Goal: Task Accomplishment & Management: Manage account settings

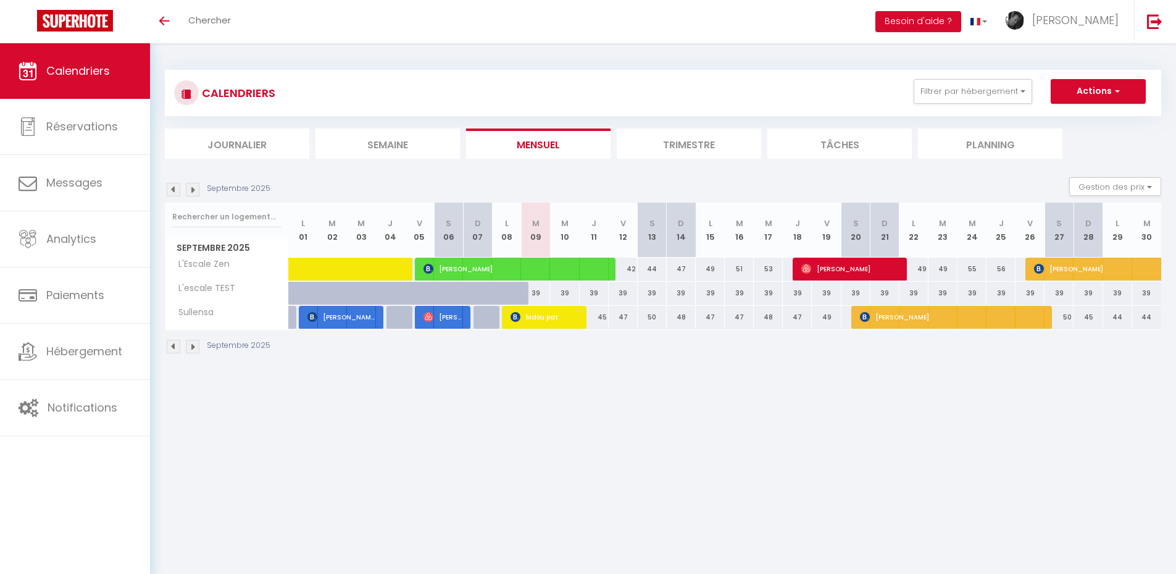
click at [677, 144] on li "Trimestre" at bounding box center [689, 143] width 145 height 30
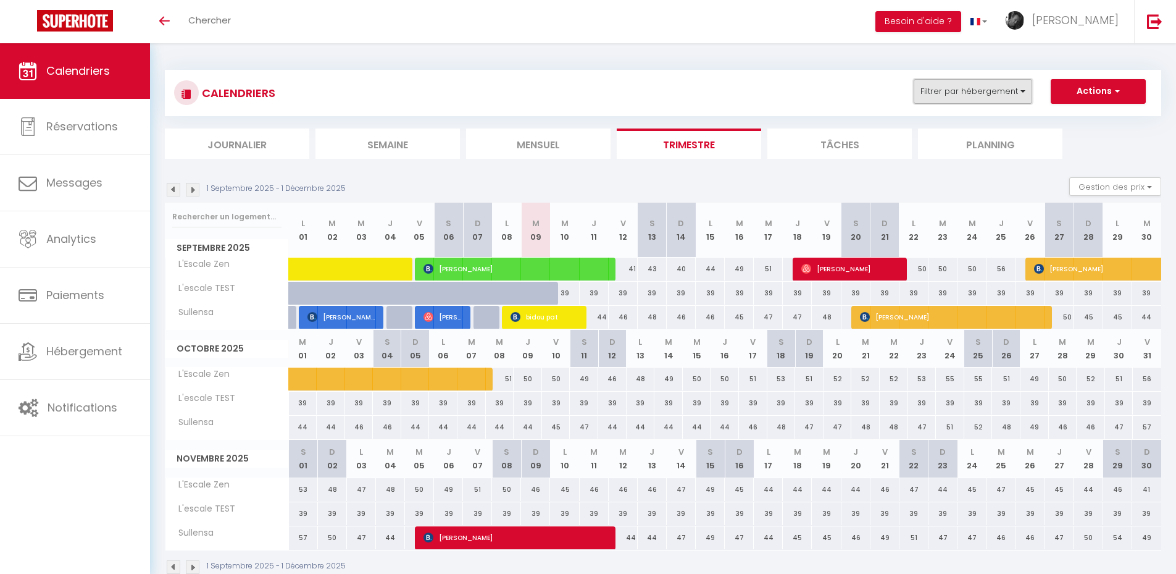
click at [834, 94] on button "Filtrer par hébergement" at bounding box center [973, 91] width 119 height 25
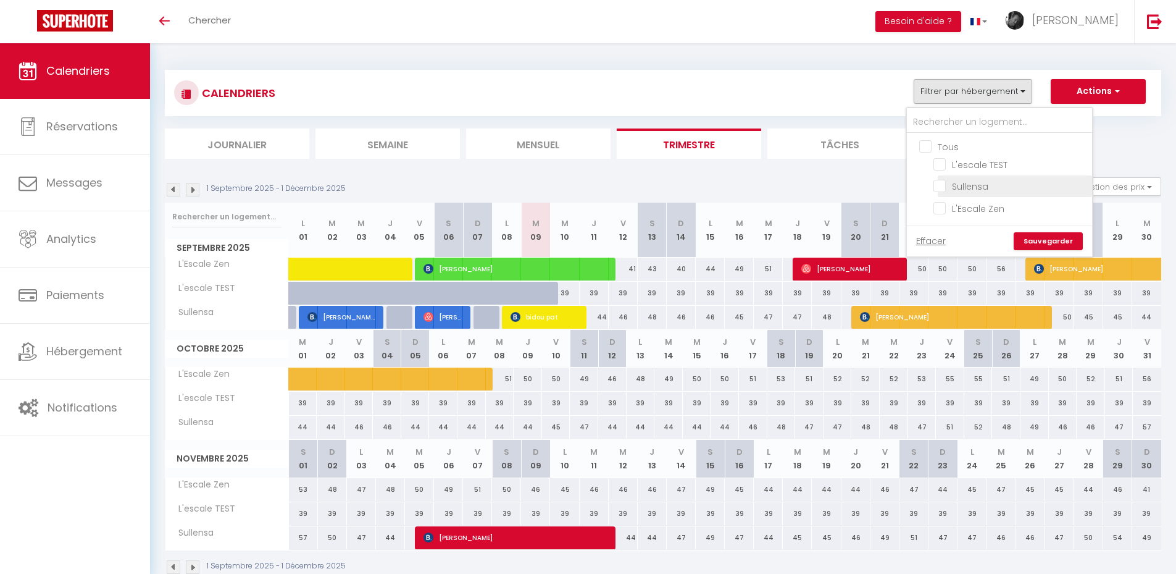
click at [834, 181] on input "Sullensa" at bounding box center [1011, 185] width 154 height 12
checkbox input "true"
checkbox input "false"
click at [834, 206] on input "L'Escale Zen" at bounding box center [1011, 207] width 154 height 12
checkbox input "true"
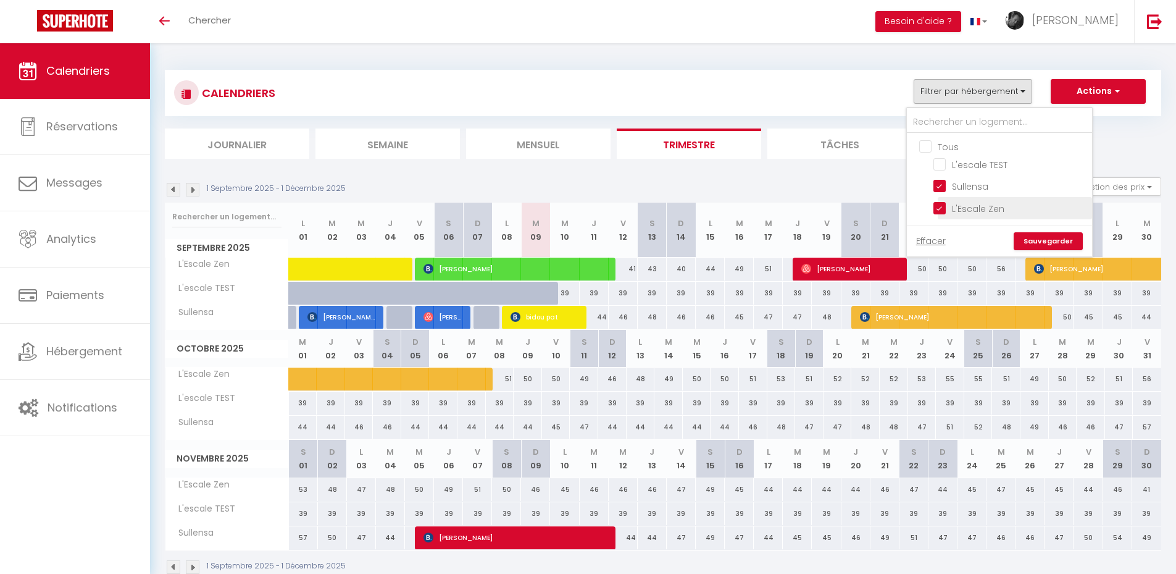
checkbox input "false"
click at [834, 244] on link "Sauvegarder" at bounding box center [1048, 241] width 69 height 19
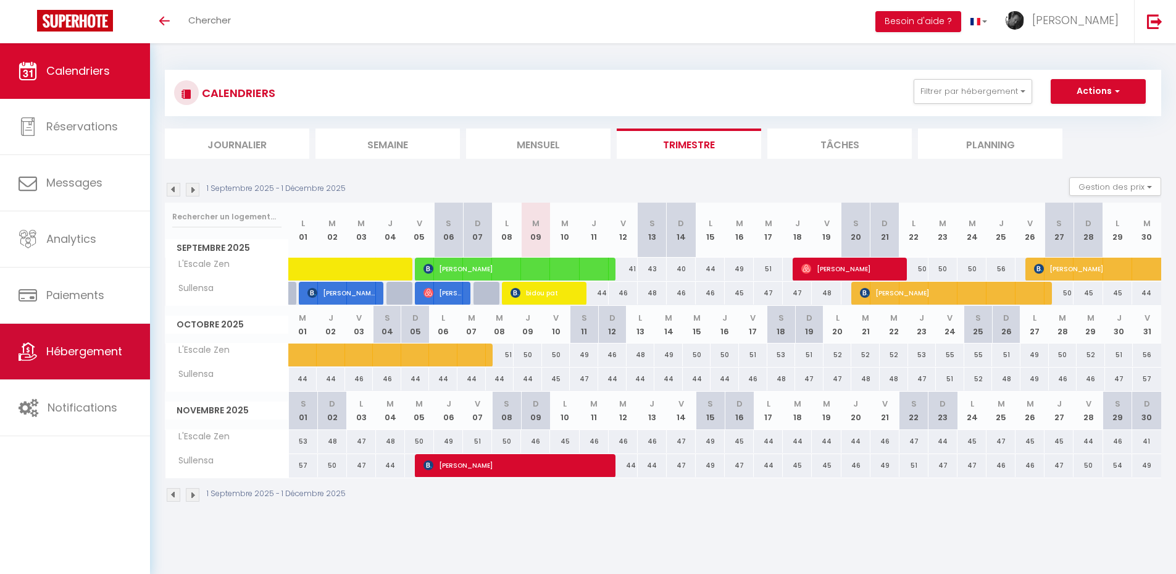
click at [64, 340] on link "Hébergement" at bounding box center [75, 352] width 150 height 56
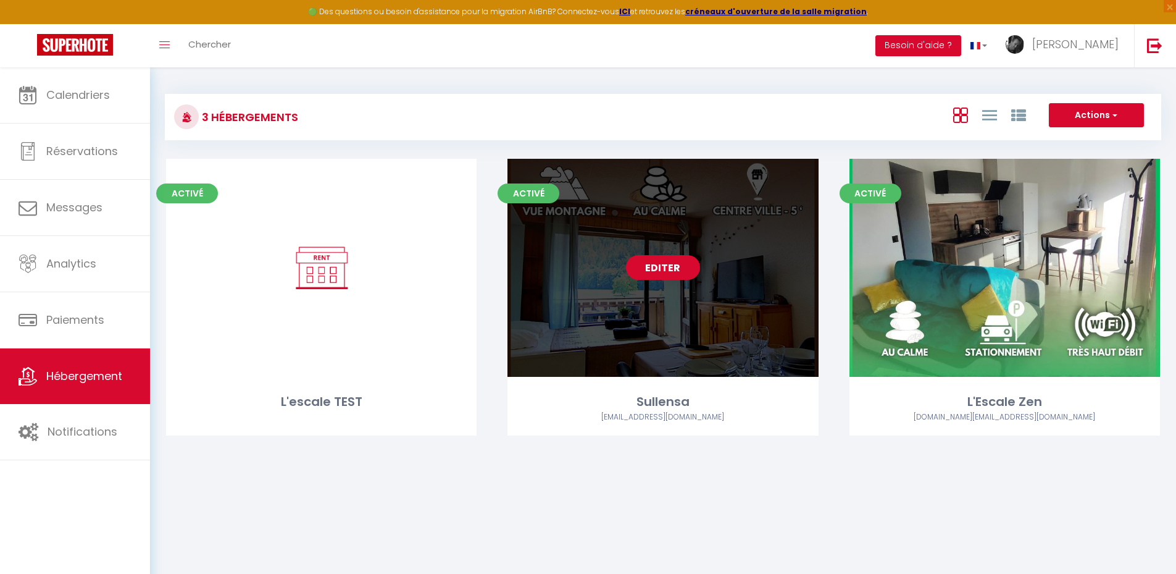
click at [648, 275] on link "Editer" at bounding box center [663, 267] width 74 height 25
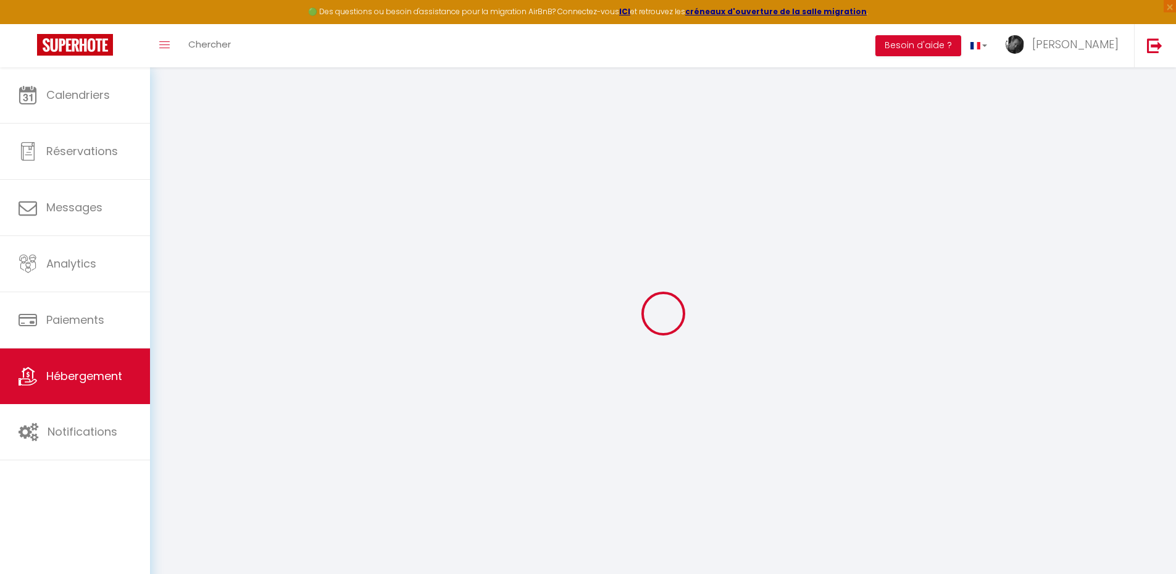
type input "Oups ! Les dates sélectionnées sont indisponibles."
type textarea "Malheureusement les dates sélectionnées sont indisponibles. Nous vous invitons …"
type input "45.882138"
type input "6.318092"
checkbox input "false"
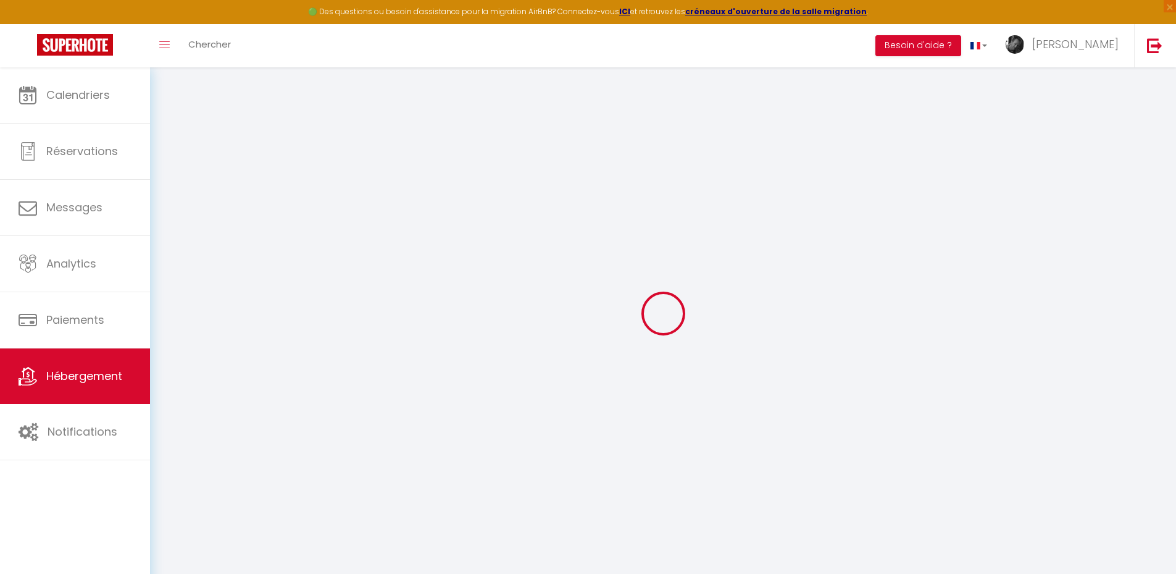
checkbox input "false"
select select "17:00"
select select "23:00"
select select "10:00"
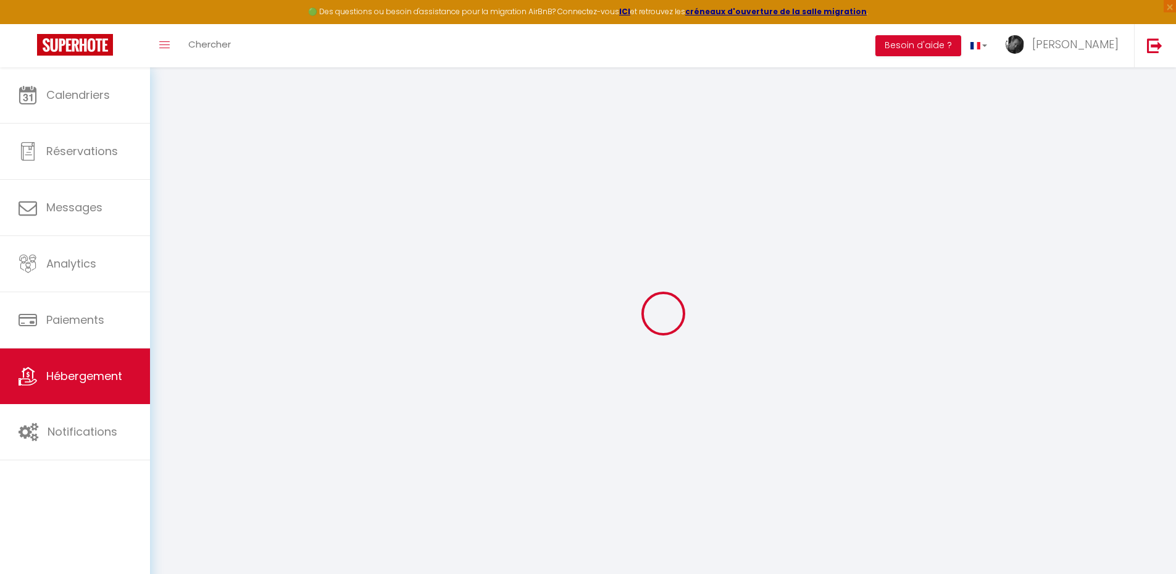
select select "30"
select select "120"
select select "12:00"
checkbox input "false"
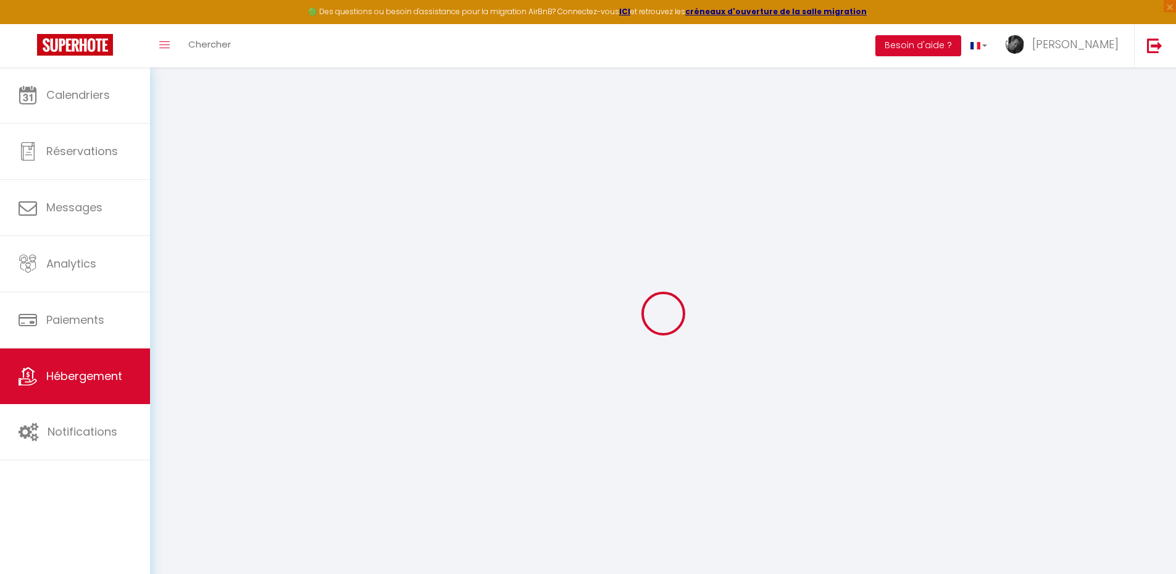
checkbox input "false"
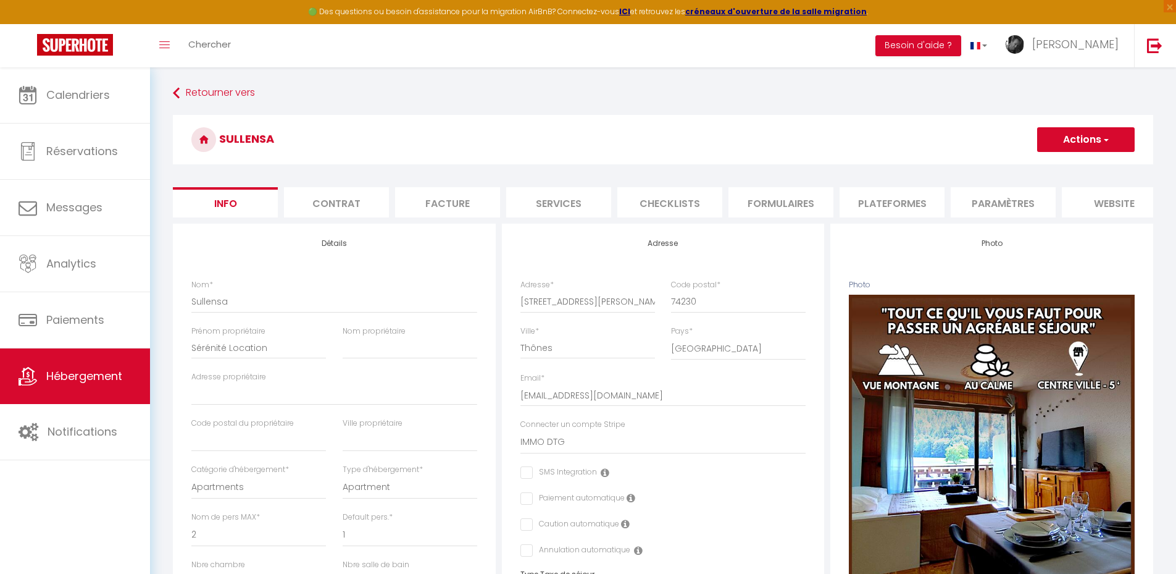
click at [834, 199] on li "website" at bounding box center [1114, 202] width 105 height 30
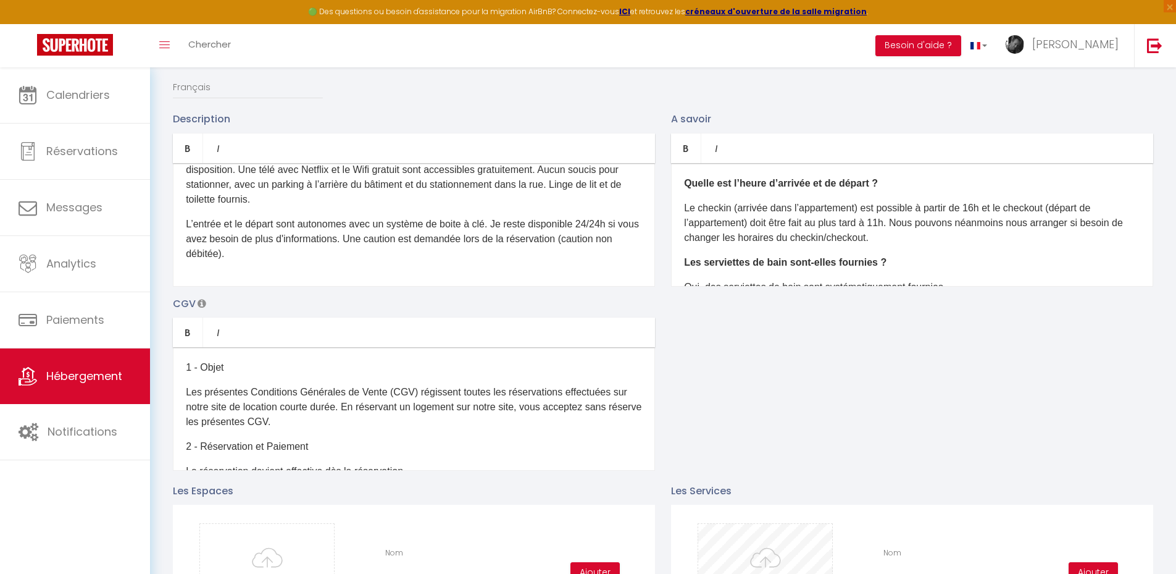
scroll to position [185, 0]
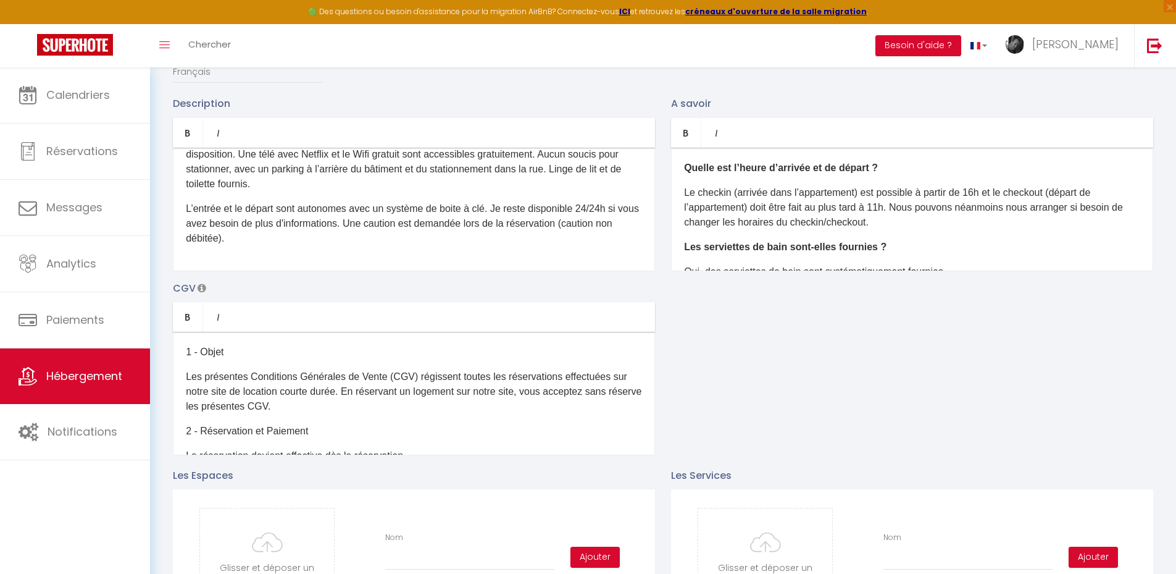
click at [834, 204] on p "Le checkin (arrivée dans l’appartement) est possible à partir de 16h et le chec…" at bounding box center [912, 207] width 456 height 44
click at [834, 216] on p "Le checkin (arrivée dans l’appartement) est possible à partir de 17h et le chec…" at bounding box center [912, 207] width 456 height 44
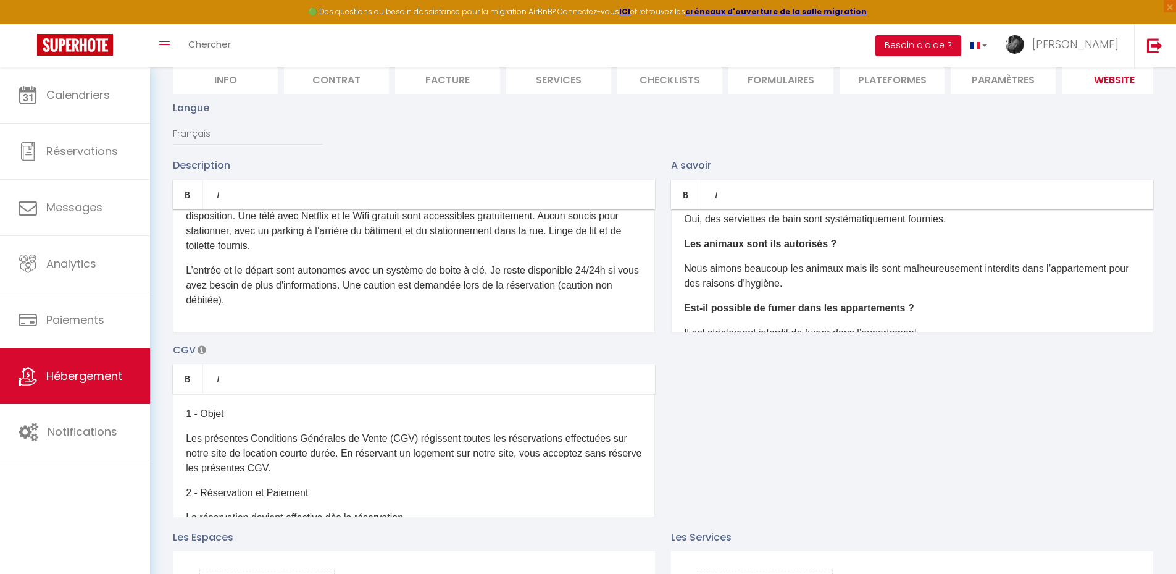
scroll to position [85, 0]
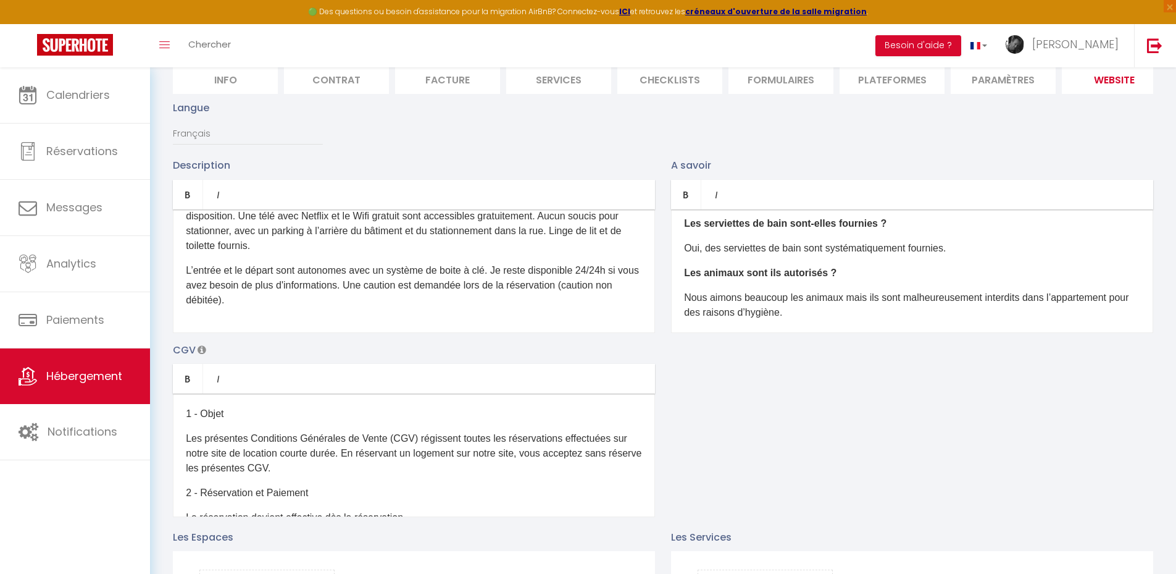
click at [353, 289] on p "L’entrée et le départ sont autonomes avec un système de boite à clé. Je reste d…" at bounding box center [414, 285] width 456 height 44
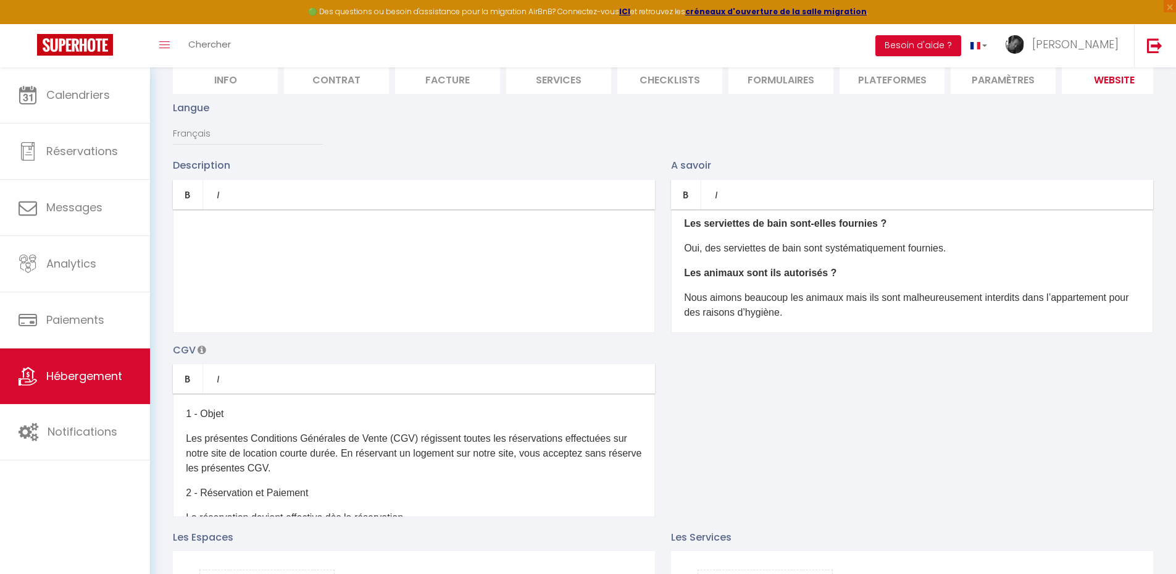
scroll to position [0, 0]
click at [262, 262] on div "​" at bounding box center [414, 271] width 482 height 124
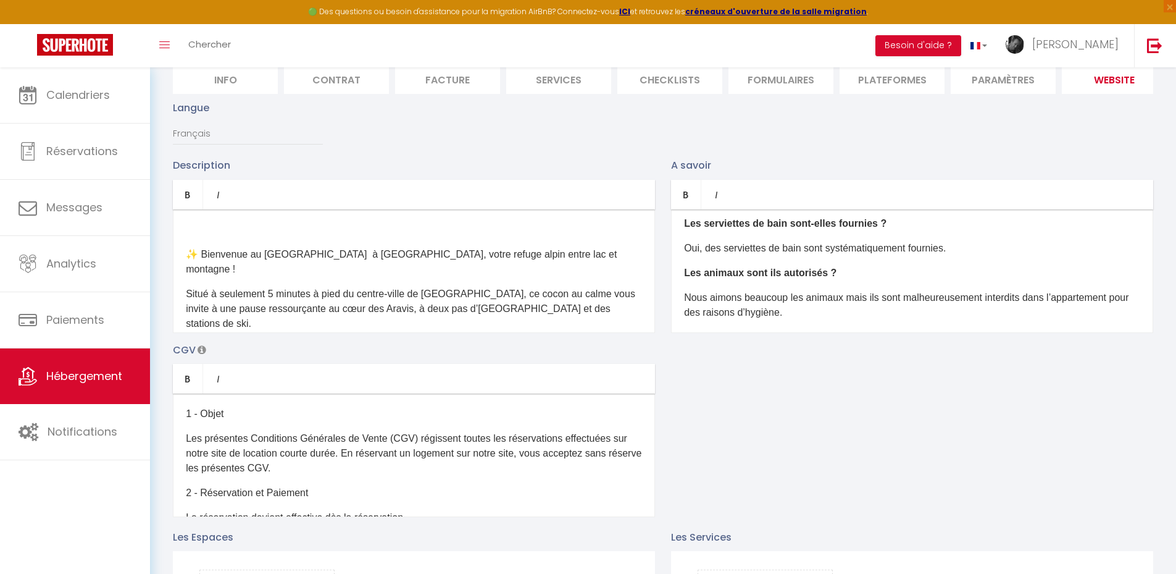
click at [224, 232] on p "​" at bounding box center [414, 229] width 456 height 15
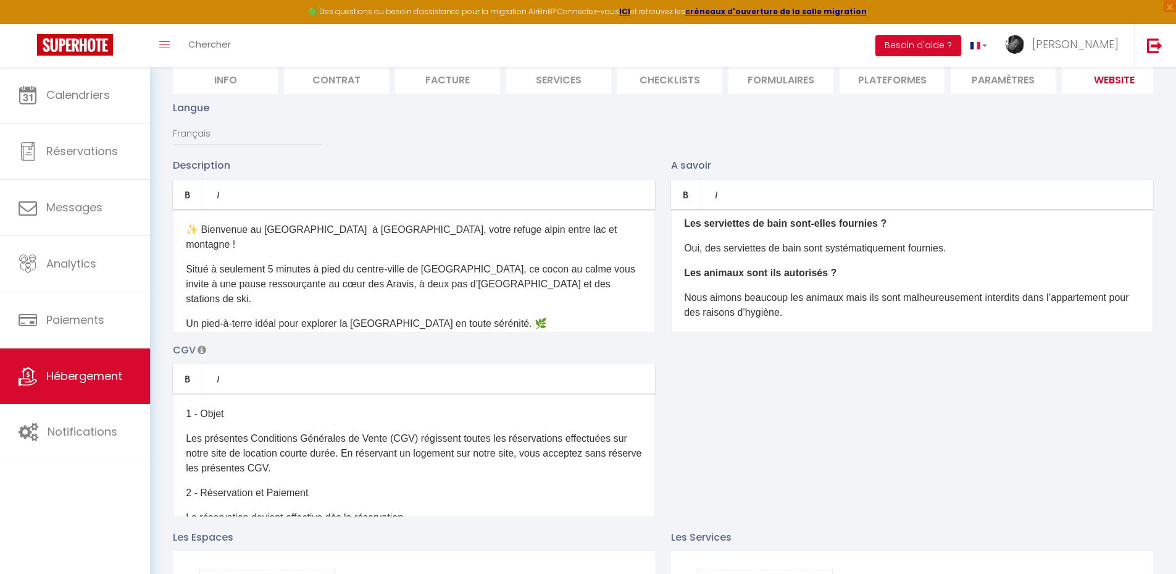
click at [541, 316] on p "Un pied-à-terre idéal pour explorer la [GEOGRAPHIC_DATA][PERSON_NAME] en toute …" at bounding box center [414, 323] width 456 height 15
click at [188, 209] on link "Bold" at bounding box center [188, 195] width 30 height 30
click at [229, 329] on p "Un pied-à-terre idéal pour explorer la Haute-Savoie en toute sérénité. 🌿 ​" at bounding box center [414, 345] width 456 height 59
click at [190, 209] on link "Bold" at bounding box center [188, 195] width 30 height 30
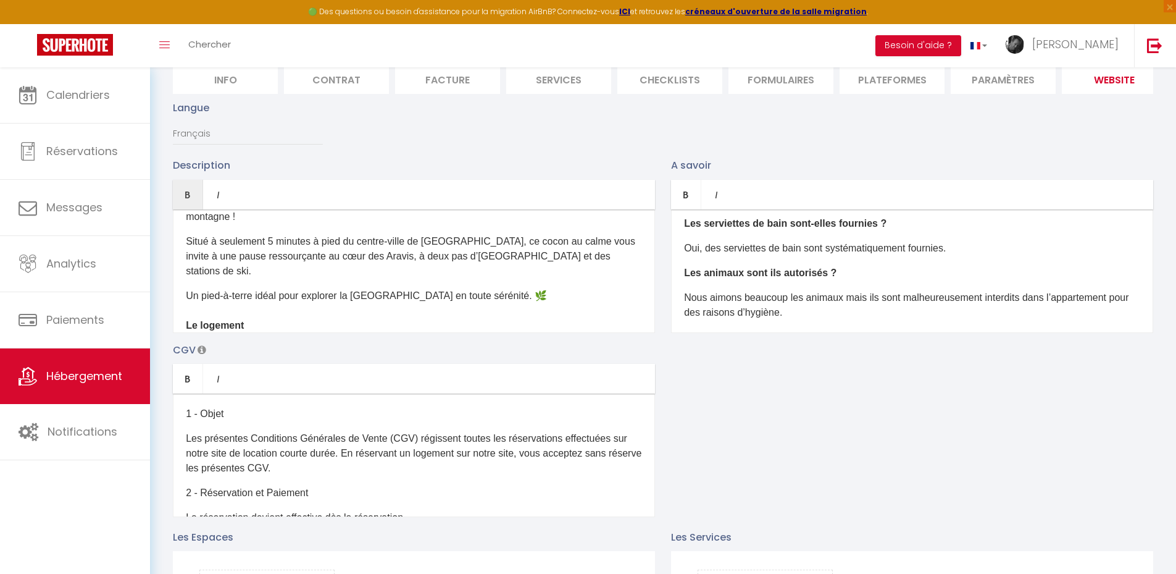
scroll to position [53, 0]
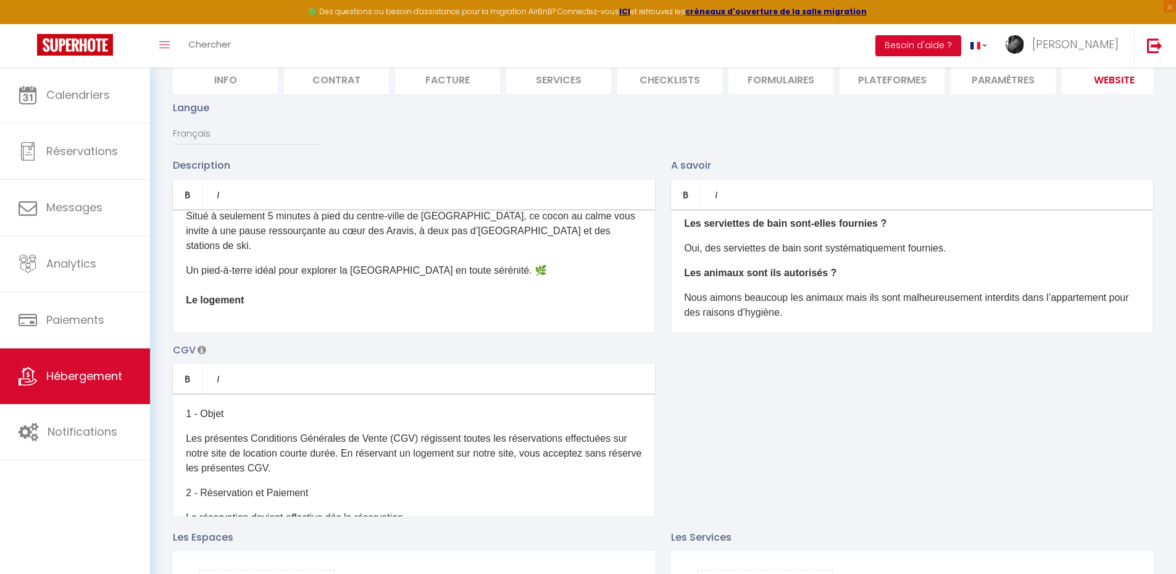
click at [246, 299] on p "Un pied-à-terre idéal pour explorer la Haute-Savoie en toute sérénité. 🌿 ​Le lo…" at bounding box center [414, 300] width 456 height 74
click at [181, 277] on div "​✨ Bienvenue au Sullenza à Thônes, votre refuge alpin entre lac et montagne ! S…" at bounding box center [414, 271] width 482 height 124
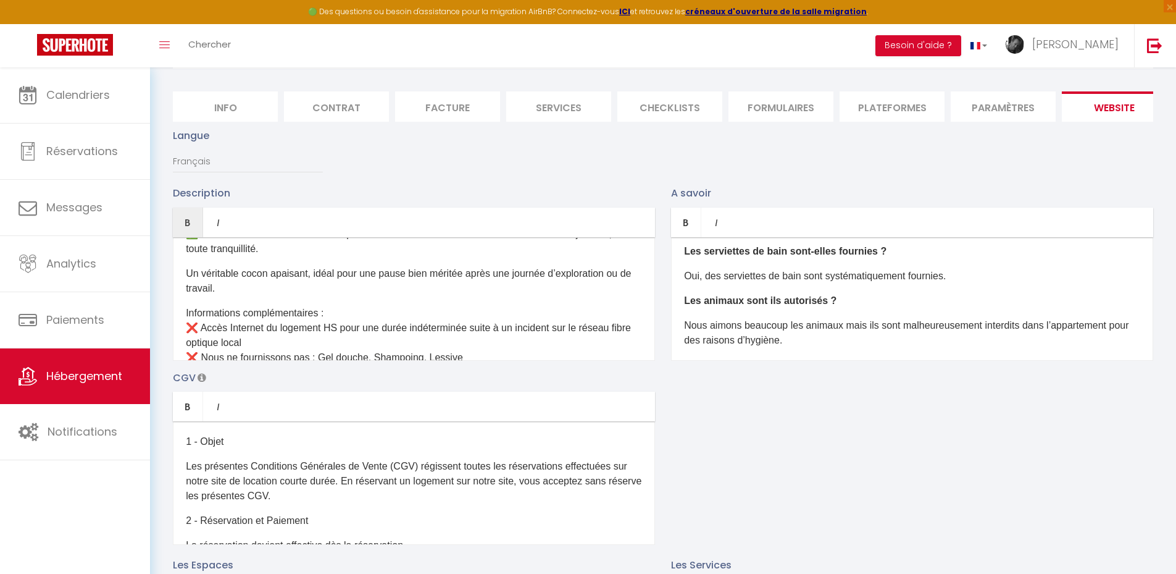
scroll to position [185, 0]
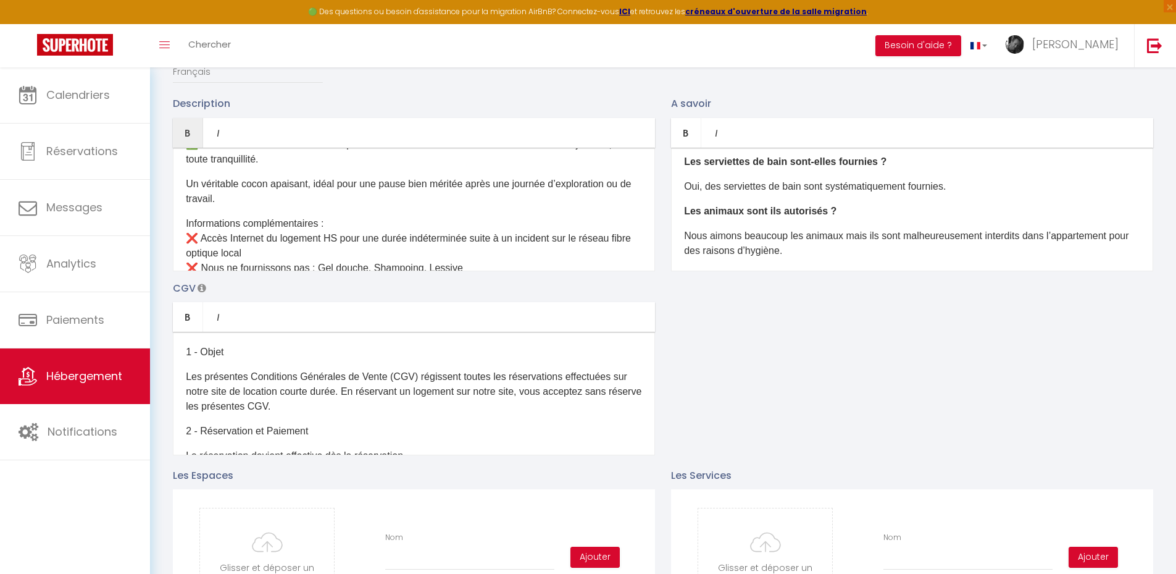
click at [480, 246] on p "Informations complémentaires : ❌ Accès Internet du logement HS pour une durée i…" at bounding box center [414, 245] width 456 height 59
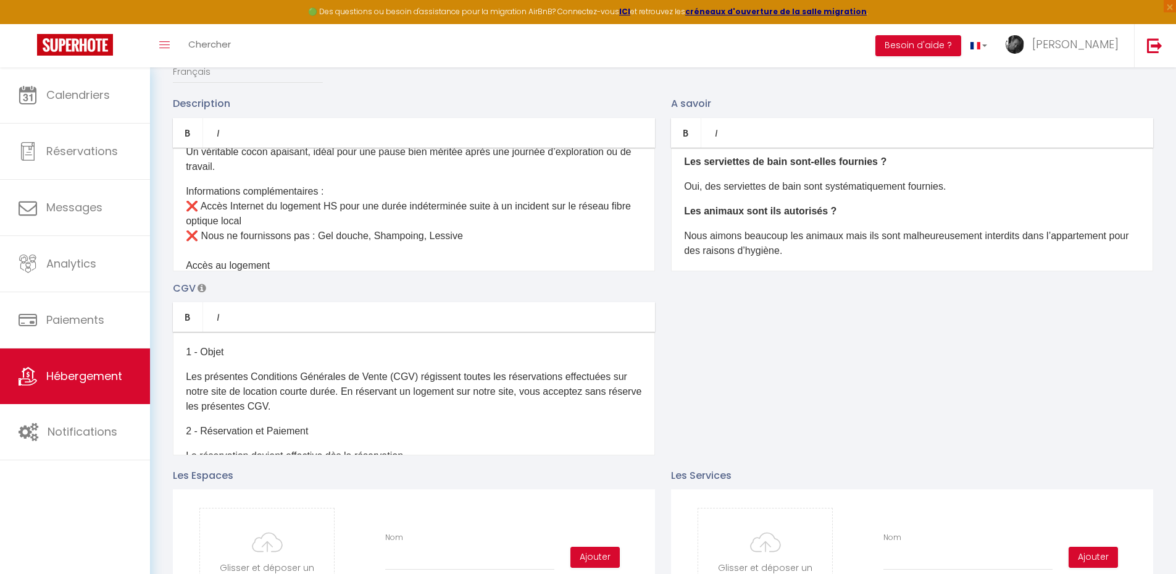
scroll to position [399, 0]
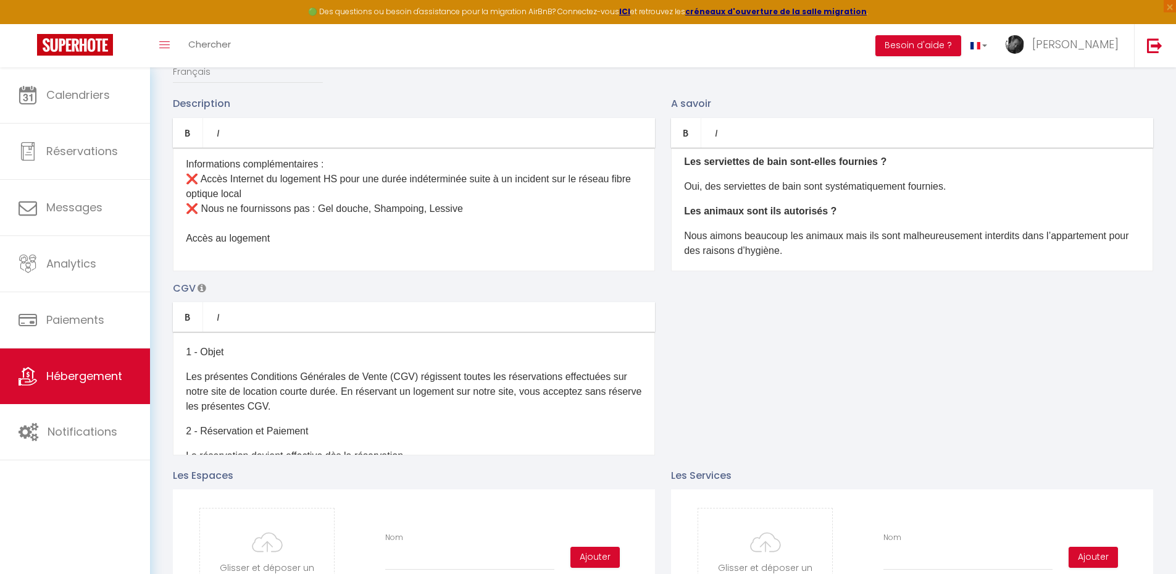
click at [218, 229] on p "Informations complémentaires : ❌ Accès Internet du logement HS pour une durée i…" at bounding box center [414, 216] width 456 height 119
click at [184, 219] on div "​✨ Bienvenue au Sullenza à Thônes, votre refuge alpin entre lac et montagne ! S…" at bounding box center [414, 210] width 482 height 124
drag, startPoint x: 275, startPoint y: 234, endPoint x: 187, endPoint y: 234, distance: 88.3
click at [187, 234] on p "Informations complémentaires : ❌ Accès Internet du logement HS pour une durée i…" at bounding box center [414, 223] width 456 height 133
click at [186, 138] on icon "Bold" at bounding box center [188, 133] width 10 height 10
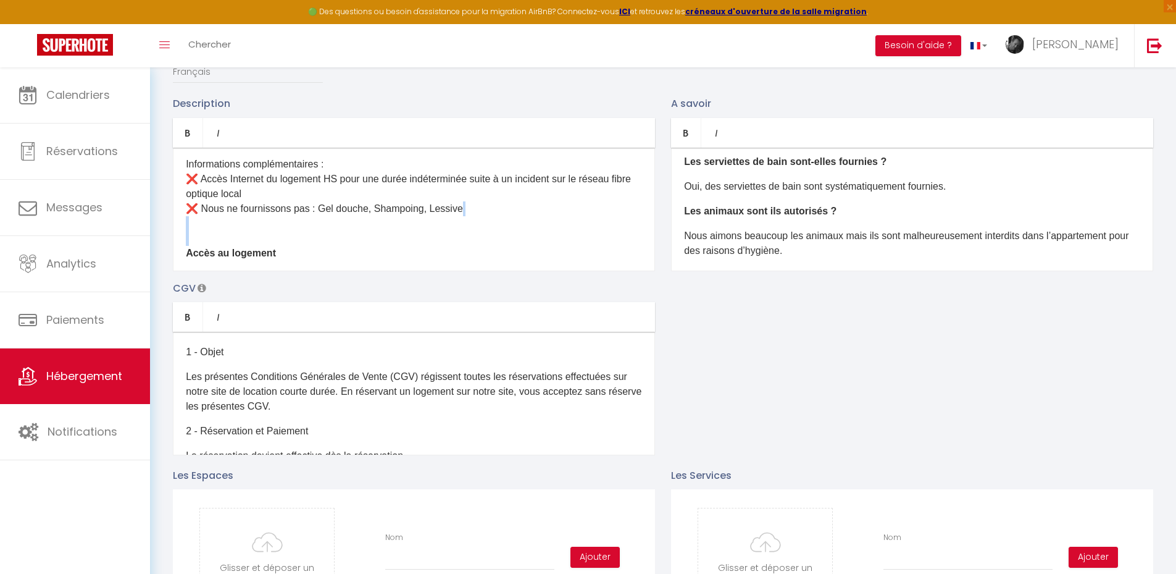
click at [259, 248] on strong "Accès au logement" at bounding box center [231, 253] width 90 height 10
drag, startPoint x: 214, startPoint y: 201, endPoint x: 224, endPoint y: 225, distance: 26.6
click at [224, 225] on p "Informations complémentaires : ❌ Accès Internet du logement HS pour une durée i…" at bounding box center [414, 223] width 456 height 133
click at [272, 248] on strong "Accès au logement" at bounding box center [231, 253] width 90 height 10
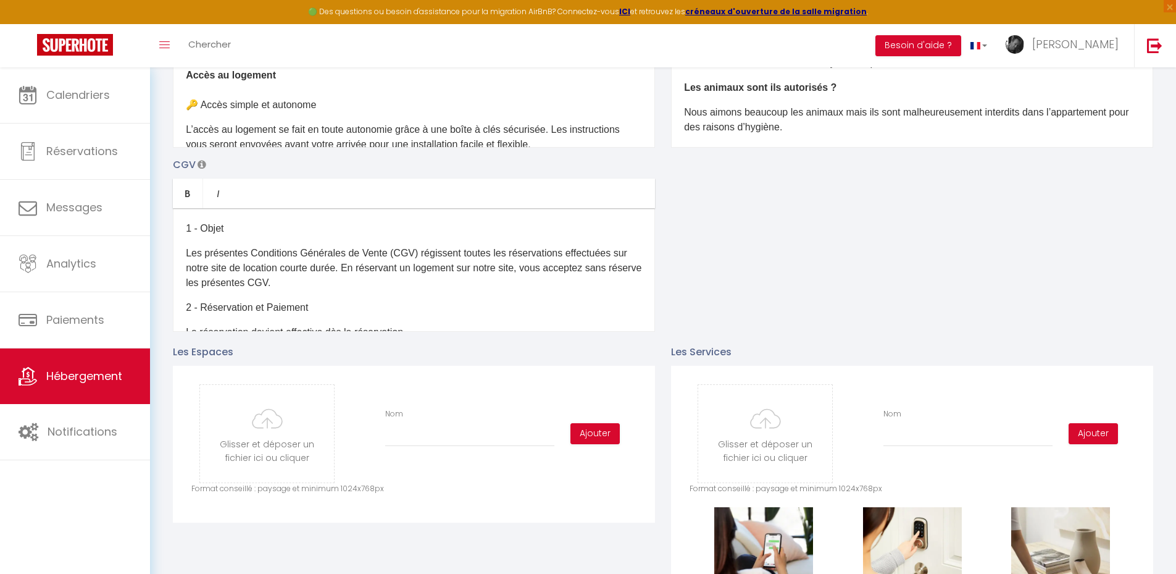
scroll to position [431, 0]
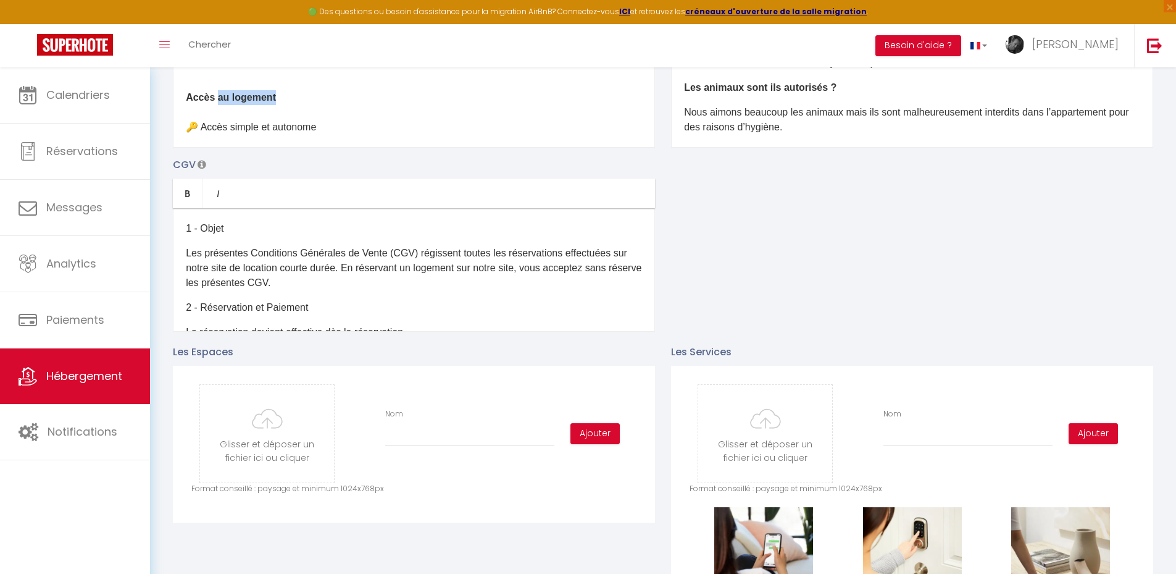
drag, startPoint x: 275, startPoint y: 77, endPoint x: 217, endPoint y: 77, distance: 58.7
click at [217, 77] on p "Informations complémentaires : ❌ Accès Internet du logement HS pour une durée i…" at bounding box center [414, 67] width 456 height 133
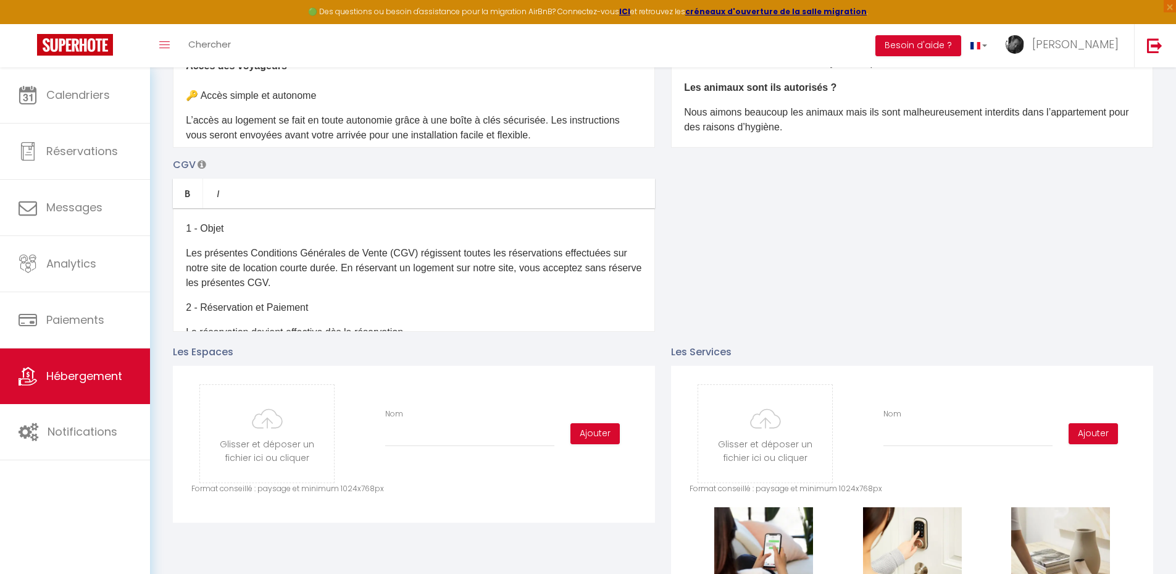
scroll to position [493, 0]
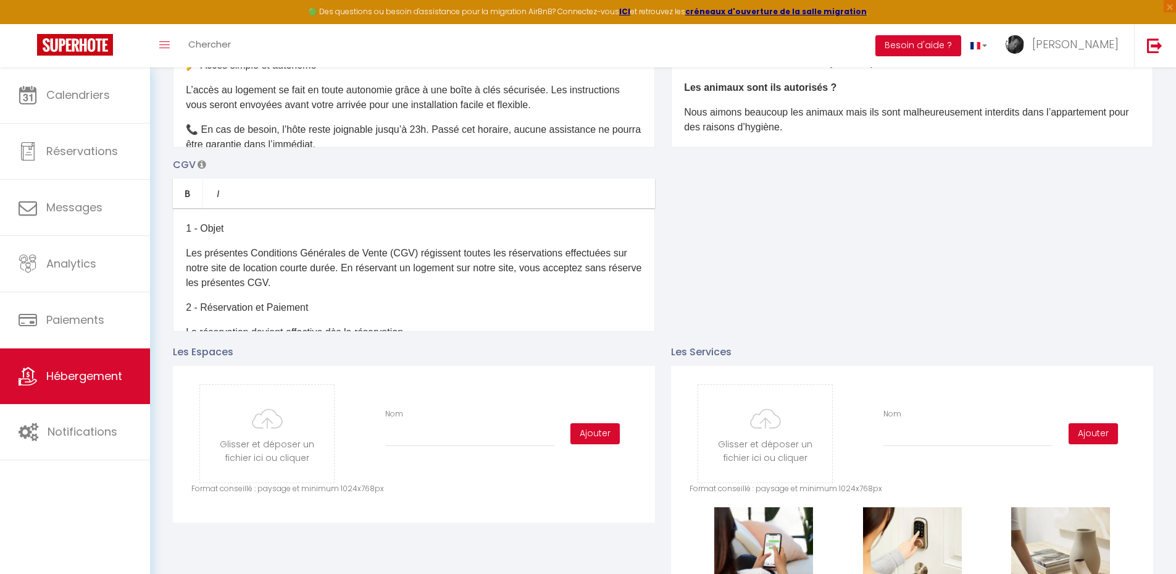
click at [290, 146] on div "​✨ Bienvenue au Sullenza à Thônes, votre refuge alpin entre lac et montagne ! S…" at bounding box center [414, 86] width 482 height 124
click at [374, 130] on p "📞 En cas de besoin, l’hôte reste joignable jusqu’à 23h. Passé cet horaire, aucu…" at bounding box center [414, 137] width 456 height 30
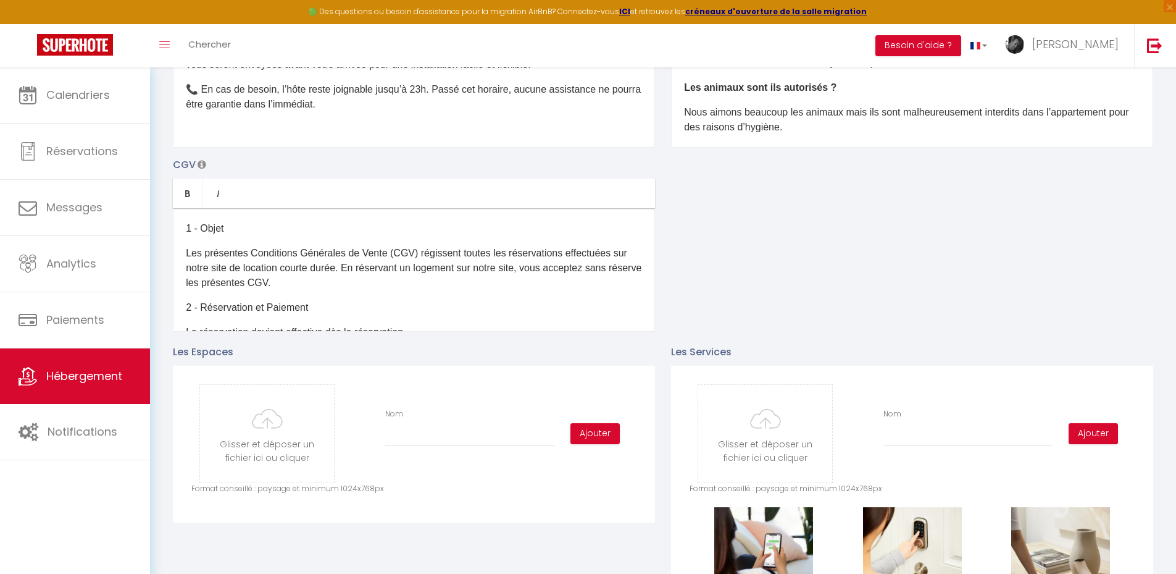
scroll to position [555, 0]
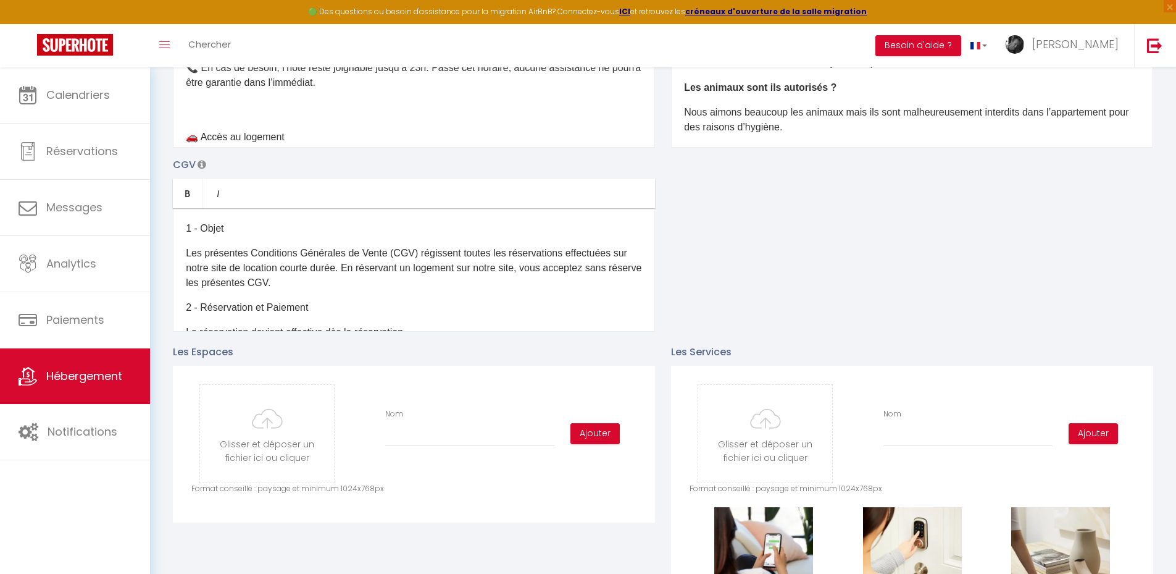
click at [228, 97] on p "📞 En cas de besoin, l’hôte reste joignable jusqu’à 23h. Passé cet horaire, aucu…" at bounding box center [414, 90] width 456 height 59
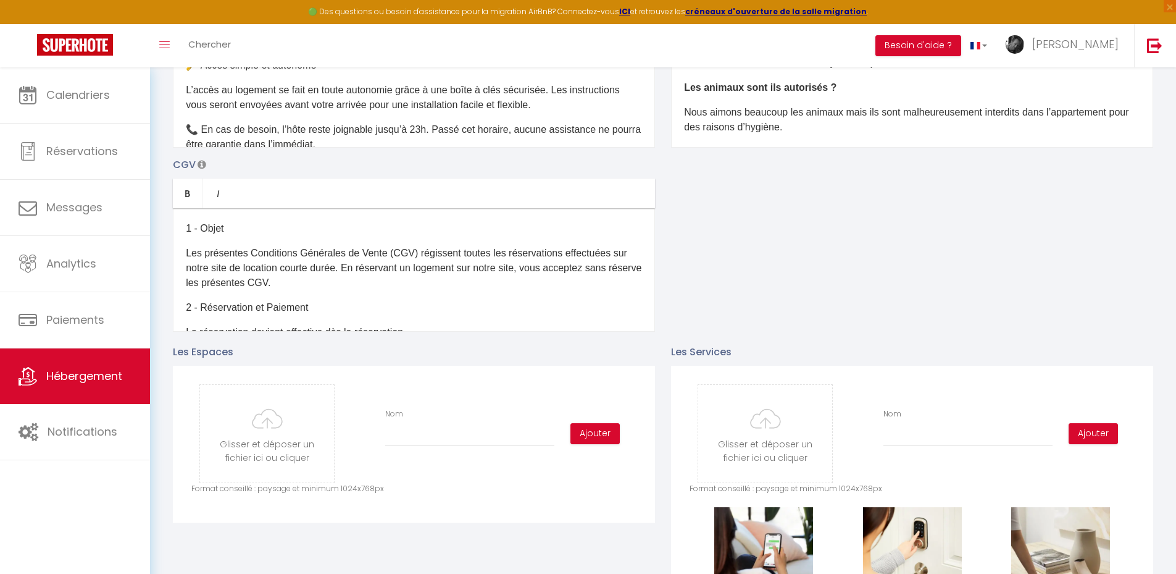
click at [219, 139] on p "📞 En cas de besoin, l’hôte reste joignable jusqu’à 23h. Passé cet horaire, aucu…" at bounding box center [414, 151] width 456 height 59
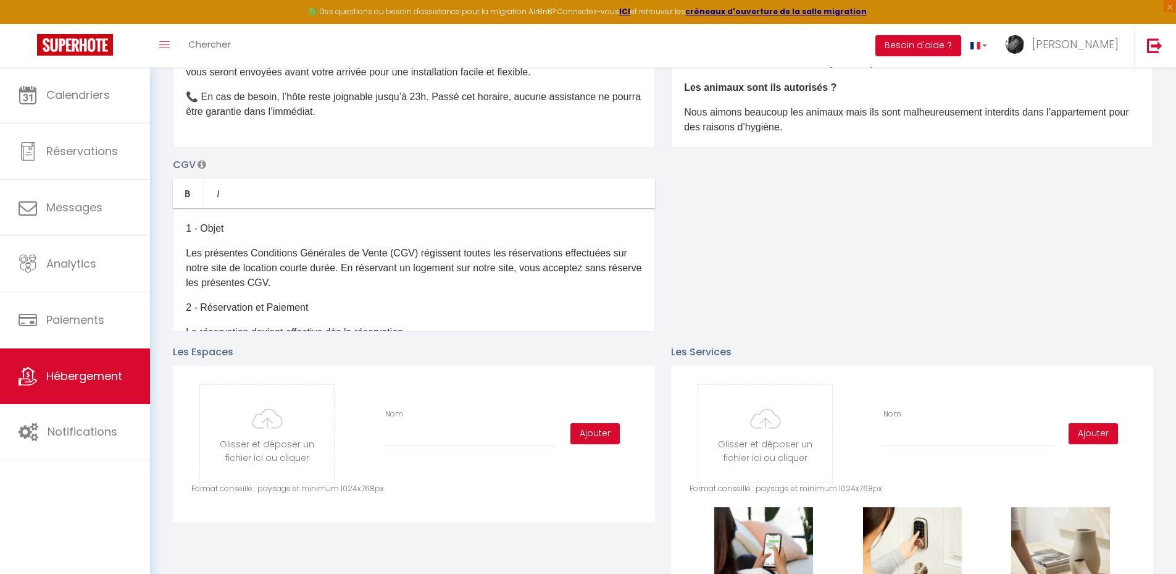
scroll to position [555, 0]
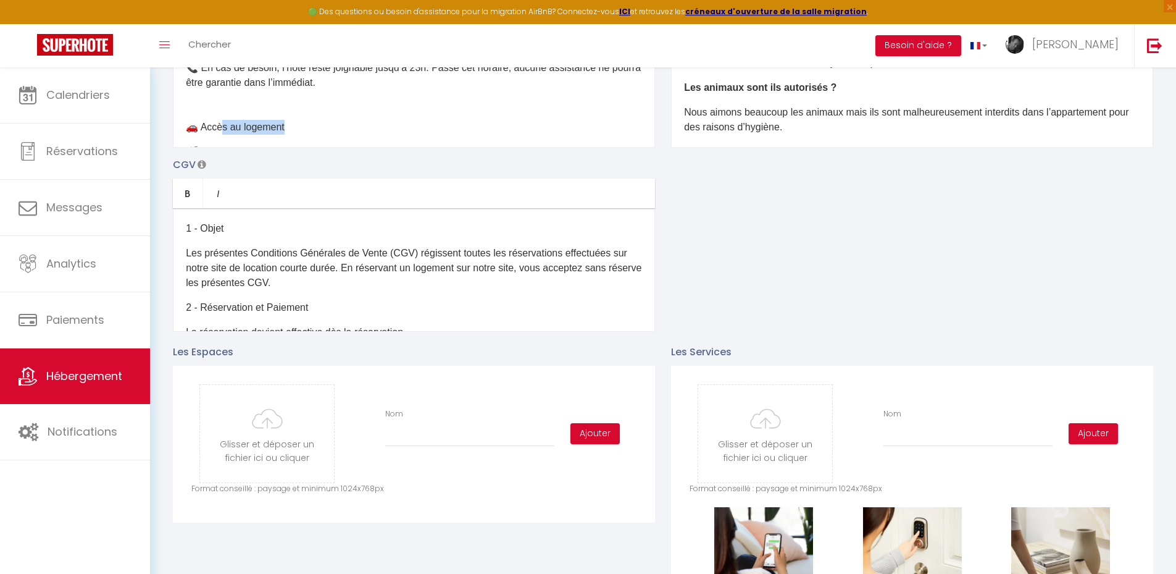
drag, startPoint x: 290, startPoint y: 105, endPoint x: 225, endPoint y: 104, distance: 64.8
click at [225, 104] on p "📞 En cas de besoin, l’hôte reste joignable jusqu’à 23h. Passé cet horaire, aucu…" at bounding box center [414, 98] width 456 height 74
click at [306, 112] on p "📞 En cas de besoin, l’hôte reste joignable jusqu’à 23h. Passé cet horaire, aucu…" at bounding box center [414, 98] width 456 height 74
drag, startPoint x: 307, startPoint y: 111, endPoint x: 207, endPoint y: 109, distance: 99.4
click at [207, 109] on p "📞 En cas de besoin, l’hôte reste joignable jusqu’à 23h. Passé cet horaire, aucu…" at bounding box center [414, 98] width 456 height 74
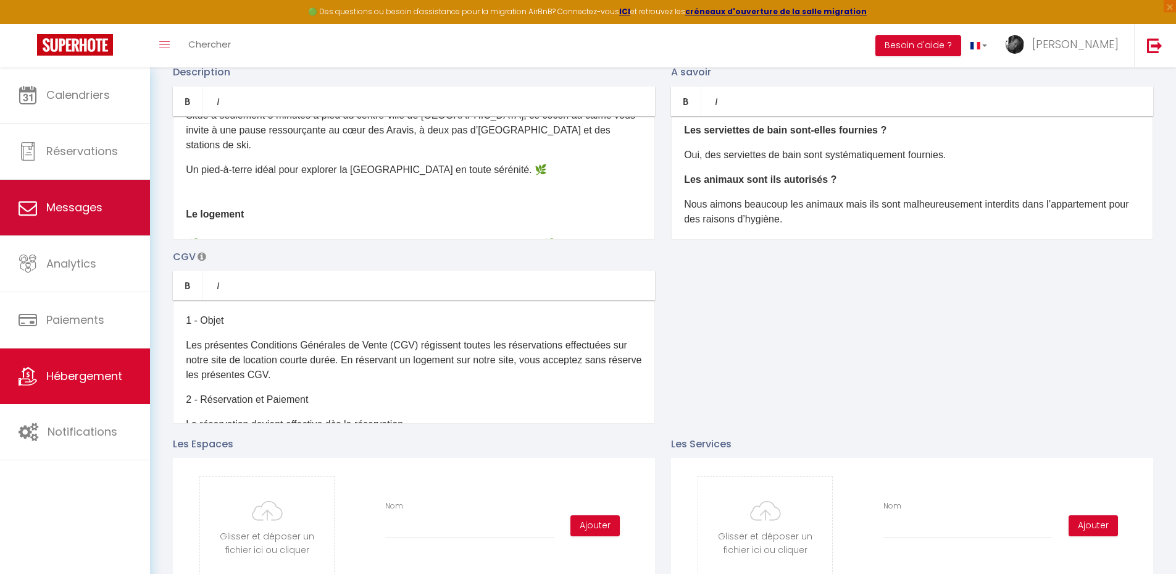
scroll to position [62, 0]
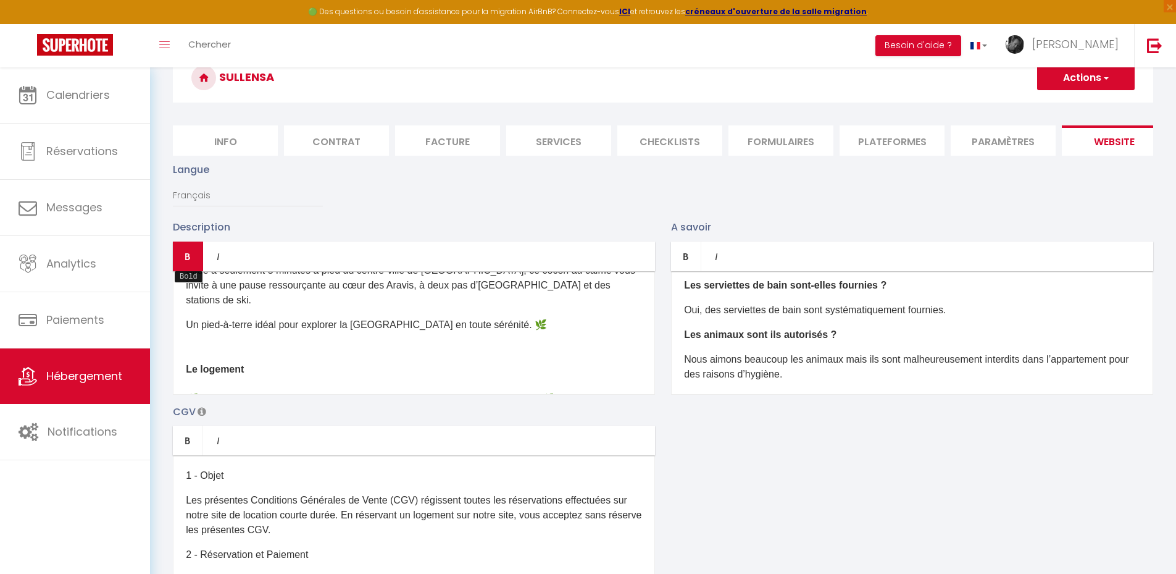
click at [186, 261] on icon "Bold" at bounding box center [188, 256] width 10 height 10
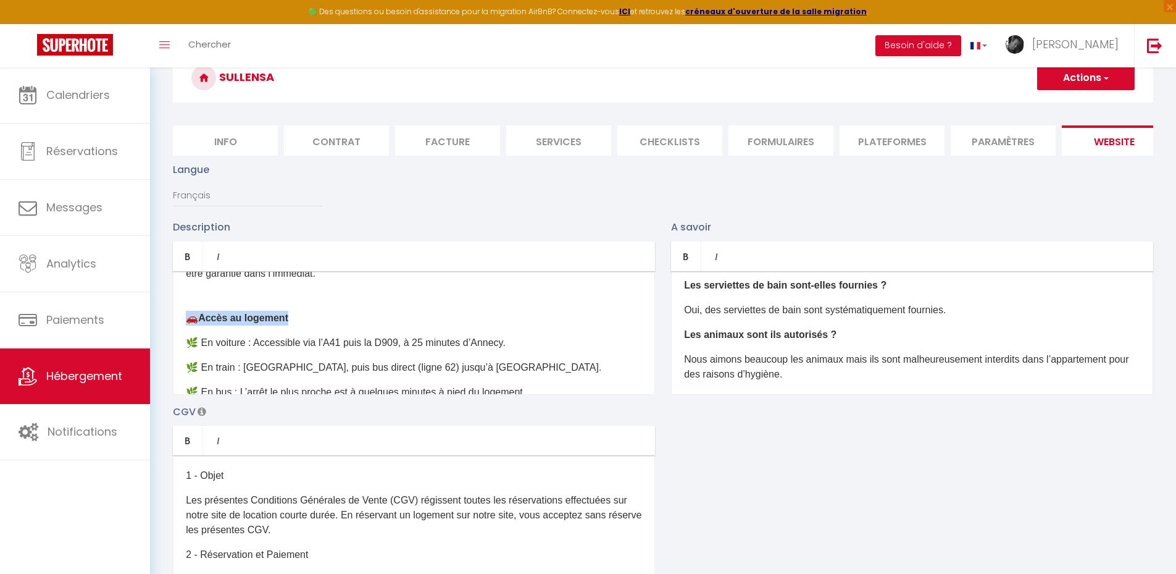
scroll to position [611, 0]
click at [295, 359] on p "🌿 En train : [GEOGRAPHIC_DATA], puis bus direct (ligne 62) jusqu’à [GEOGRAPHIC_…" at bounding box center [414, 366] width 456 height 15
click at [201, 296] on p "📞 En cas de besoin, l’hôte reste joignable jusqu’à 23h. Passé cet horaire, aucu…" at bounding box center [414, 288] width 456 height 74
click at [190, 297] on p "📞 En cas de besoin, l’hôte reste joignable jusqu’à 23h. Passé cet horaire, aucu…" at bounding box center [414, 288] width 456 height 74
drag, startPoint x: 186, startPoint y: 299, endPoint x: 199, endPoint y: 295, distance: 13.5
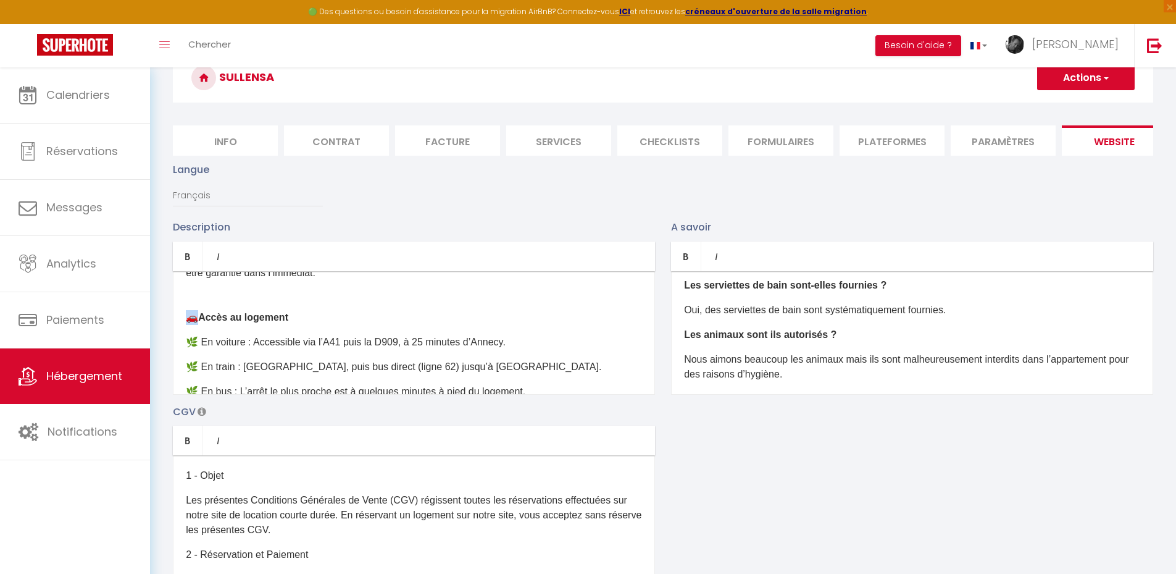
click at [199, 295] on p "📞 En cas de besoin, l’hôte reste joignable jusqu’à 23h. Passé cet horaire, aucu…" at bounding box center [414, 288] width 456 height 74
click at [199, 335] on p "🌿 En voiture : Accessible via l’A41 puis la D909, à 25 minutes d’Annecy." at bounding box center [414, 342] width 456 height 15
click at [394, 380] on div "​✨ Bienvenue au Sullenza à Thônes, votre refuge alpin entre lac et montagne ! S…" at bounding box center [414, 333] width 482 height 124
click at [550, 380] on div "​✨ Bienvenue au Sullenza à Thônes, votre refuge alpin entre lac et montagne ! S…" at bounding box center [414, 333] width 482 height 124
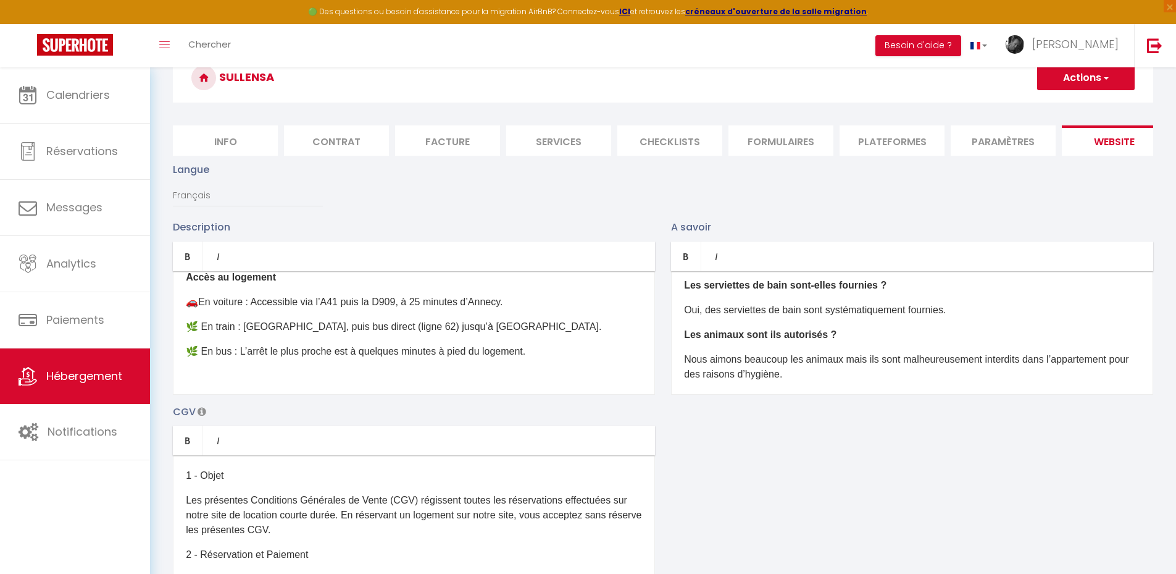
scroll to position [673, 0]
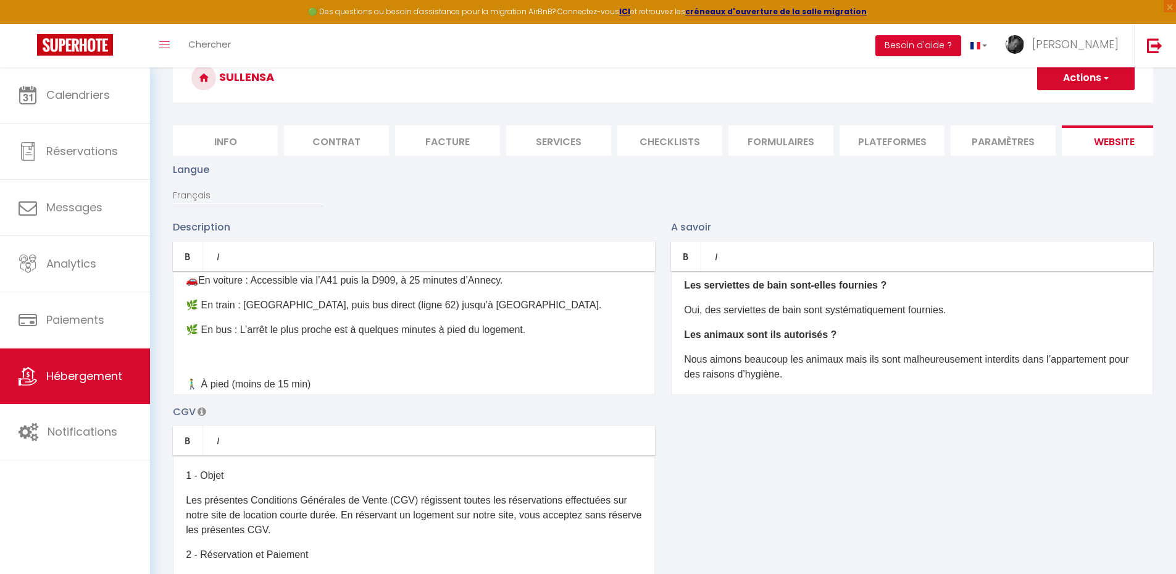
click at [227, 347] on div "​✨ Bienvenue au Sullenza à Thônes, votre refuge alpin entre lac et montagne ! S…" at bounding box center [414, 333] width 482 height 124
click at [206, 343] on p "🌿 En bus : L’arrêt le plus proche est à quelques minutes à pied du logement." at bounding box center [414, 344] width 456 height 44
drag, startPoint x: 311, startPoint y: 353, endPoint x: 186, endPoint y: 351, distance: 124.1
click at [186, 351] on p "🌿 En bus : L’arrêt le plus proche est à quelques minutes à pied du logement. Au…" at bounding box center [414, 366] width 456 height 89
click at [188, 261] on icon "Bold" at bounding box center [188, 256] width 10 height 10
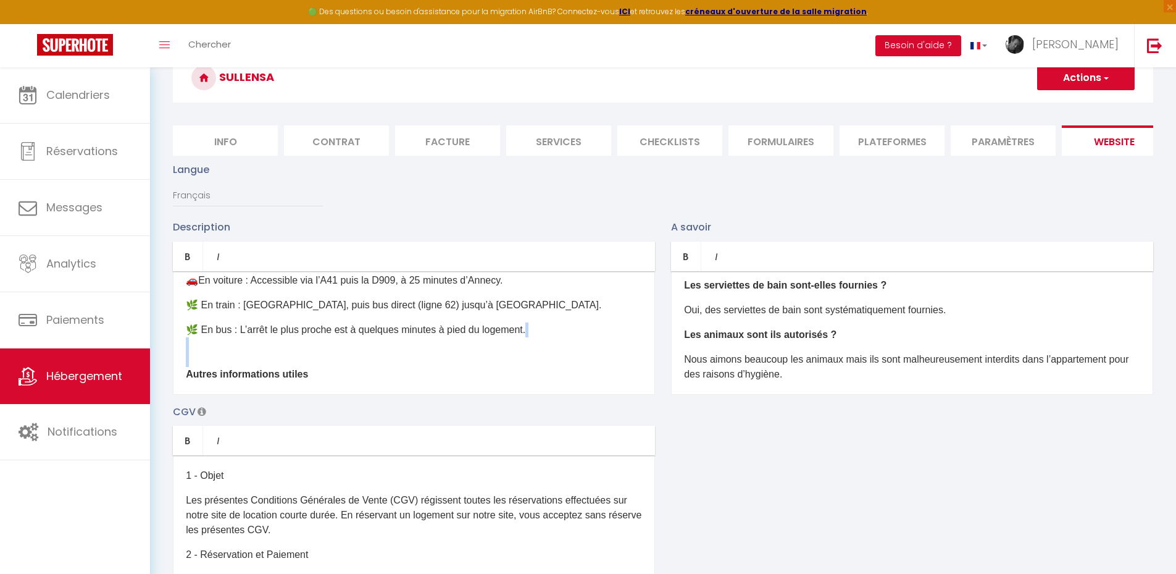
click at [332, 361] on p "🌿 En bus : L’arrêt le plus proche est à quelques minutes à pied du logement. Au…" at bounding box center [414, 366] width 456 height 89
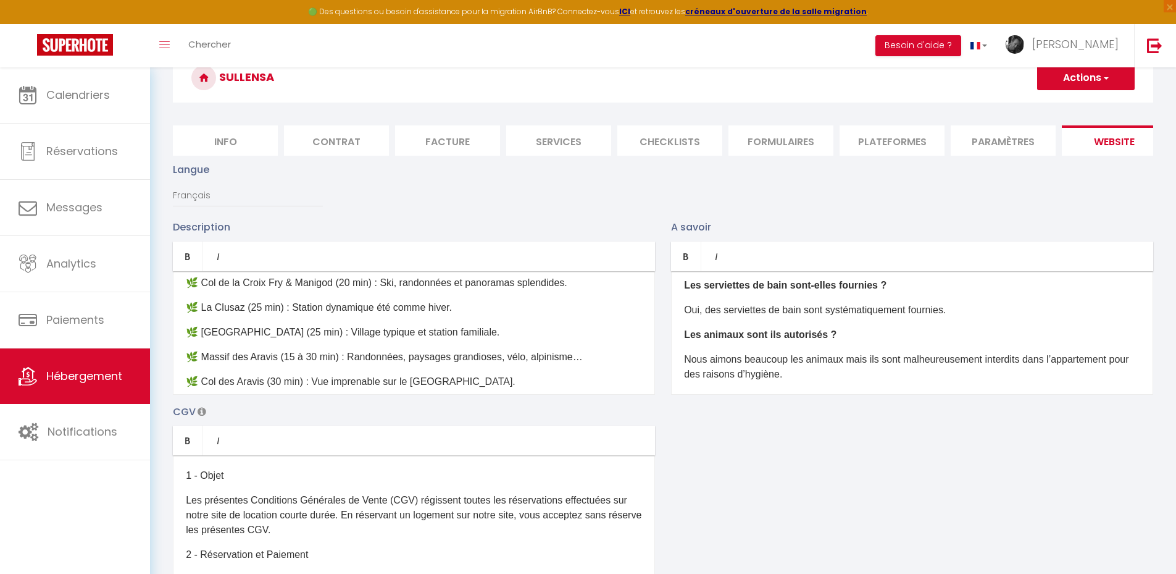
scroll to position [997, 0]
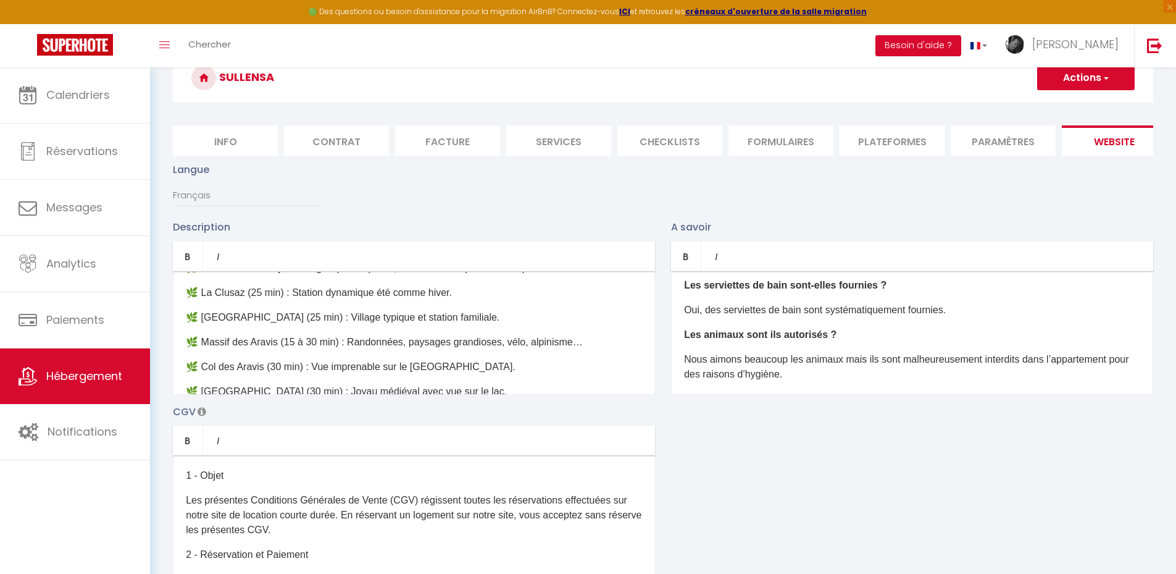
click at [768, 380] on div "Description Bold Italic Rich text editor ​✨ Bienvenue au Sullenza à Thônes, vot…" at bounding box center [663, 398] width 997 height 359
click at [834, 342] on p "Les animaux sont ils autorisés ?" at bounding box center [912, 334] width 456 height 15
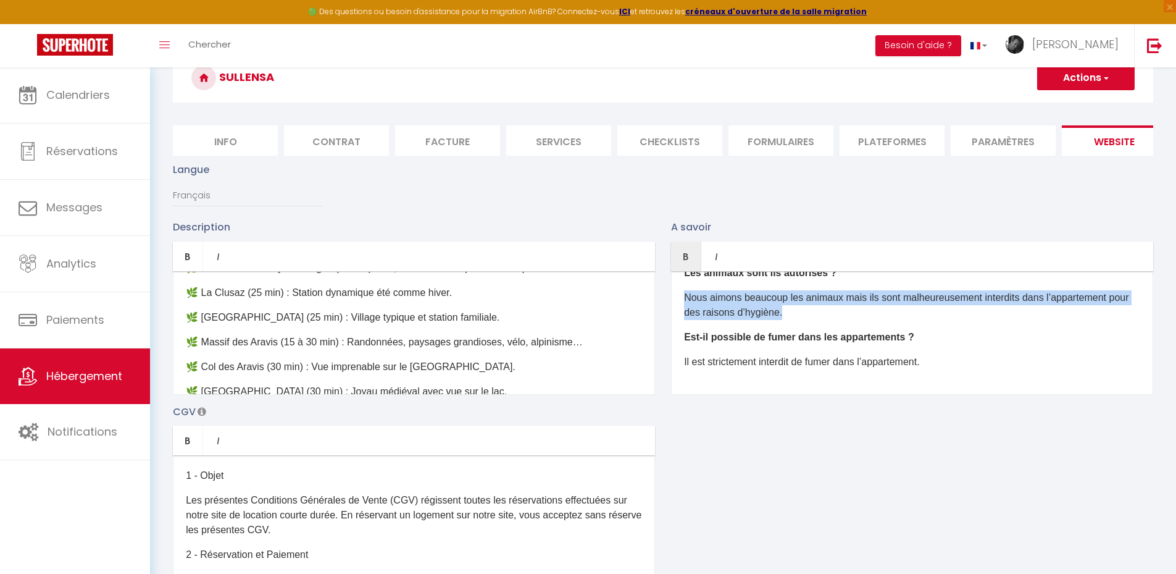
drag, startPoint x: 811, startPoint y: 324, endPoint x: 687, endPoint y: 309, distance: 125.0
click at [687, 309] on p "Nous aimons beaucoup les animaux mais ils sont malheureusement interdits dans l…" at bounding box center [912, 305] width 456 height 30
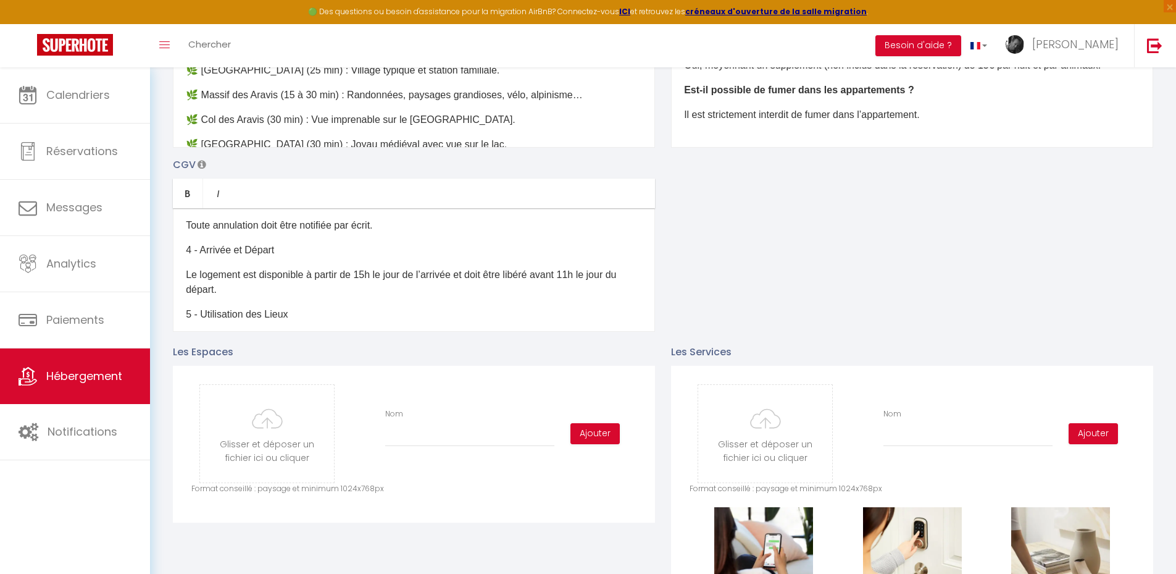
scroll to position [185, 0]
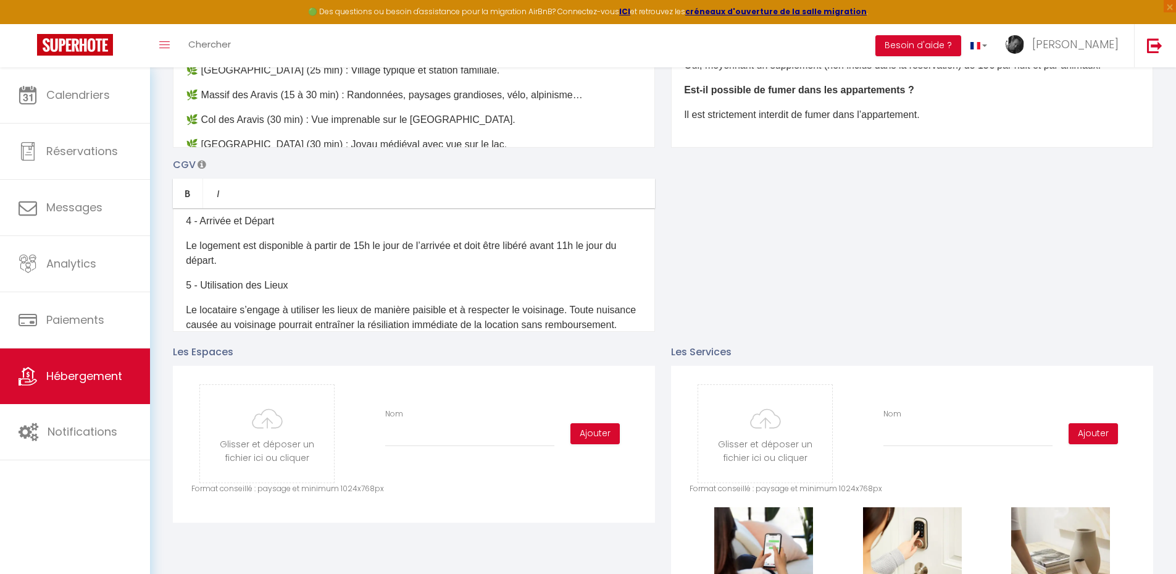
click at [365, 251] on p "Le logement est disponible à partir de 15h le jour de l’arrivée et doit être li…" at bounding box center [414, 253] width 456 height 30
click at [366, 254] on p "Le logement est disponible à partir de 15h le jour de l’arrivée et doit être li…" at bounding box center [414, 253] width 456 height 30
click at [369, 256] on p "Le logement est disponible à partir de 15h le jour de l’arrivée et doit être li…" at bounding box center [414, 253] width 456 height 30
click at [584, 256] on p "Le logement est disponible à partir de 17h le jour de l’arrivée et doit être li…" at bounding box center [414, 253] width 456 height 30
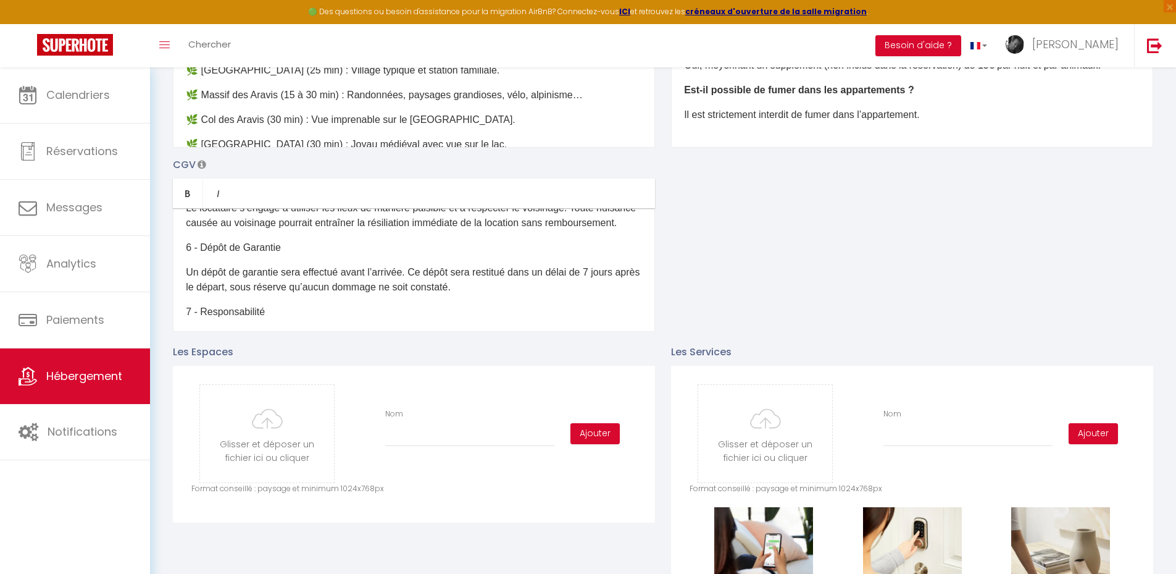
scroll to position [309, 0]
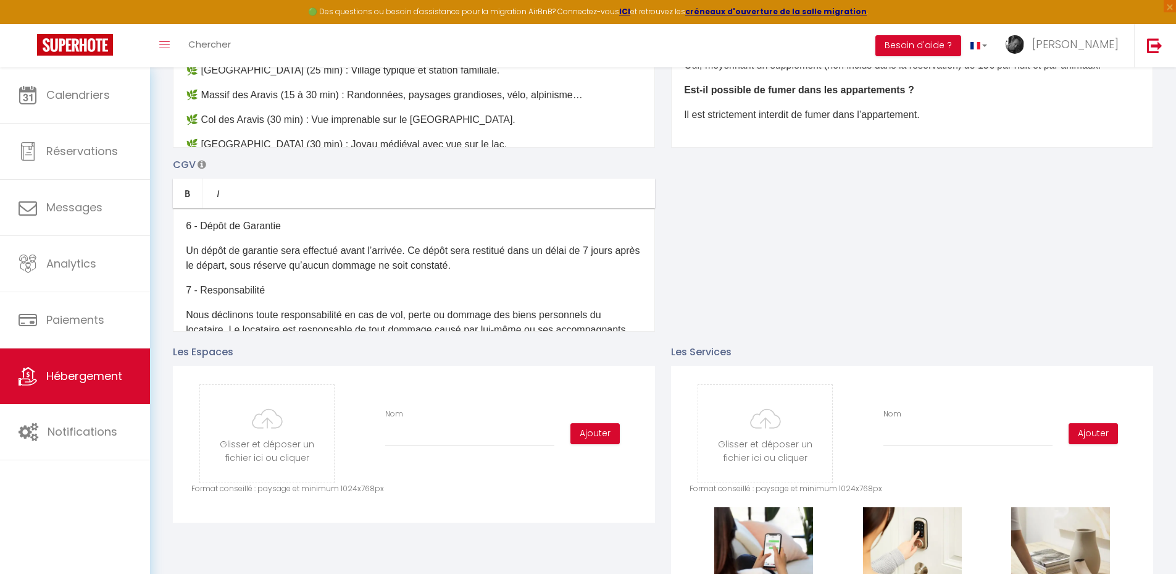
click at [600, 272] on p "Un dépôt de garantie sera effectué avant l’arrivée. Ce dépôt sera restitué dans…" at bounding box center [414, 258] width 456 height 30
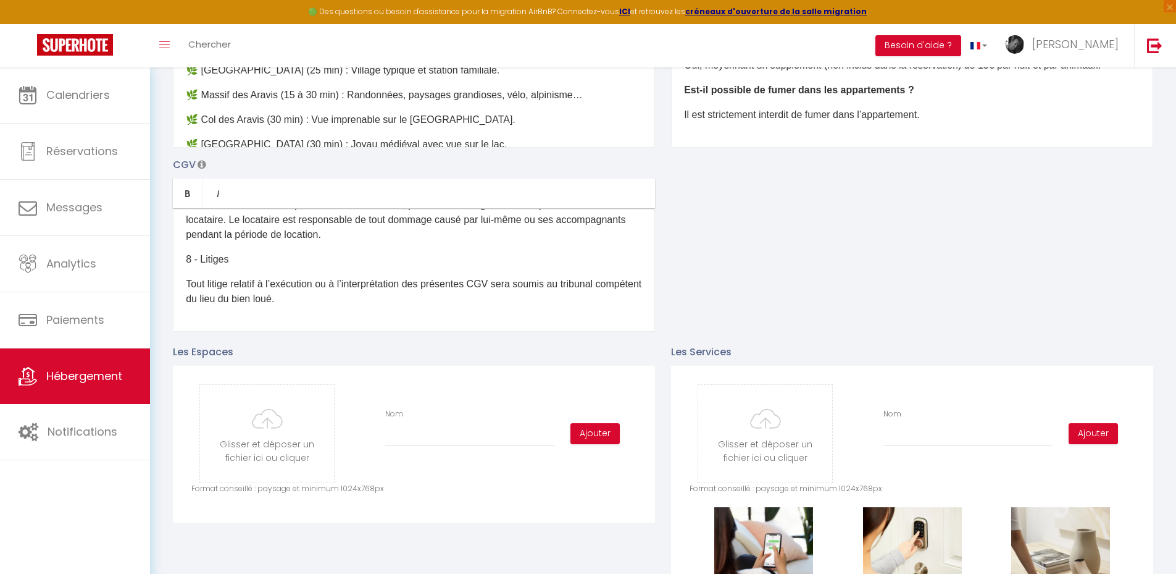
scroll to position [434, 0]
click at [741, 285] on div "Description Bold Italic Rich text editor ​✨ Bienvenue au Sullenza à Thônes, vot…" at bounding box center [663, 151] width 997 height 359
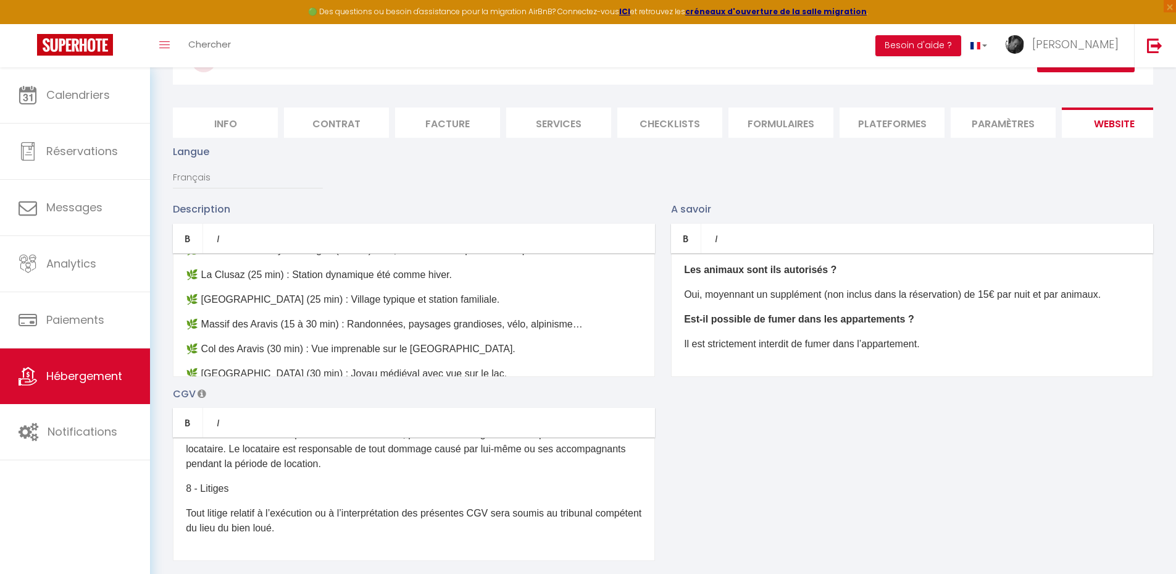
scroll to position [62, 0]
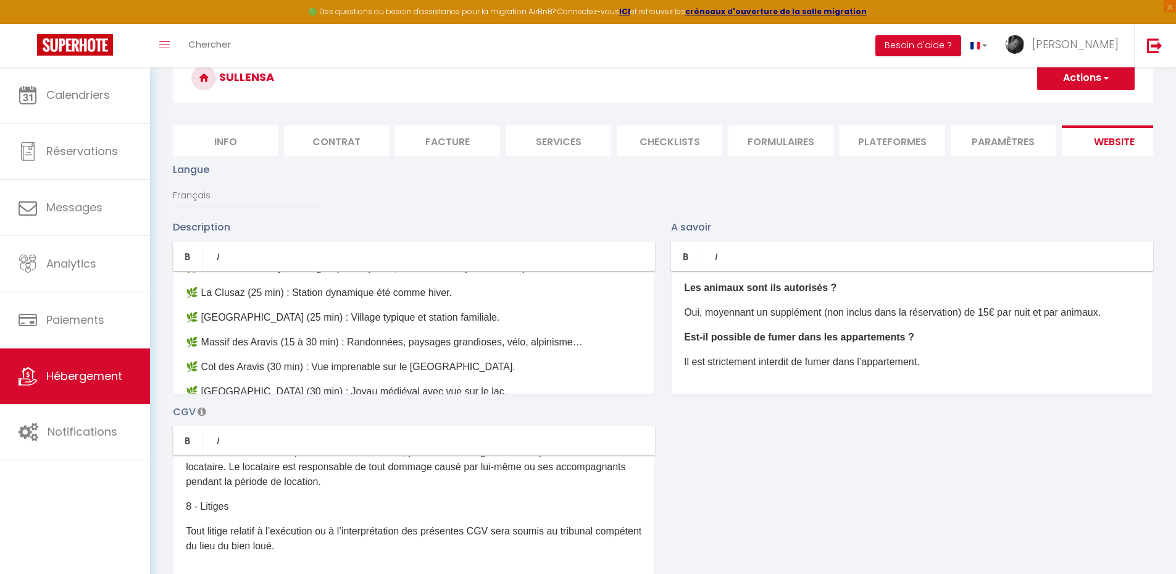
click at [834, 76] on span "button" at bounding box center [1106, 78] width 8 height 12
click at [834, 101] on input "Enregistrer" at bounding box center [1072, 105] width 46 height 12
checkbox input "false"
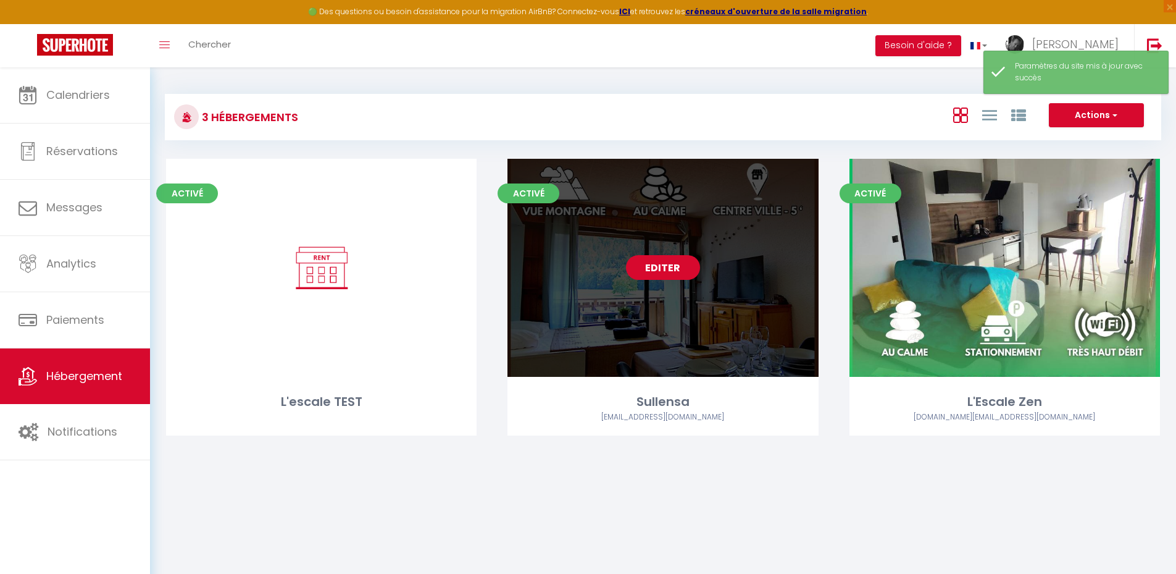
click at [660, 267] on link "Editer" at bounding box center [663, 267] width 74 height 25
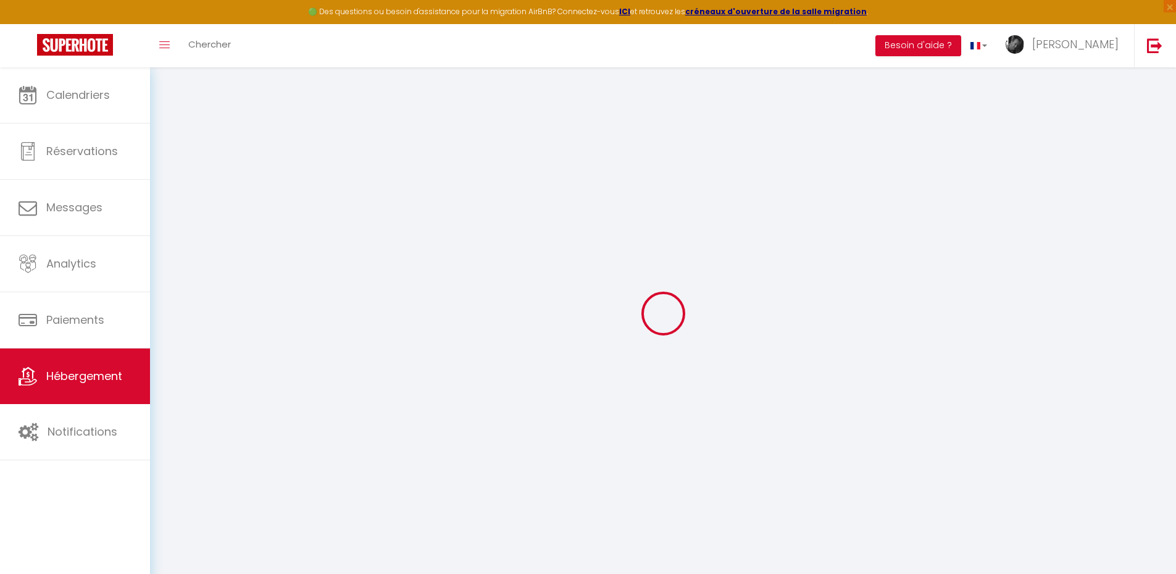
type input "Oups ! Les dates sélectionnées sont indisponibles."
type textarea "Malheureusement les dates sélectionnées sont indisponibles. Nous vous invitons …"
type input "45.882138"
type input "6.318092"
checkbox input "false"
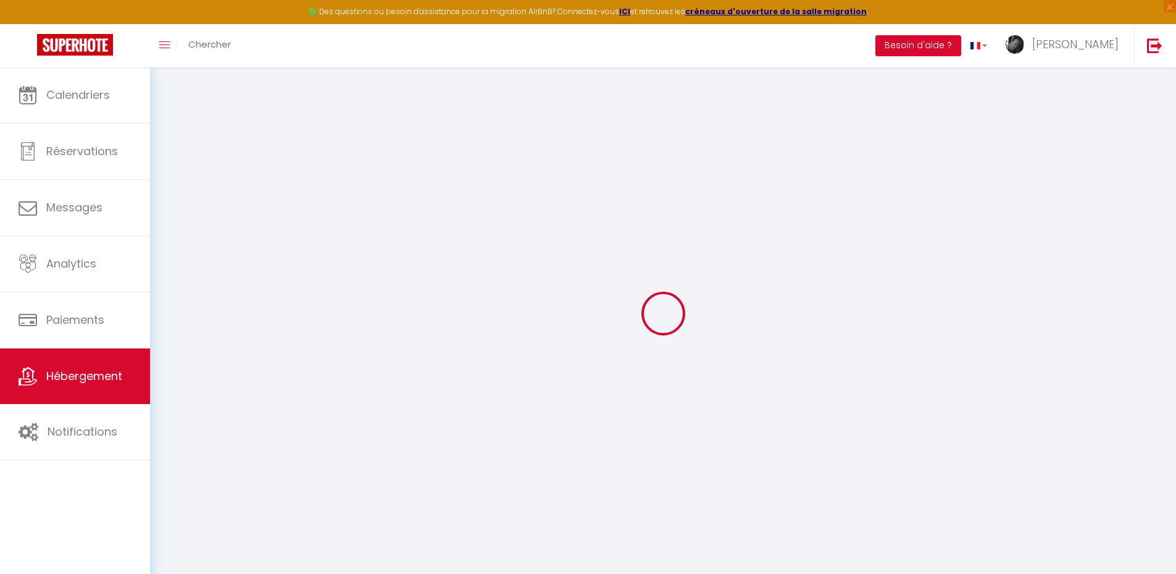
checkbox input "false"
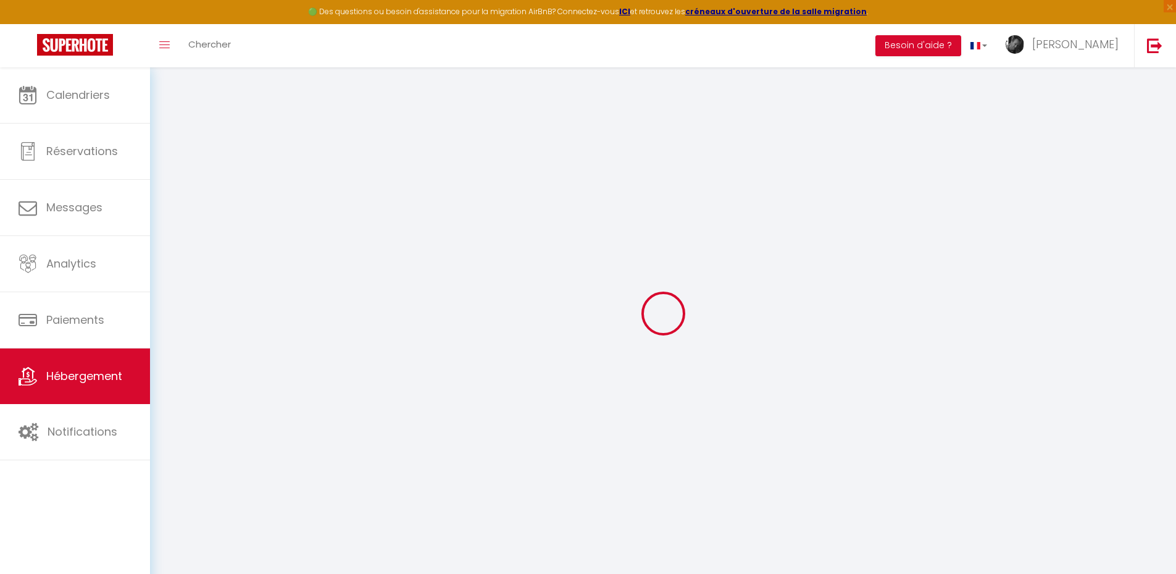
checkbox input "false"
select select "17:00"
select select "23:00"
select select "10:00"
select select "30"
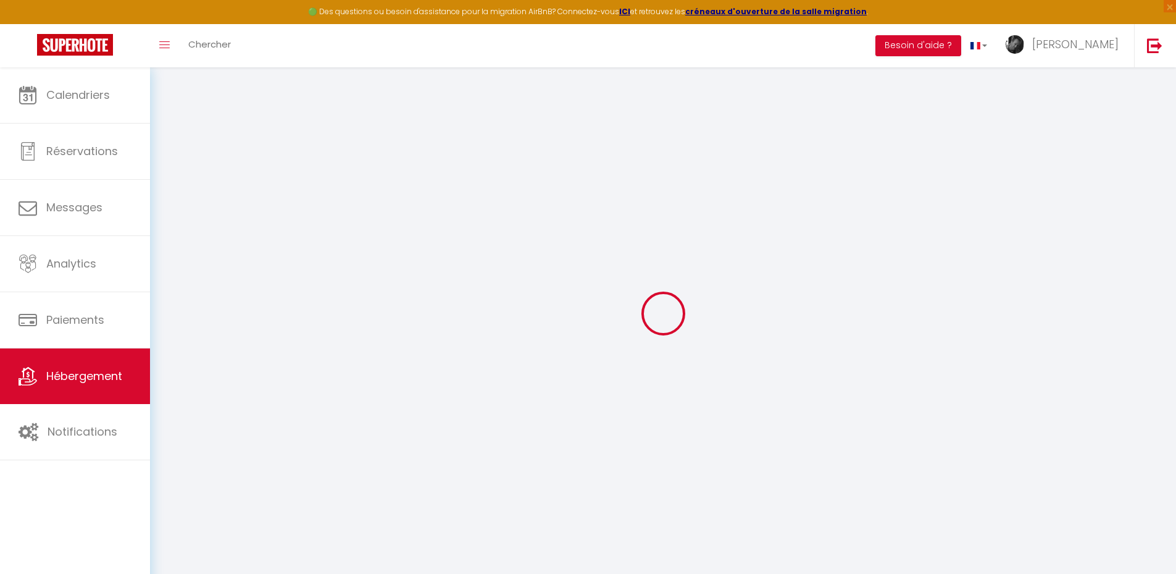
select select "120"
select select "12:00"
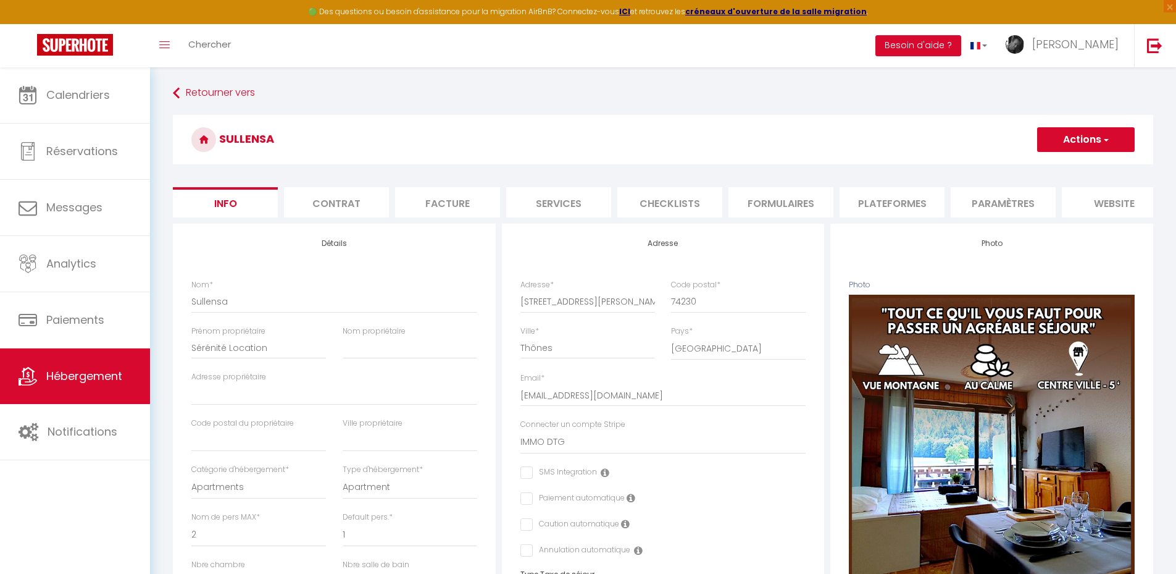
click at [834, 201] on li "website" at bounding box center [1114, 202] width 105 height 30
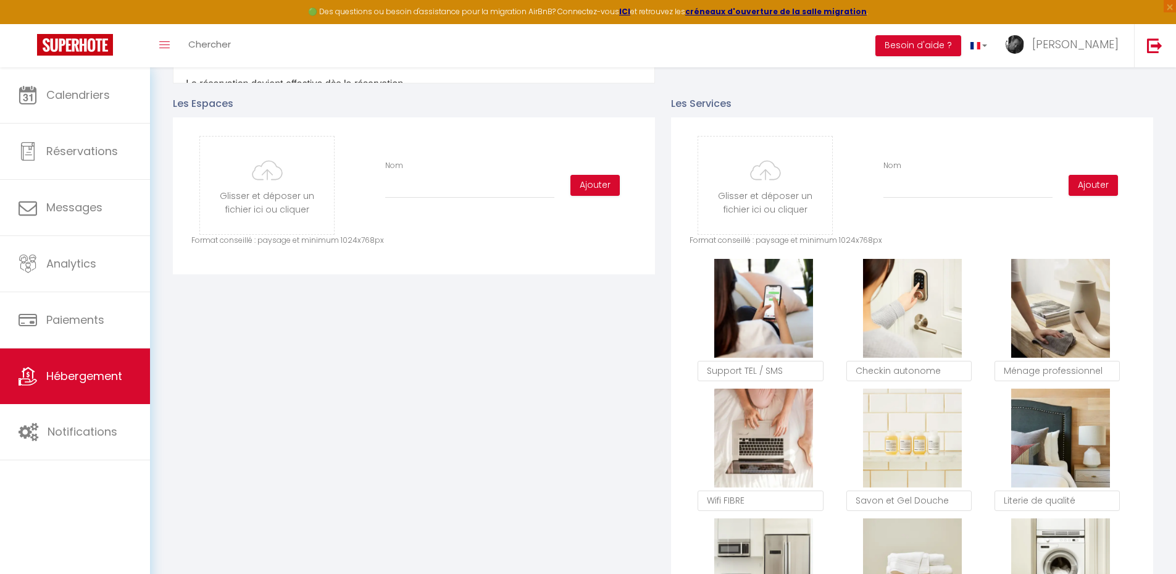
scroll to position [618, 0]
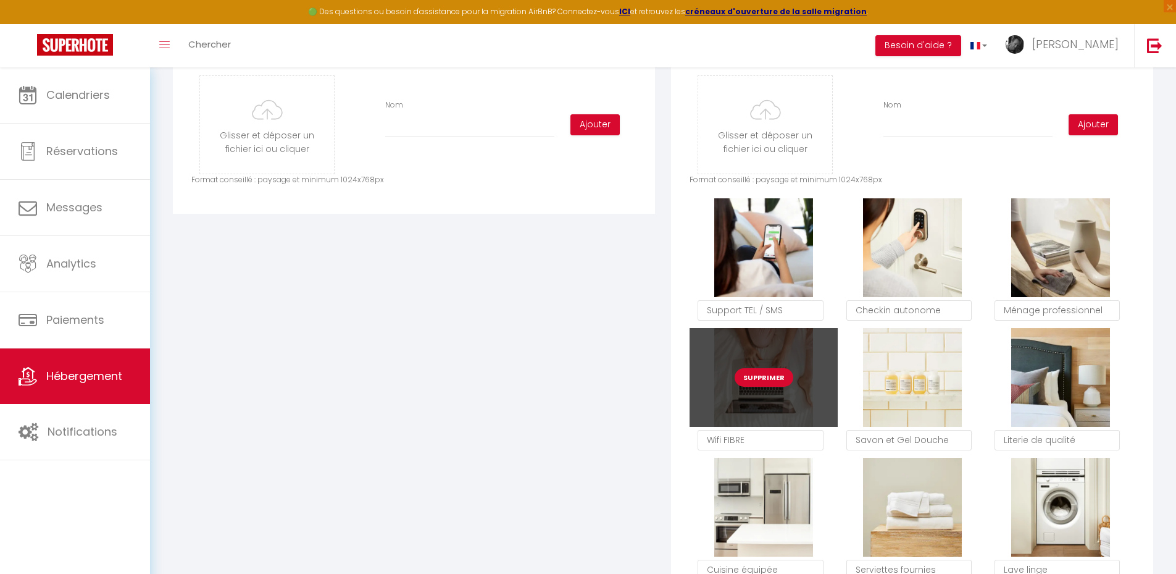
click at [761, 380] on button "Supprimer" at bounding box center [764, 377] width 59 height 19
checkbox input "false"
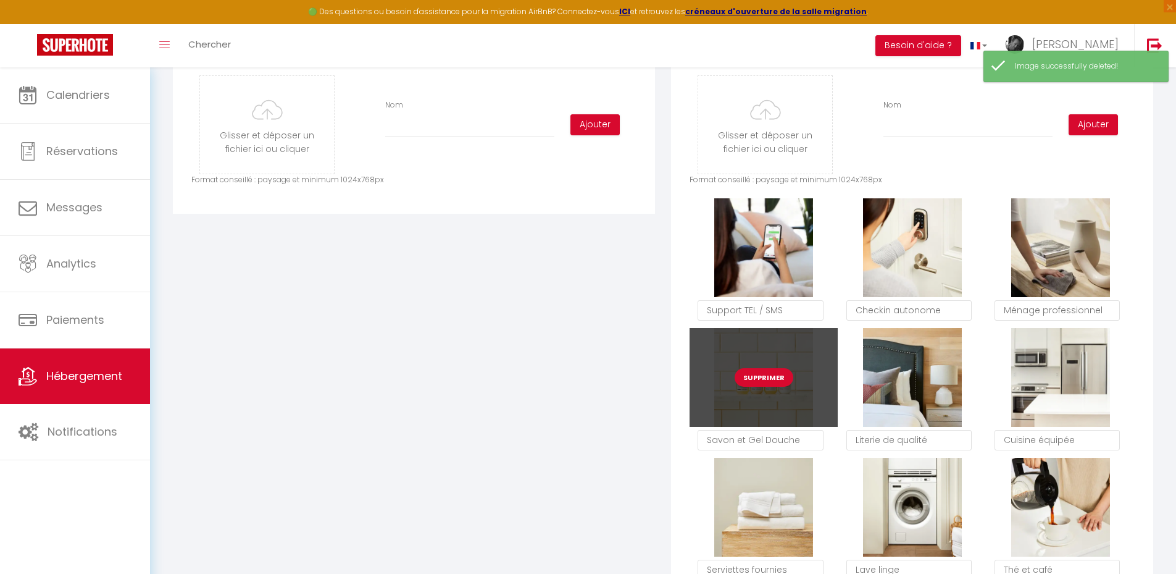
click at [769, 380] on button "Supprimer" at bounding box center [764, 377] width 59 height 19
checkbox input "false"
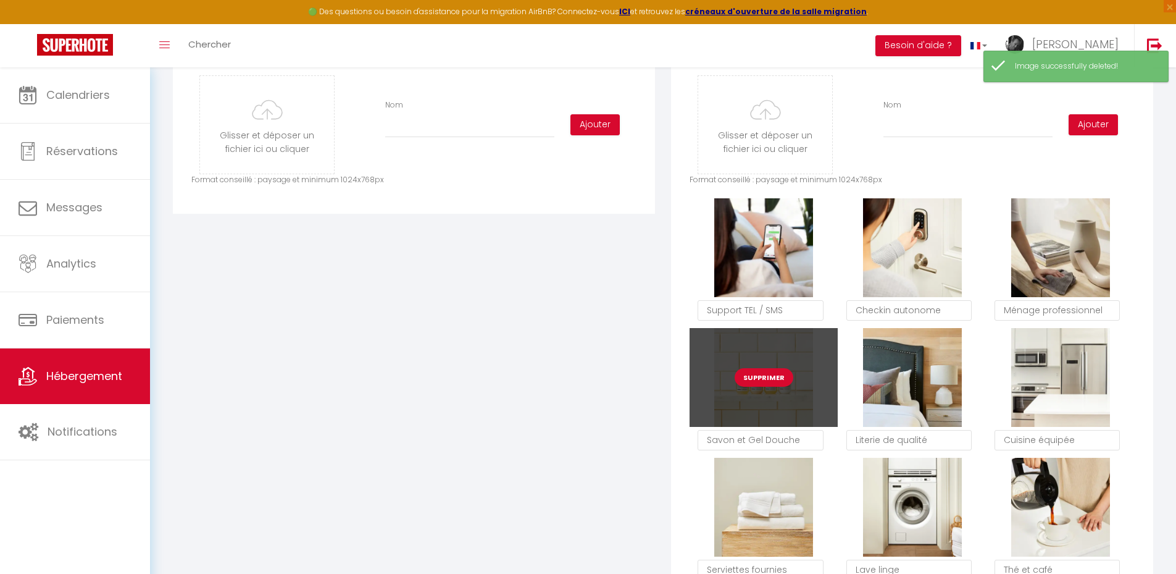
checkbox input "false"
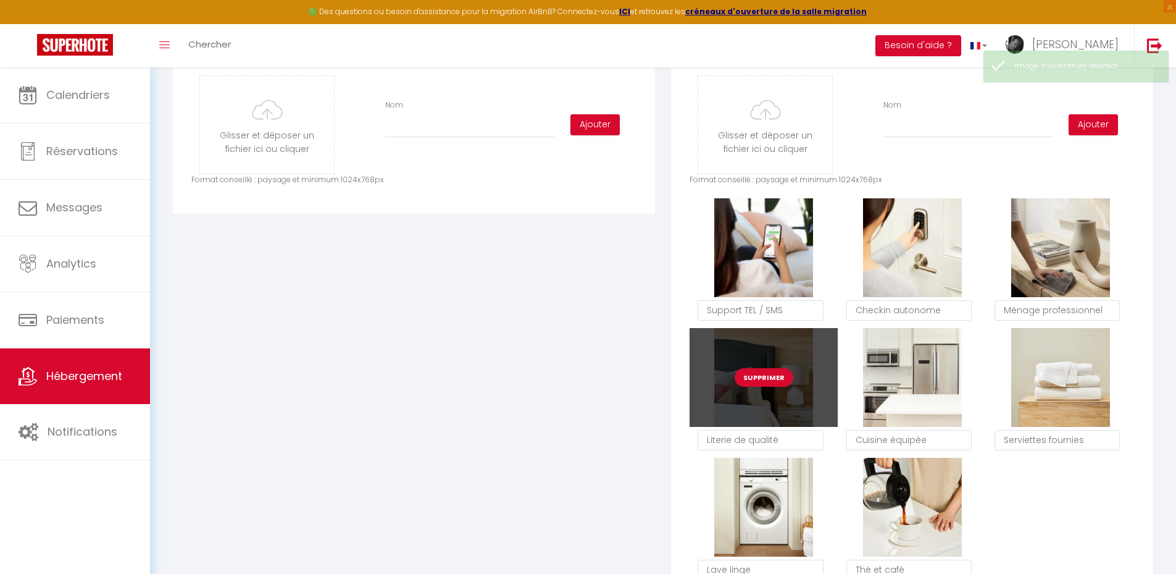
click at [765, 380] on button "Supprimer" at bounding box center [764, 377] width 59 height 19
checkbox input "false"
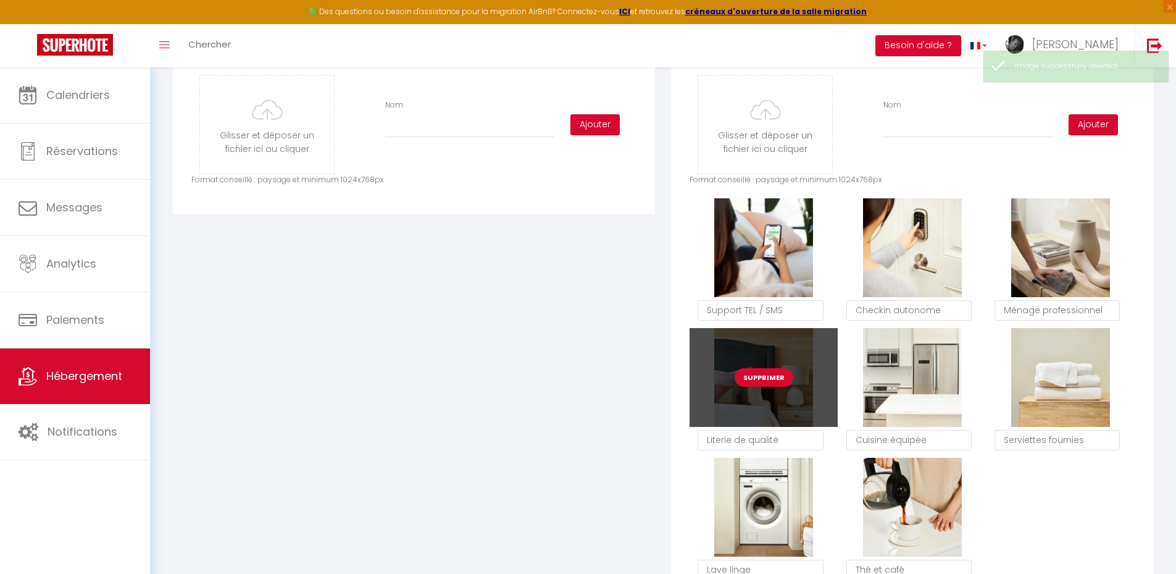
checkbox input "false"
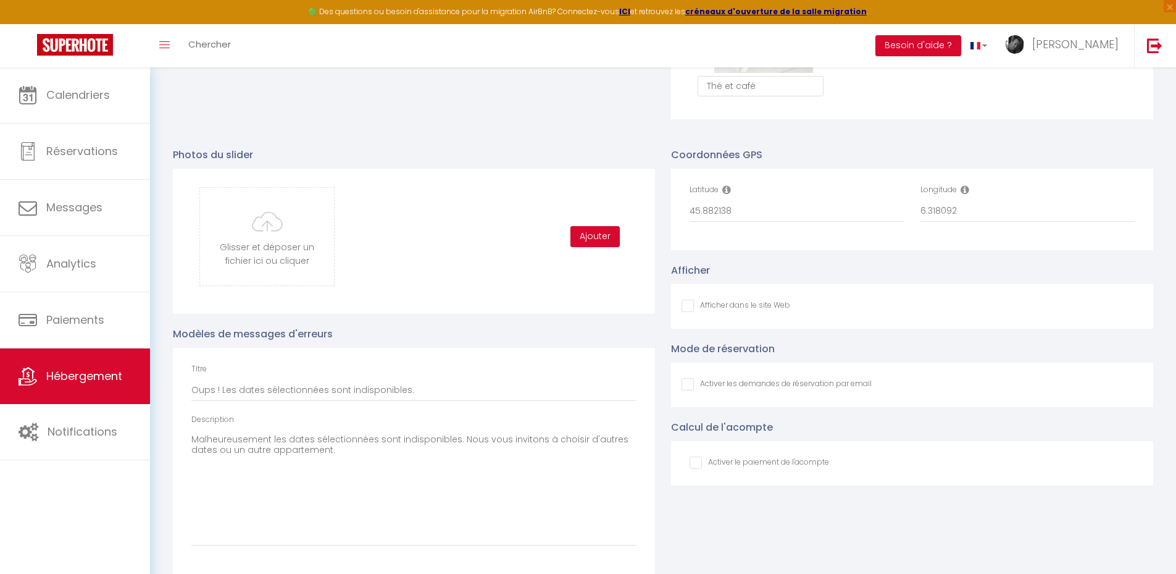
scroll to position [1112, 0]
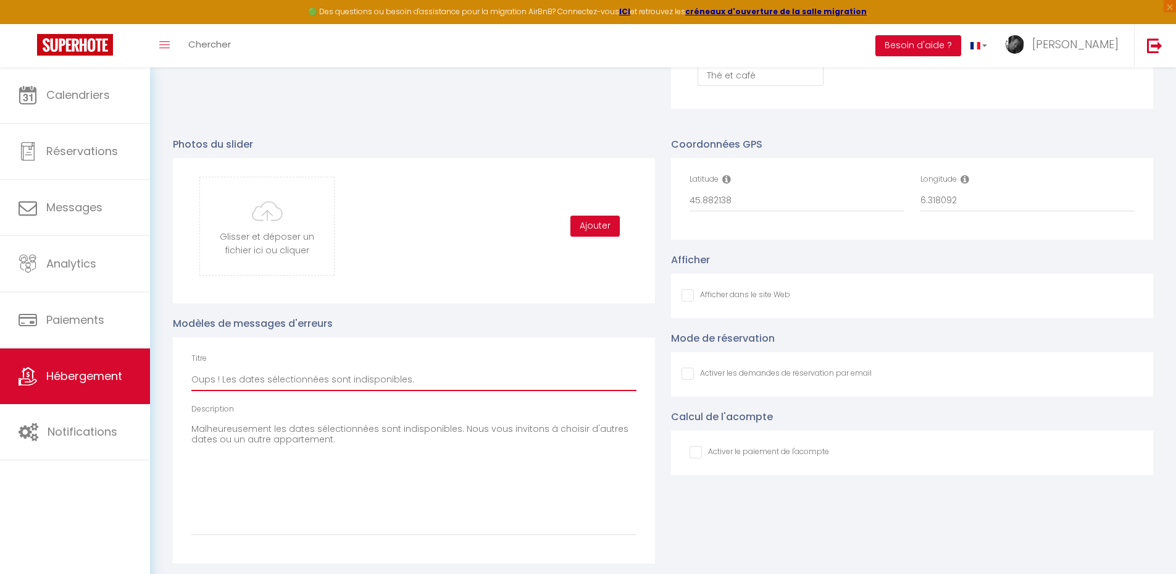
drag, startPoint x: 414, startPoint y: 389, endPoint x: 222, endPoint y: 388, distance: 192.1
click at [222, 380] on input "Oups ! Les dates sélectionnées sont indisponibles." at bounding box center [413, 380] width 445 height 22
click at [357, 380] on input "Oups ! Les dates sélectionnées sont indisponibles." at bounding box center [413, 380] width 445 height 22
click at [406, 380] on input "Oups ! Les dates sélectionnées sont indisponibles." at bounding box center [413, 380] width 445 height 22
drag, startPoint x: 408, startPoint y: 388, endPoint x: 221, endPoint y: 385, distance: 186.5
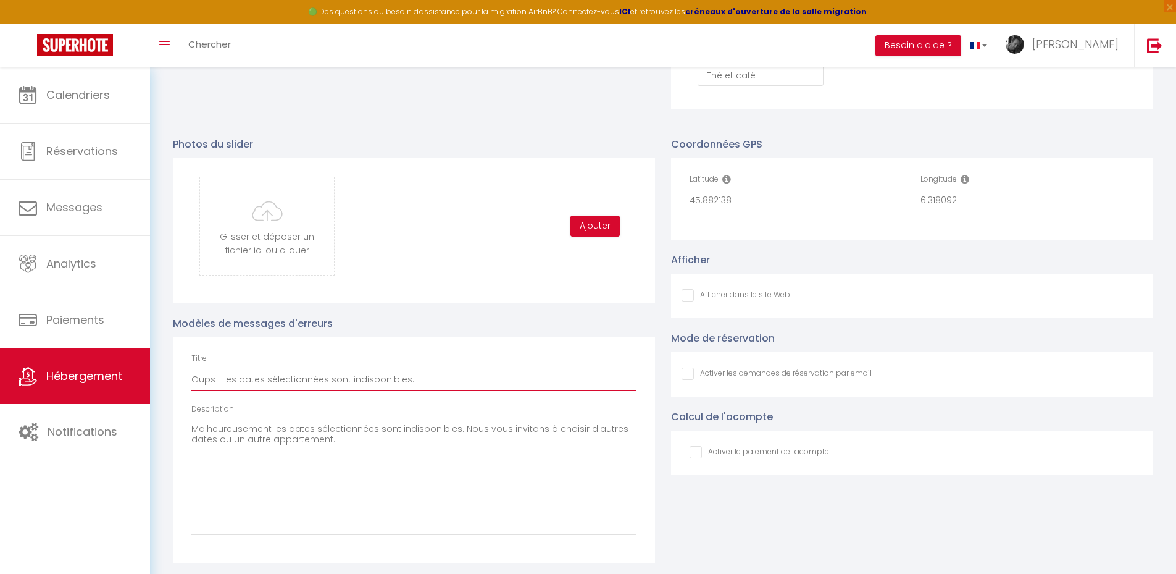
click at [221, 380] on input "Oups ! Les dates sélectionnées sont indisponibles." at bounding box center [413, 380] width 445 height 22
type input "Oups ! Q"
checkbox input "false"
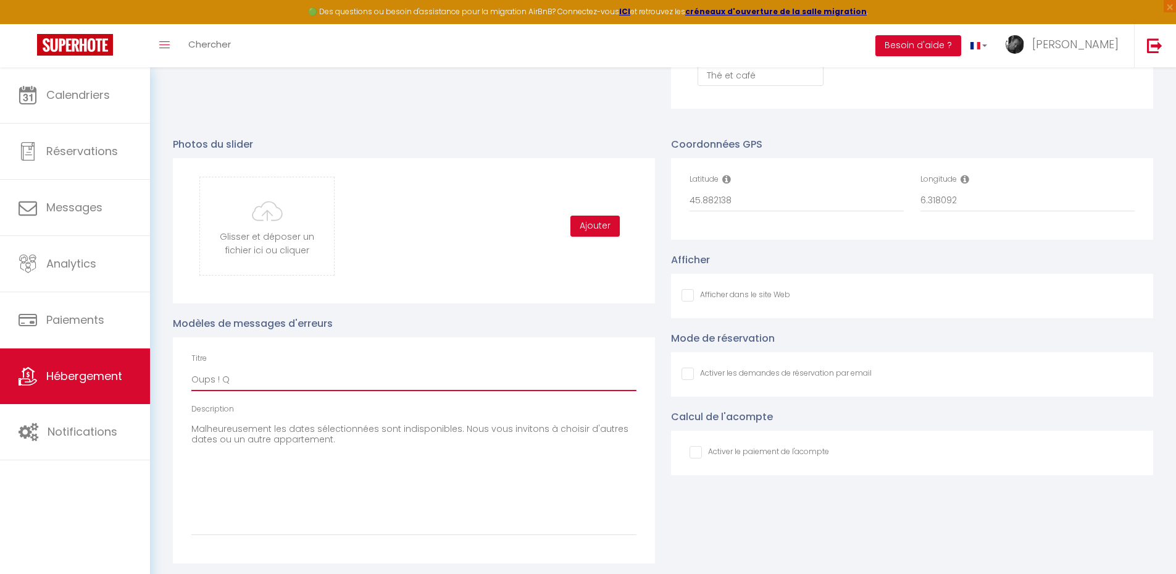
type input "Oups ! Qu"
checkbox input "false"
type input "Oups ! Que"
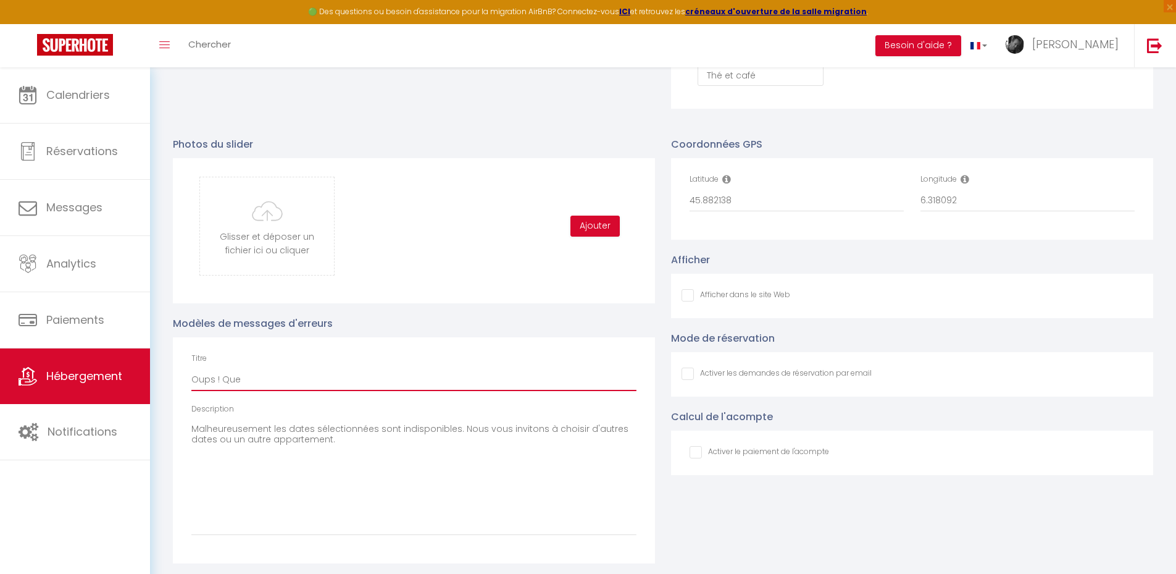
checkbox input "false"
type input "Oups ! Quel"
checkbox input "false"
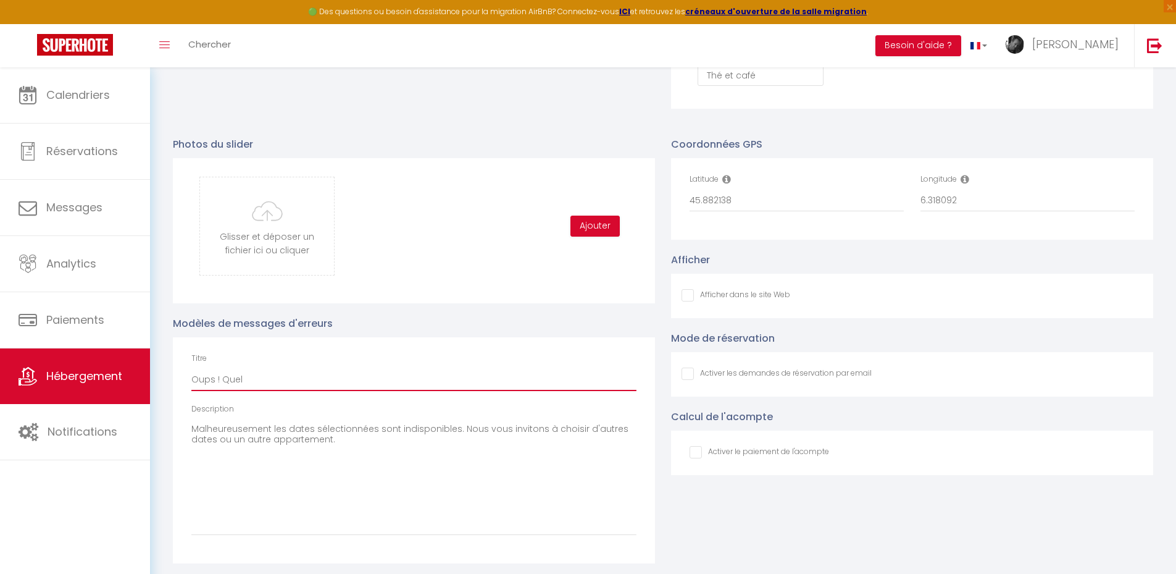
checkbox input "false"
type input "Oups ! Quelq"
checkbox input "false"
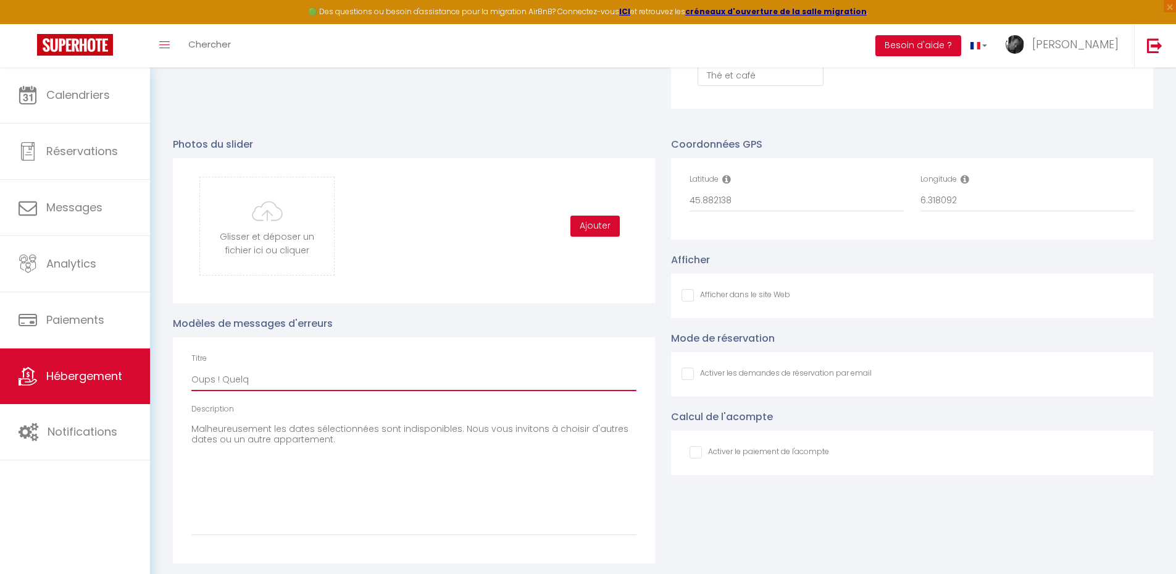
checkbox input "false"
type input "Oups ! Quelqu"
checkbox input "false"
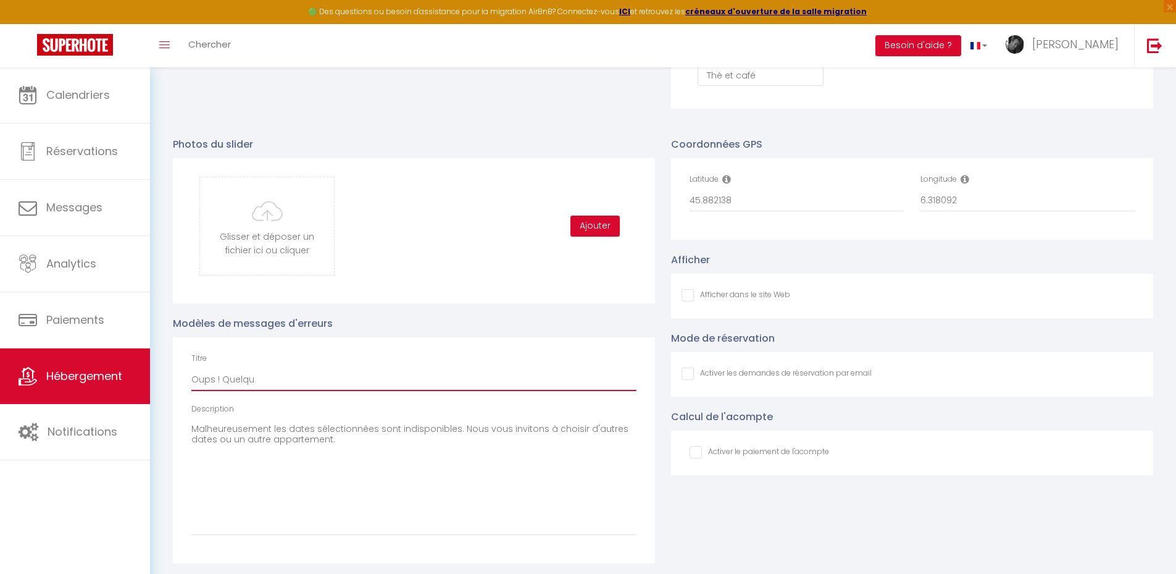
type input "Oups ! Quelque"
checkbox input "false"
type input "Oups ! Quelque"
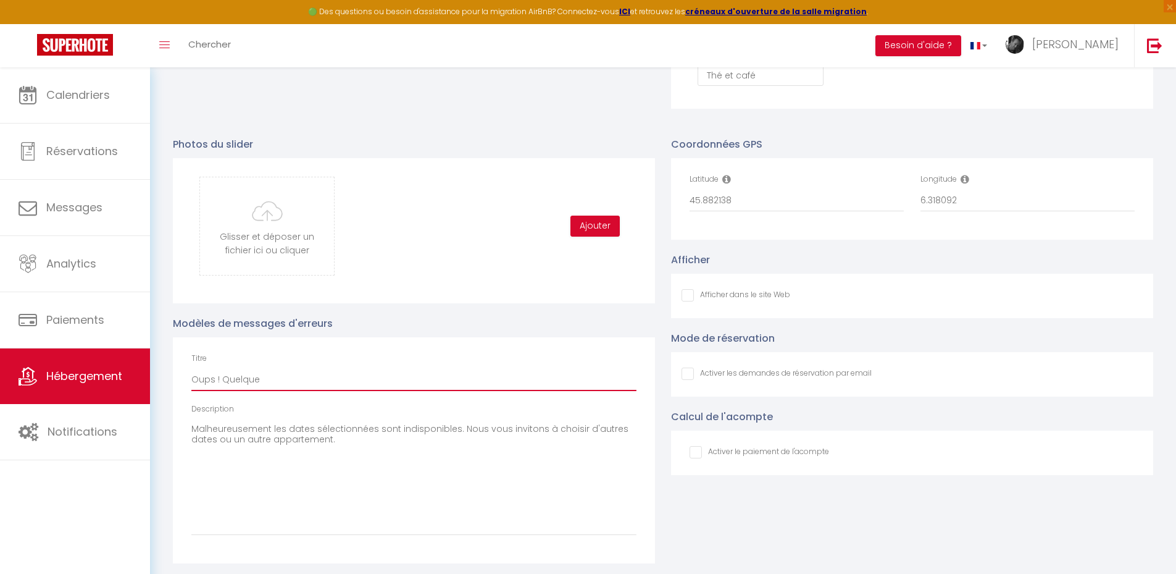
checkbox input "false"
type input "Oups ! Quelque c"
checkbox input "false"
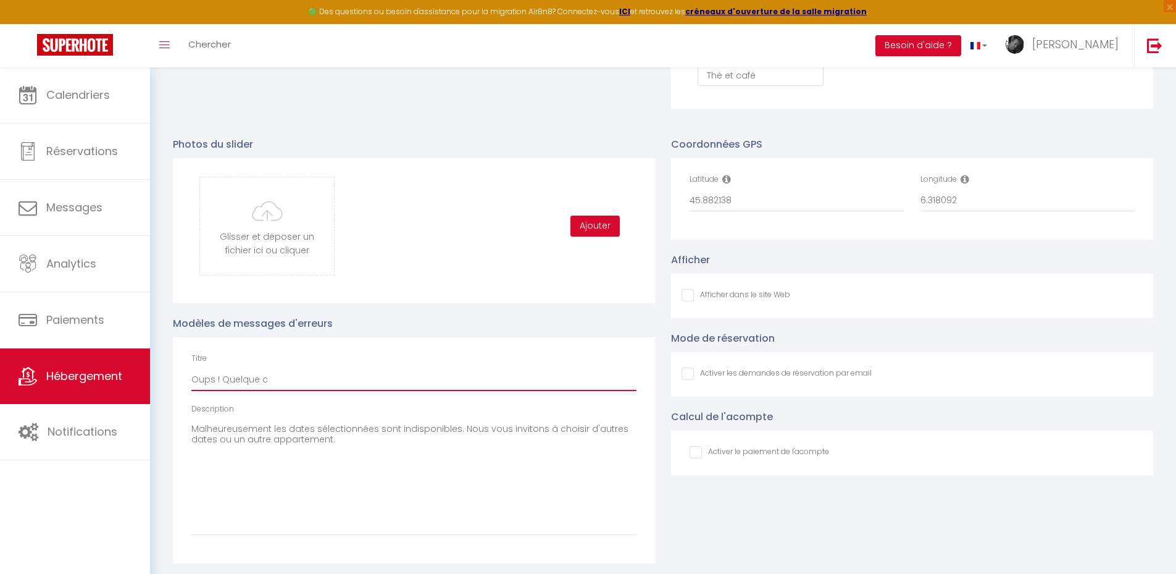
checkbox input "false"
type input "Oups ! Quelque ch"
checkbox input "false"
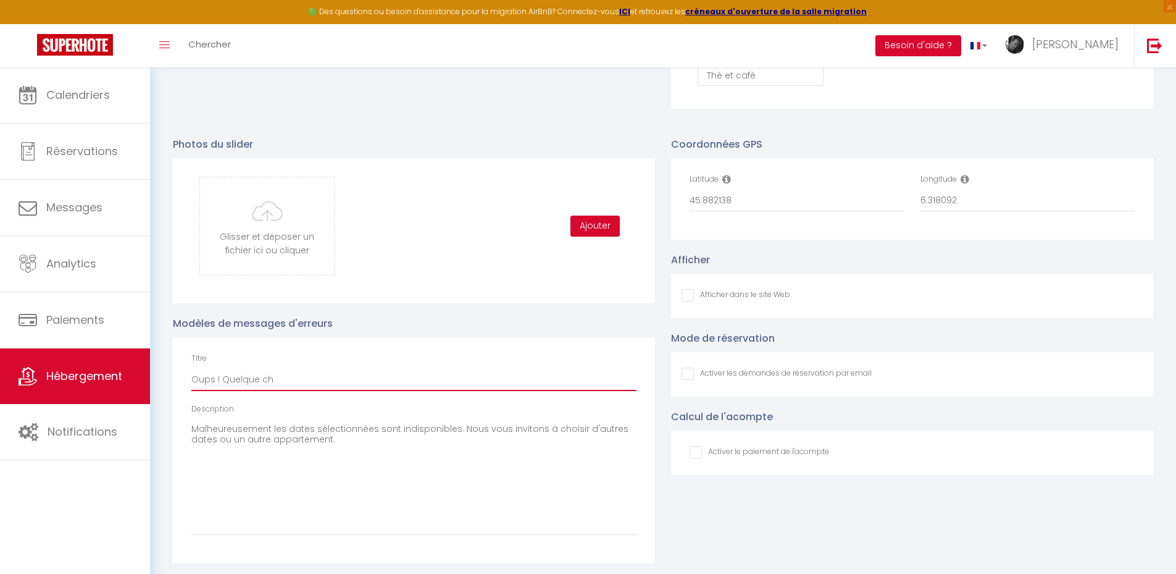
checkbox input "false"
type input "Oups ! Quelque cho"
checkbox input "false"
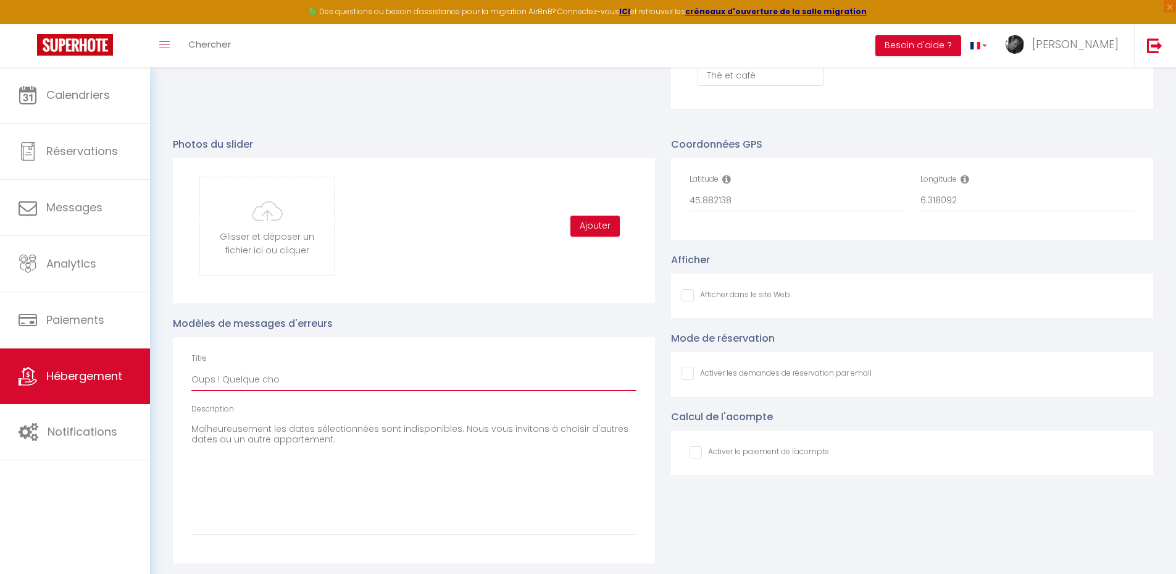
type input "Oups ! Quelque chos"
checkbox input "false"
type input "Oups ! Quelque chose"
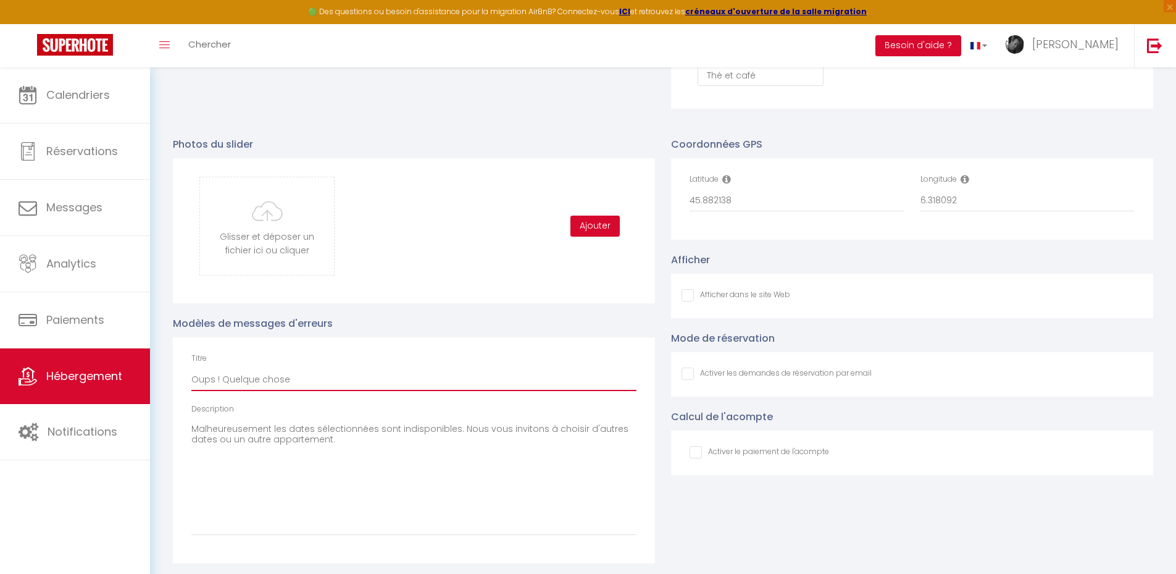
checkbox input "false"
type input "Oups ! Quelque chose"
checkbox input "false"
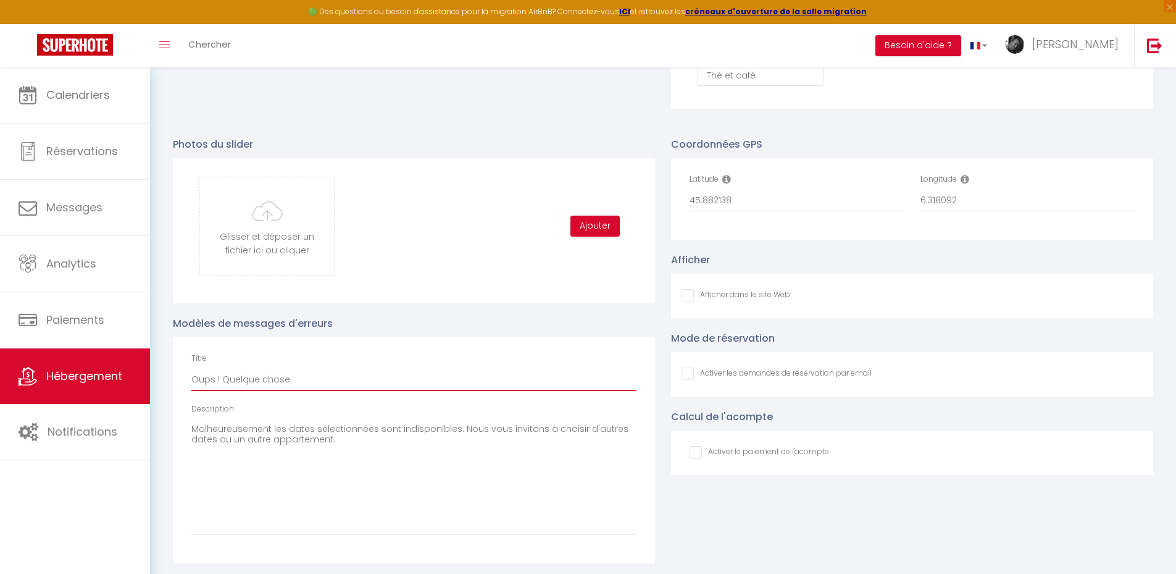
checkbox input "false"
type input "Oups ! Quelque chose c"
checkbox input "false"
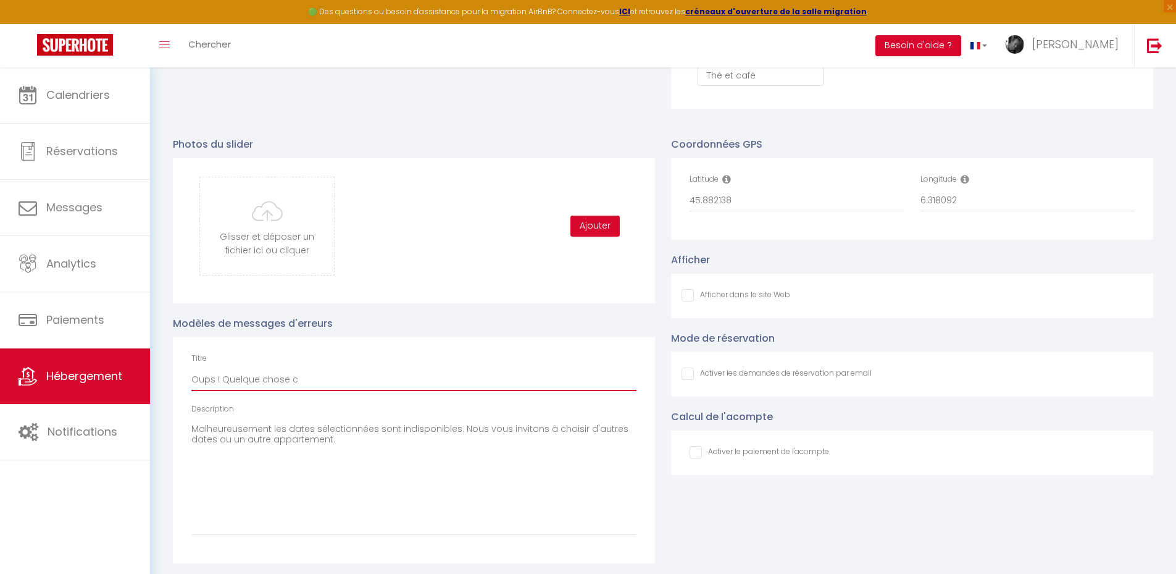
checkbox input "false"
type input "Oups ! Quelque chose cl"
checkbox input "false"
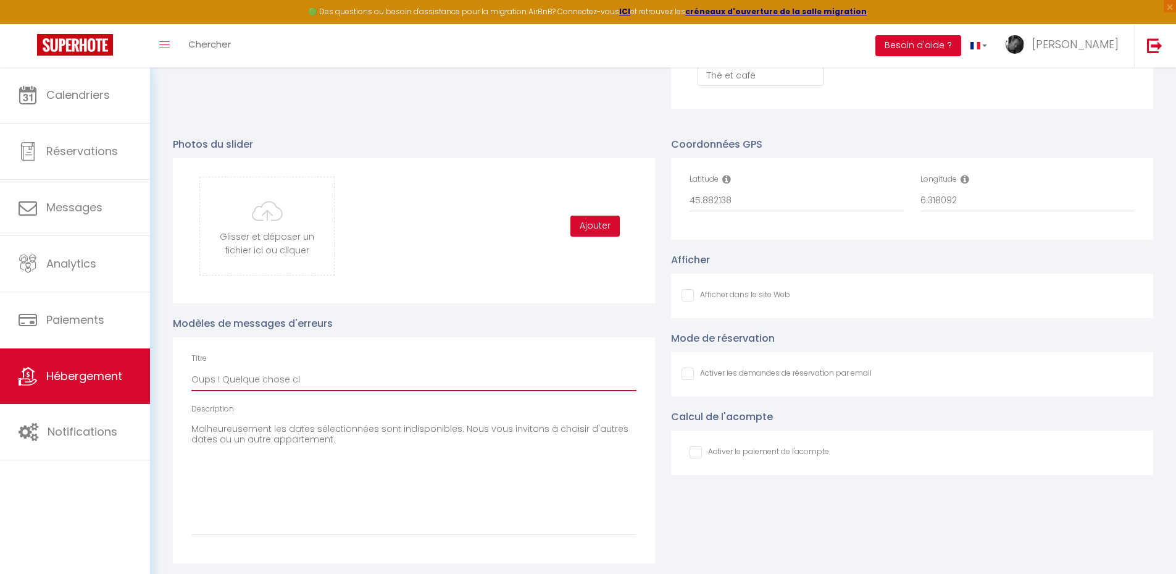
type input "Oups ! Quelque chose clo"
checkbox input "false"
type input "Oups ! Quelque chose cloc"
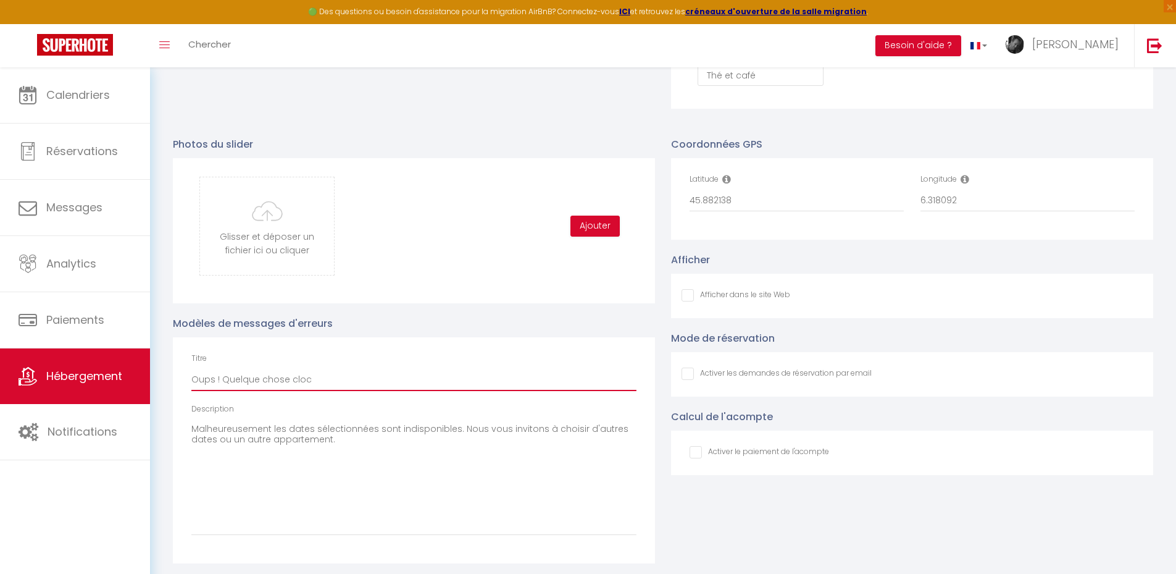
checkbox input "false"
type input "Oups ! Quelque chose cloch"
checkbox input "false"
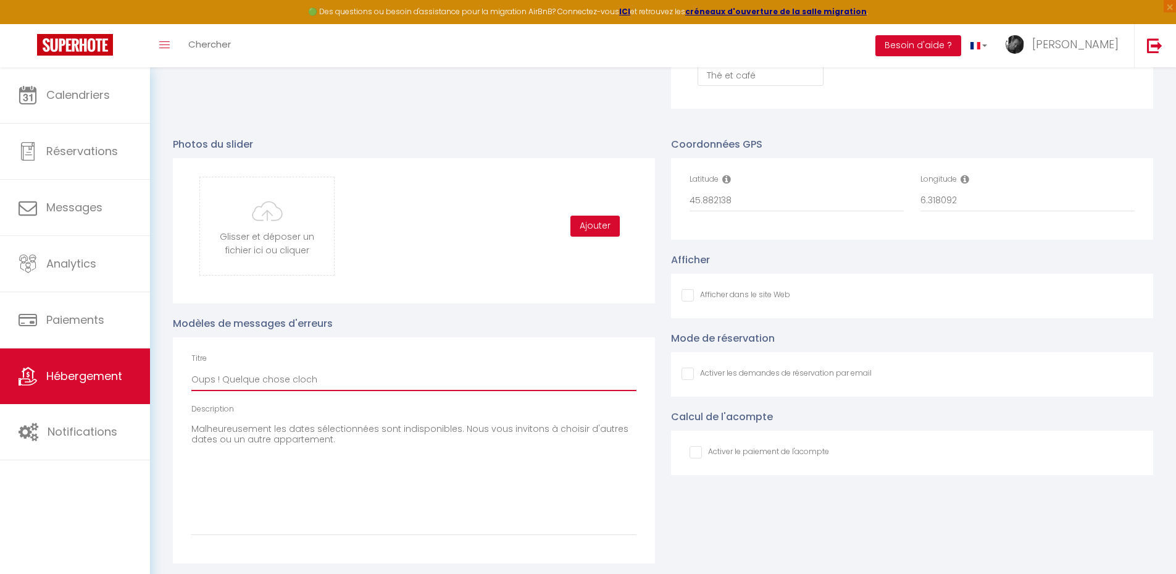
checkbox input "false"
type input "Oups ! Quelque chose cloche"
checkbox input "false"
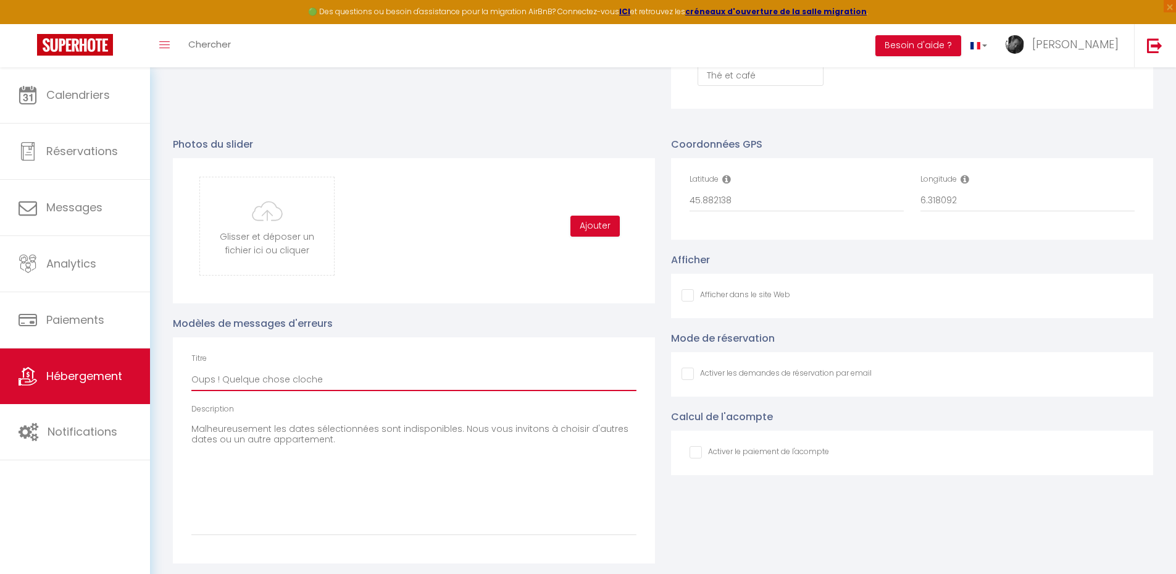
checkbox input "false"
type input "Oups ! Quelque chose cloche"
checkbox input "false"
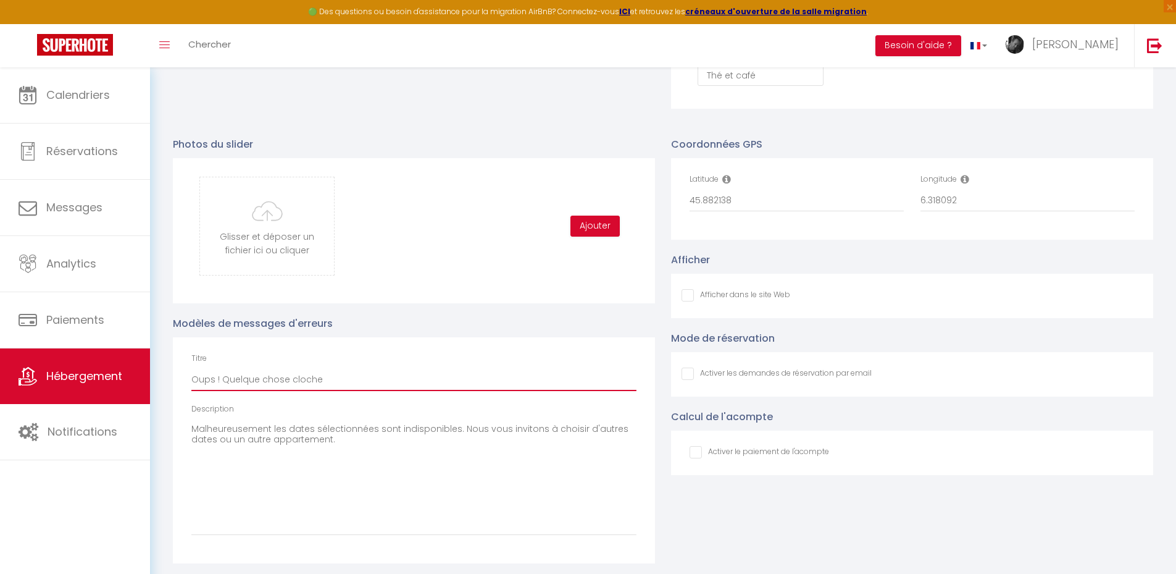
type input "Oups ! Quelque chose cloche !"
checkbox input "false"
type input "Oups ! Quelque chose cloche !"
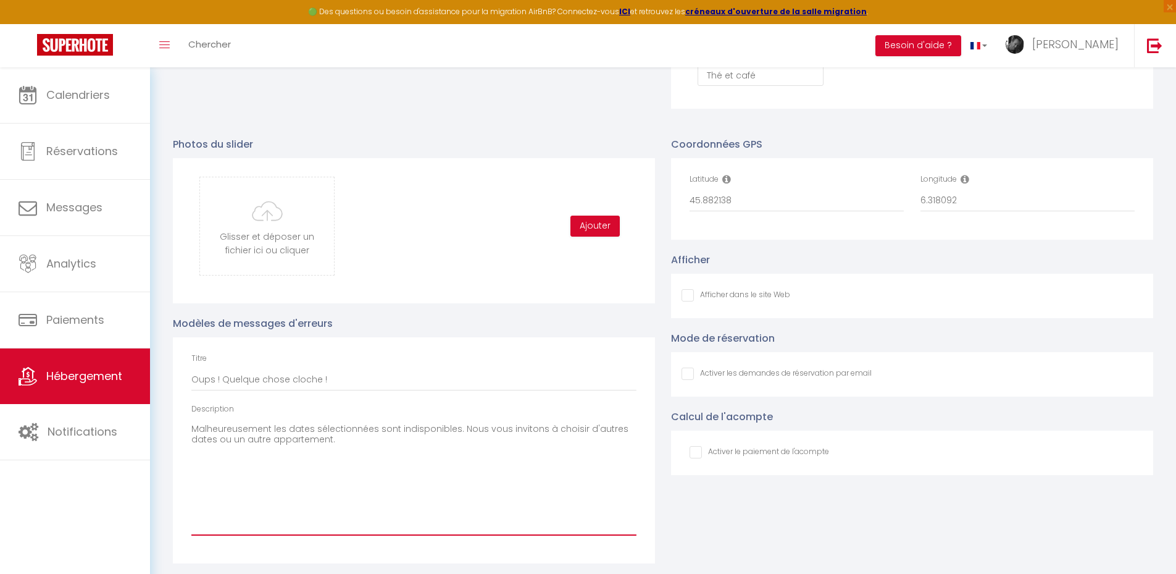
click at [450, 380] on textarea "Malheureusement les dates sélectionnées sont indisponibles. Nous vous invitons …" at bounding box center [413, 477] width 445 height 116
type textarea "Malheureusement les dates sélectionnées sont indisponibles . Nous vous invitons…"
checkbox input "false"
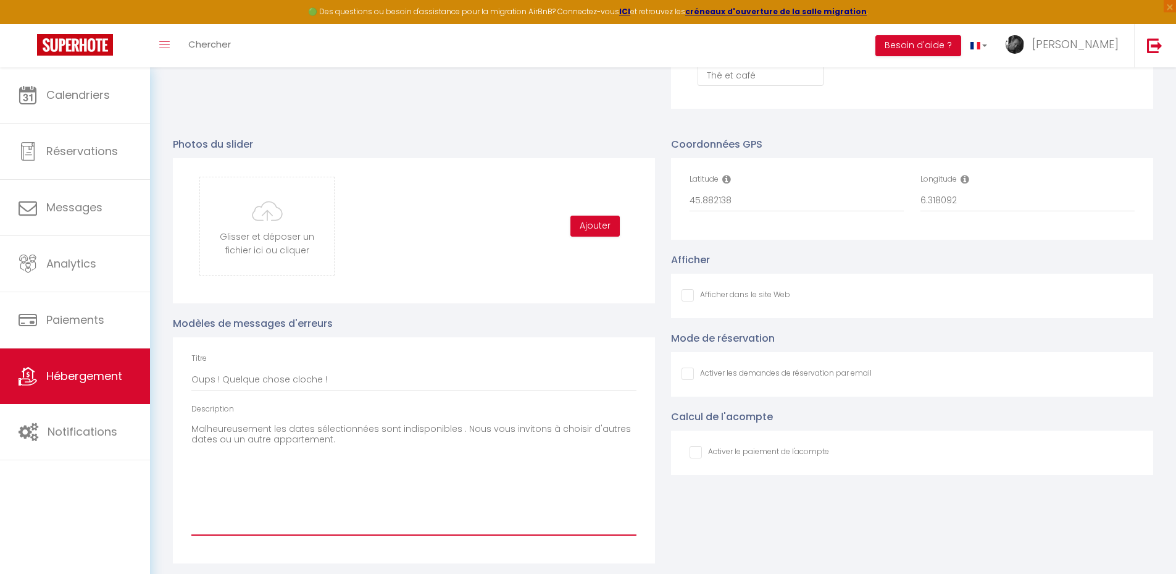
type textarea "Malheureusement les dates sélectionnées sont indisponibles o. Nous vous inviton…"
checkbox input "false"
type textarea "Malheureusement les dates sélectionnées sont indisponibles ou. Nous vous invito…"
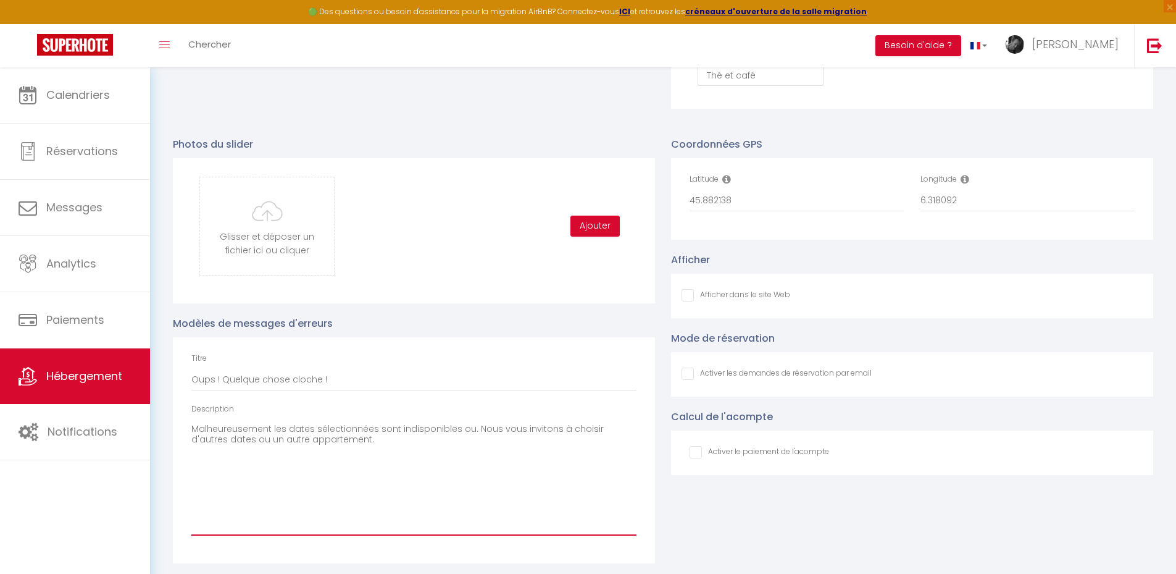
checkbox input "false"
type textarea "Malheureusement les dates sélectionnées sont indisponibles ou . Nous vous invit…"
checkbox input "false"
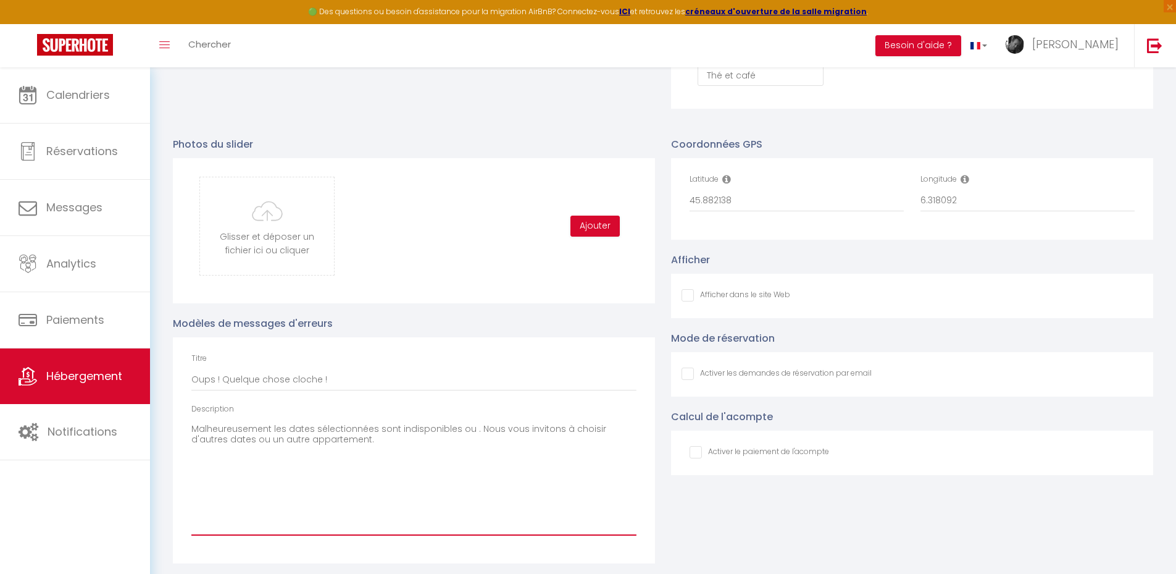
checkbox input "false"
type textarea "Malheureusement les dates sélectionnées sont indisponibles ou n. Nous vous invi…"
checkbox input "false"
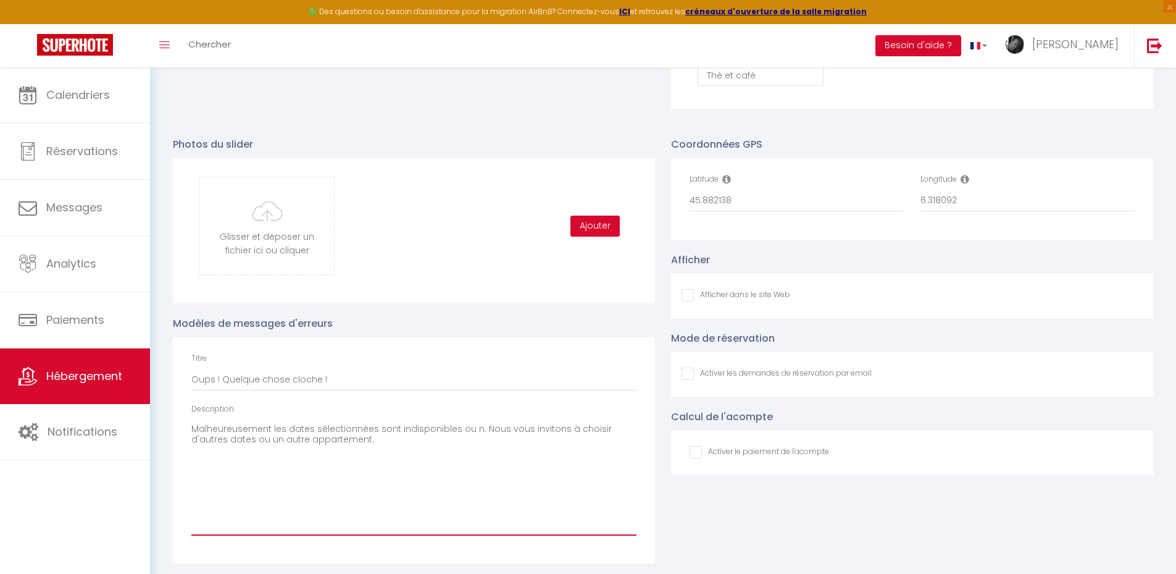
checkbox input "false"
type textarea "Malheureusement les dates sélectionnées sont indisponibles ou ne. Nous vous inv…"
checkbox input "false"
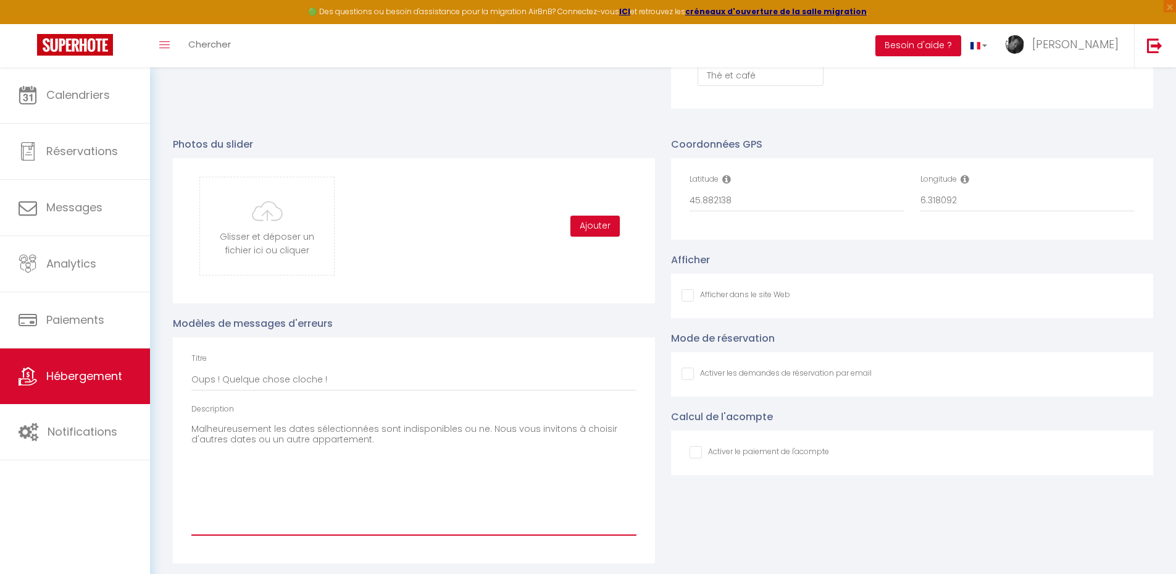
type textarea "Malheureusement les dates sélectionnées sont indisponibles ou ne . Nous vous in…"
checkbox input "false"
type textarea "Malheureusement les dates sélectionnées sont indisponibles ou ne r. Nous vous i…"
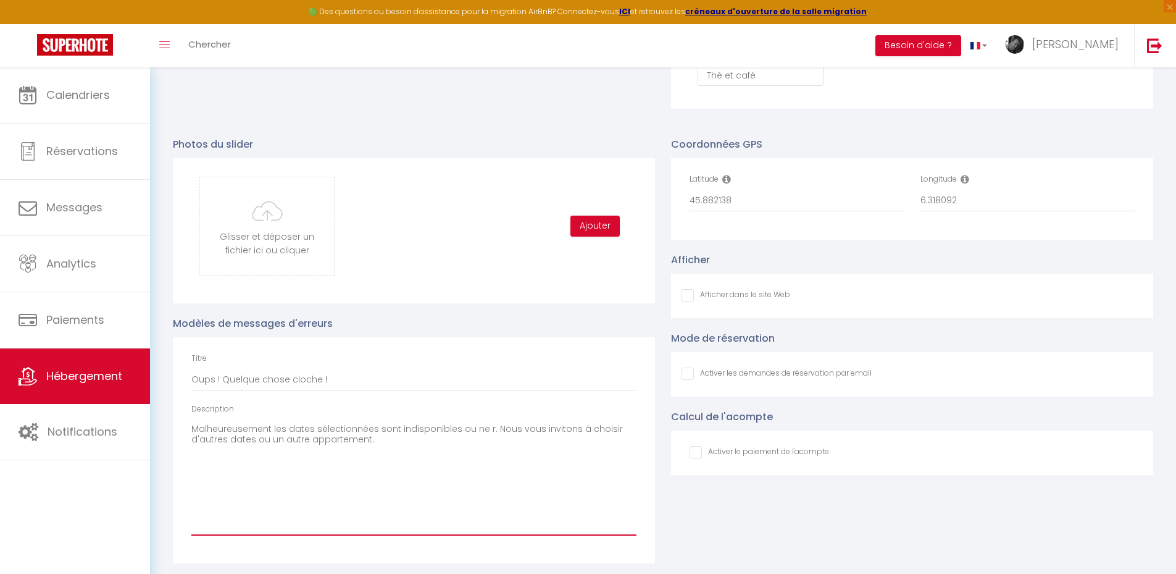
checkbox input "false"
type textarea "Malheureusement les dates sélectionnées sont indisponibles ou ne re. Nous vous …"
checkbox input "false"
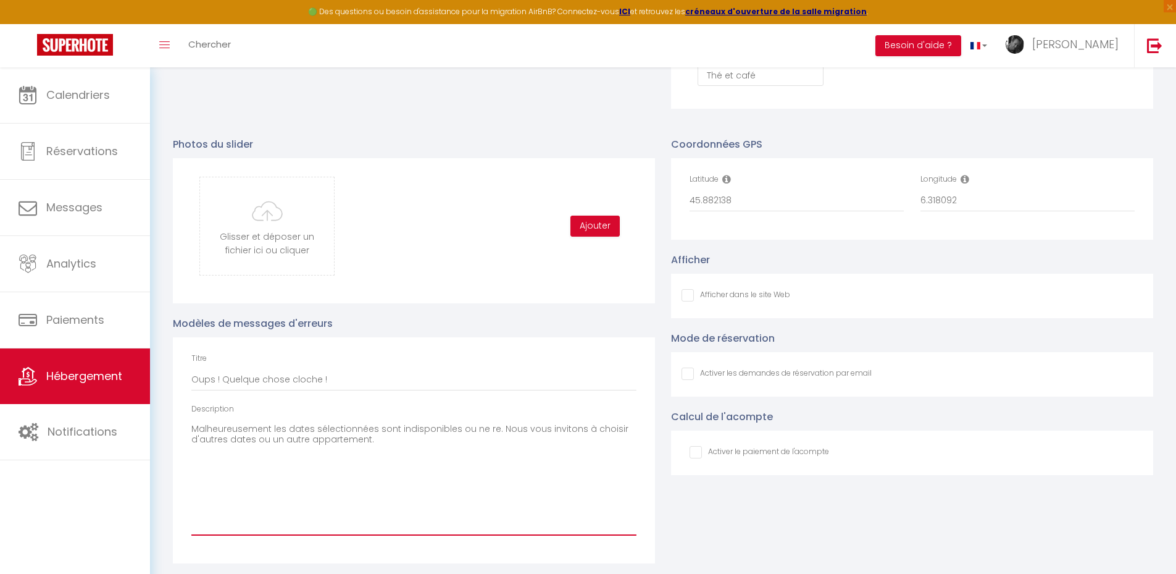
checkbox input "false"
type textarea "Malheureusement les dates sélectionnées sont indisponibles ou ne res. Nous vous…"
checkbox input "false"
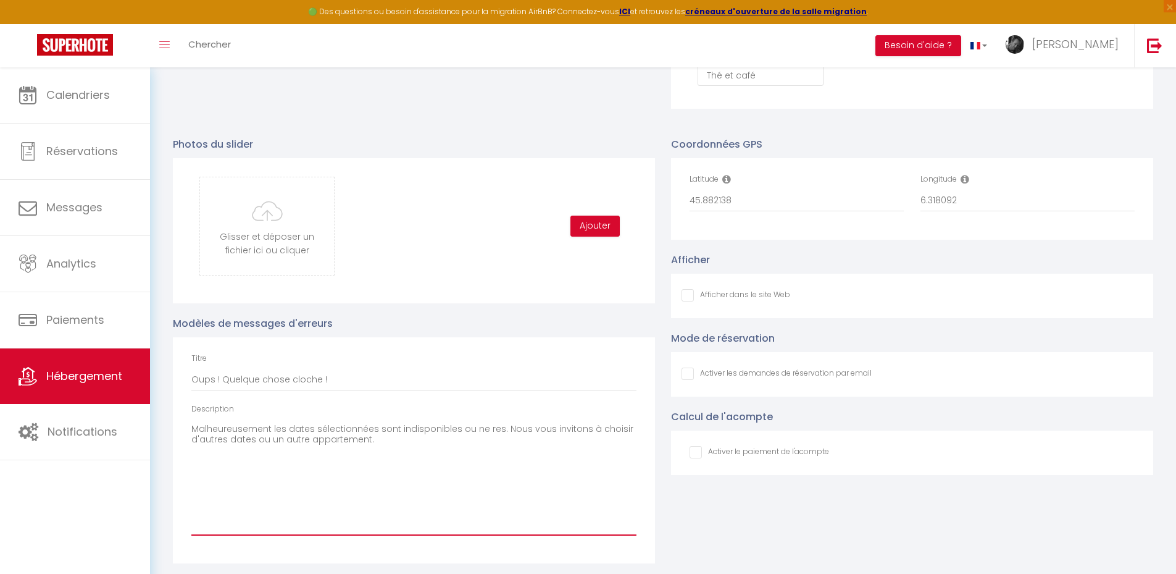
checkbox input "false"
type textarea "Malheureusement les dates sélectionnées sont indisponibles ou ne resp. Nous vou…"
checkbox input "false"
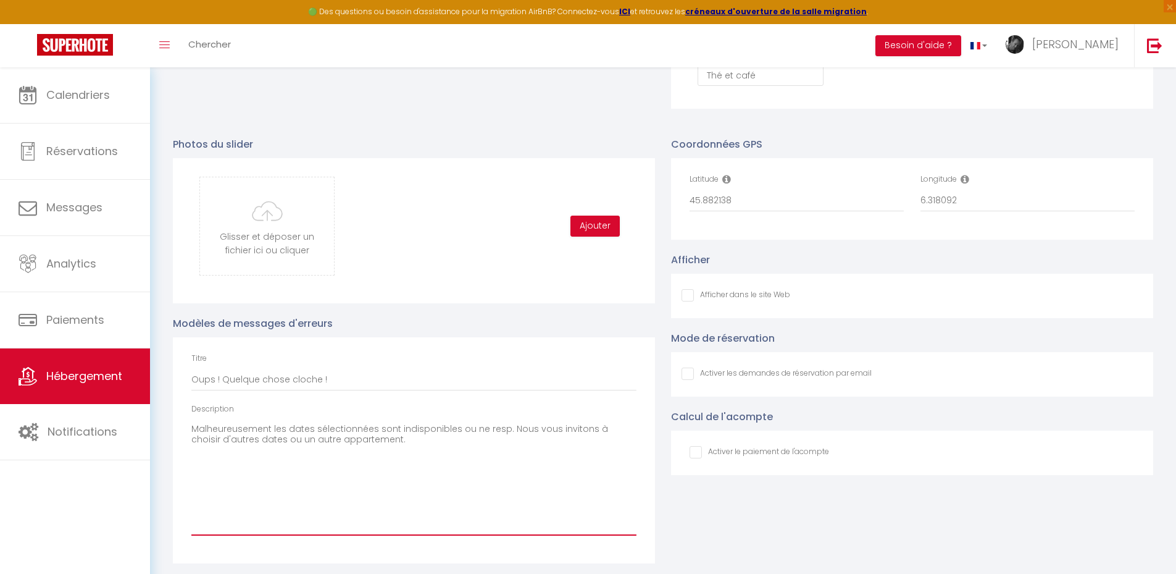
type textarea "Malheureusement les dates sélectionnées sont indisponibles ou ne respe. Nous vo…"
checkbox input "false"
type textarea "Malheureusement les dates sélectionnées sont indisponibles ou ne respec. Nous v…"
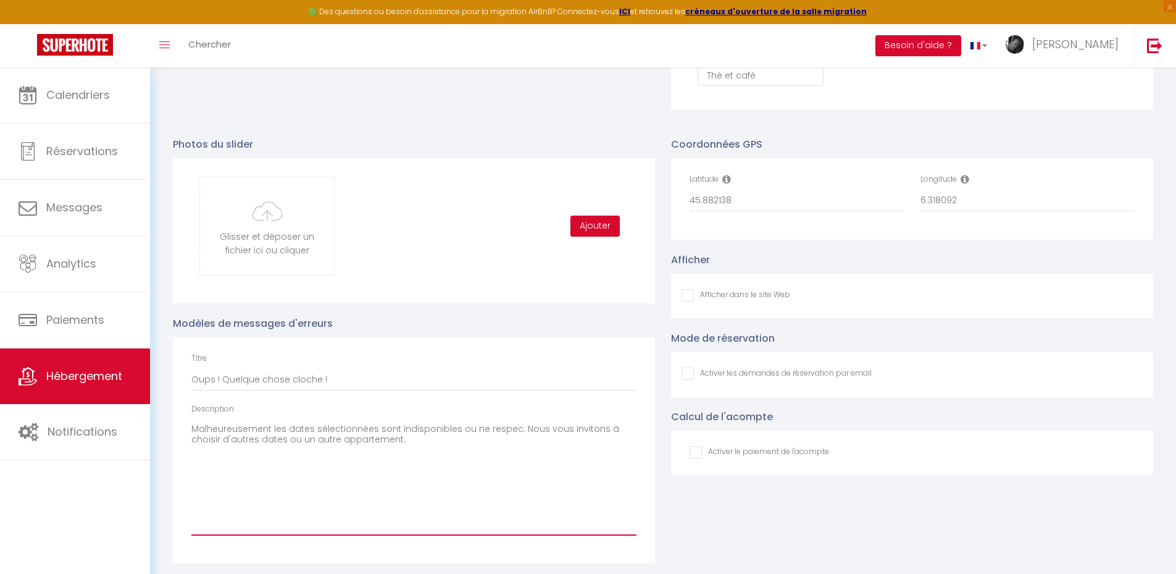
checkbox input "false"
click at [284, 380] on textarea "Malheureusement les dates sélectionnées sont indisponibles ou ne respectent pas…" at bounding box center [413, 477] width 445 height 116
click at [329, 380] on textarea "Malheureusement les dates sélectionnées sont indisponibles ou ne respectent pas…" at bounding box center [413, 477] width 445 height 116
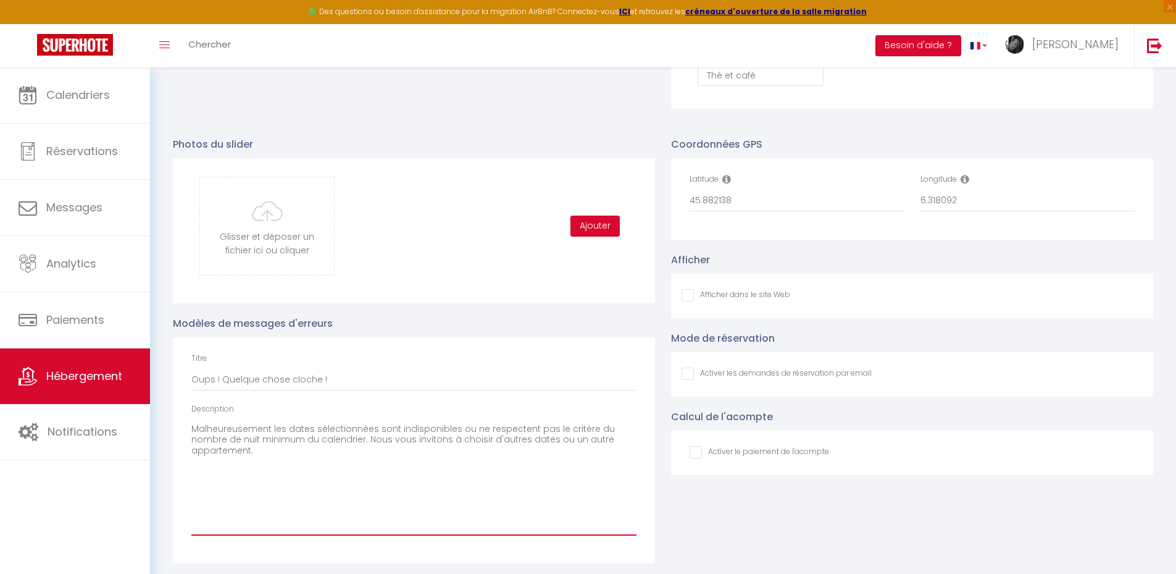
click at [624, 380] on textarea "Malheureusement les dates sélectionnées sont indisponibles ou ne respectent pas…" at bounding box center [413, 477] width 445 height 116
click at [325, 380] on textarea "Malheureusement les dates sélectionnées sont indisponibles ou ne respectent pas…" at bounding box center [413, 477] width 445 height 116
drag, startPoint x: 525, startPoint y: 448, endPoint x: 641, endPoint y: 454, distance: 116.2
click at [641, 380] on div "Description Malheureusement les dates sélectionnées sont indisponibles ou ne re…" at bounding box center [413, 475] width 461 height 145
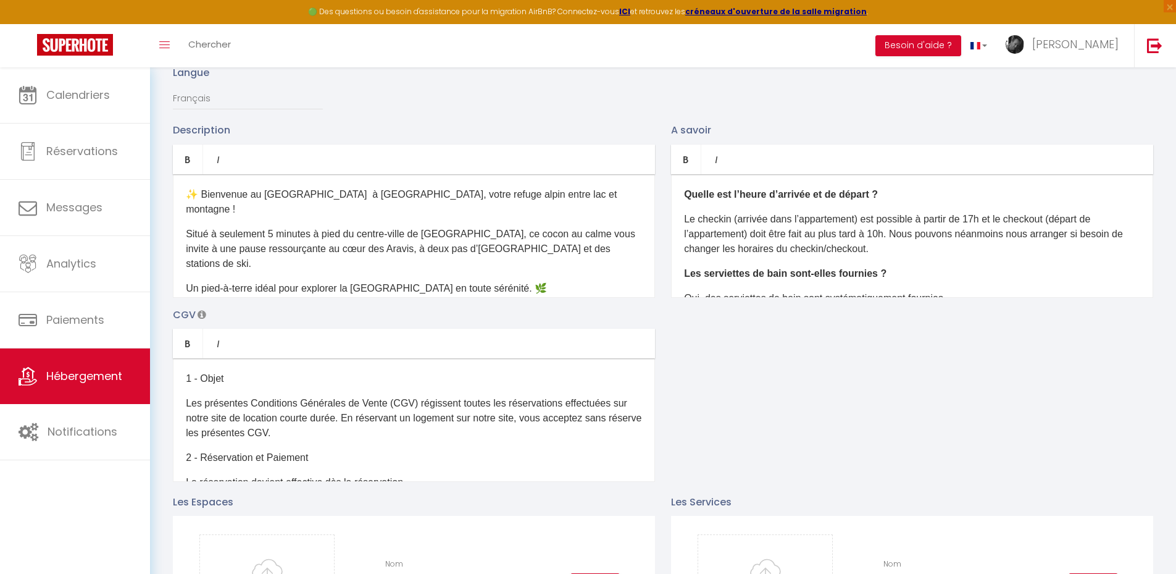
scroll to position [0, 0]
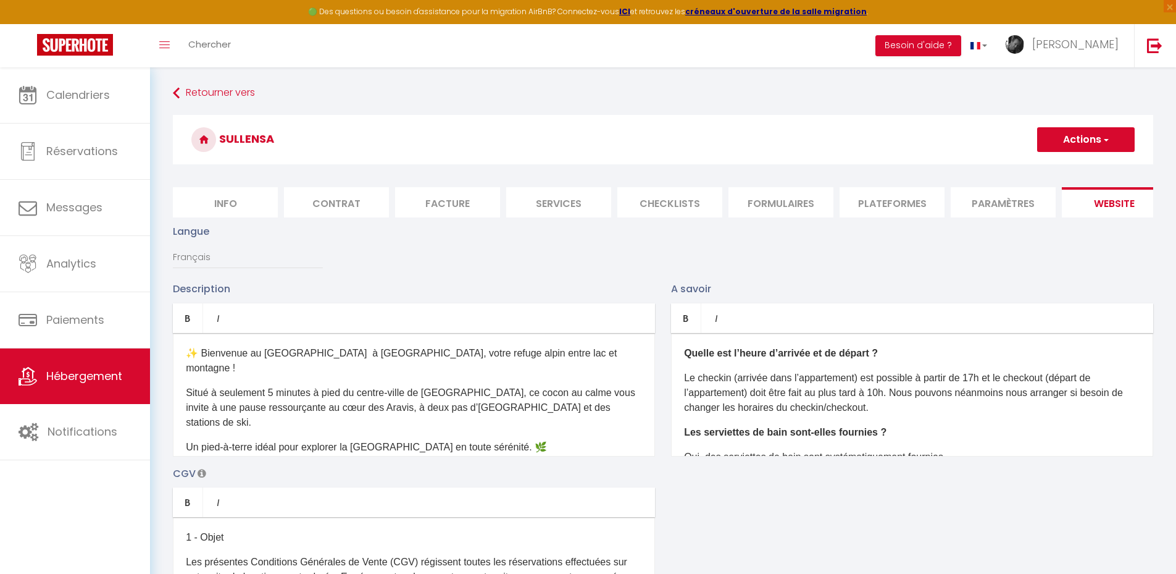
click at [834, 145] on button "Actions" at bounding box center [1086, 139] width 98 height 25
click at [834, 162] on input "Enregistrer" at bounding box center [1072, 167] width 46 height 12
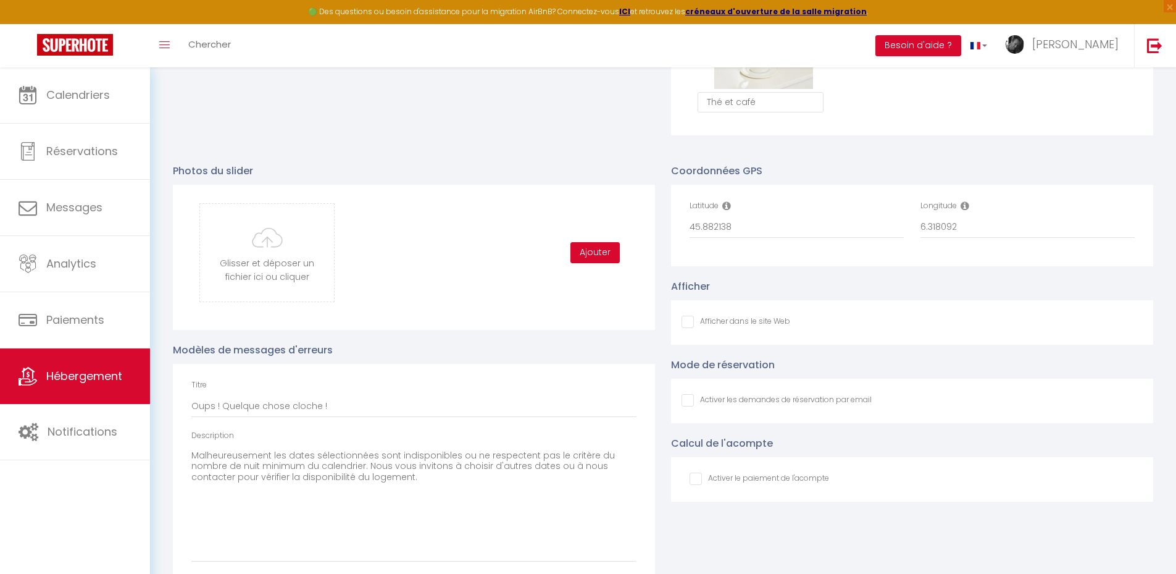
scroll to position [1112, 0]
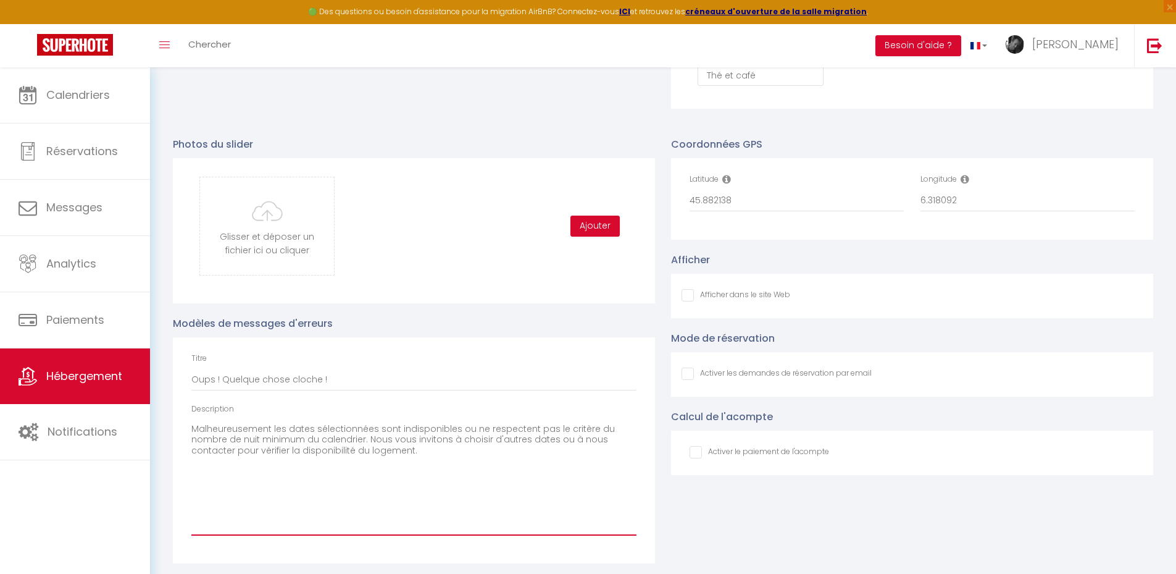
drag, startPoint x: 361, startPoint y: 460, endPoint x: 524, endPoint y: 446, distance: 164.3
click at [524, 380] on textarea "Malheureusement les dates sélectionnées sont indisponibles ou ne respectent pas…" at bounding box center [413, 477] width 445 height 116
drag, startPoint x: 522, startPoint y: 446, endPoint x: 513, endPoint y: 446, distance: 8.7
click at [513, 380] on textarea "Malheureusement les dates sélectionnées sont indisponibles ou ne respectent pas…" at bounding box center [413, 477] width 445 height 116
drag, startPoint x: 385, startPoint y: 456, endPoint x: 514, endPoint y: 446, distance: 128.8
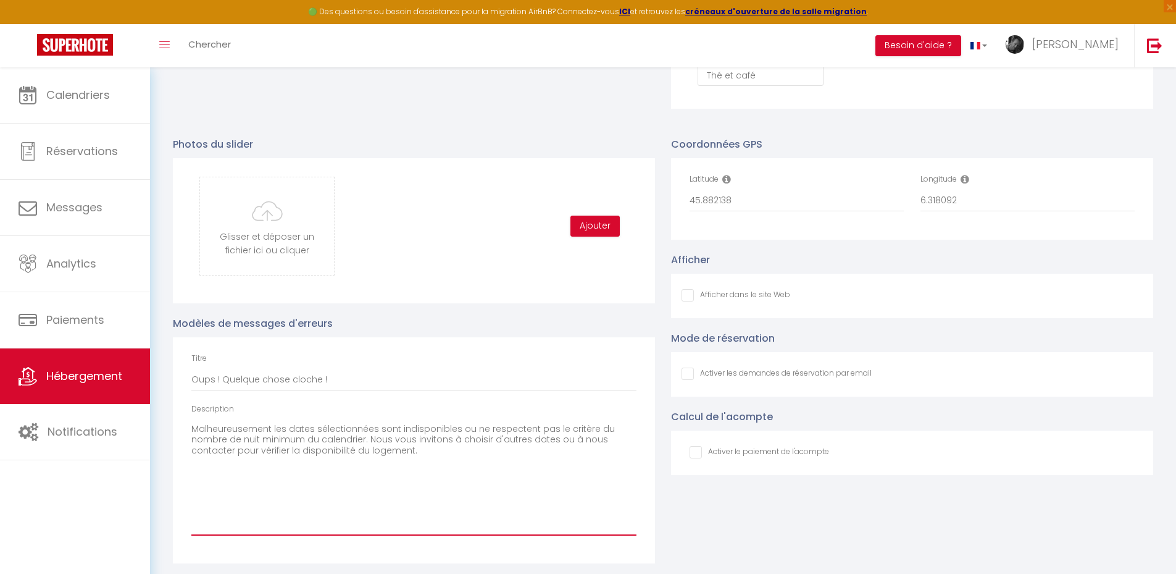
click at [514, 380] on textarea "Malheureusement les dates sélectionnées sont indisponibles ou ne respectent pas…" at bounding box center [413, 477] width 445 height 116
click at [440, 380] on textarea "Malheureusement les dates sélectionnées sont indisponibles ou ne respectent pas…" at bounding box center [413, 477] width 445 height 116
drag, startPoint x: 369, startPoint y: 459, endPoint x: 453, endPoint y: 457, distance: 83.4
click at [453, 380] on textarea "Malheureusement les dates sélectionnées sont indisponibles ou ne respectent pas…" at bounding box center [413, 477] width 445 height 116
drag, startPoint x: 475, startPoint y: 453, endPoint x: 503, endPoint y: 445, distance: 28.9
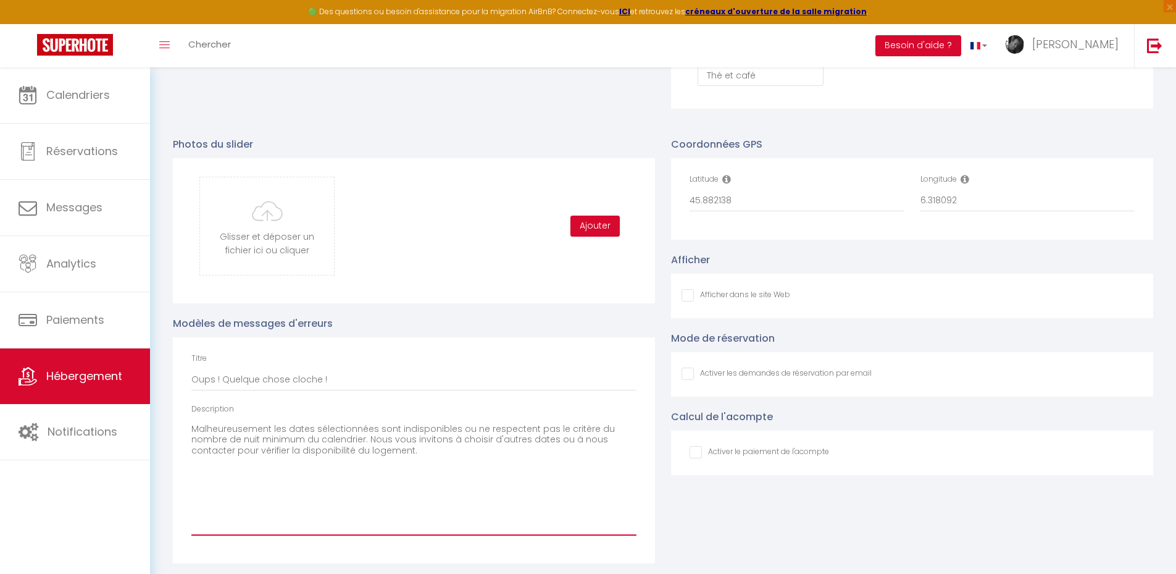
click at [501, 380] on textarea "Malheureusement les dates sélectionnées sont indisponibles ou ne respectent pas…" at bounding box center [413, 477] width 445 height 116
click at [503, 380] on textarea "Malheureusement les dates sélectionnées sont indisponibles ou ne respectent pas…" at bounding box center [413, 477] width 445 height 116
click at [511, 380] on textarea "Malheureusement les dates sélectionnées sont indisponibles ou ne respectent pas…" at bounding box center [413, 477] width 445 height 116
drag, startPoint x: 455, startPoint y: 464, endPoint x: 513, endPoint y: 445, distance: 61.3
click at [513, 380] on textarea "Malheureusement les dates sélectionnées sont indisponibles ou ne respectent pas…" at bounding box center [413, 477] width 445 height 116
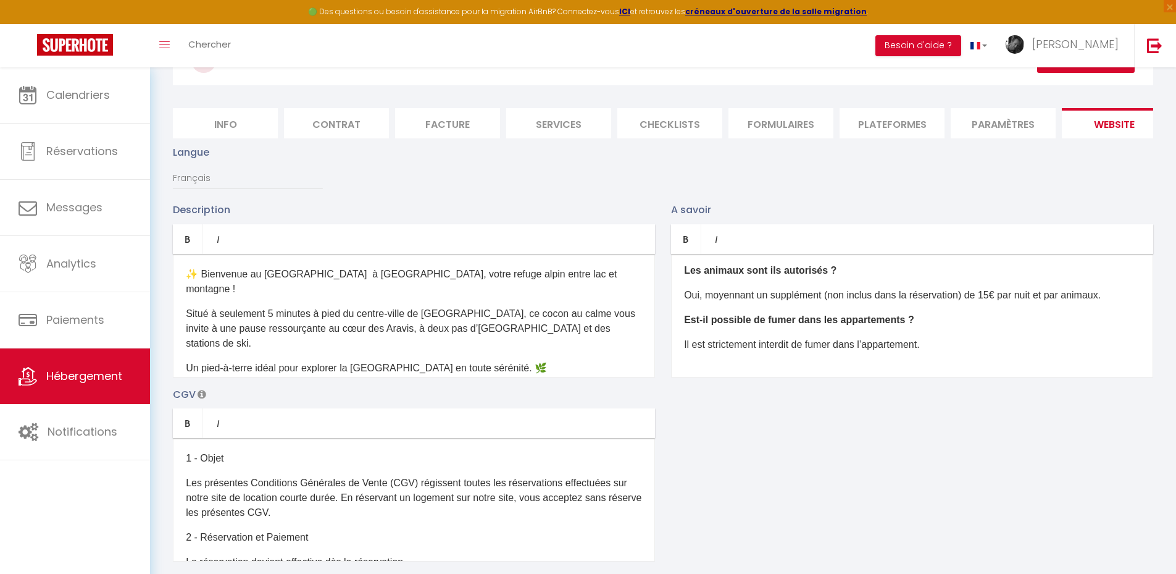
scroll to position [0, 0]
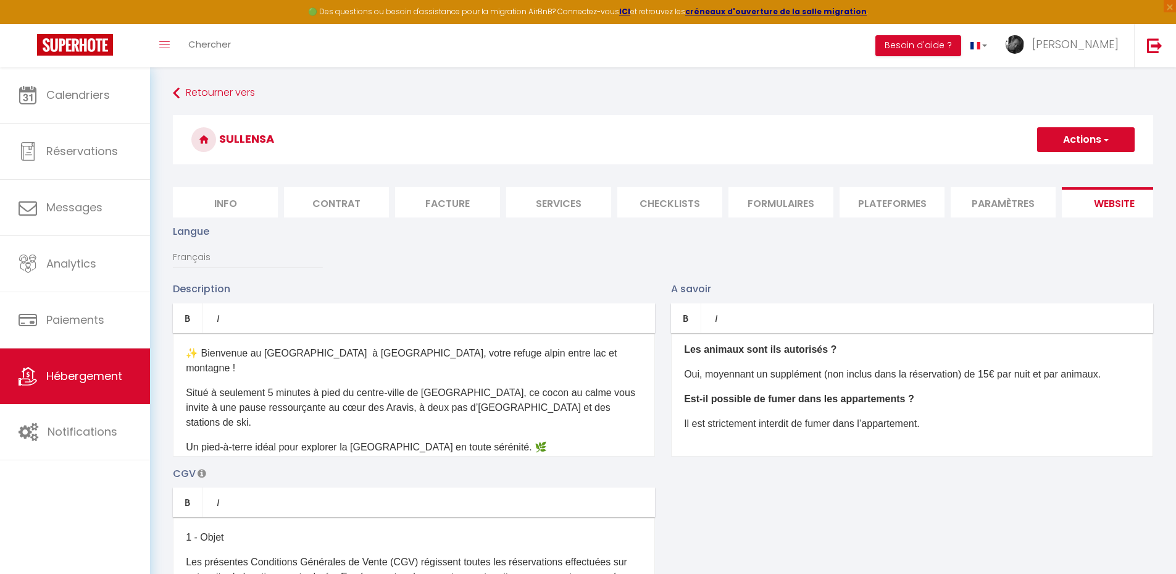
click at [834, 136] on button "Actions" at bounding box center [1086, 139] width 98 height 25
click at [834, 167] on input "Enregistrer" at bounding box center [1072, 167] width 46 height 12
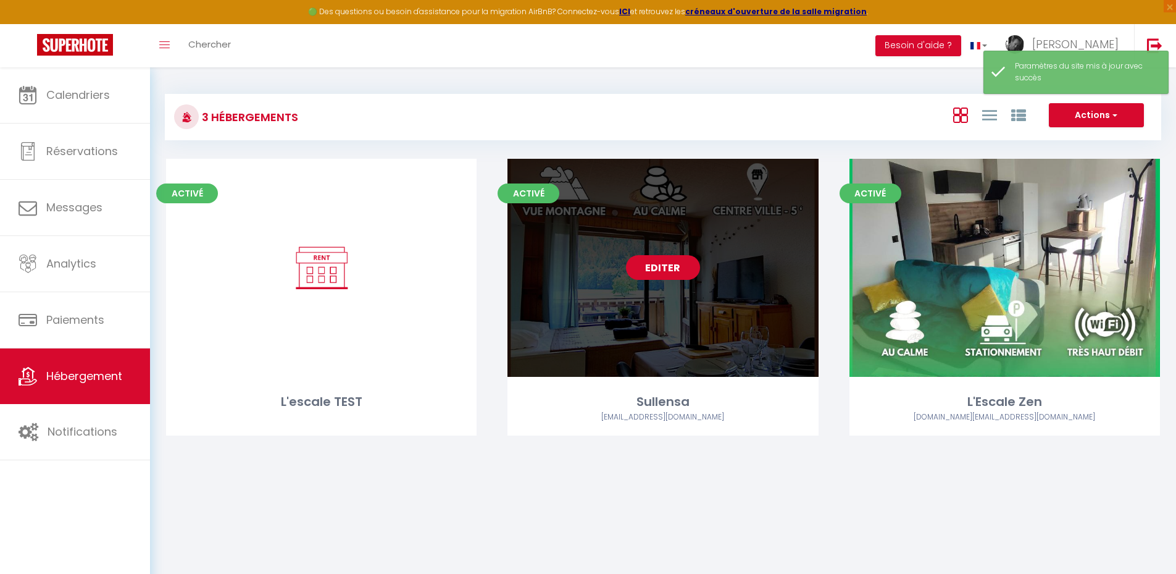
click at [672, 276] on link "Editer" at bounding box center [663, 267] width 74 height 25
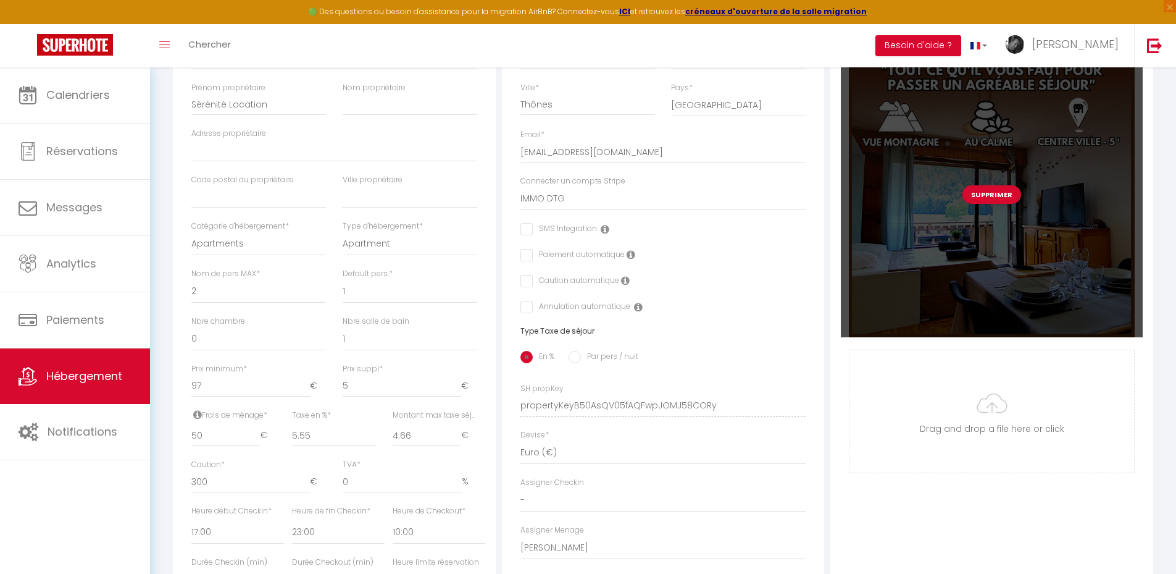
scroll to position [247, 0]
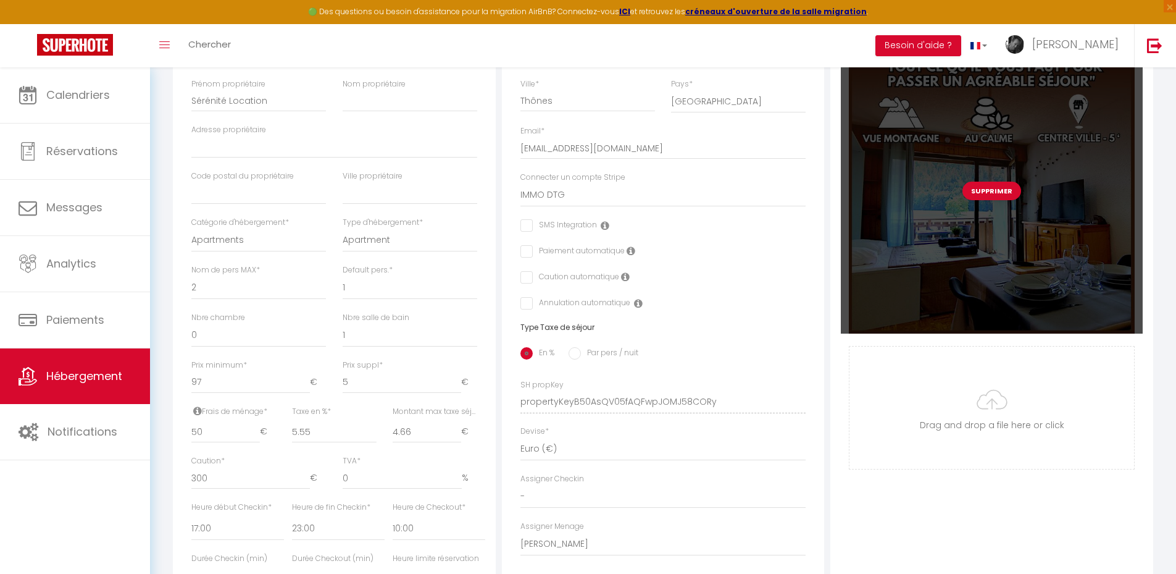
click at [834, 233] on div "Supprimer" at bounding box center [992, 191] width 302 height 286
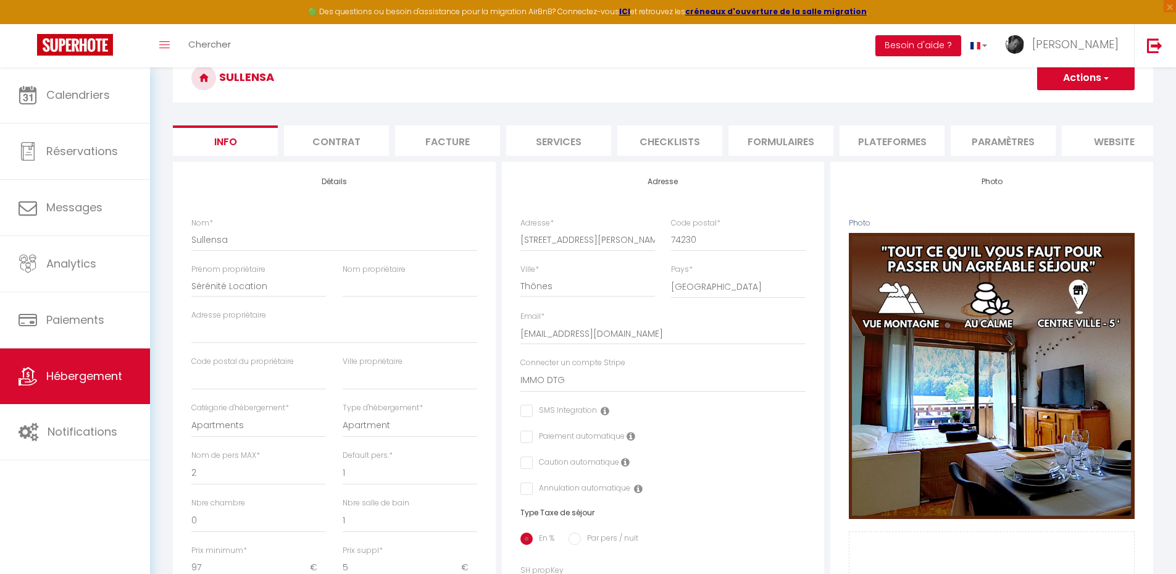
click at [834, 143] on li "website" at bounding box center [1114, 140] width 105 height 30
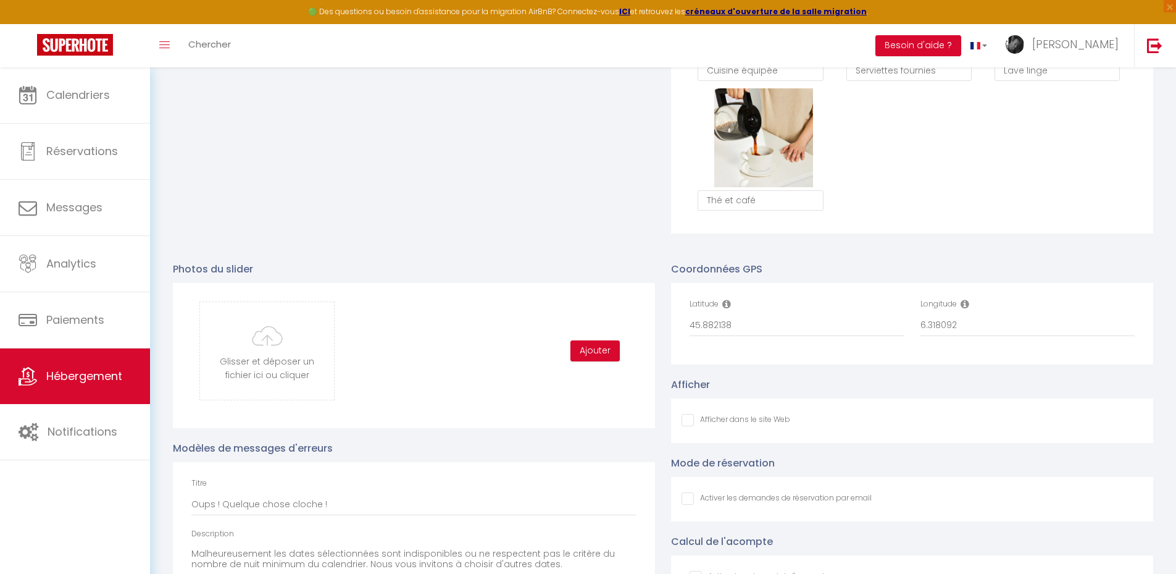
scroll to position [988, 0]
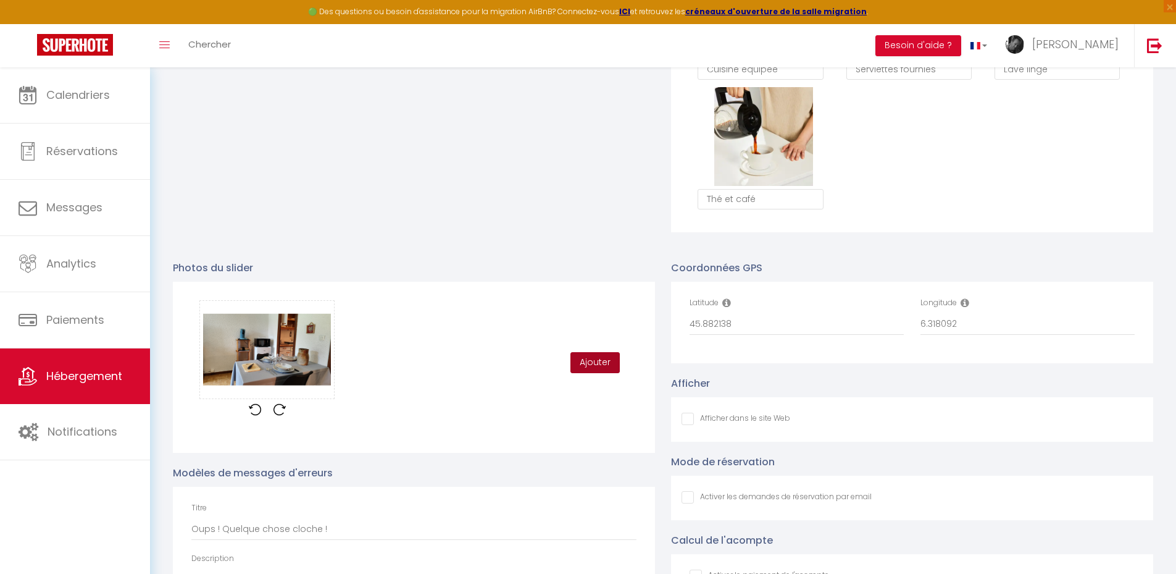
click at [595, 372] on button "Ajouter" at bounding box center [595, 362] width 49 height 21
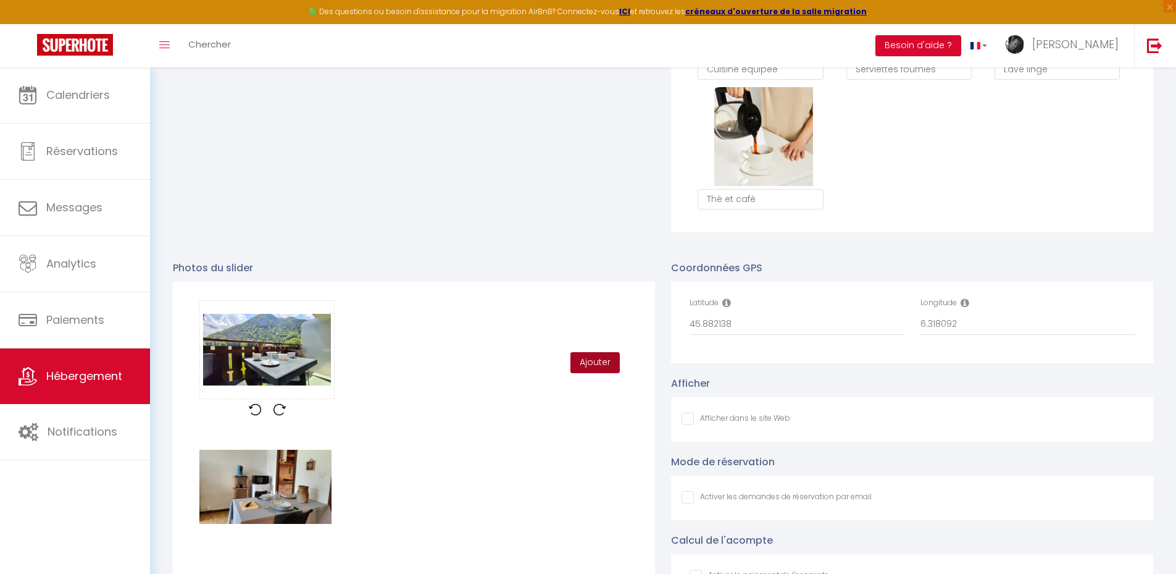
click at [593, 371] on button "Ajouter" at bounding box center [595, 362] width 49 height 21
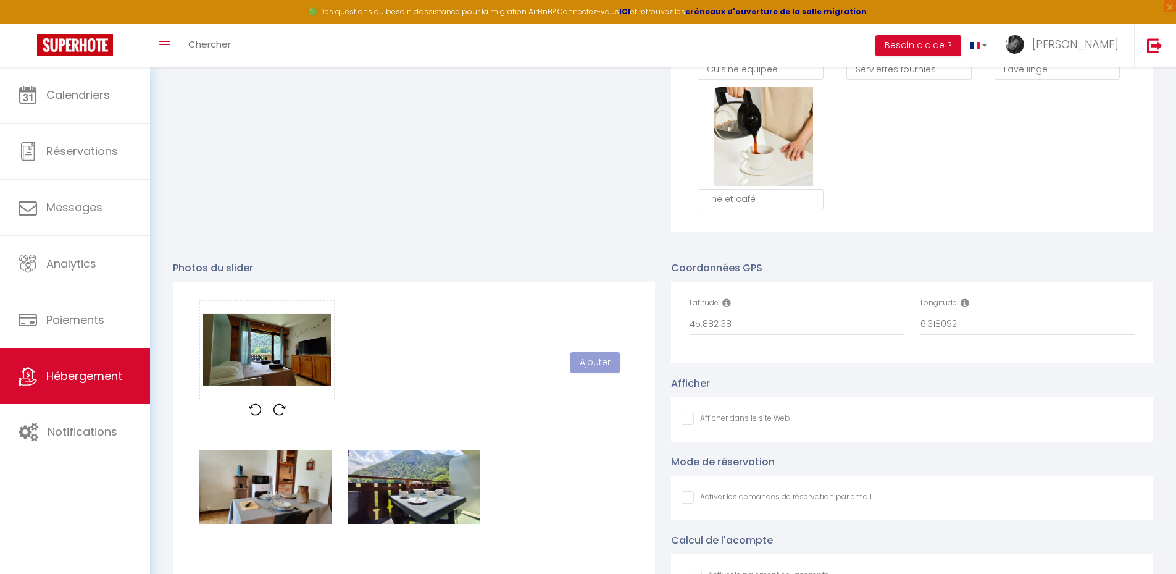
checkbox input "false"
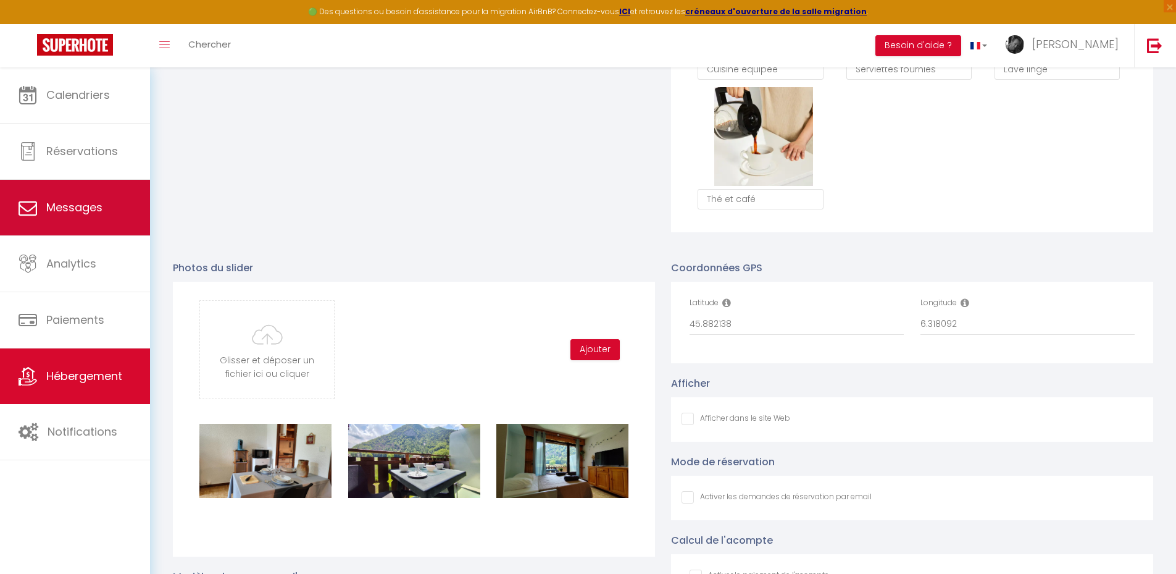
type input "C:\fakepath\IMG_20250713_140051.jpg"
checkbox input "false"
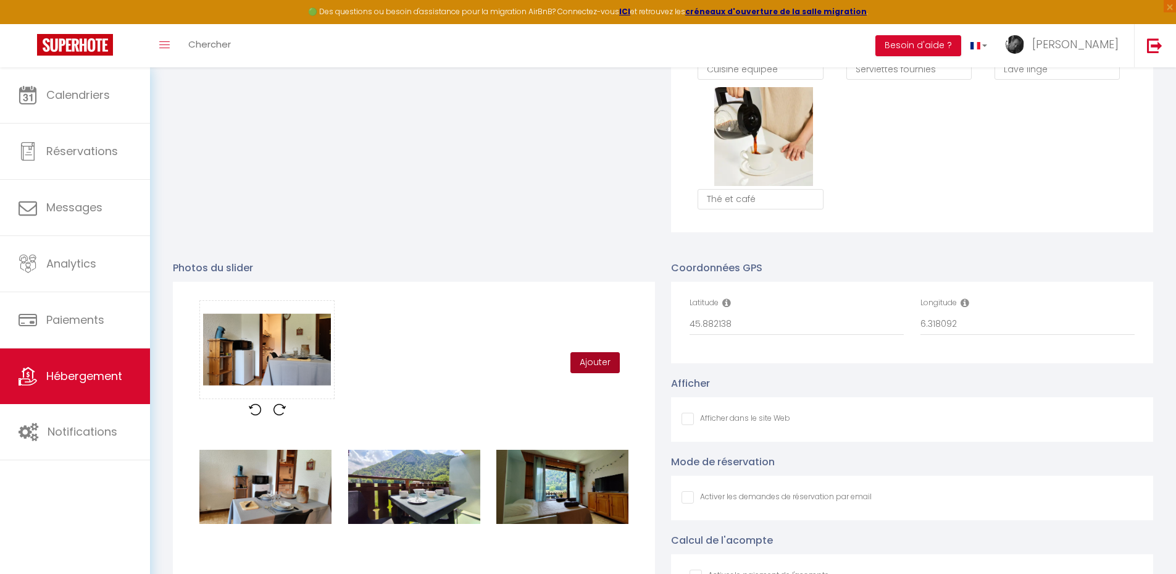
click button "Ajouter"
checkbox input "false"
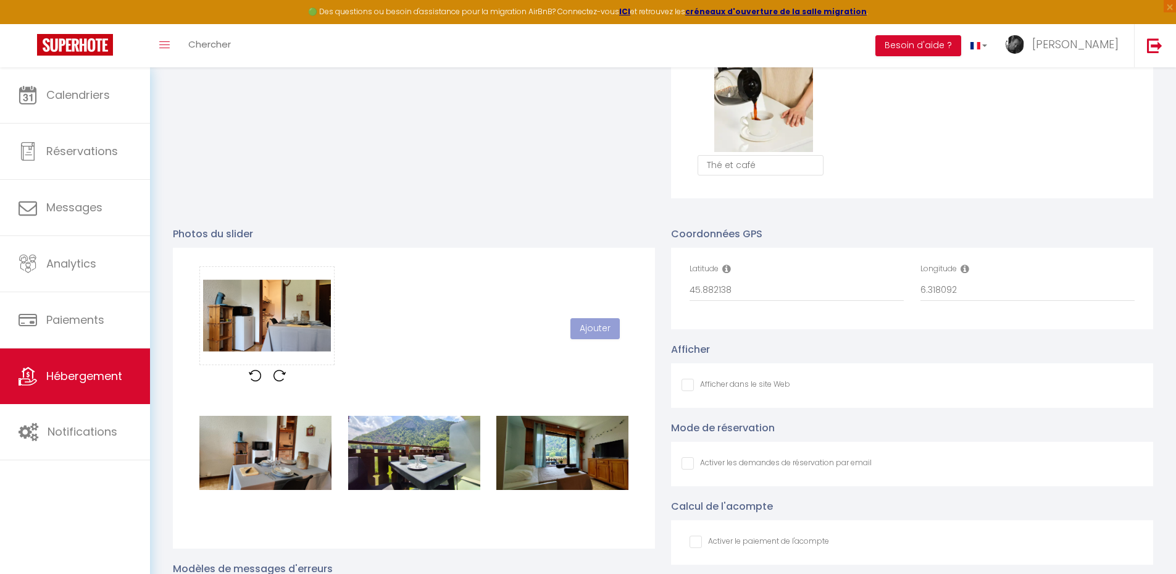
scroll to position [1050, 0]
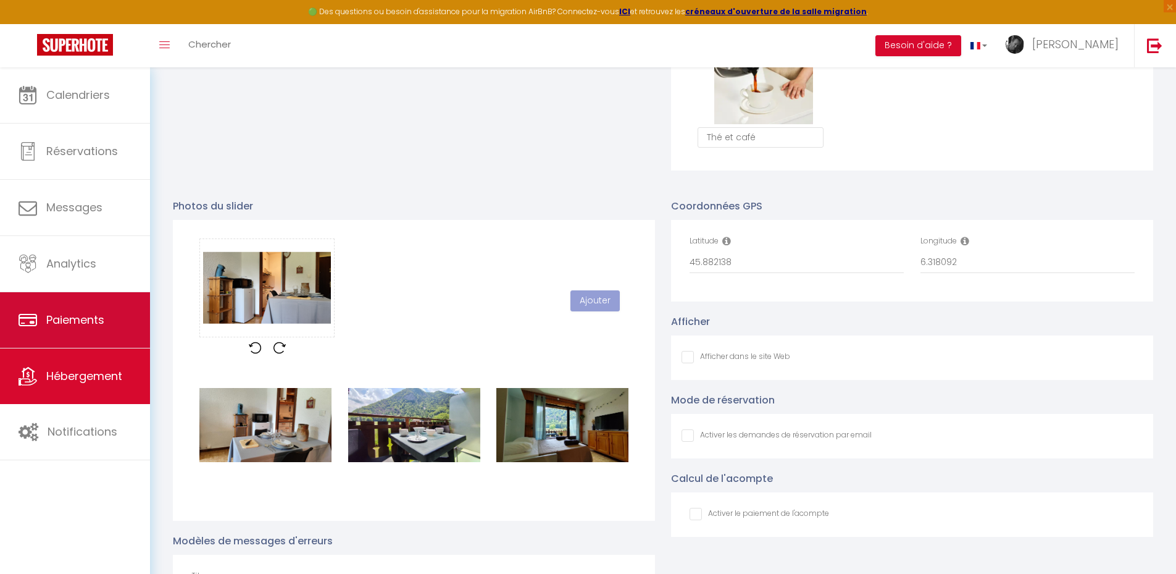
checkbox input "false"
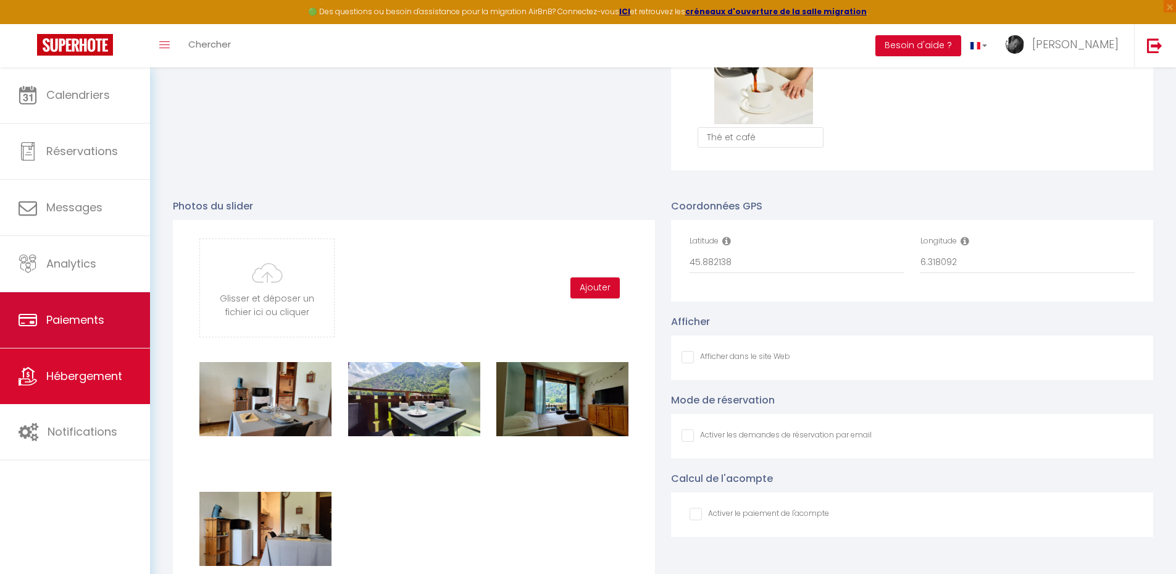
type input "C:\fakepath\IMG_20250713_125344.jpg"
checkbox input "false"
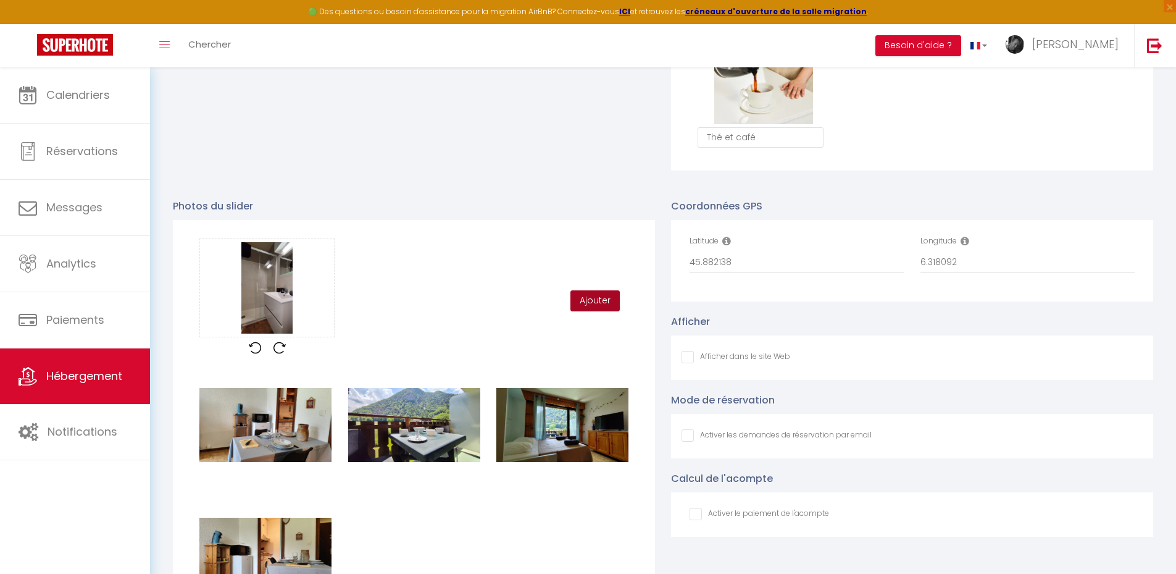
click button "Ajouter"
checkbox input "false"
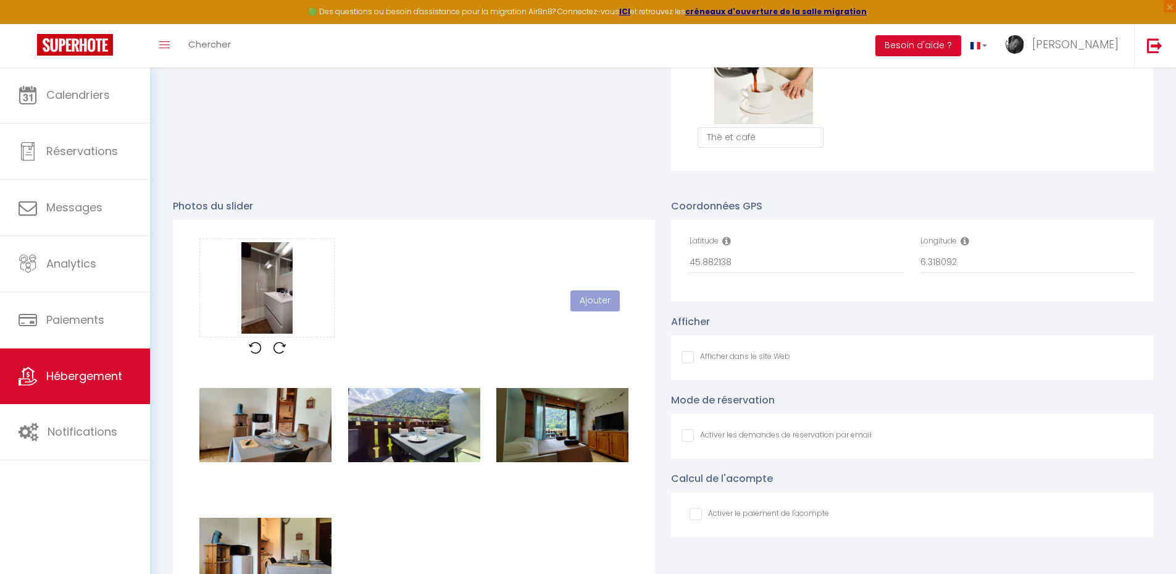
checkbox input "false"
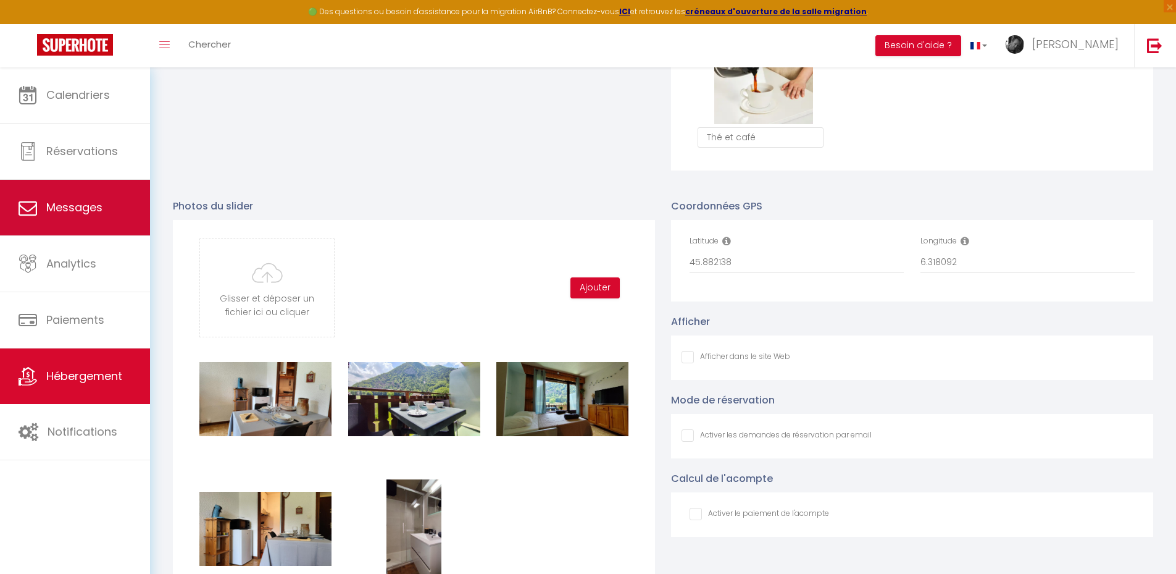
type input "C:\fakepath\IMG_20250713_145646.jpg"
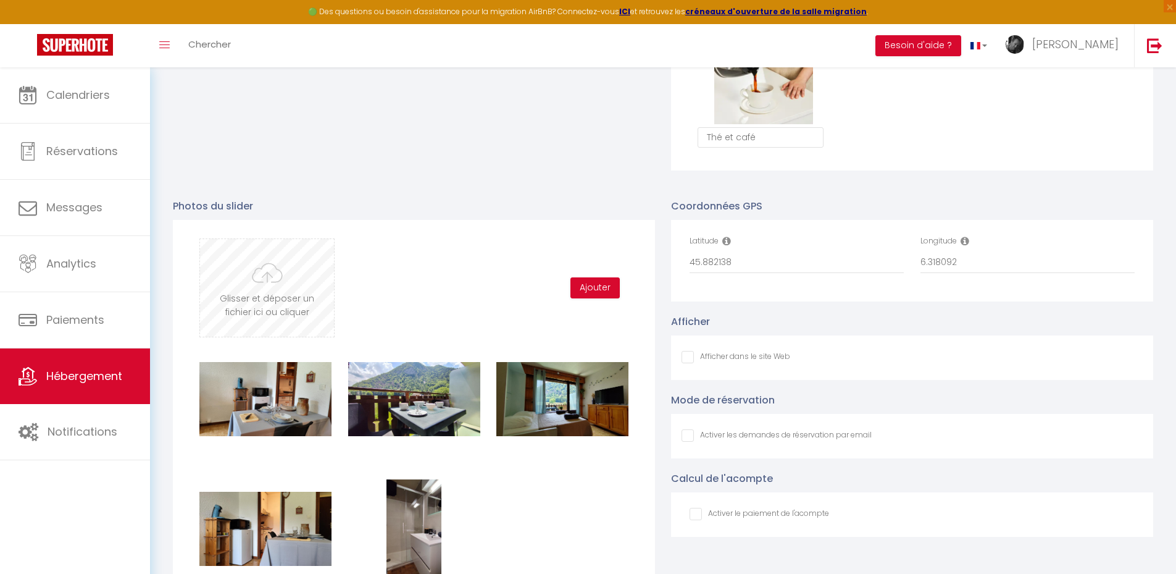
checkbox input "false"
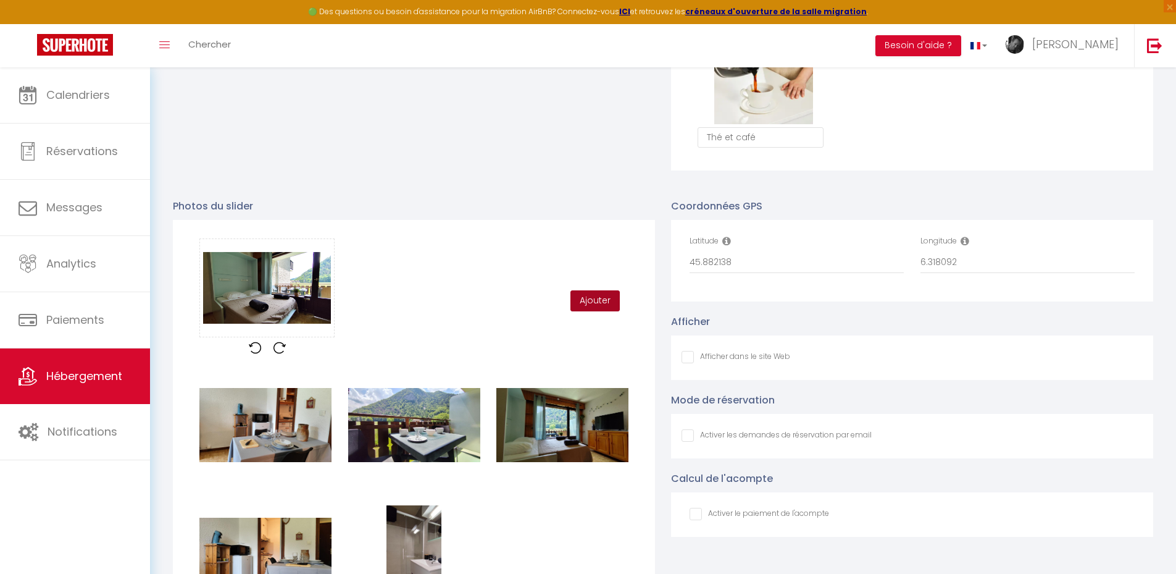
click button "Ajouter"
checkbox input "false"
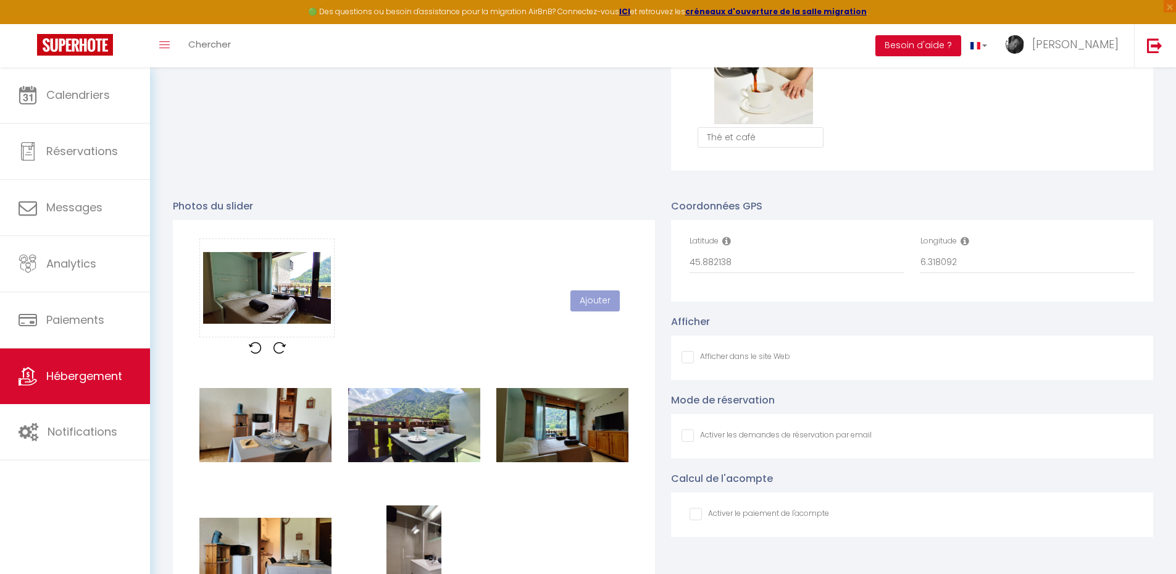
checkbox input "false"
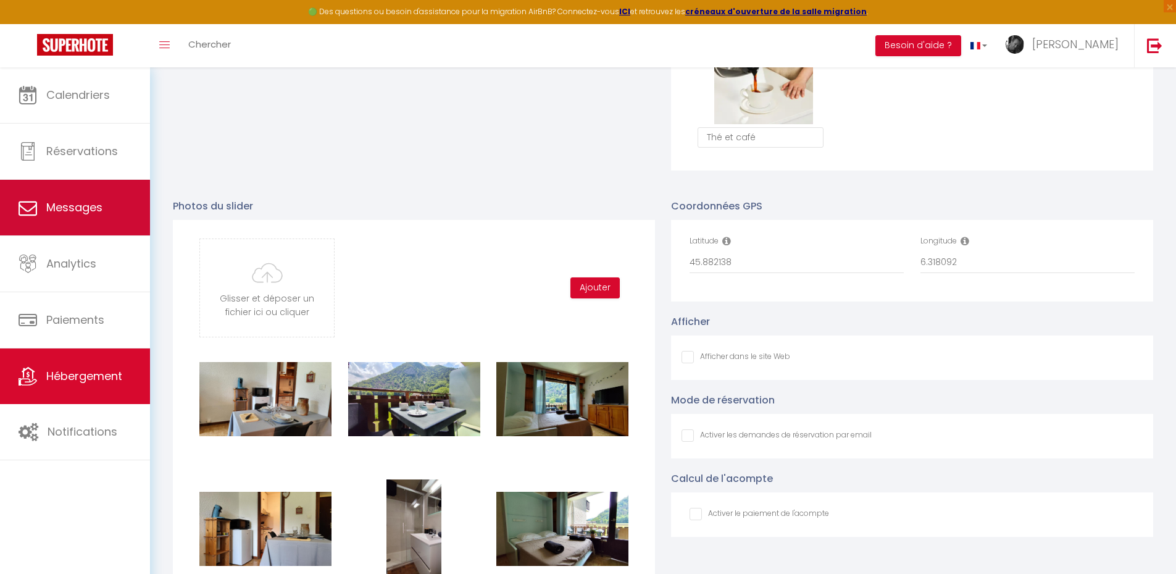
type input "C:\fakepath\IMG_20250713_132344.jpg"
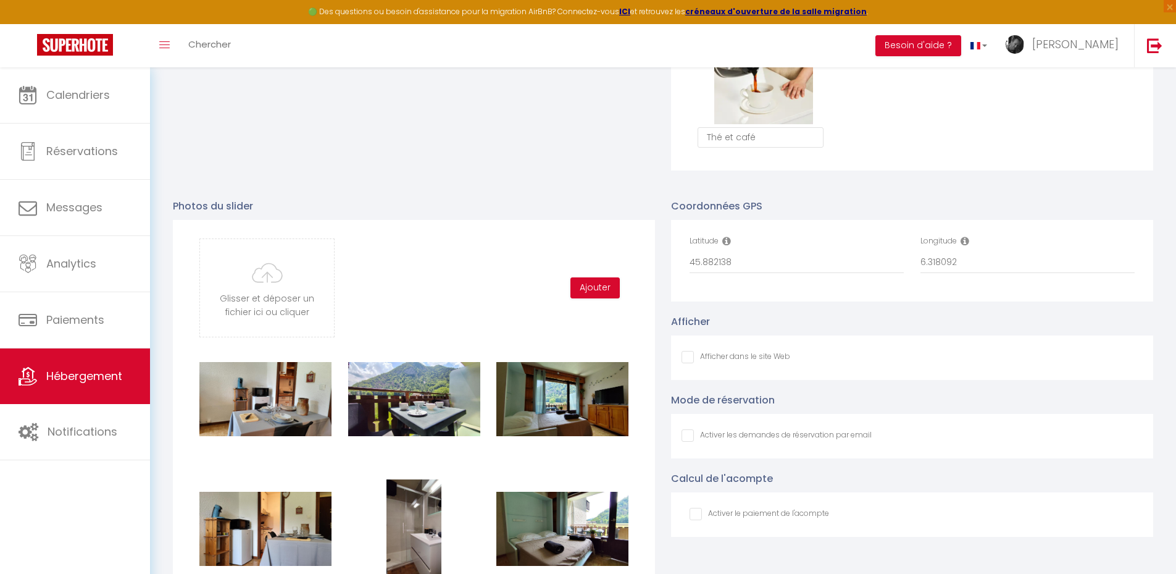
checkbox input "false"
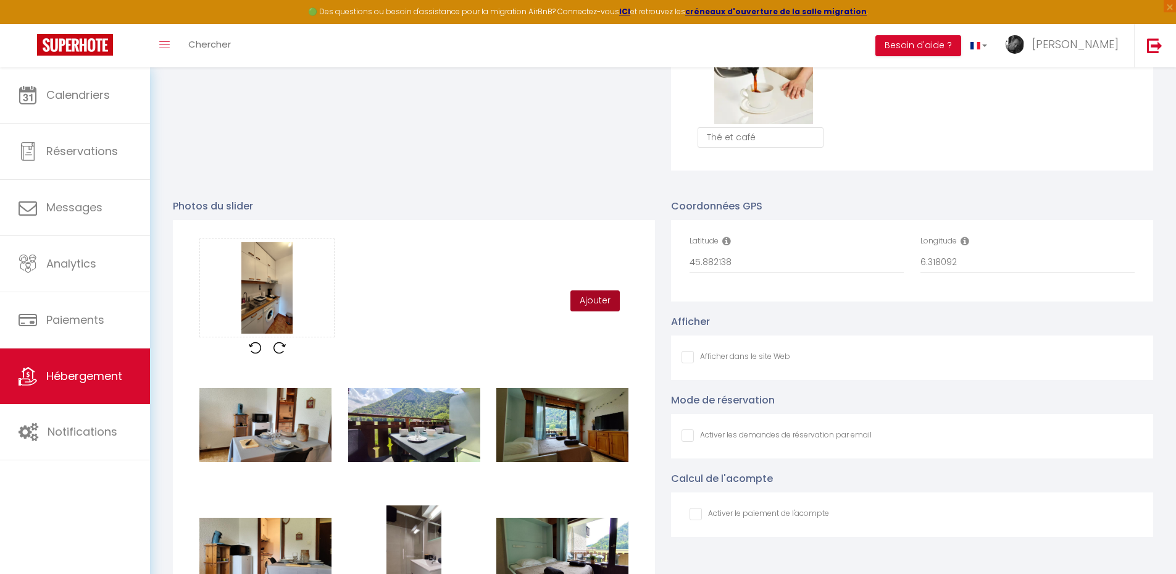
click button "Ajouter"
checkbox input "false"
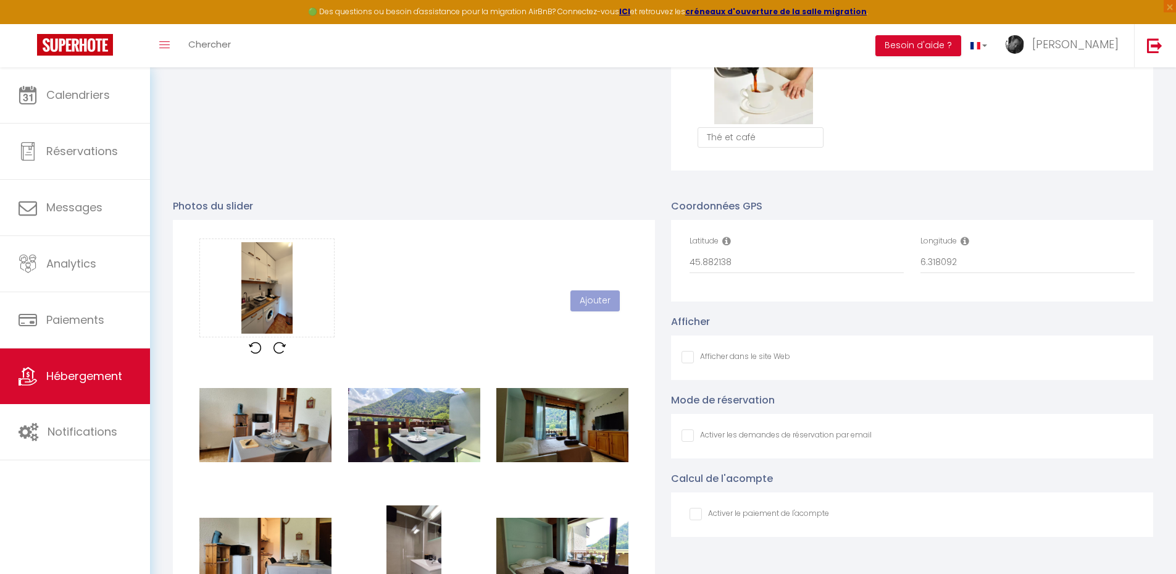
checkbox input "false"
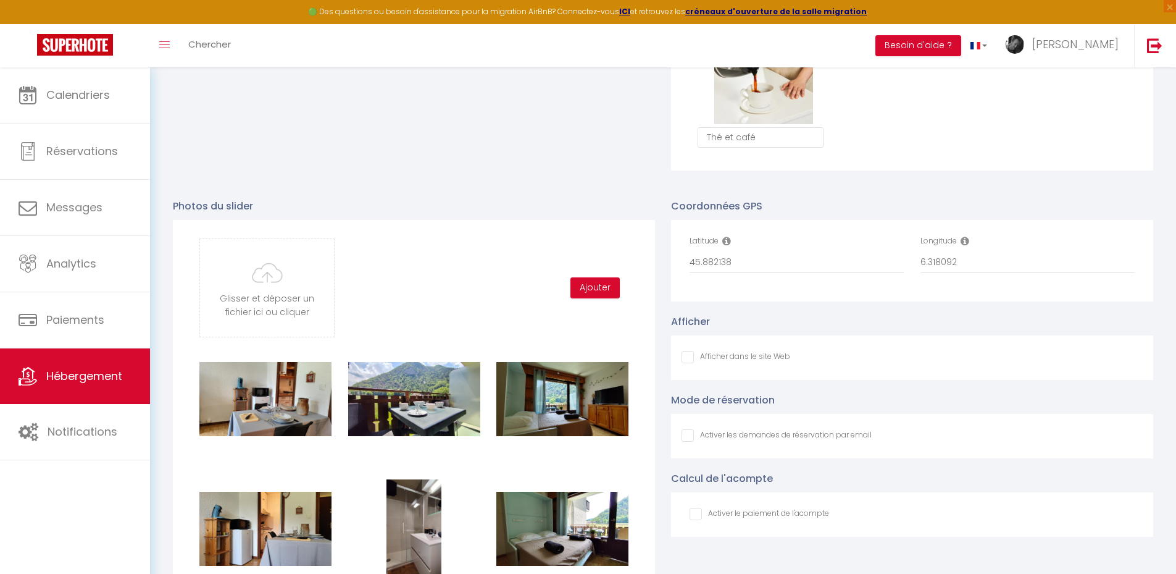
type input "C:\fakepath\IMG_20250713_145509.jpg"
checkbox input "false"
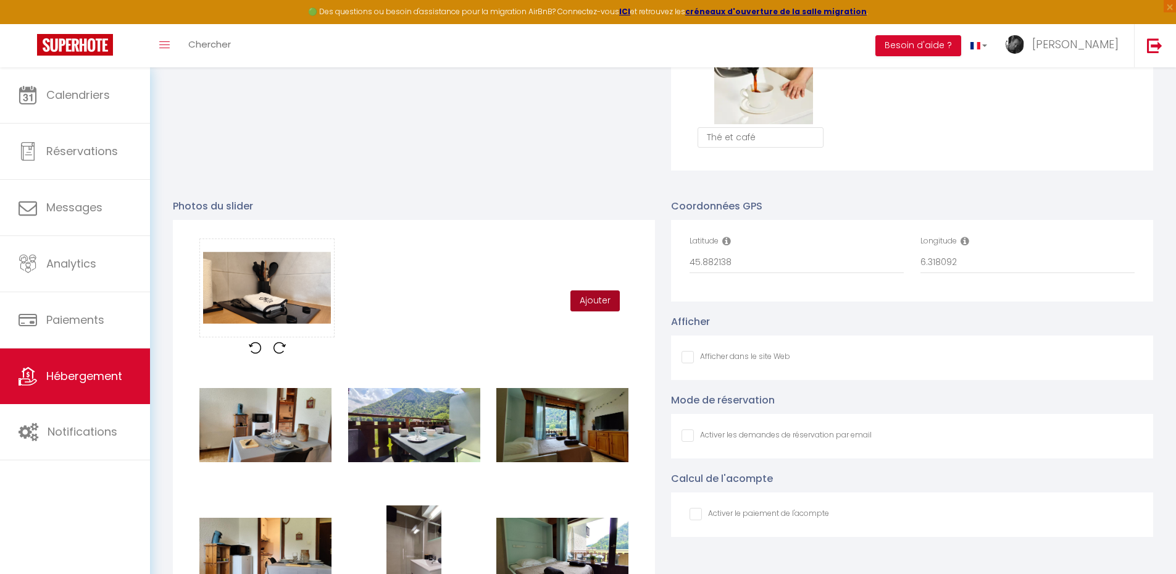
click at [595, 307] on button "Ajouter" at bounding box center [595, 300] width 49 height 21
checkbox input "false"
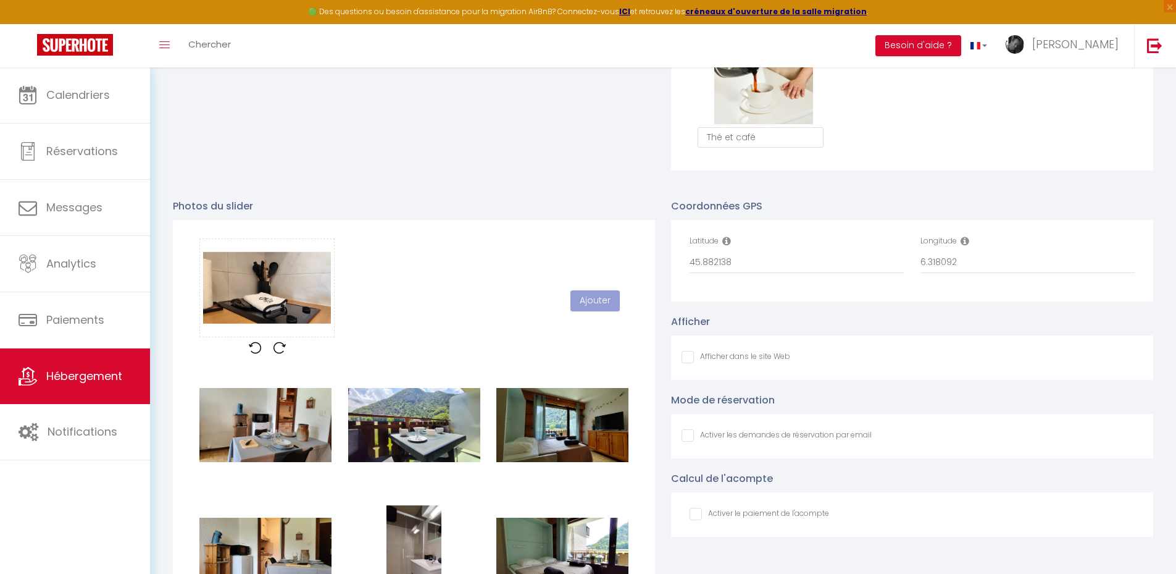
checkbox input "false"
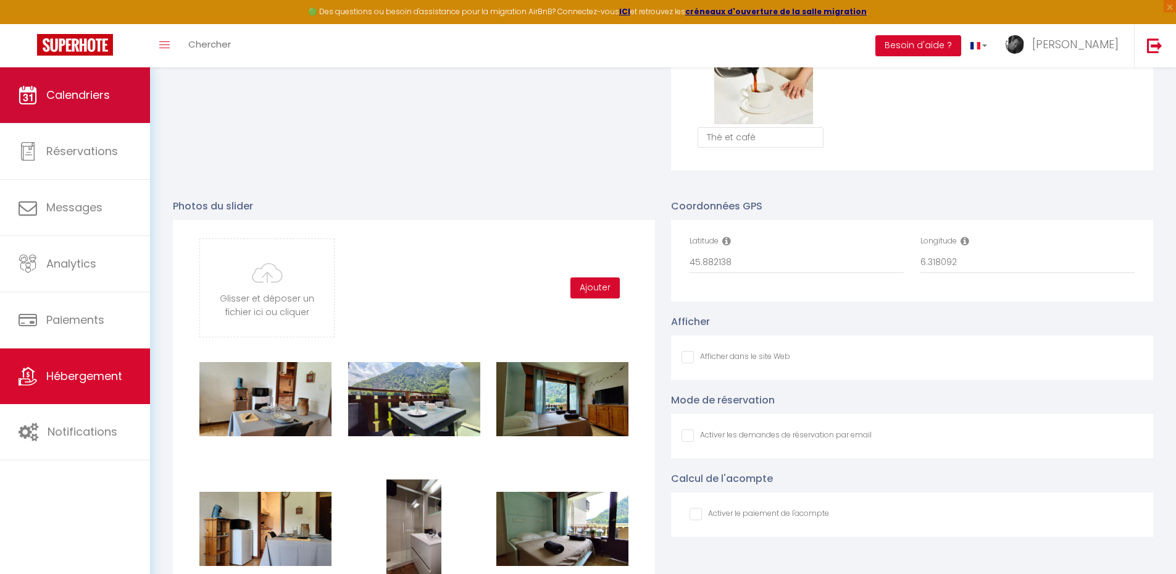
type input "C:\fakepath\IMG_20250713_141412.jpg"
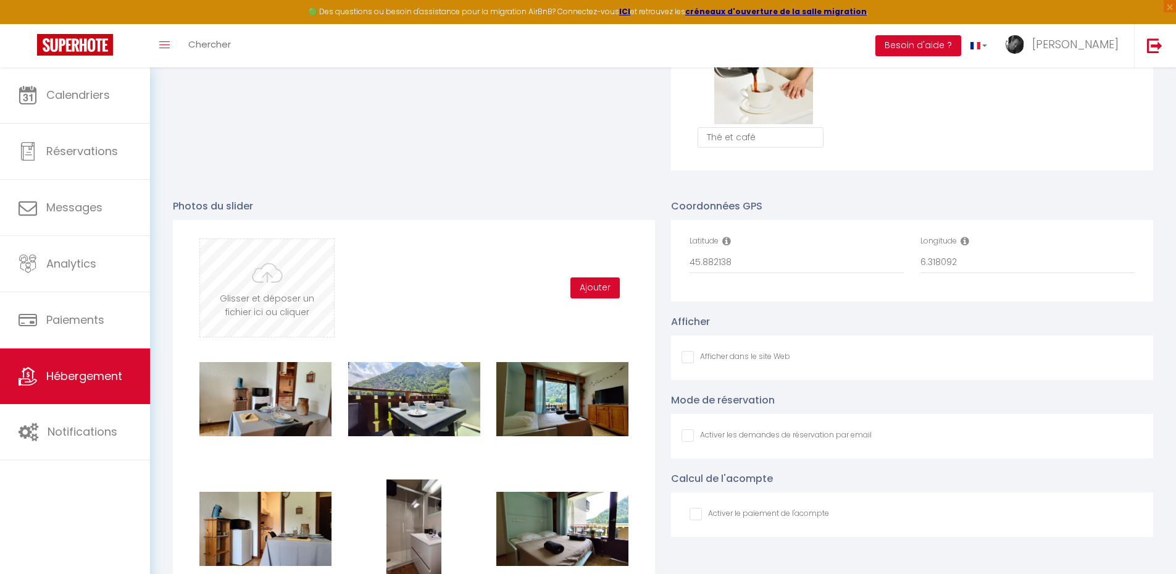
checkbox input "false"
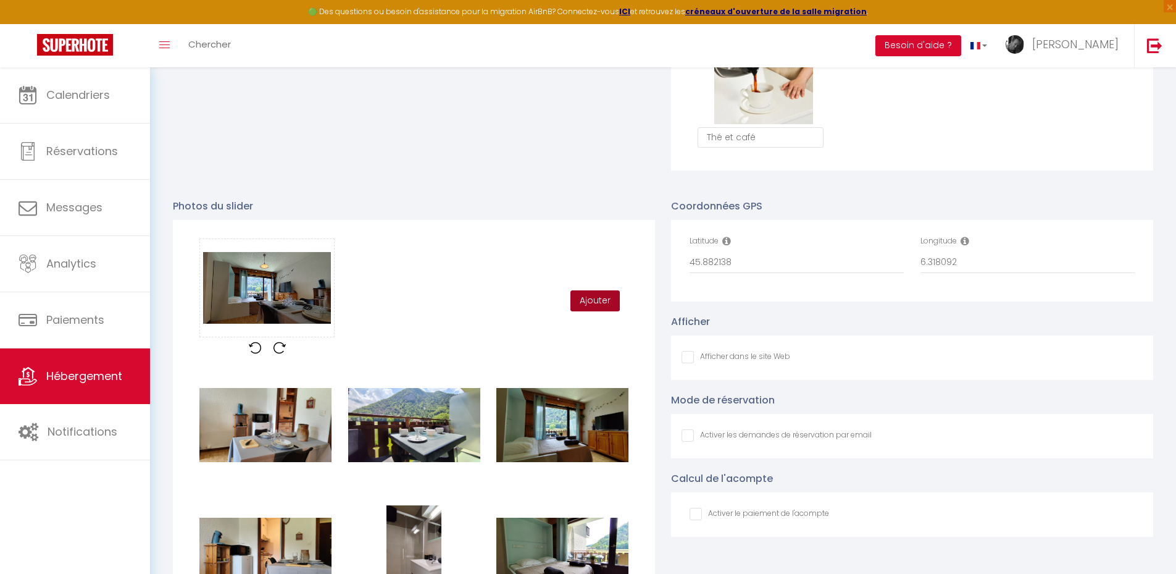
click at [588, 309] on button "Ajouter" at bounding box center [595, 300] width 49 height 21
checkbox input "false"
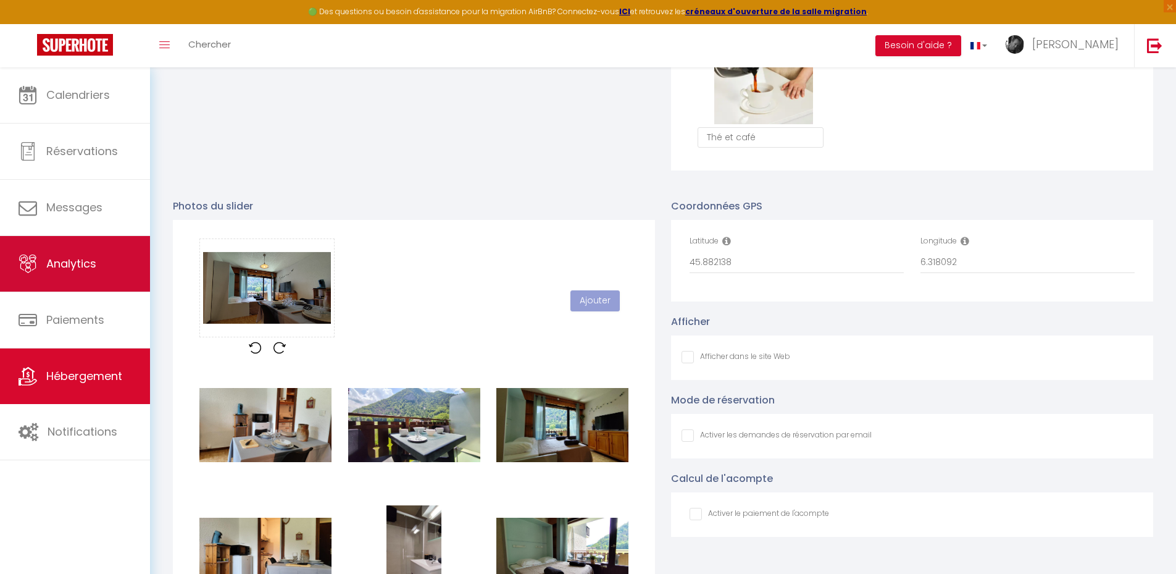
checkbox input "false"
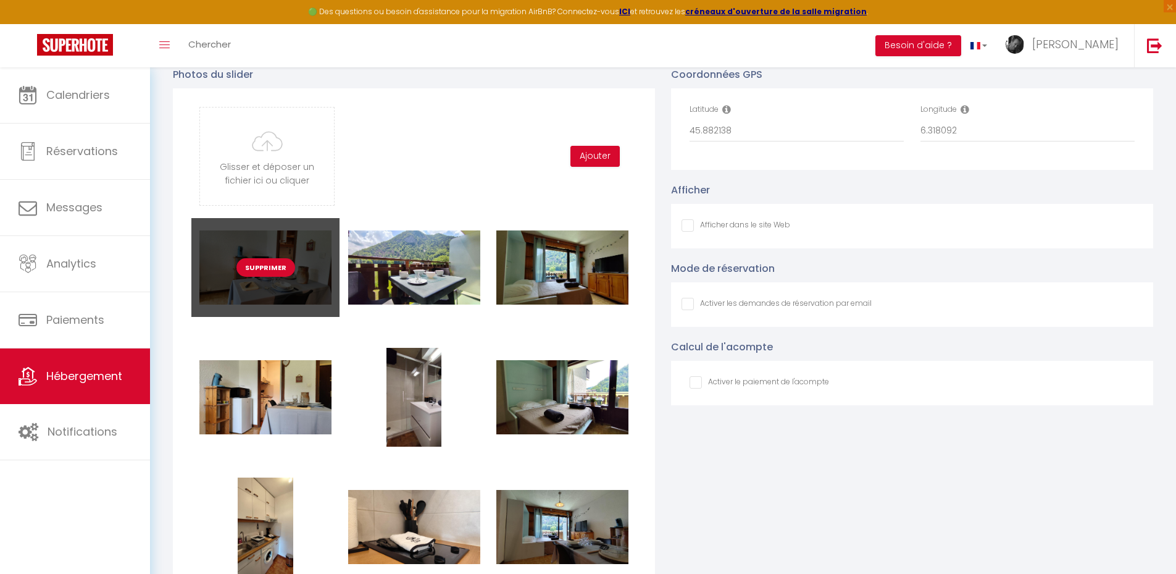
scroll to position [1235, 0]
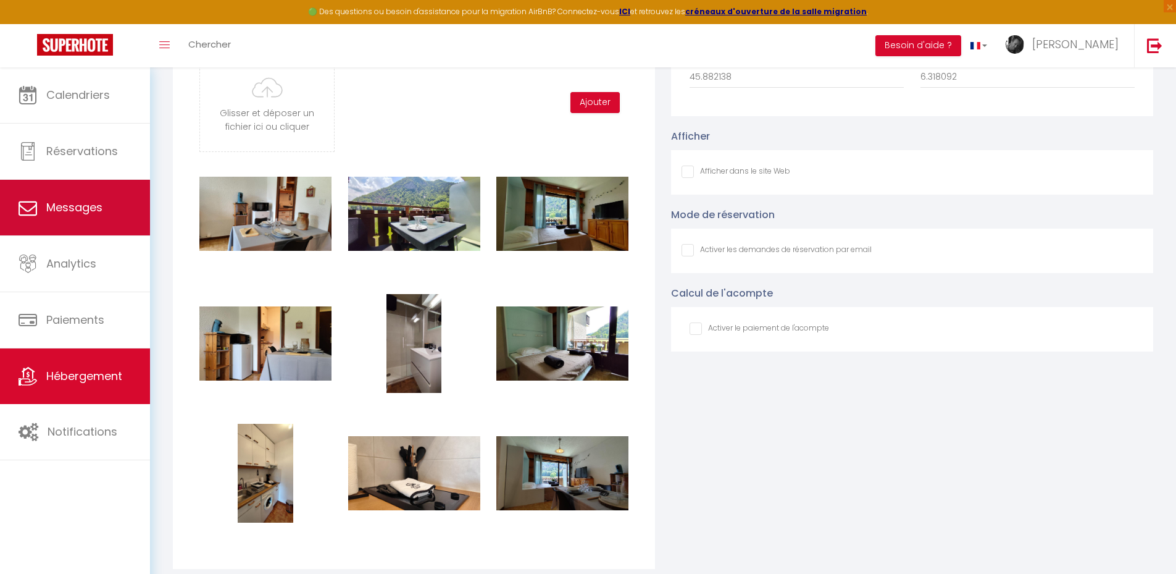
type input "C:\fakepath\IMG_20250713_135824.jpg"
checkbox input "false"
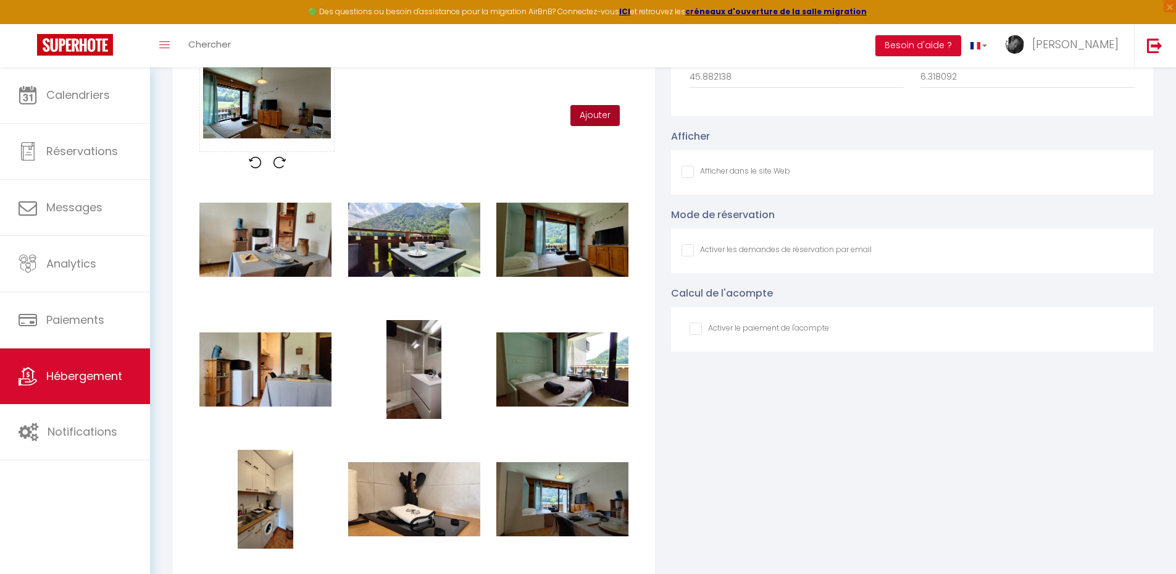
click at [600, 126] on button "Ajouter" at bounding box center [595, 115] width 49 height 21
checkbox input "false"
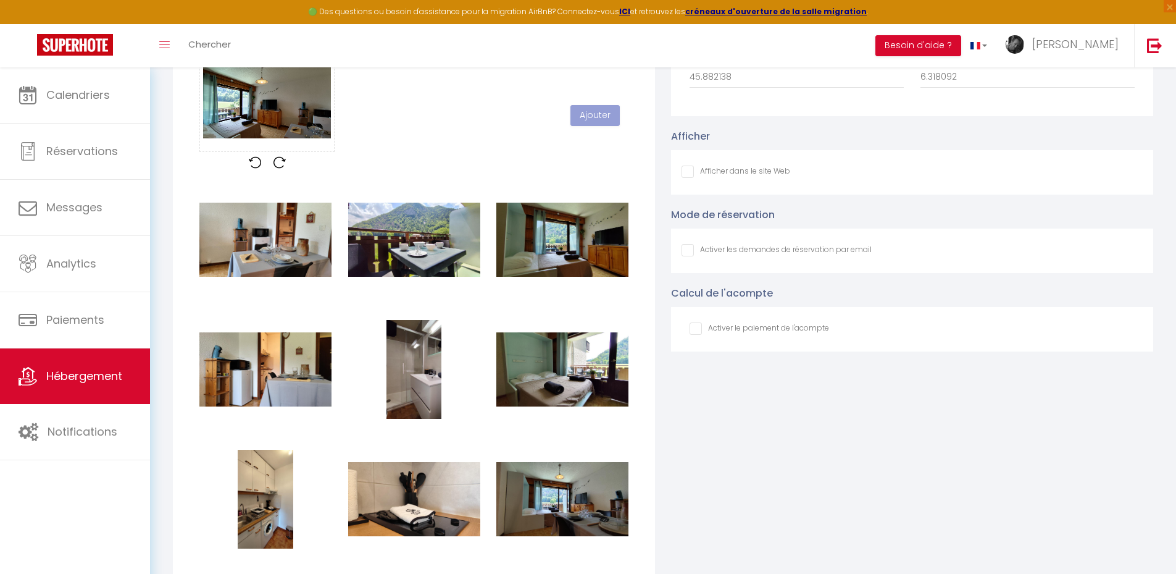
checkbox input "false"
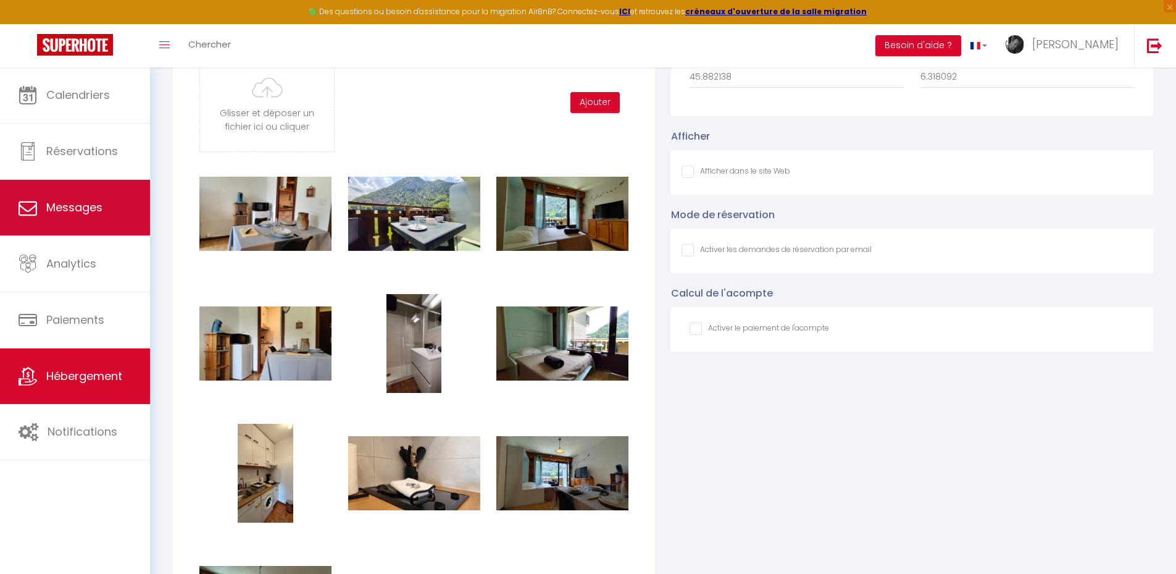
type input "C:\fakepath\IMG_20250713_132733.jpg"
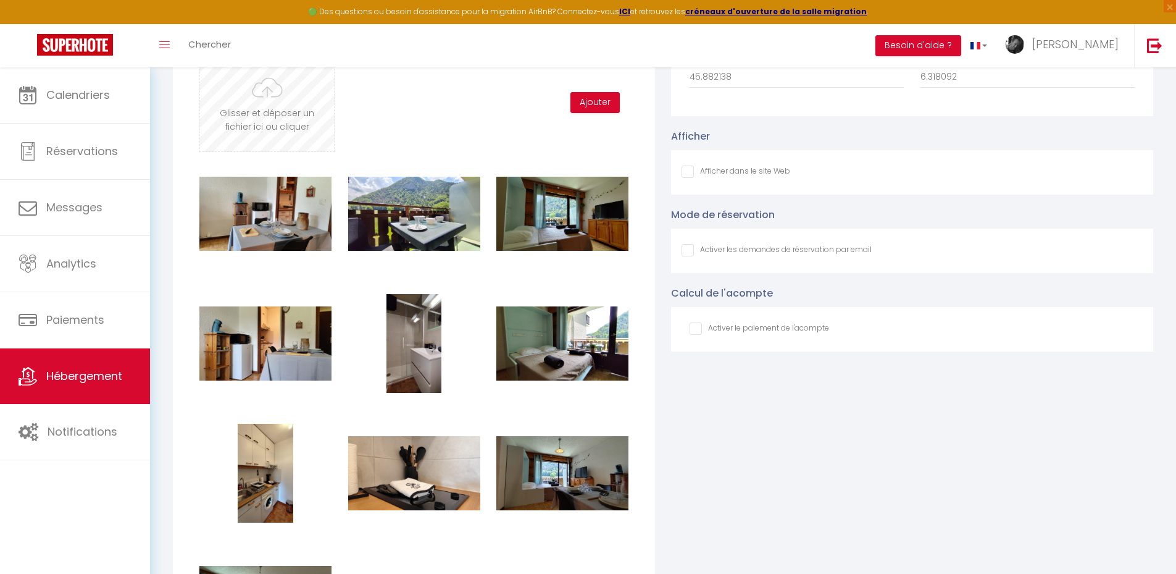
checkbox input "false"
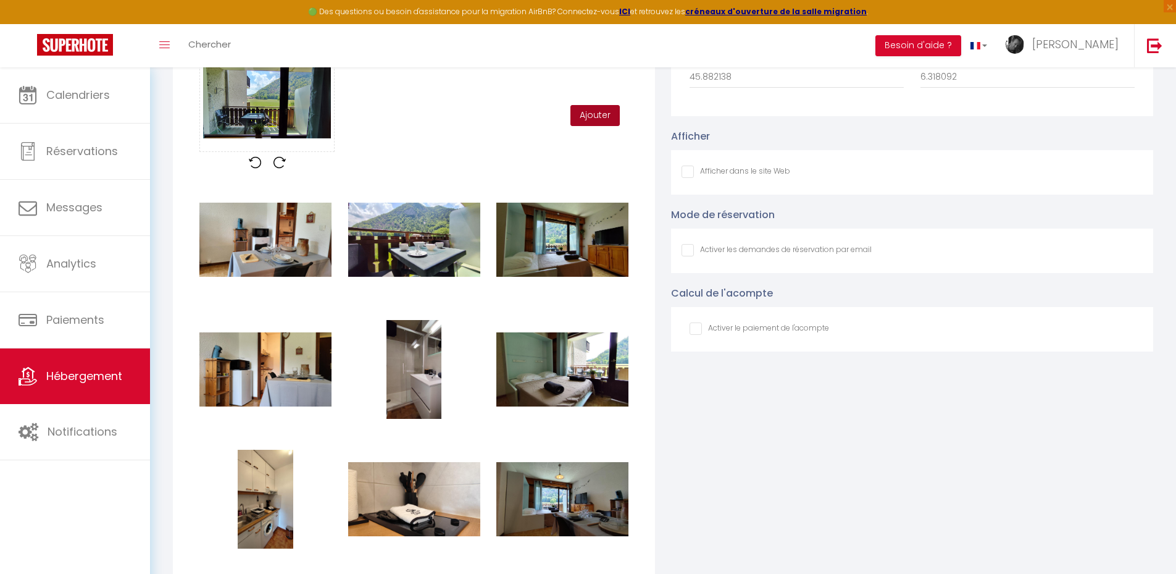
click at [599, 126] on button "Ajouter" at bounding box center [595, 115] width 49 height 21
checkbox input "false"
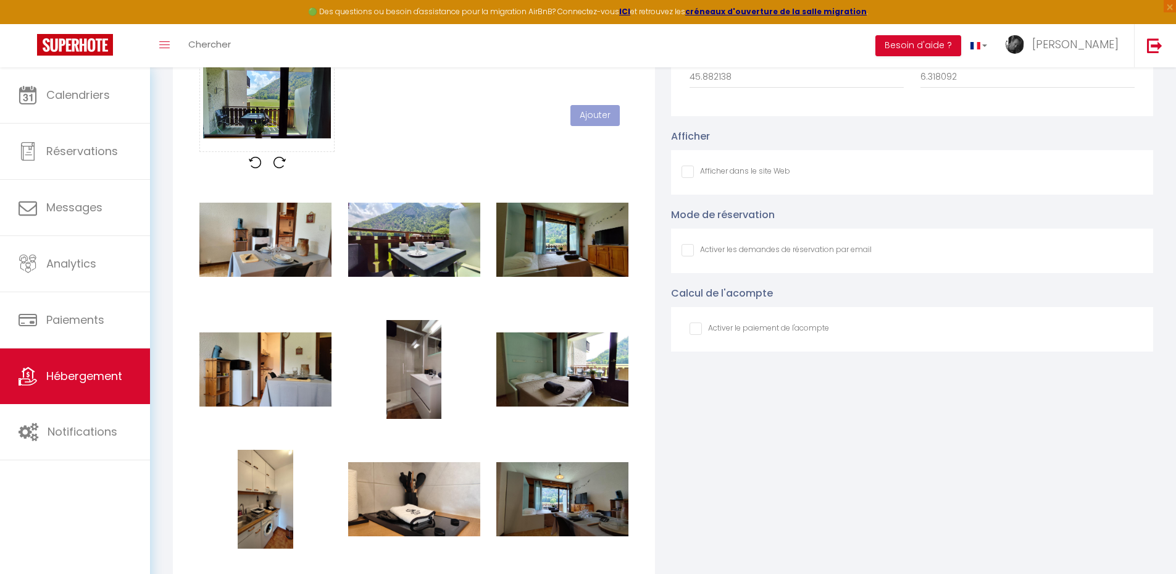
checkbox input "false"
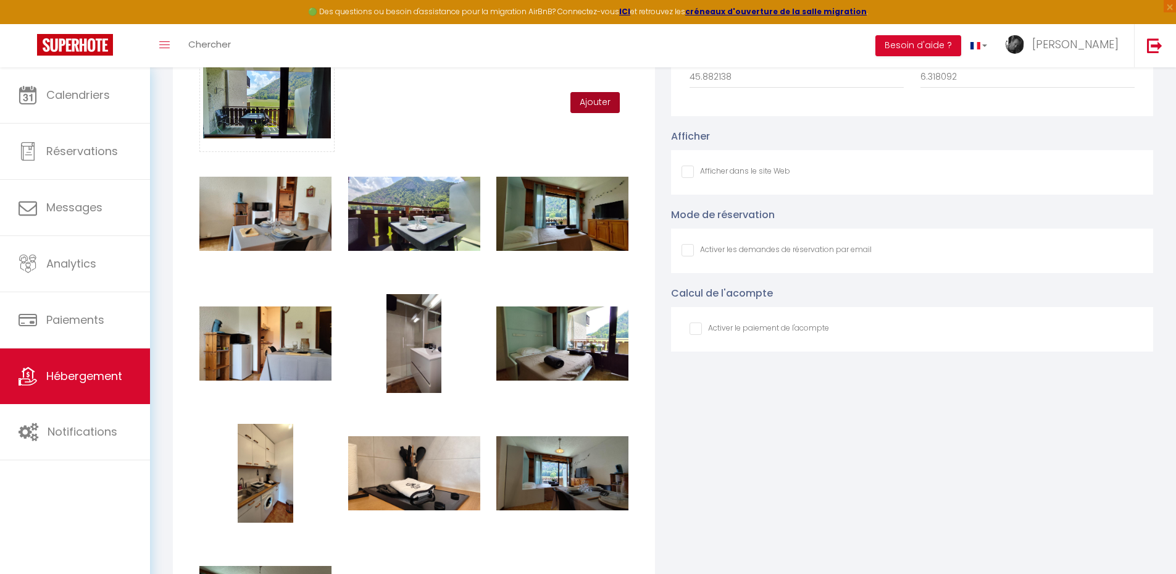
click at [587, 113] on button "Ajouter" at bounding box center [595, 102] width 49 height 21
checkbox input "false"
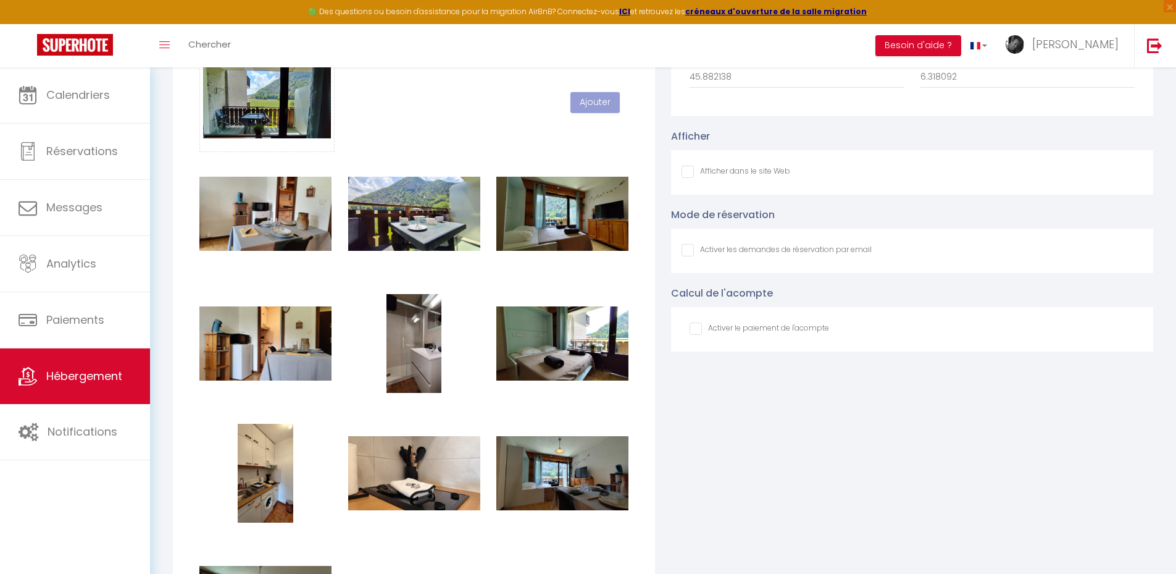
checkbox input "false"
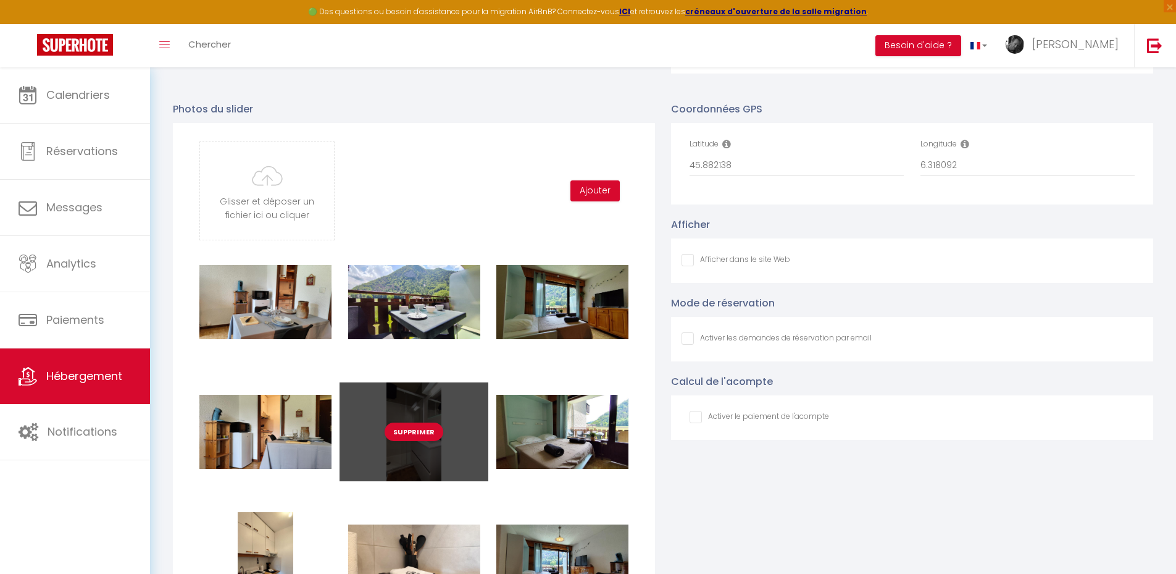
scroll to position [1112, 0]
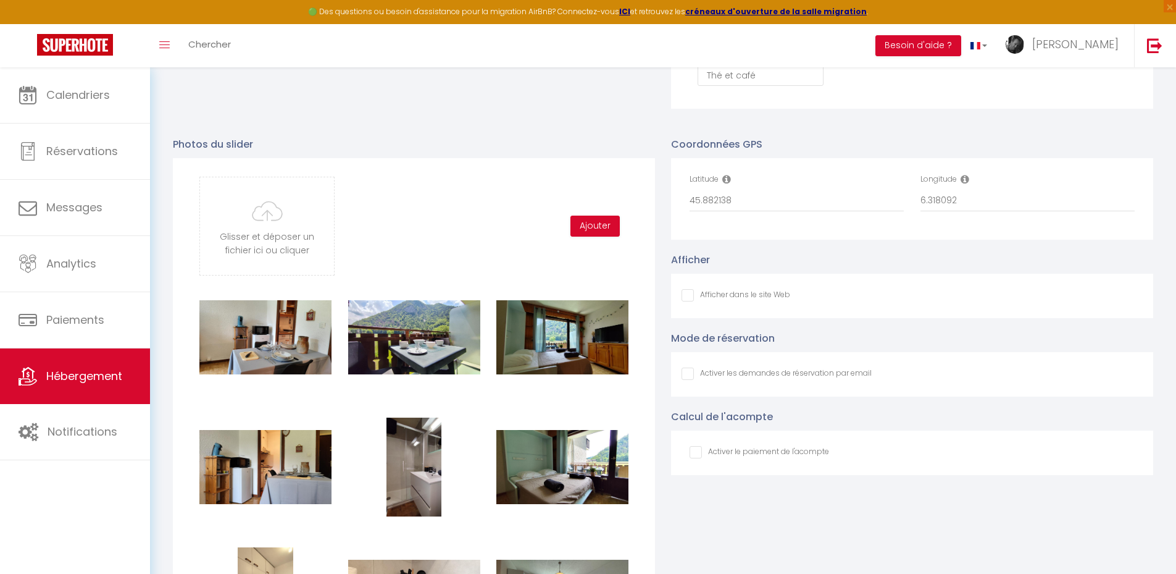
type input "C:\fakepath\IMG_20250713_140923.jpg"
checkbox input "false"
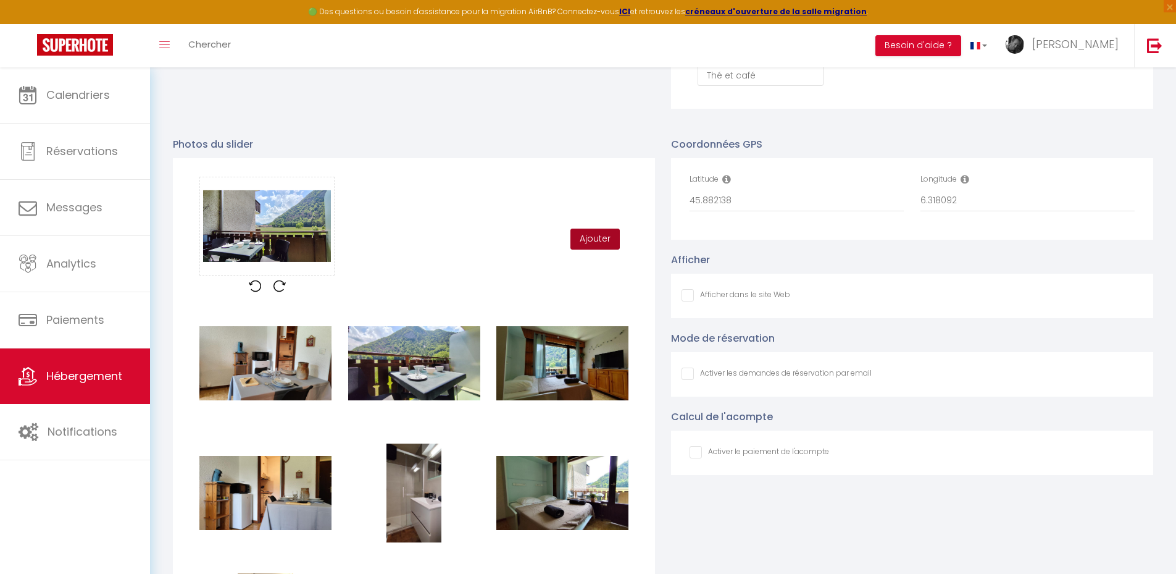
click at [596, 247] on button "Ajouter" at bounding box center [595, 238] width 49 height 21
checkbox input "false"
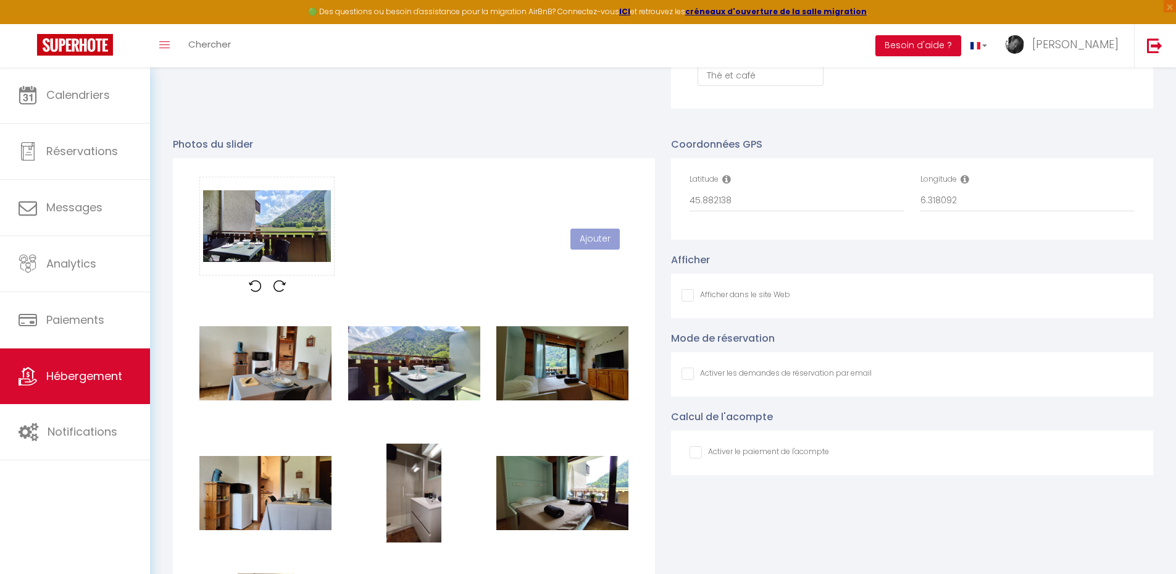
checkbox input "false"
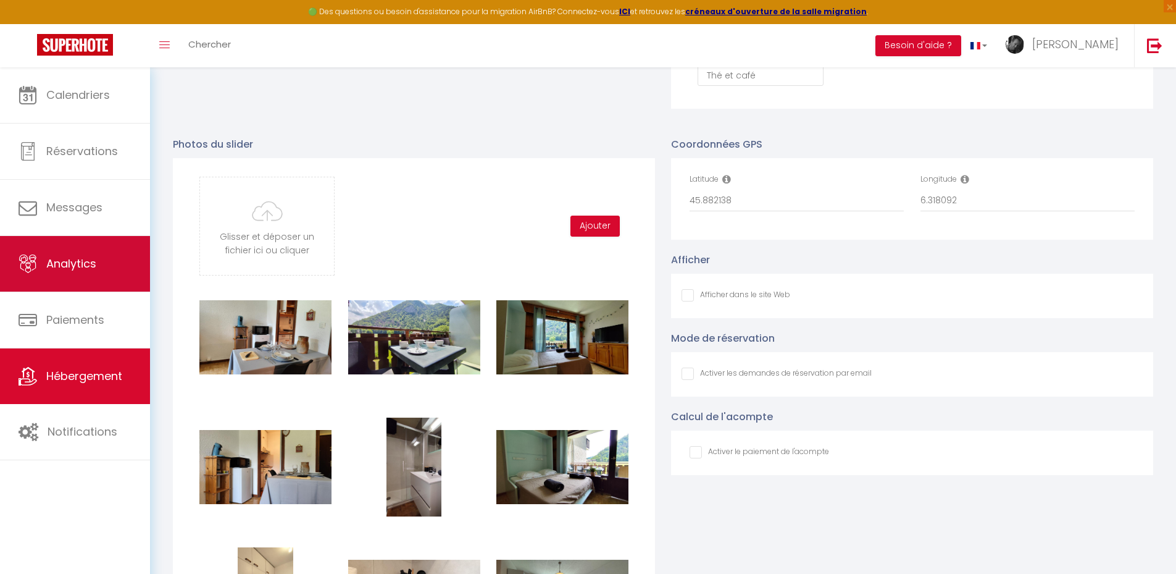
type input "C:\fakepath\IMG_20250713_141040.jpg"
checkbox input "false"
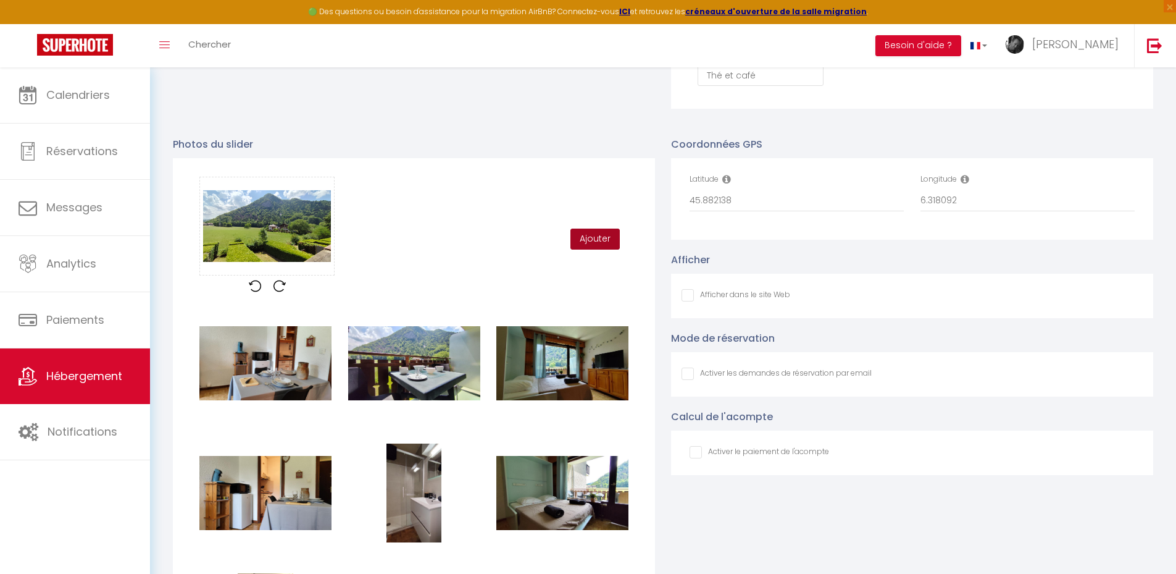
click at [600, 247] on button "Ajouter" at bounding box center [595, 238] width 49 height 21
checkbox input "false"
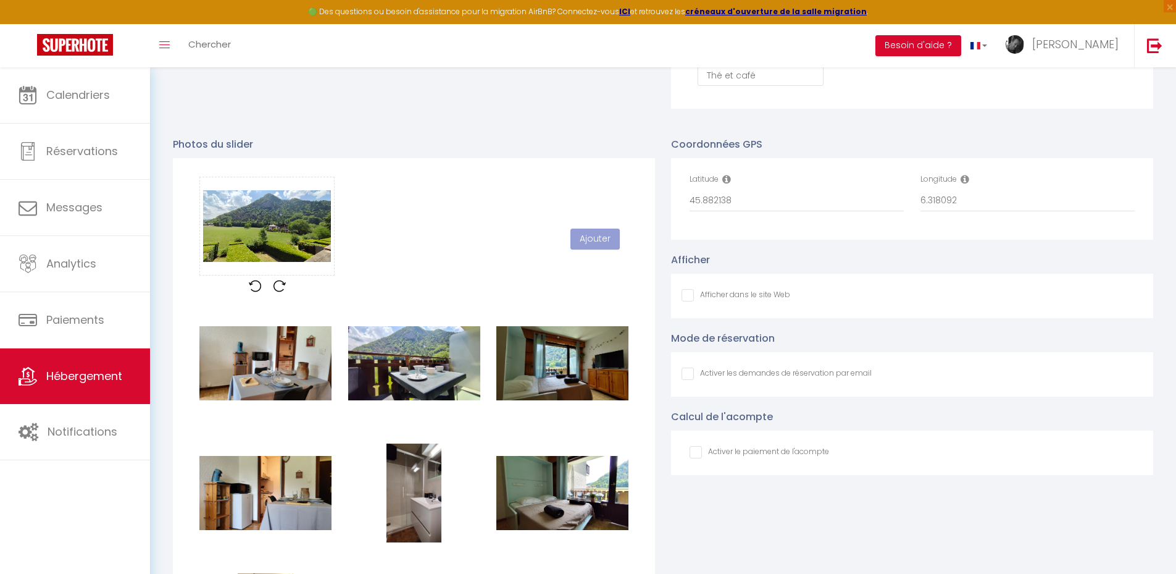
checkbox input "false"
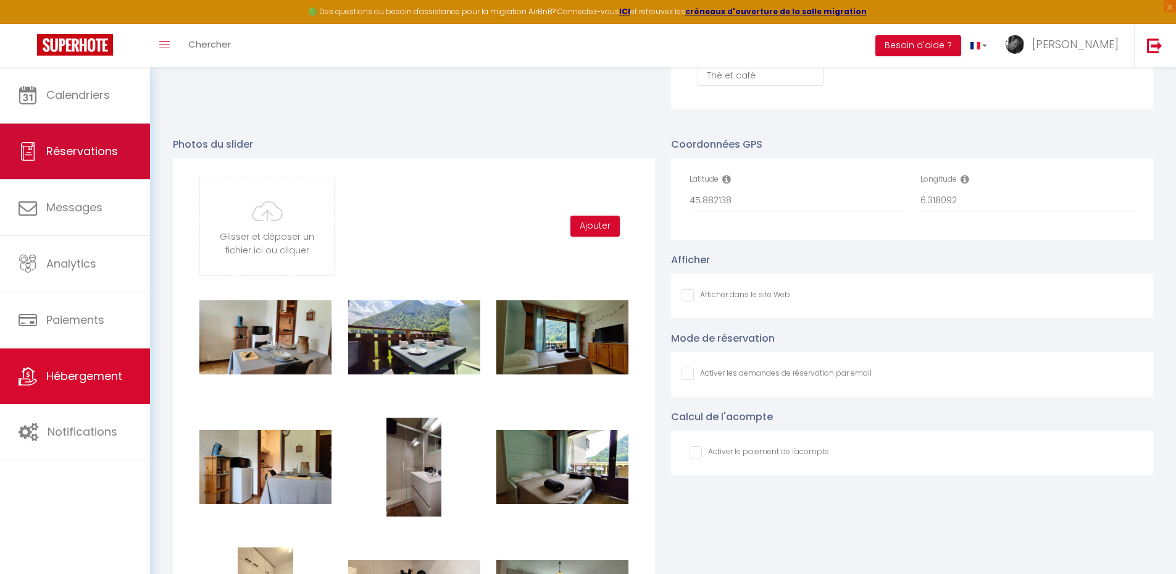
type input "C:\fakepath\IMG_20250713_153717.jpg"
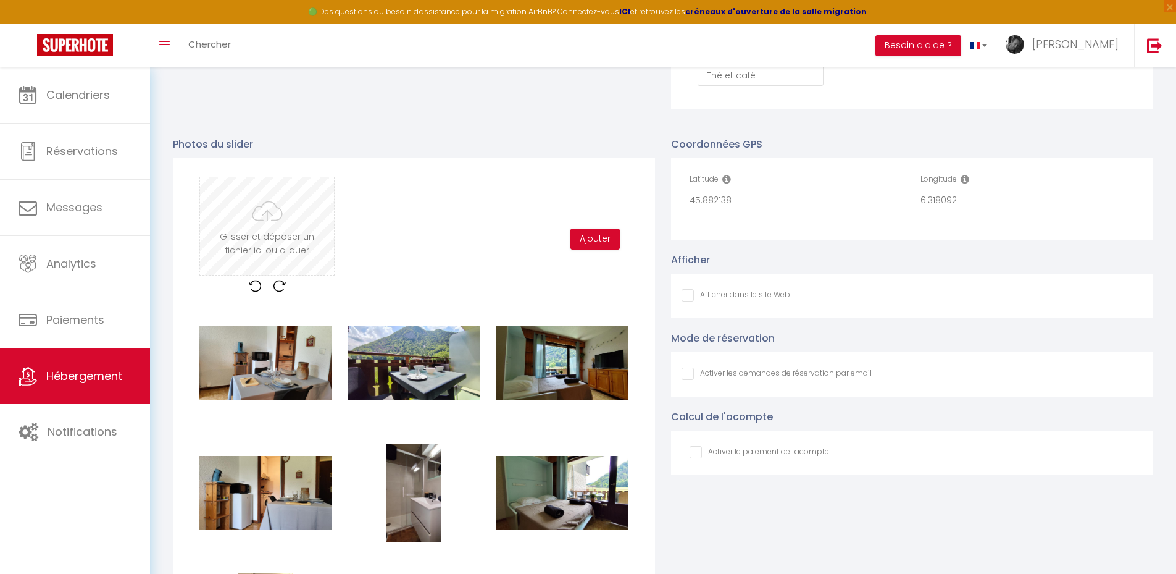
checkbox input "false"
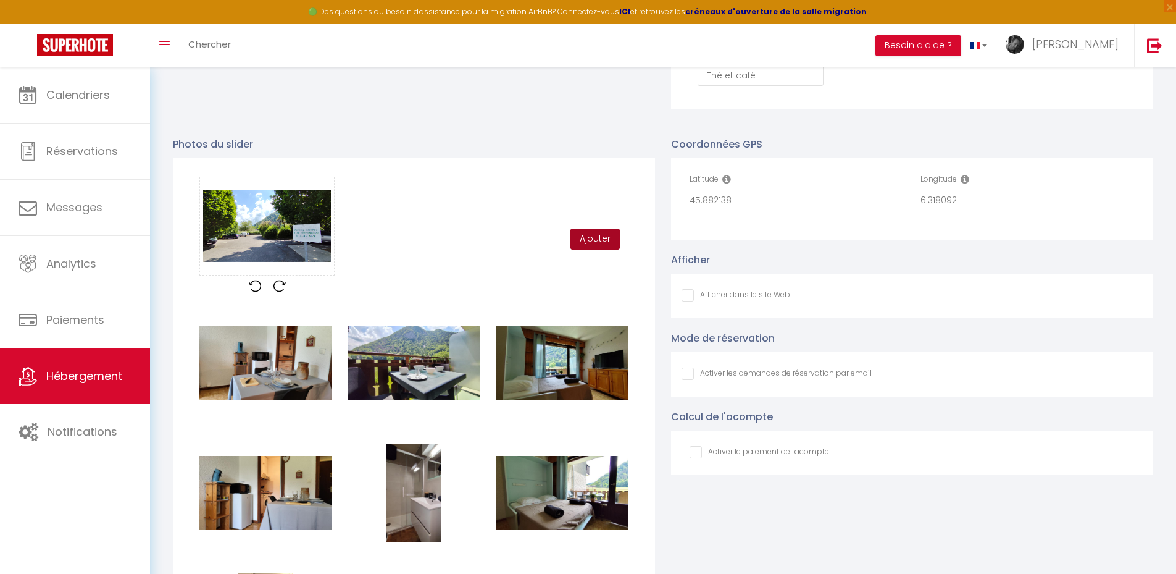
click at [586, 245] on button "Ajouter" at bounding box center [595, 238] width 49 height 21
checkbox input "false"
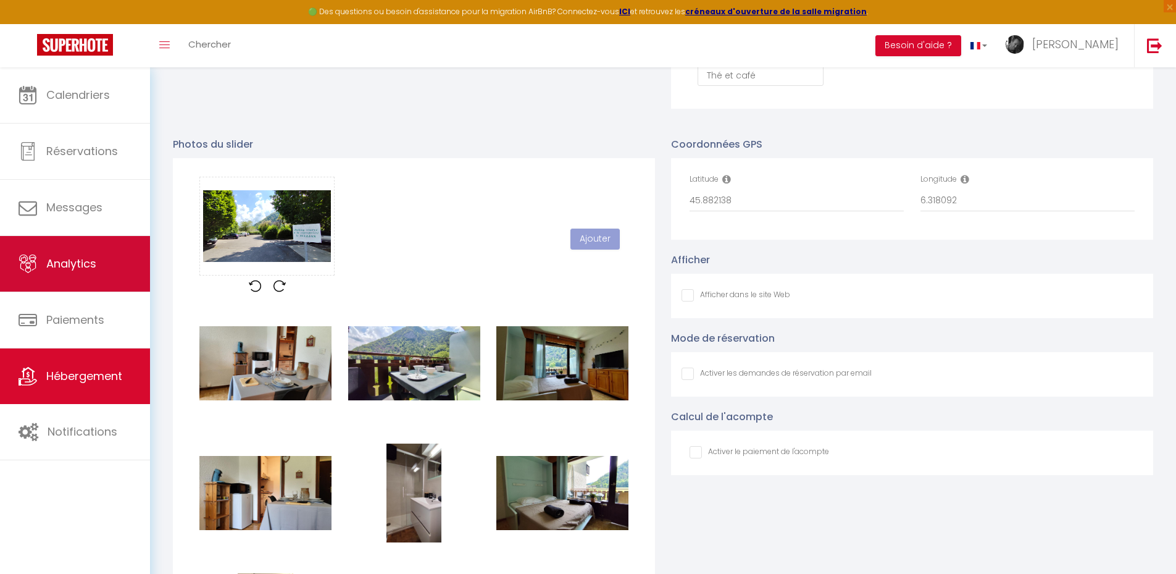
checkbox input "false"
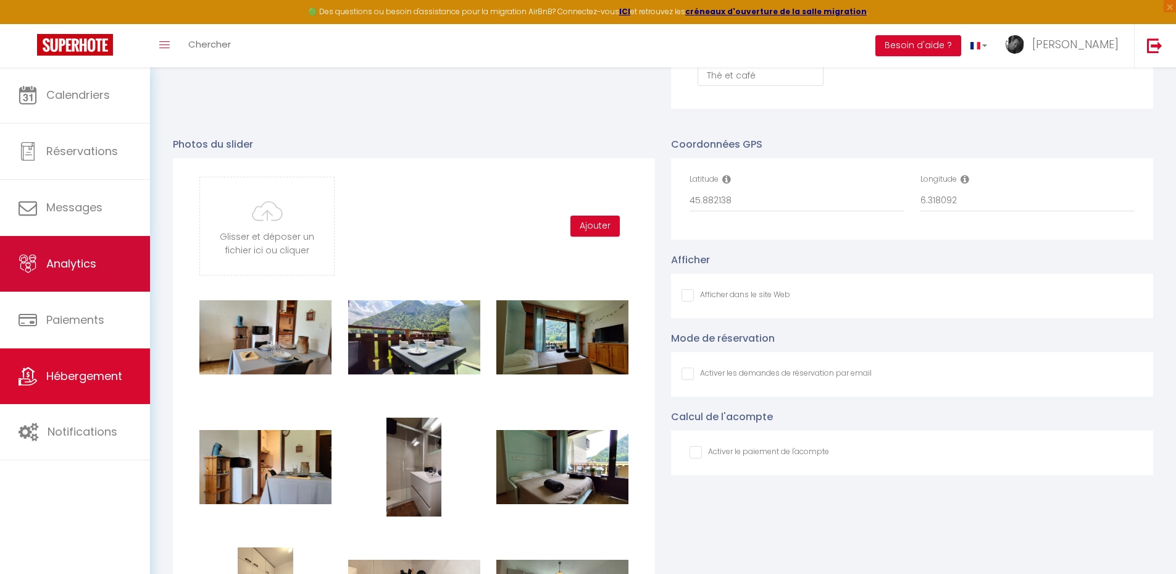
type input "C:\fakepath\IMG_20250713_153738.jpg"
checkbox input "false"
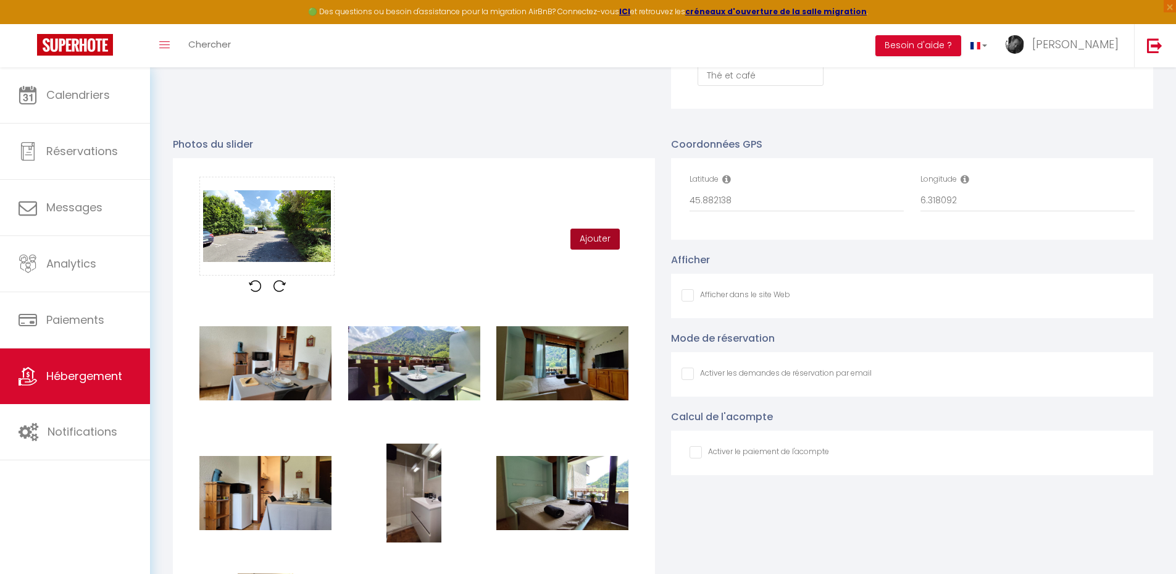
click at [590, 245] on button "Ajouter" at bounding box center [595, 238] width 49 height 21
checkbox input "false"
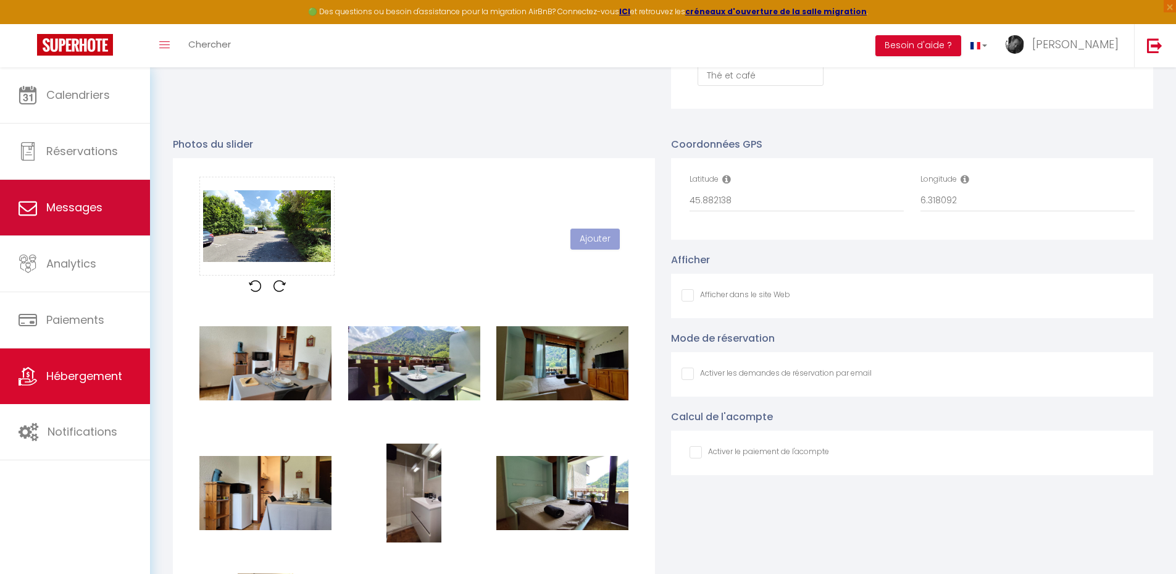
checkbox input "false"
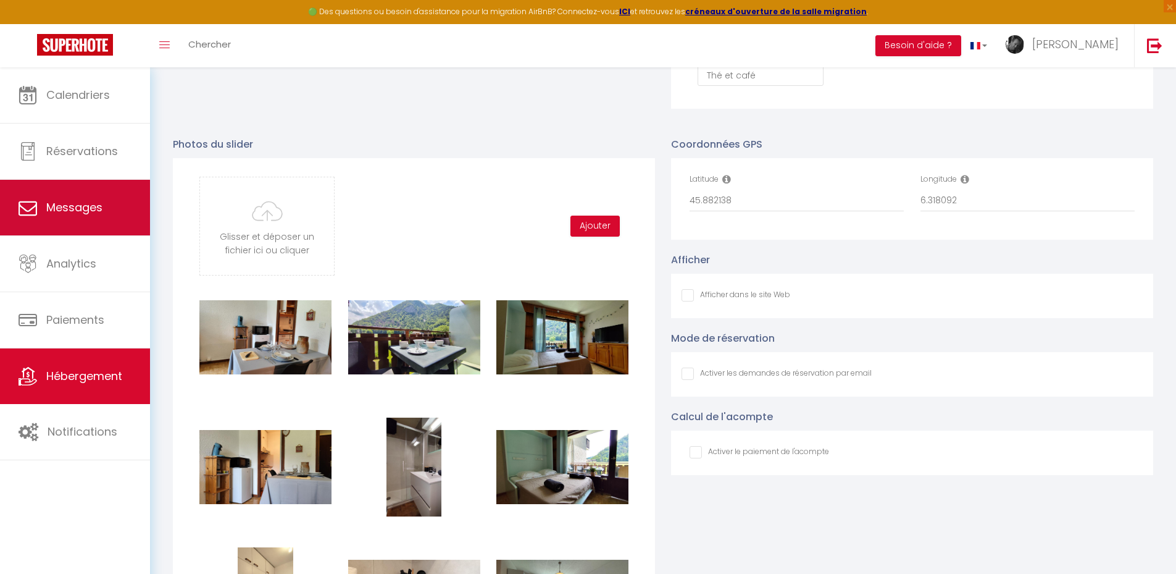
type input "C:\fakepath\IMG_20250713_153729.jpg"
checkbox input "false"
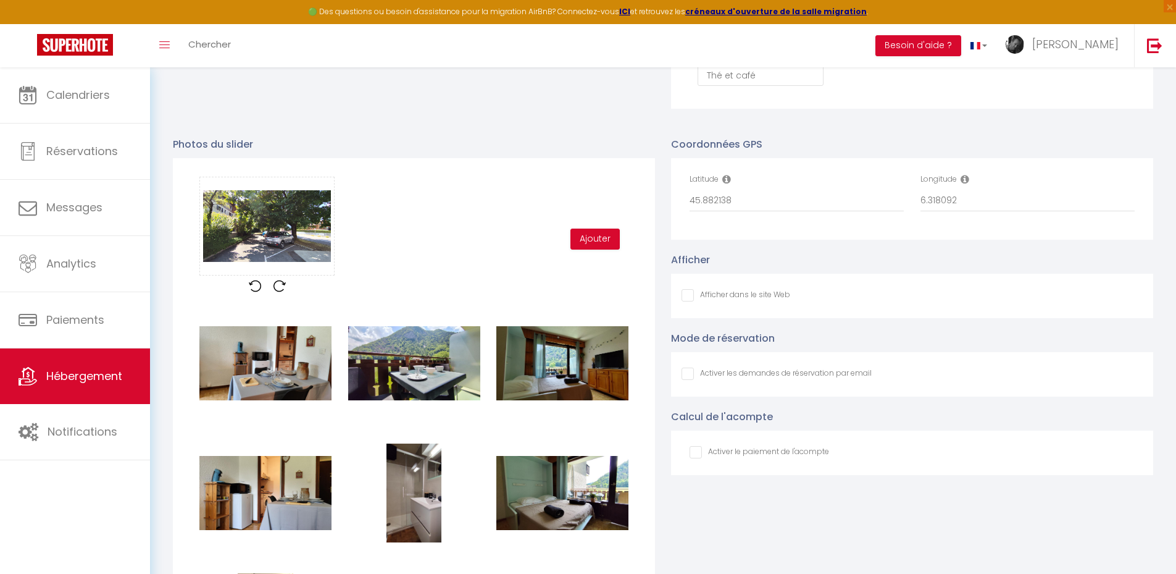
scroll to position [1112, 0]
click at [593, 249] on button "Ajouter" at bounding box center [595, 238] width 49 height 21
checkbox input "false"
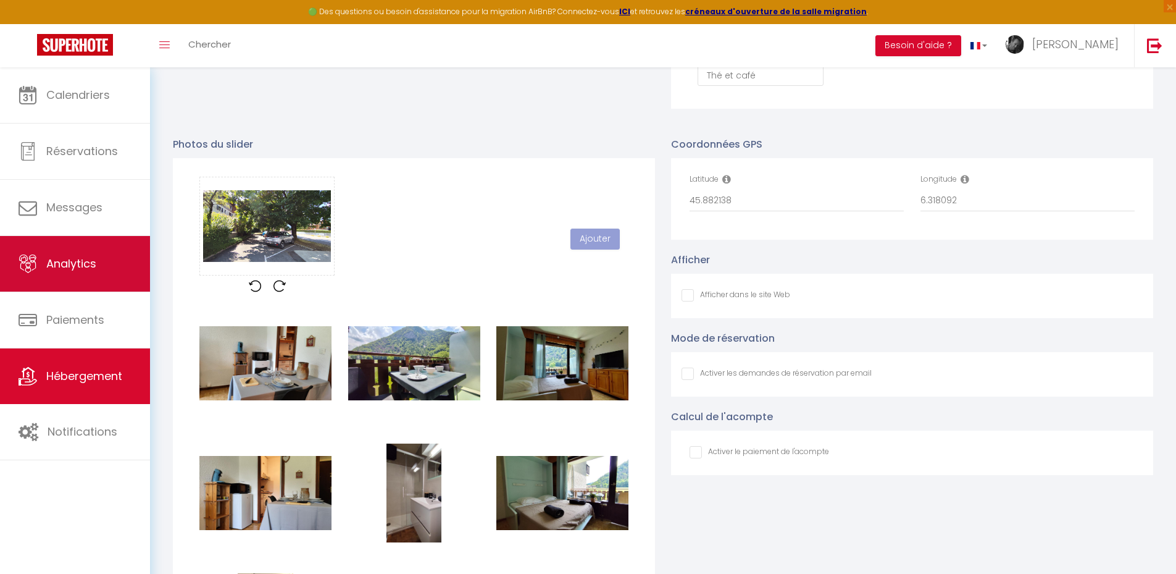
checkbox input "false"
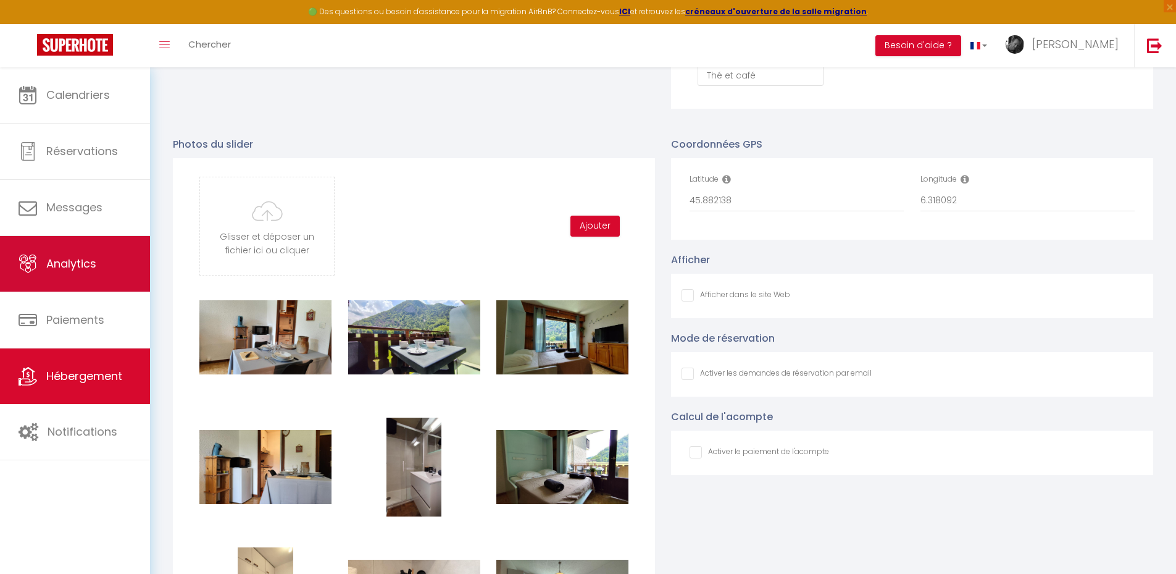
type input "C:\fakepath\IMG_20250713_153810.jpg"
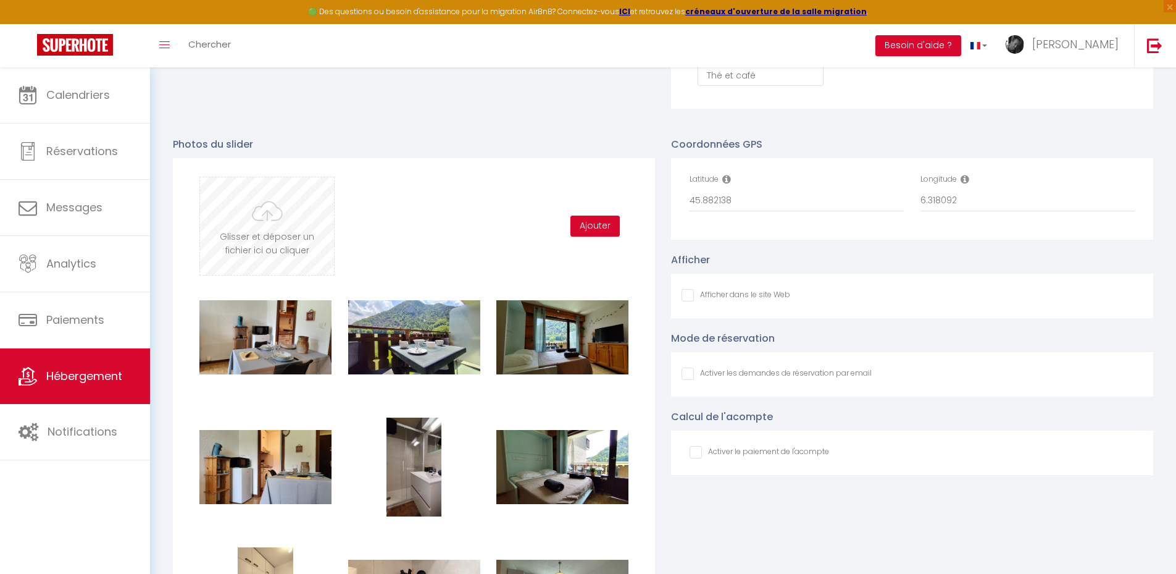
checkbox input "false"
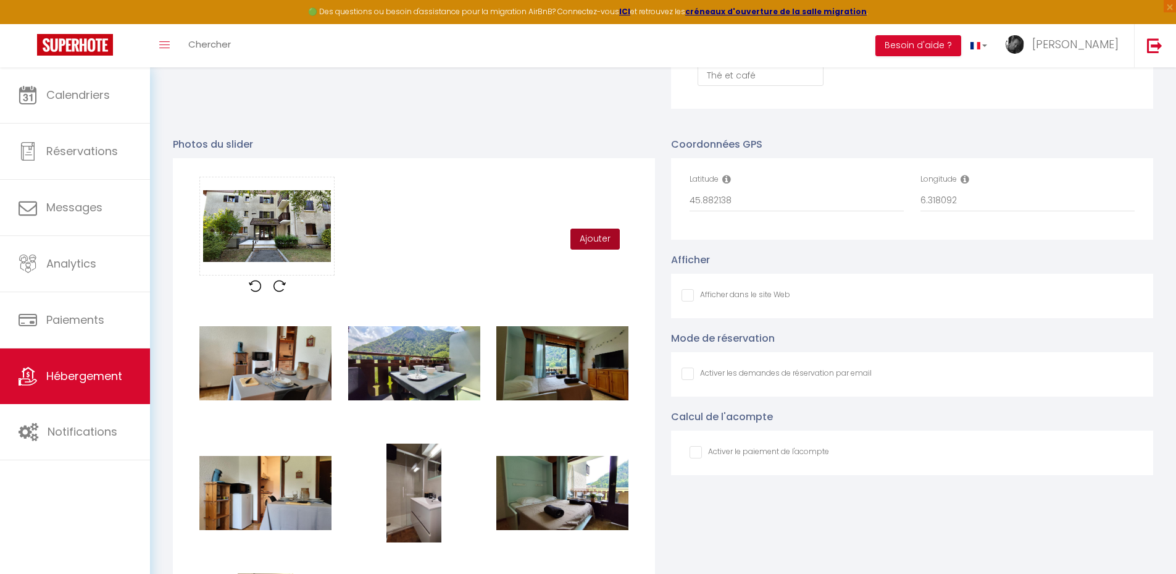
click at [595, 248] on button "Ajouter" at bounding box center [595, 238] width 49 height 21
checkbox input "false"
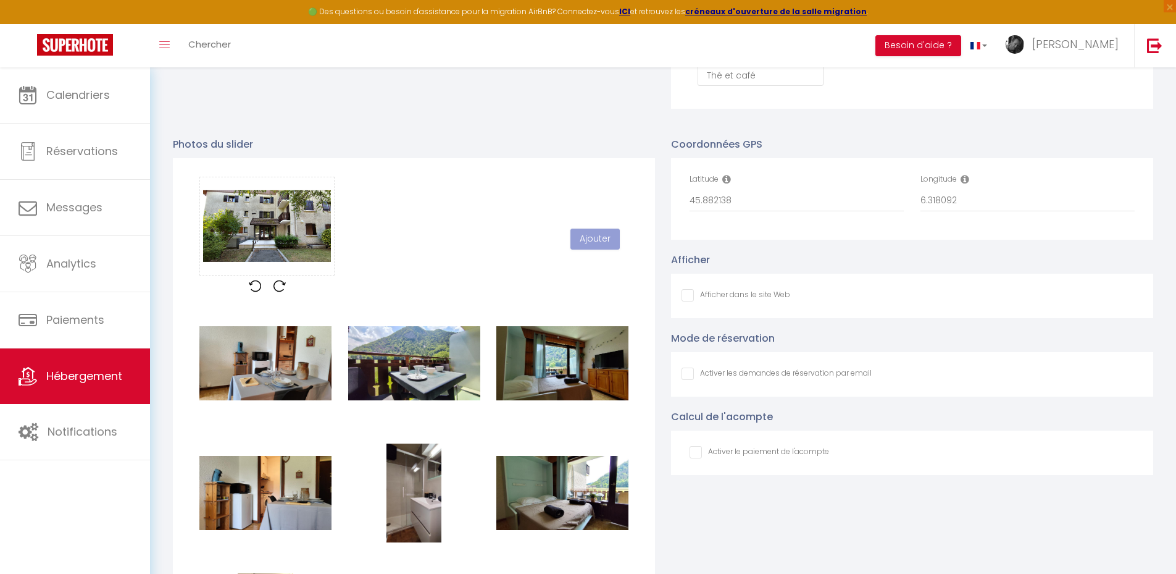
checkbox input "false"
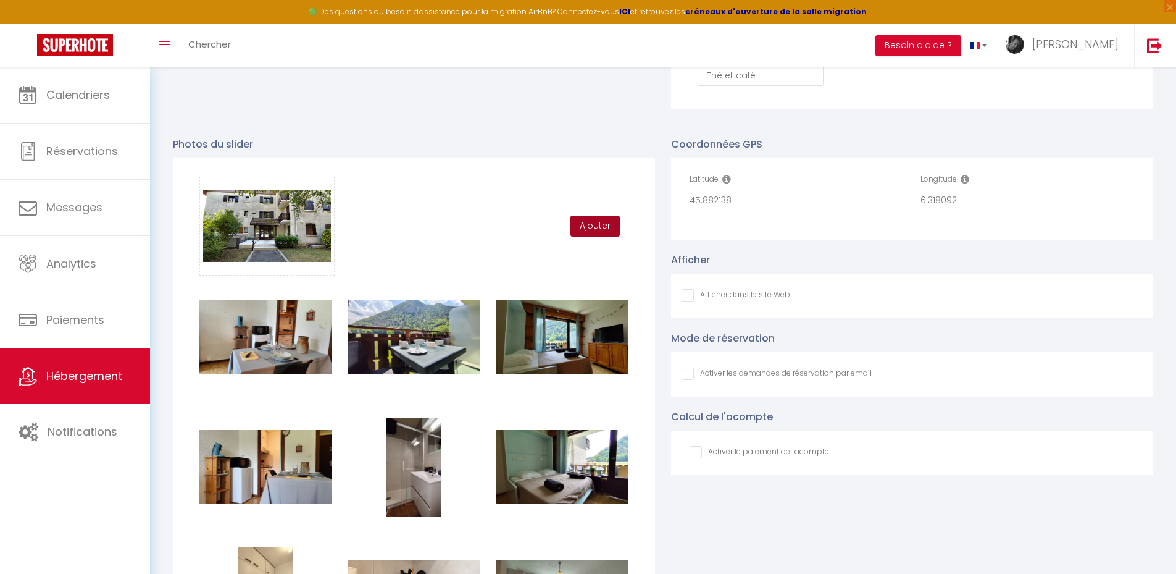
click at [591, 237] on button "Ajouter" at bounding box center [595, 226] width 49 height 21
checkbox input "false"
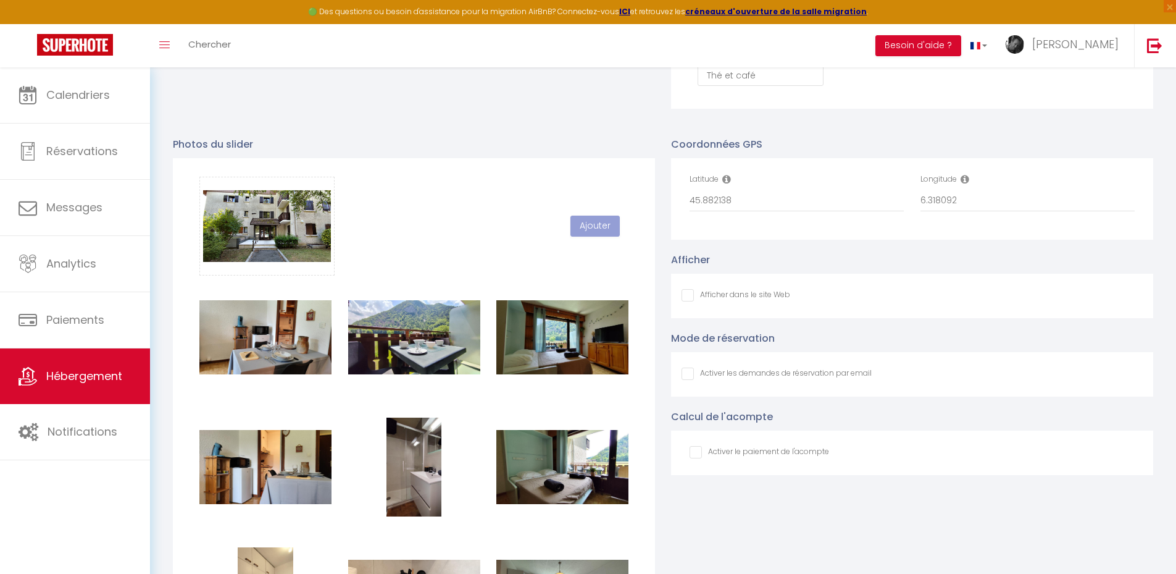
checkbox input "false"
click at [597, 235] on button "Ajouter" at bounding box center [595, 226] width 49 height 21
checkbox input "false"
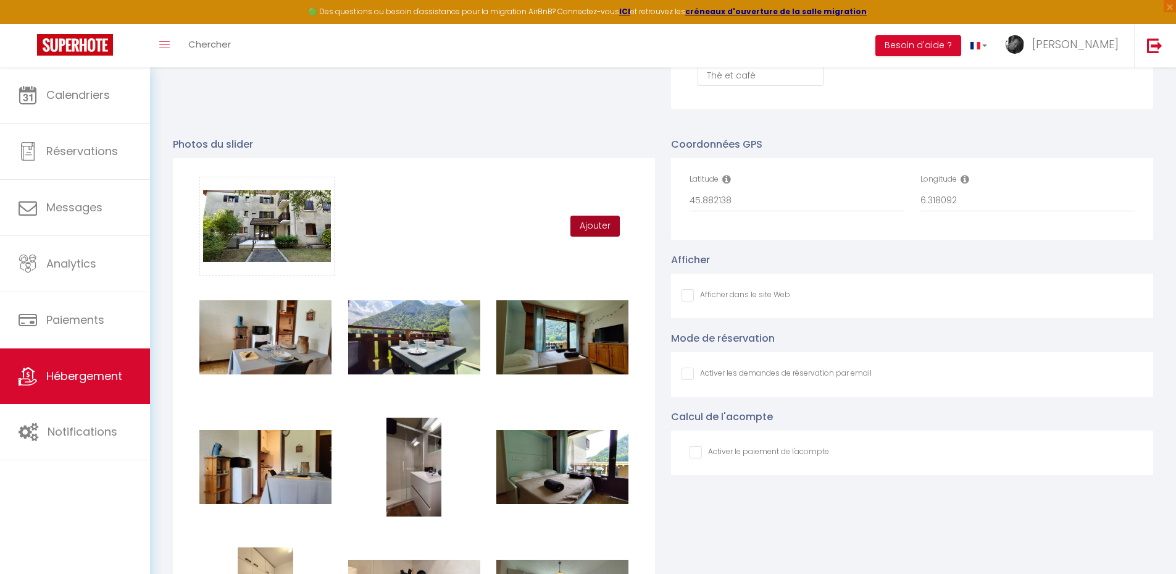
checkbox input "false"
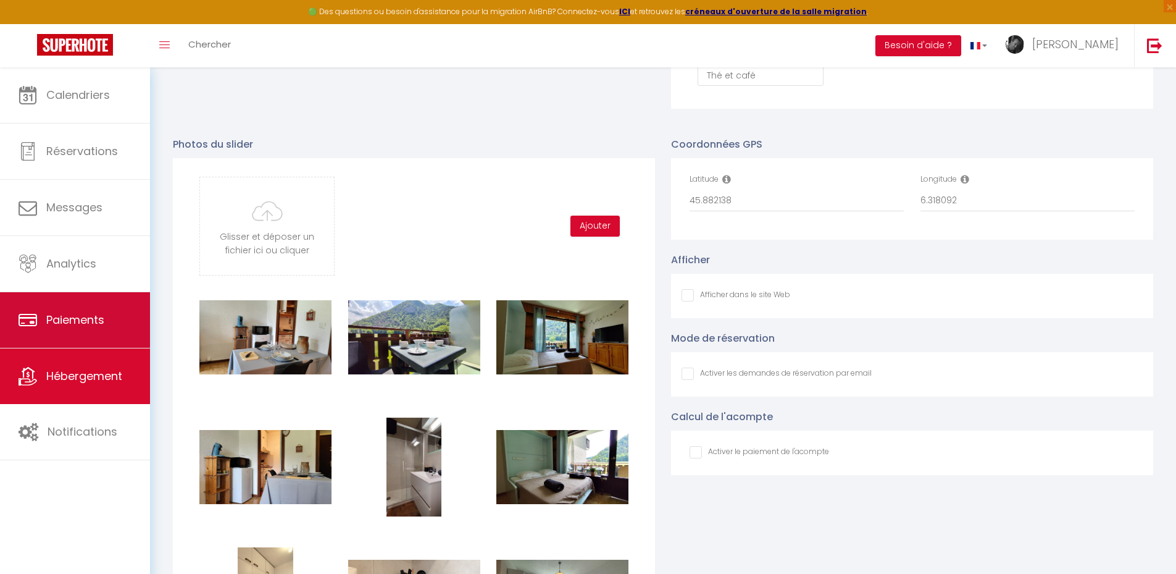
type input "C:\fakepath\IMG_20250713_154705.jpg"
checkbox input "false"
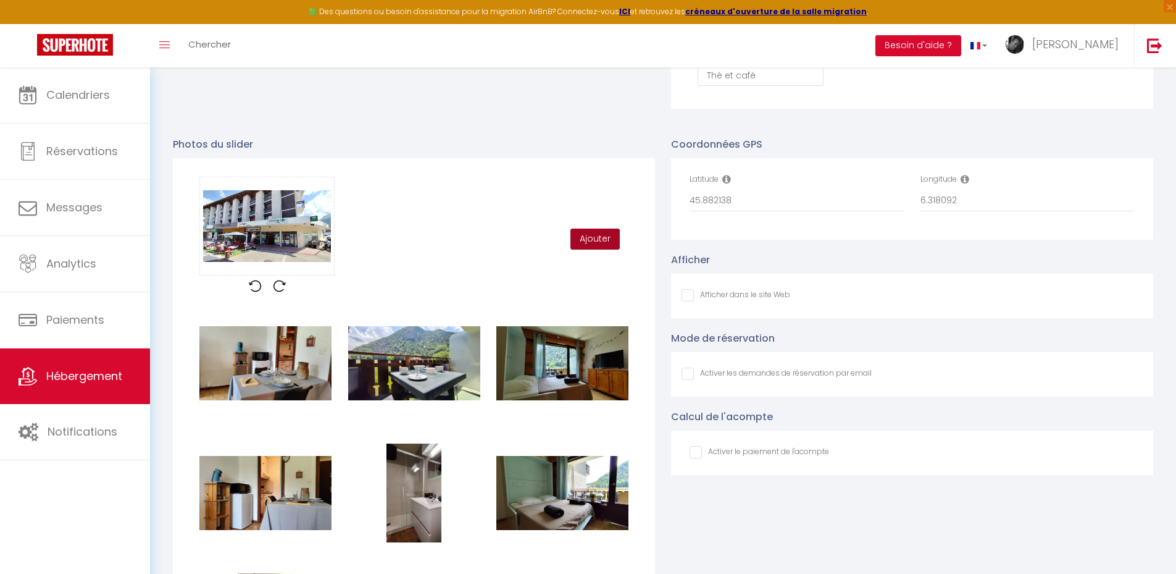
click at [599, 248] on button "Ajouter" at bounding box center [595, 238] width 49 height 21
checkbox input "false"
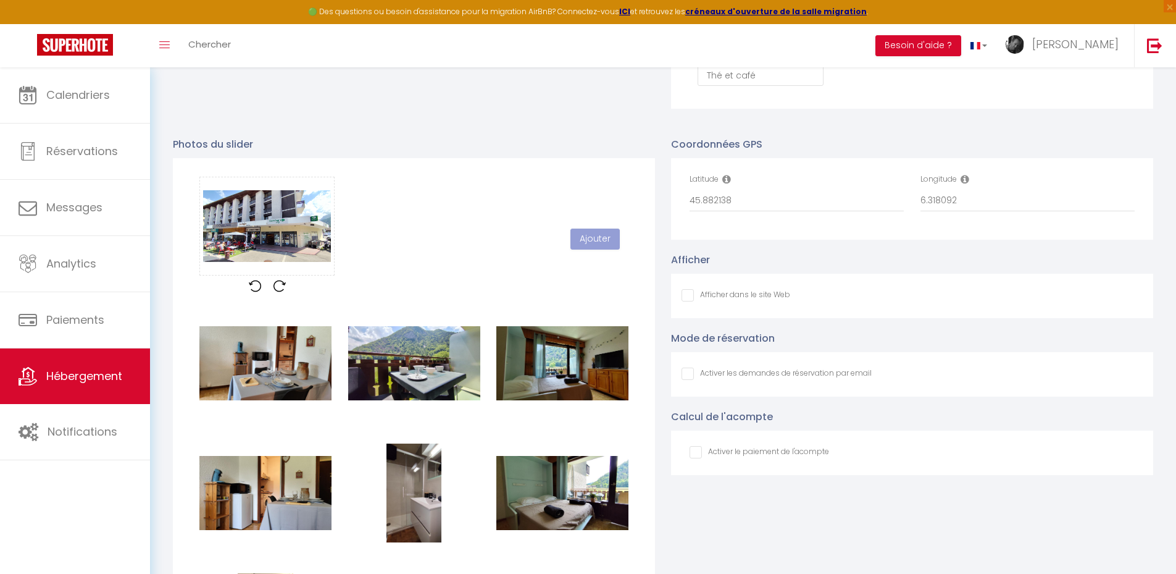
checkbox input "false"
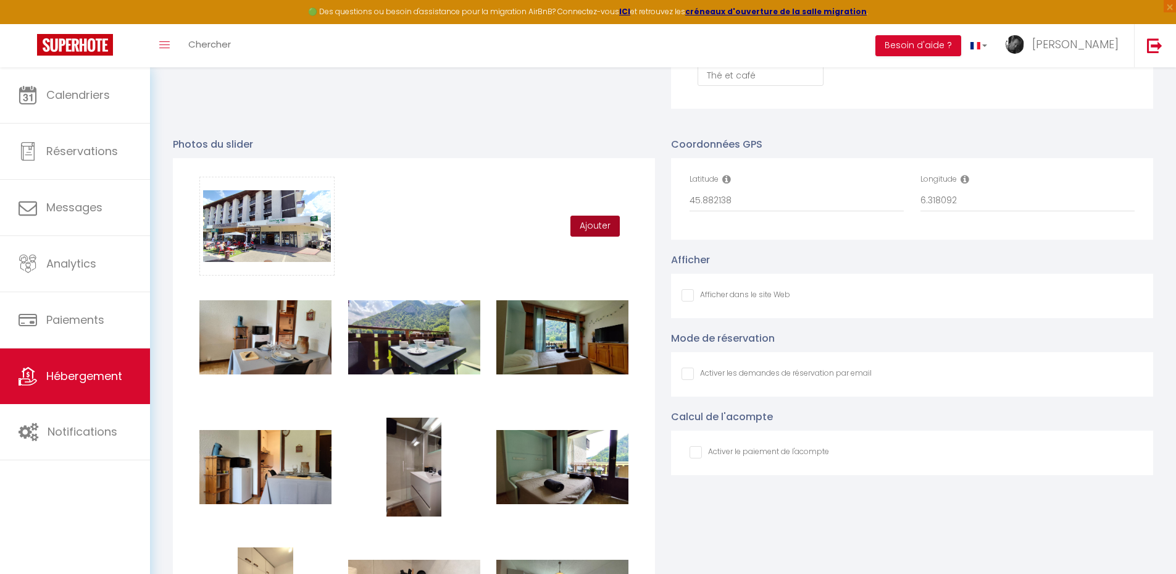
click at [593, 237] on button "Ajouter" at bounding box center [595, 226] width 49 height 21
checkbox input "false"
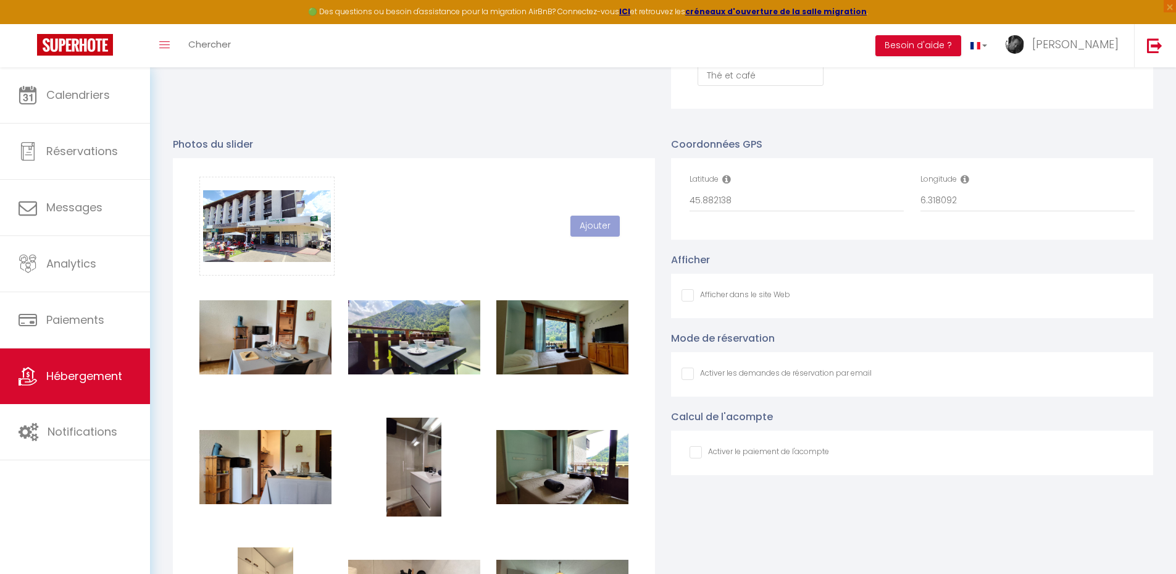
checkbox input "false"
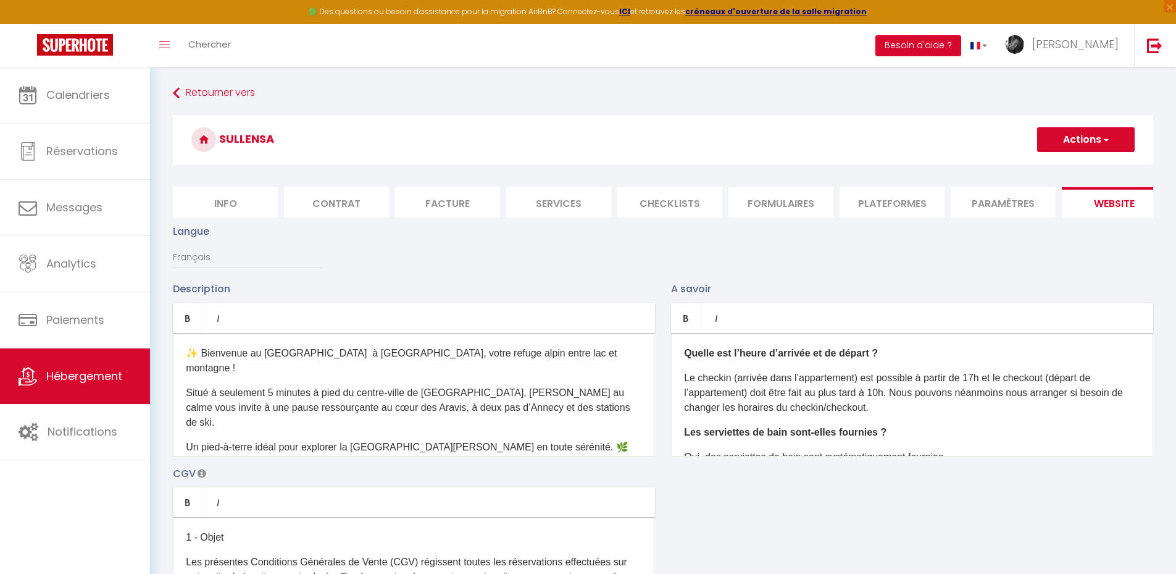
click at [1088, 144] on button "Actions" at bounding box center [1086, 139] width 98 height 25
click at [1063, 174] on link "Enregistrer" at bounding box center [1086, 167] width 98 height 16
click at [1077, 139] on button "Actions" at bounding box center [1086, 139] width 98 height 25
click at [1063, 164] on input "Enregistrer" at bounding box center [1072, 167] width 46 height 12
checkbox input "false"
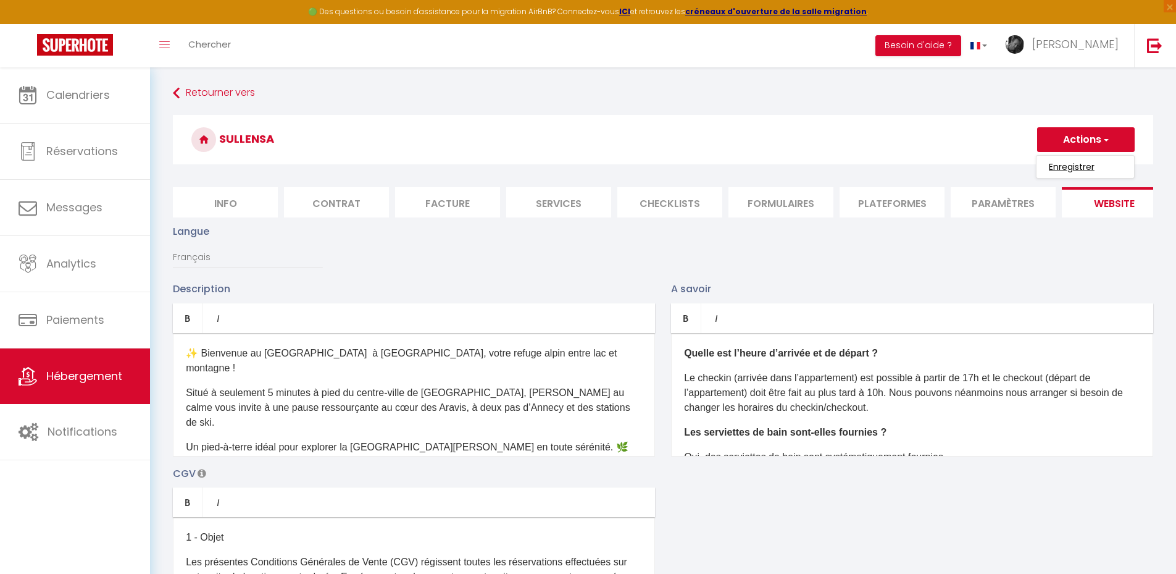
checkbox input "false"
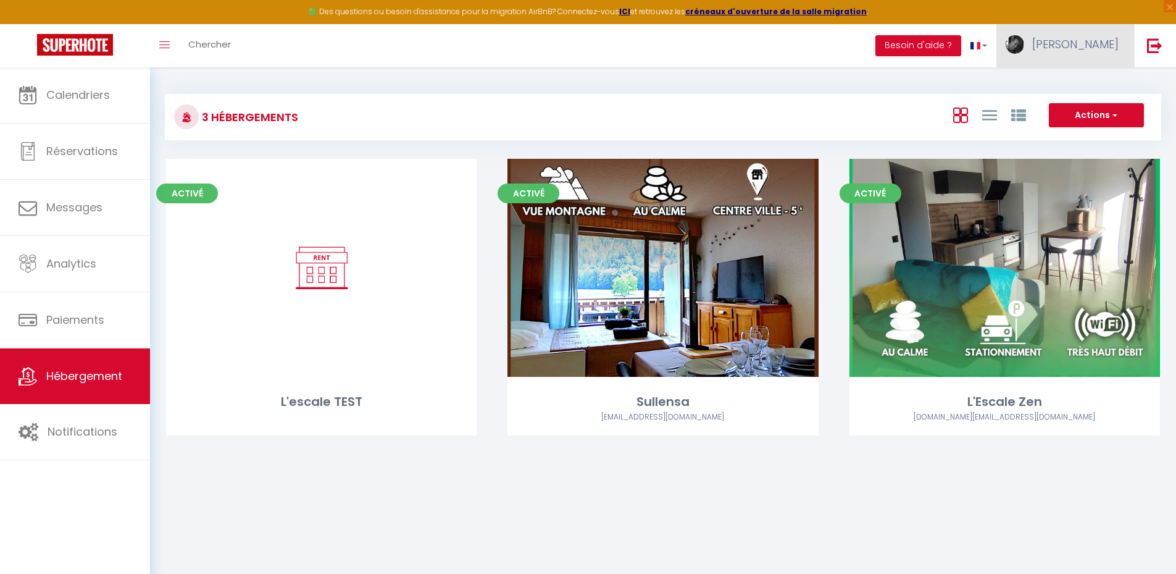
click at [1086, 44] on span "[PERSON_NAME]" at bounding box center [1076, 43] width 86 height 15
click at [1071, 82] on link "Paramètres" at bounding box center [1084, 85] width 91 height 21
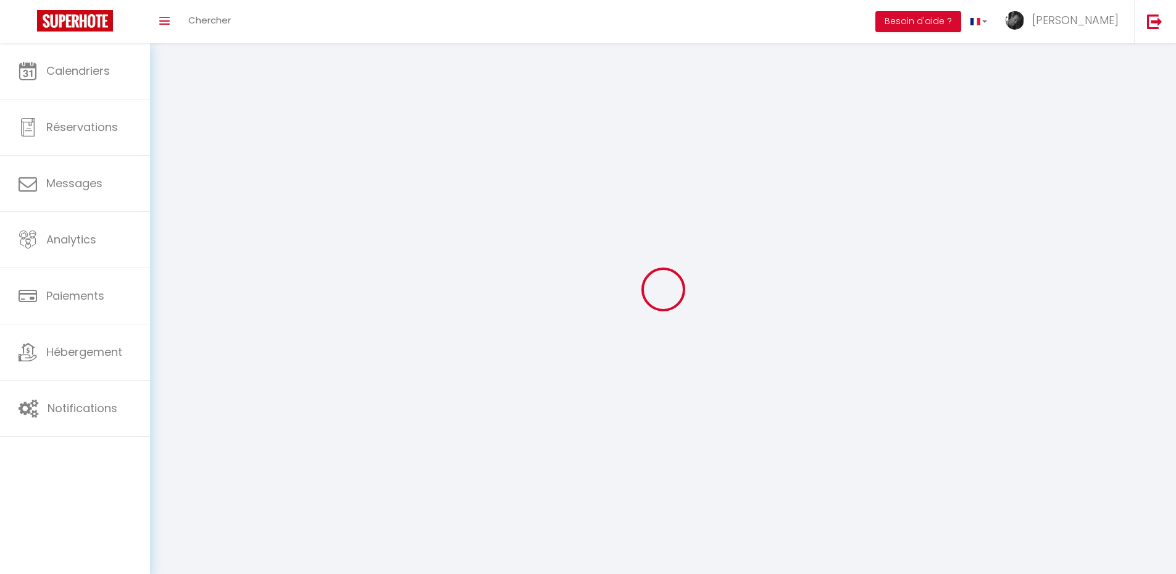
type input "[PERSON_NAME]"
type input "GRUFFY"
type input "0663541284"
type input "[STREET_ADDRESS]"
type input "73190"
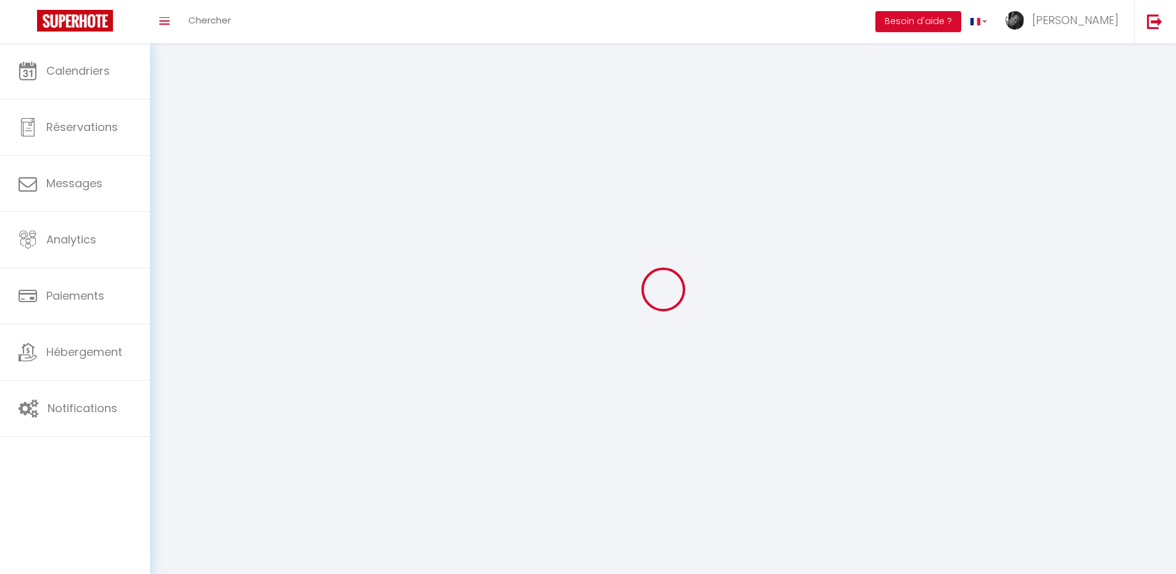
type input "Challes-les-Eaux"
type input "SbtD1CVOV68d7BhsS4QBhDGQh"
type input "jr85jlSe7fBgySMKwJqnxvqdP"
type input "https://app.superhote.com/#/get-available-rentals/jr85jlSe7fBgySMKwJqnxvqdP"
select select "28"
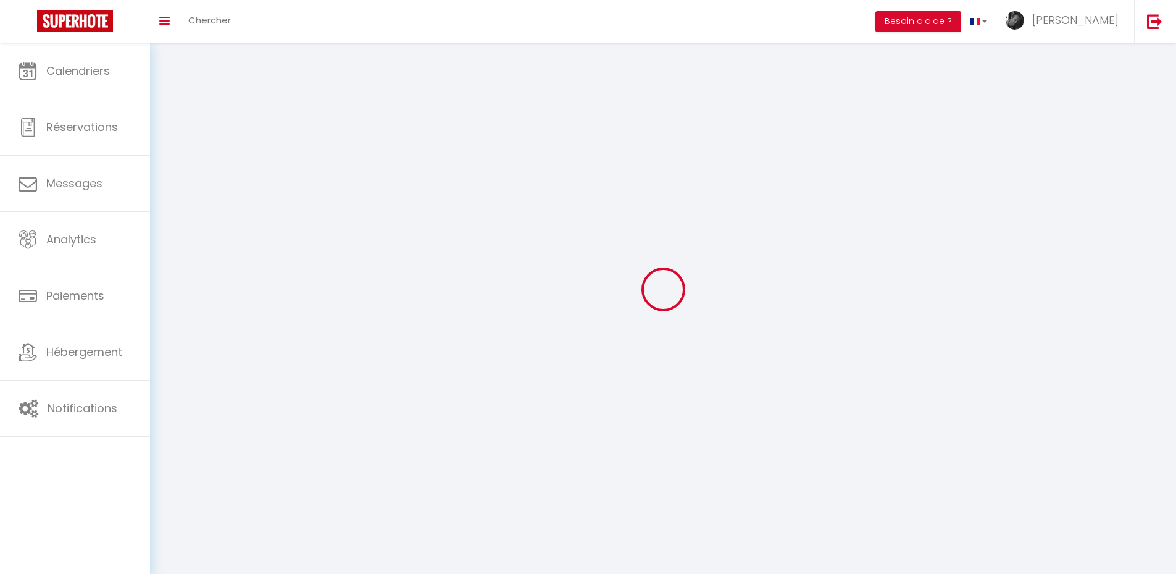
select select "fr"
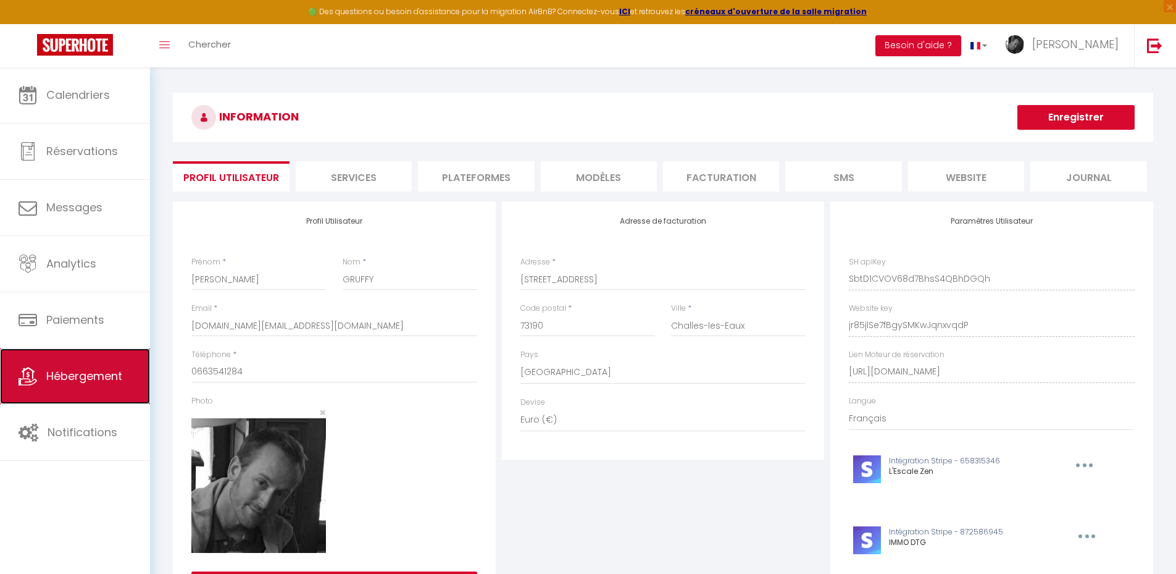
click at [64, 374] on span "Hébergement" at bounding box center [84, 375] width 76 height 15
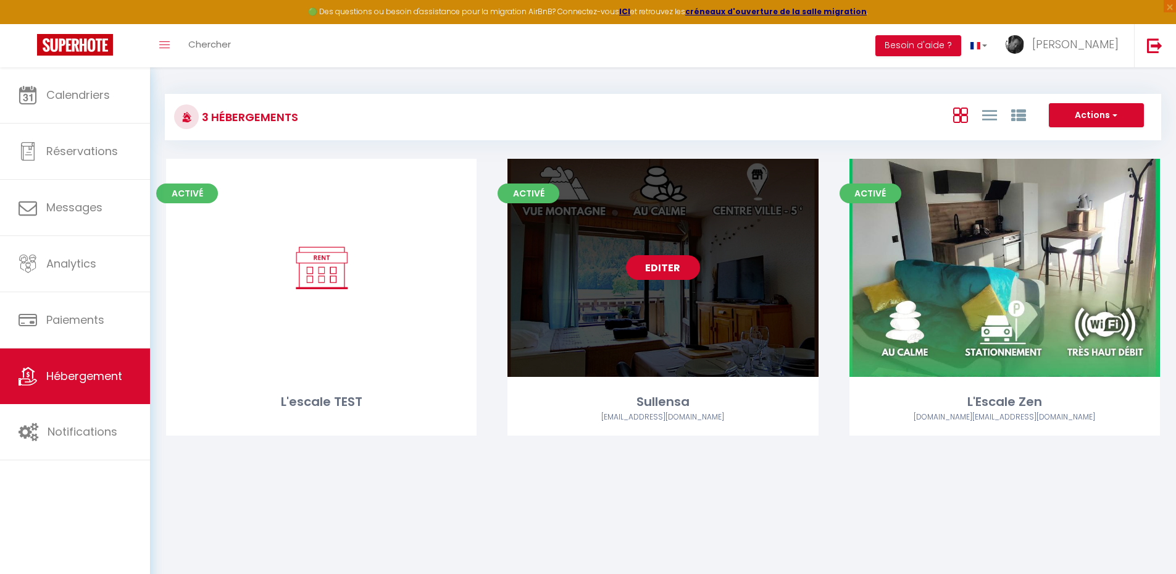
click at [660, 264] on link "Editer" at bounding box center [663, 267] width 74 height 25
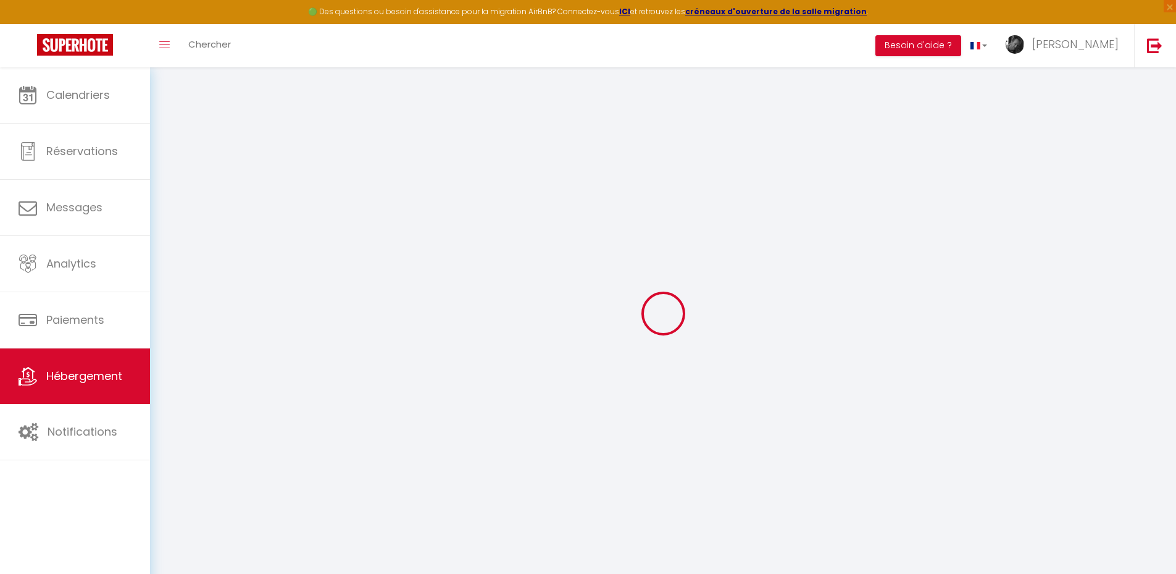
select select
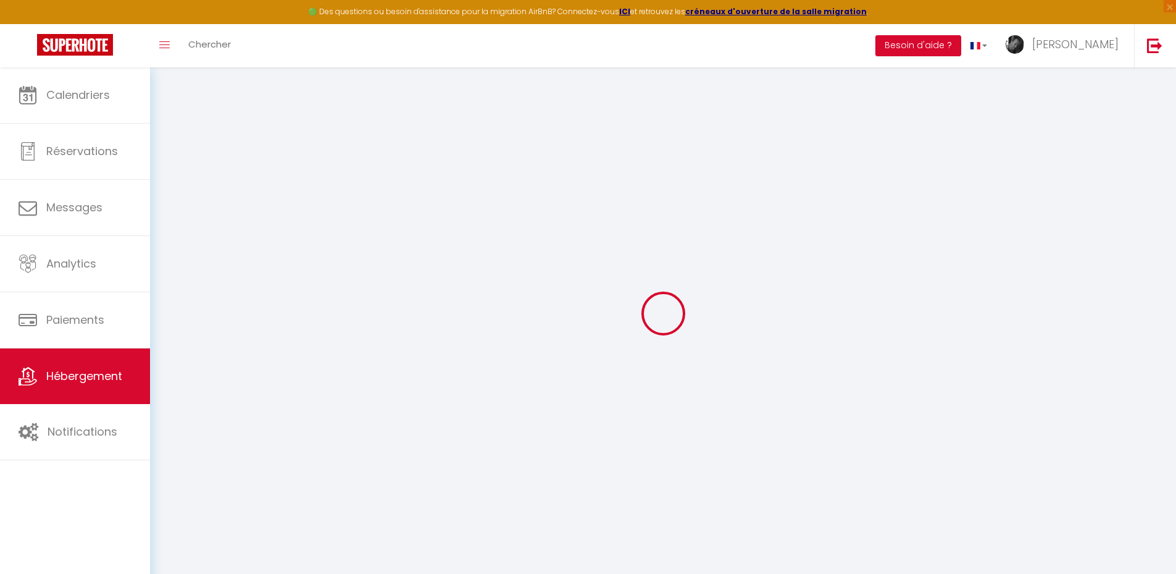
select select
checkbox input "false"
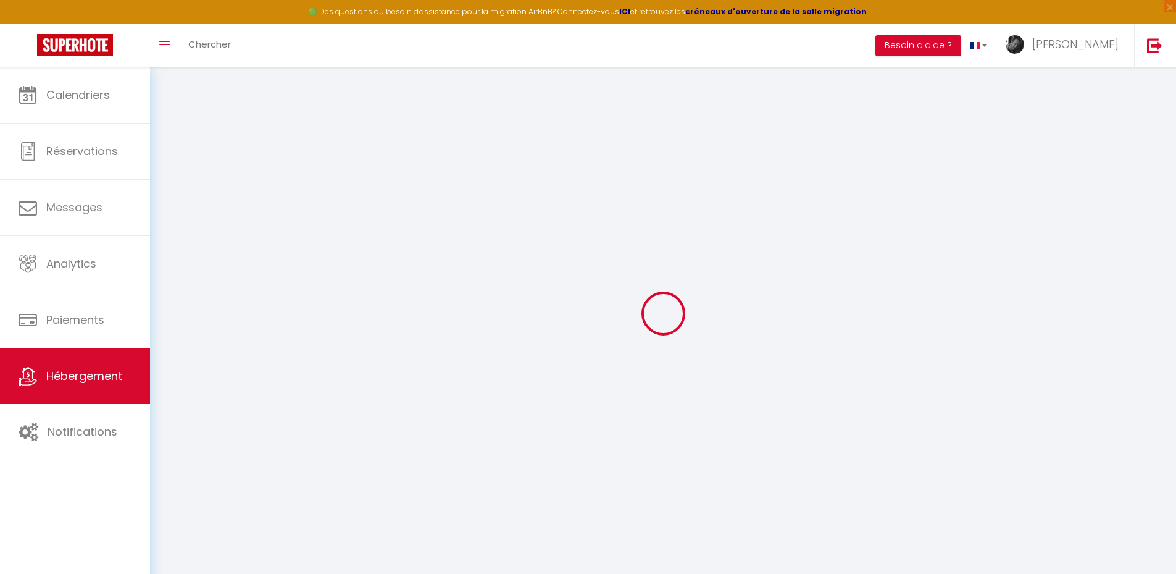
select select
type input "Sullensa"
type input "Sérénité Location"
select select "2"
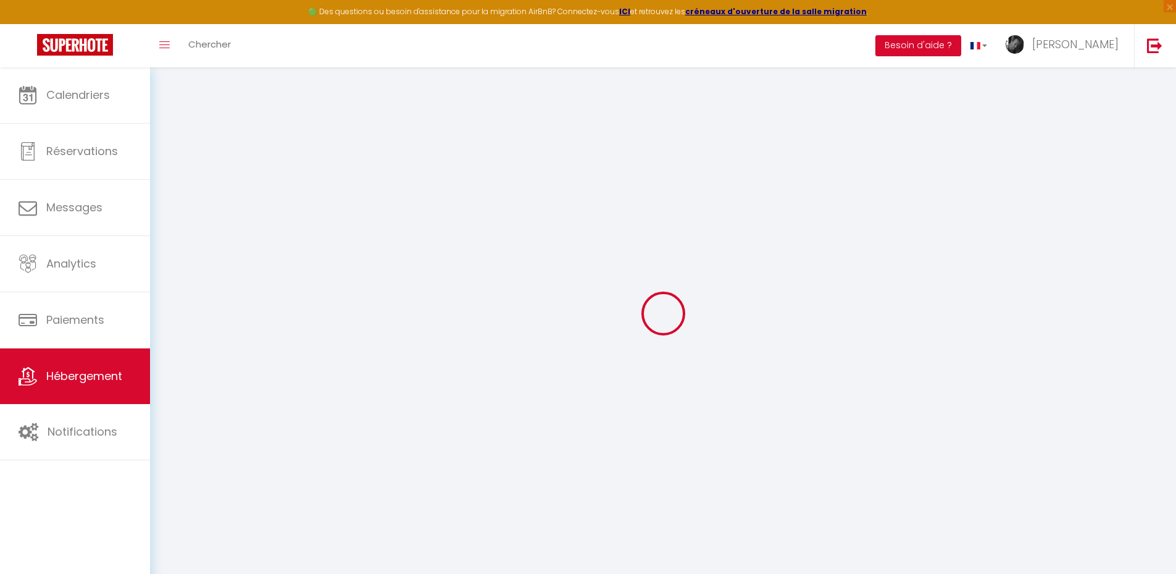
select select "1"
select select "0"
type input "97"
type input "5"
type input "50"
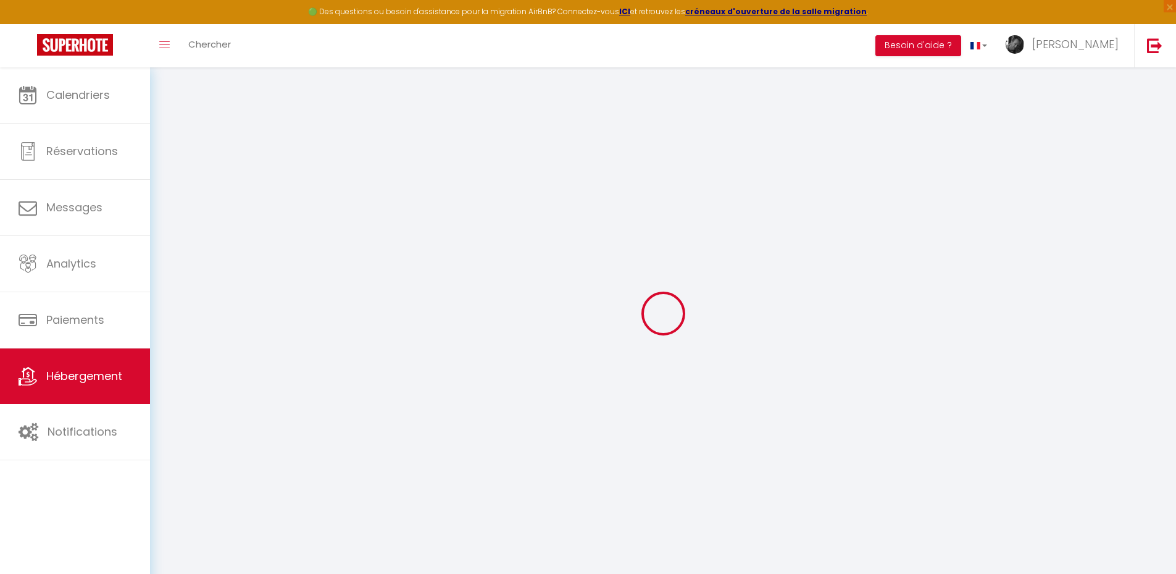
type input "5.55"
type input "4.66"
type input "300"
select select
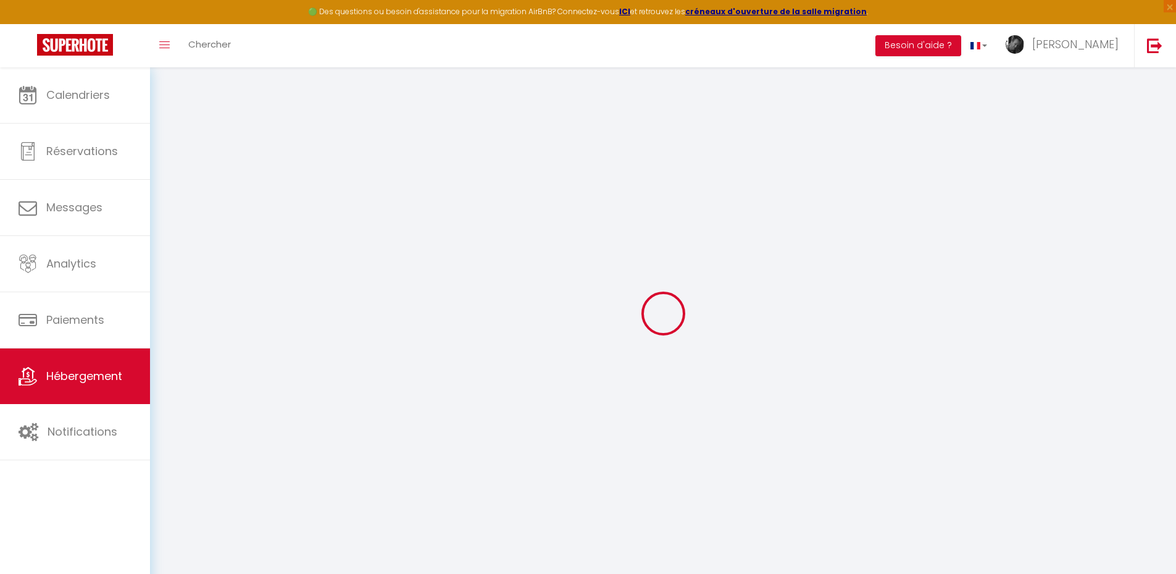
select select
type input "11 rue Louis Haase"
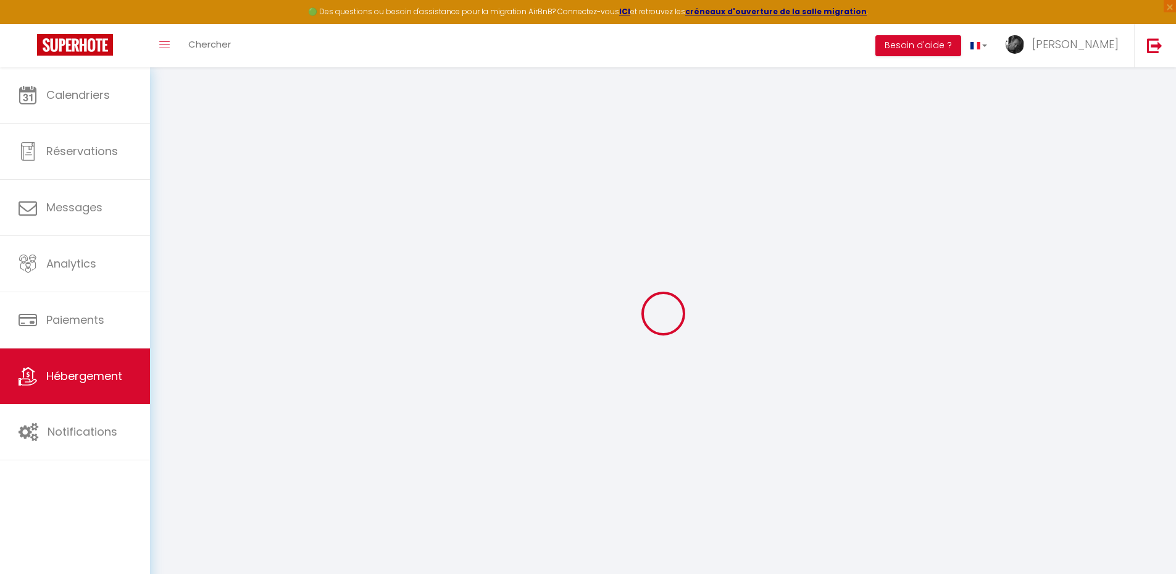
type input "74230"
type input "Thônes"
type input "bonjour@serenite-location.fr"
select select "15355"
checkbox input "false"
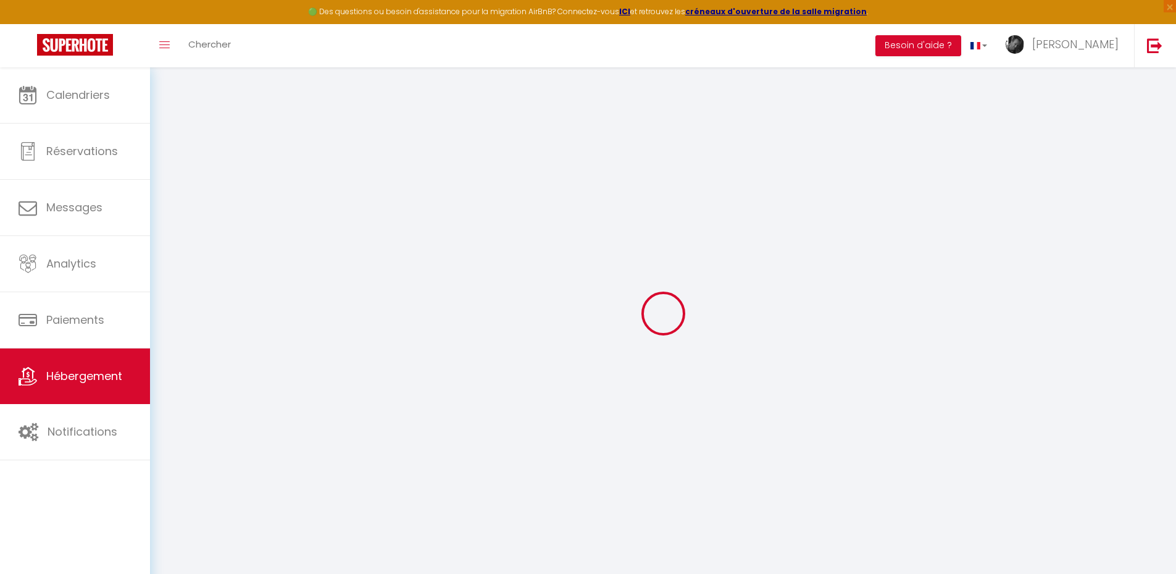
checkbox input "false"
radio input "true"
type input "0"
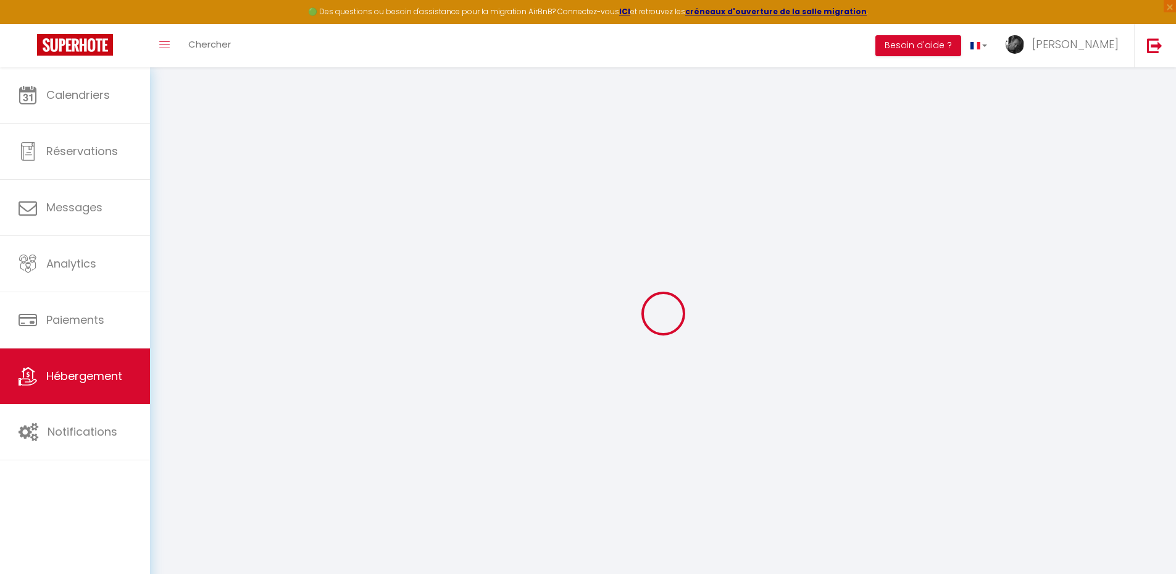
type input "0"
select select
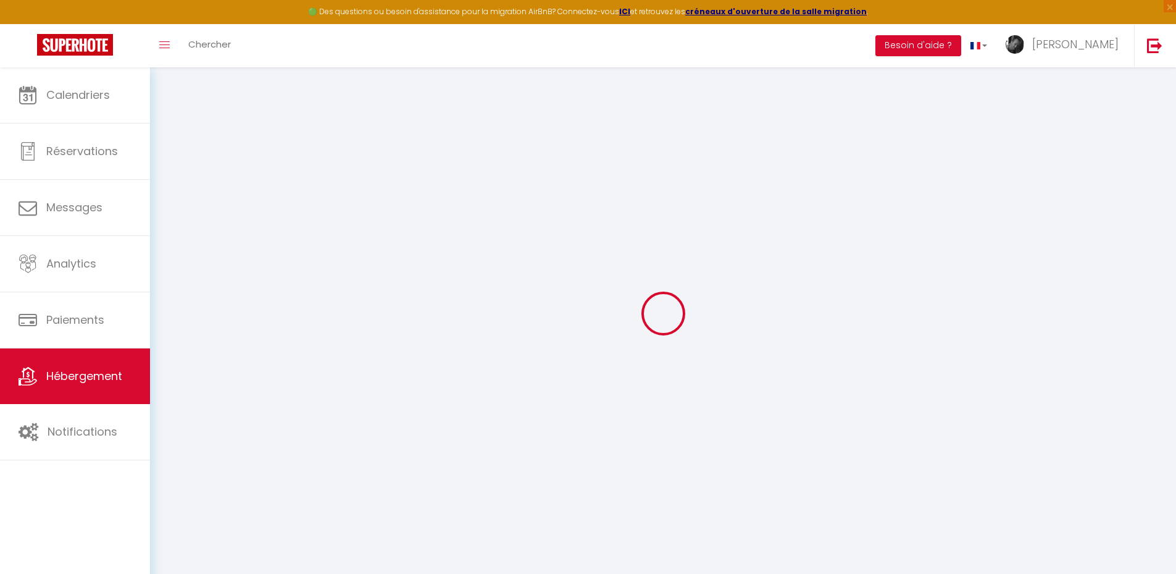
select select
checkbox input "false"
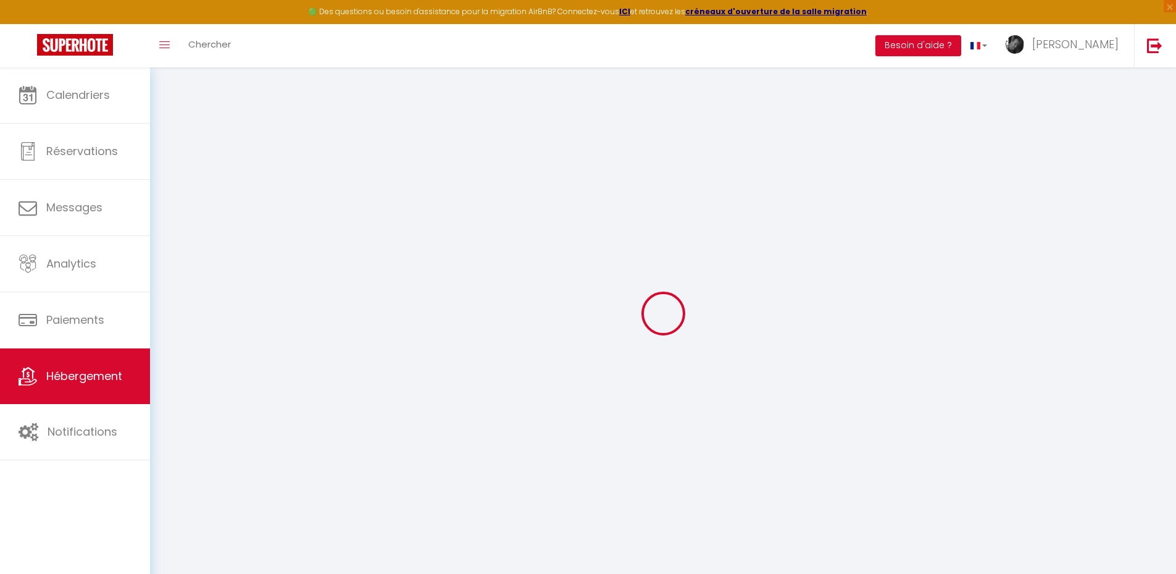
checkbox input "false"
select select
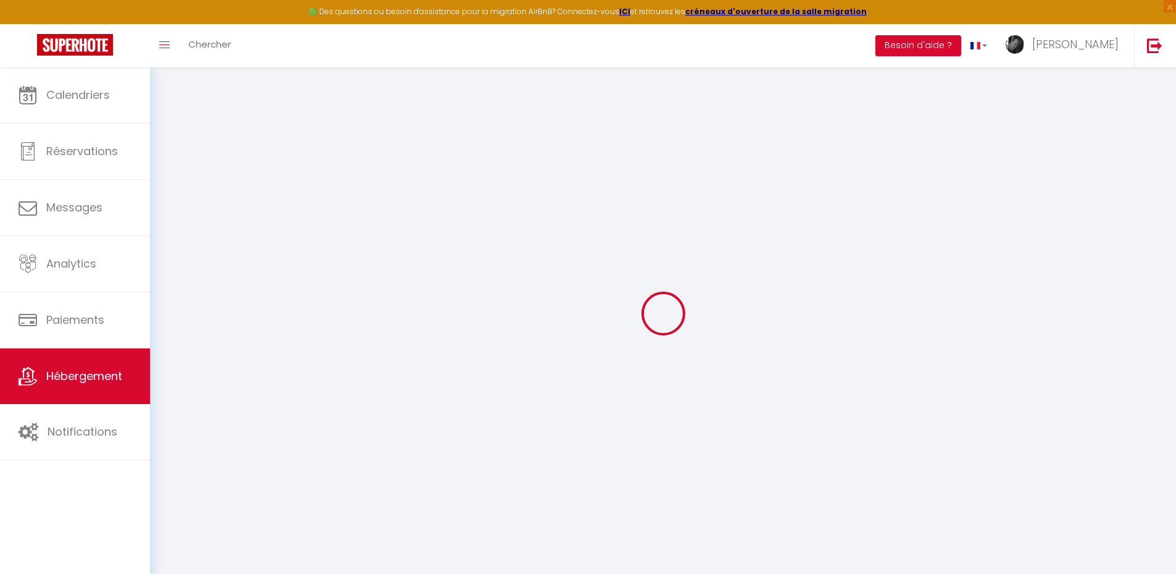
select select
checkbox input "false"
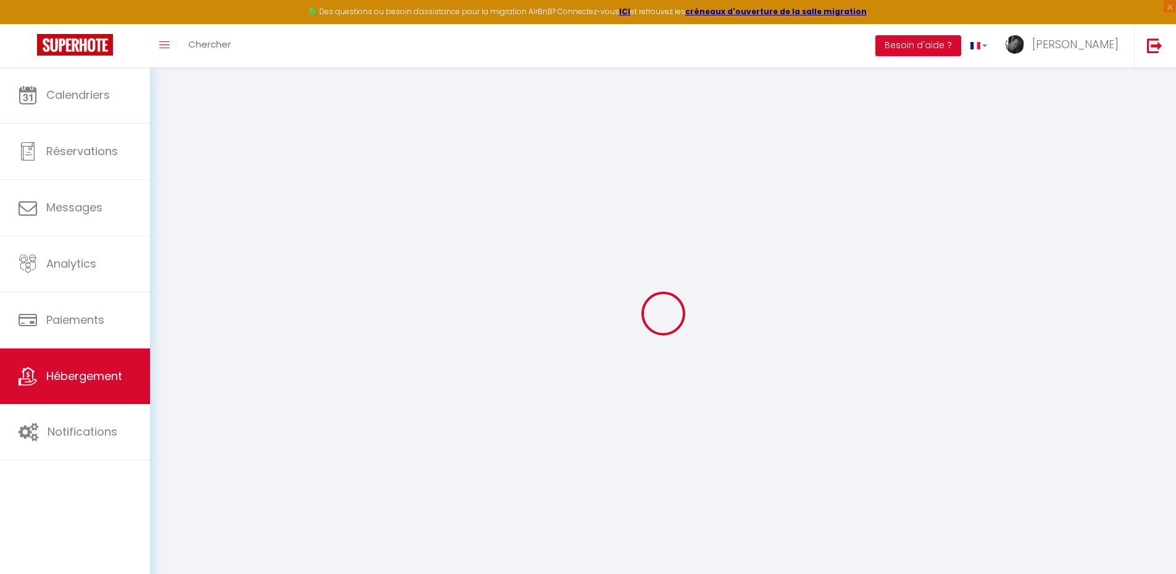
checkbox input "false"
select select "50118"
checkbox input "false"
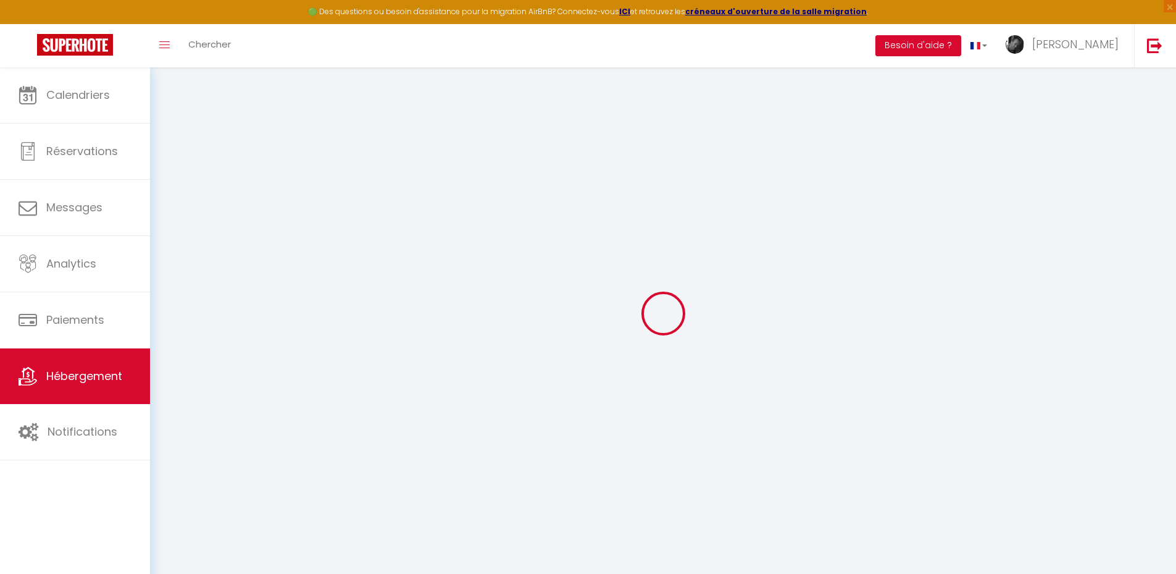
checkbox input "false"
select select "17:00"
select select "23:00"
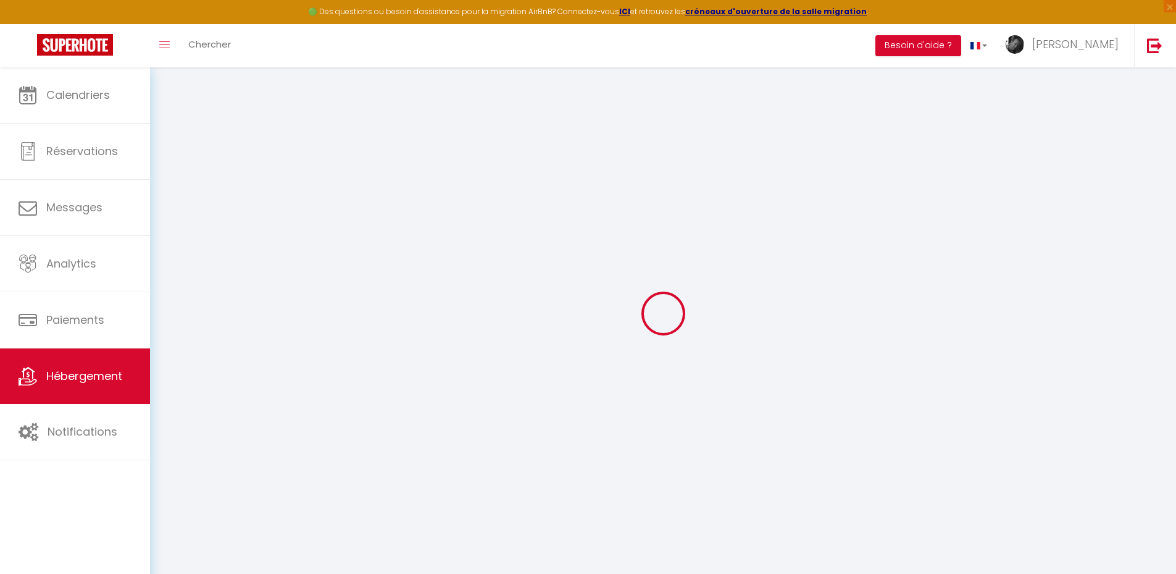
select select "10:00"
select select "30"
select select "120"
select select "12:00"
checkbox input "false"
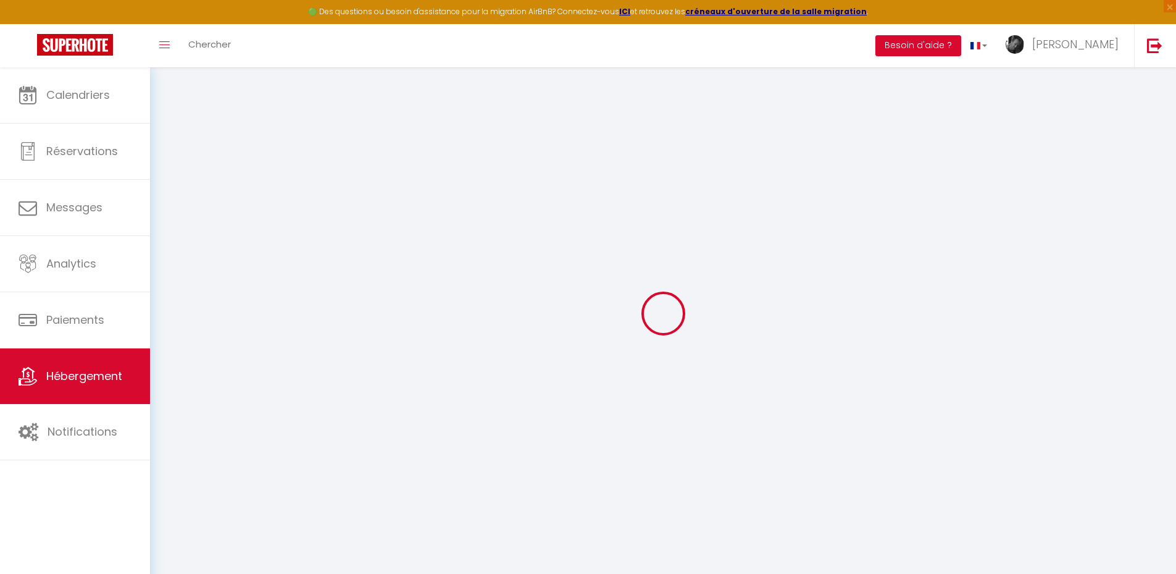
checkbox input "false"
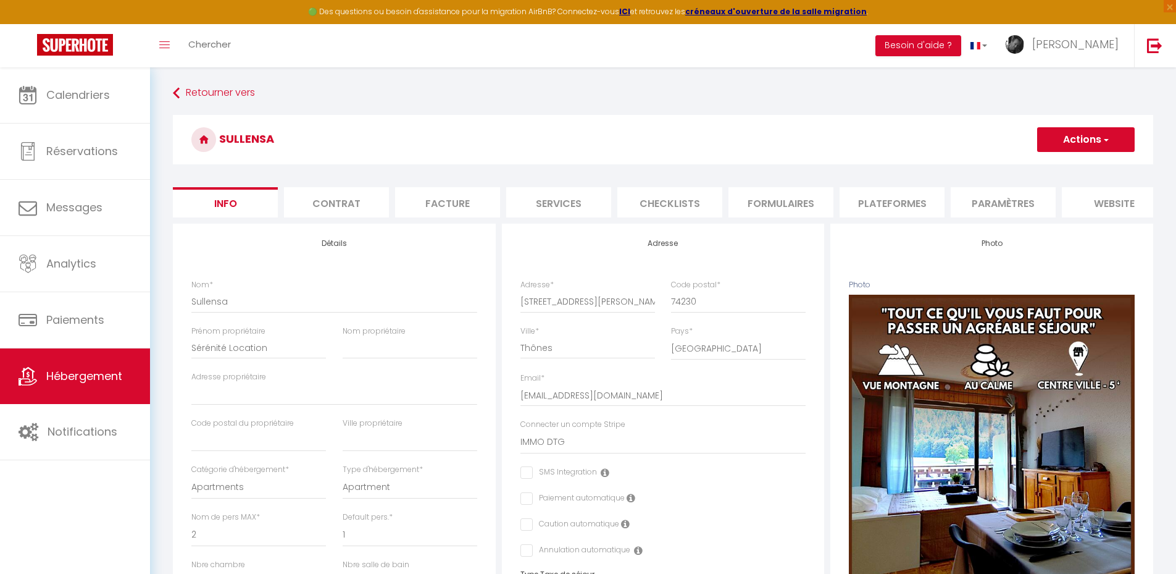
click at [1119, 204] on li "website" at bounding box center [1114, 202] width 105 height 30
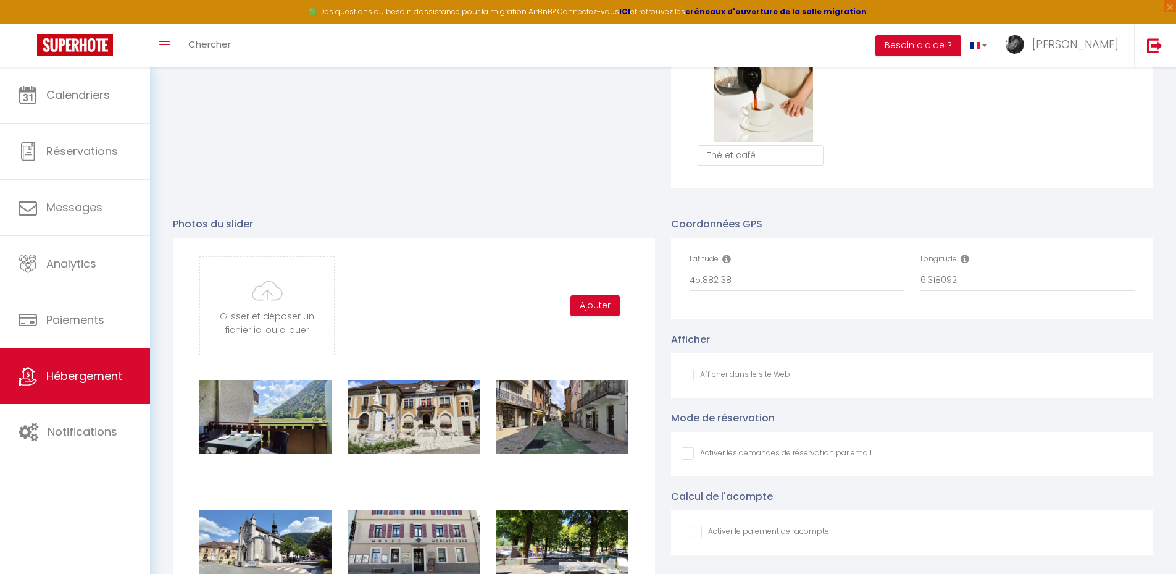
scroll to position [1173, 0]
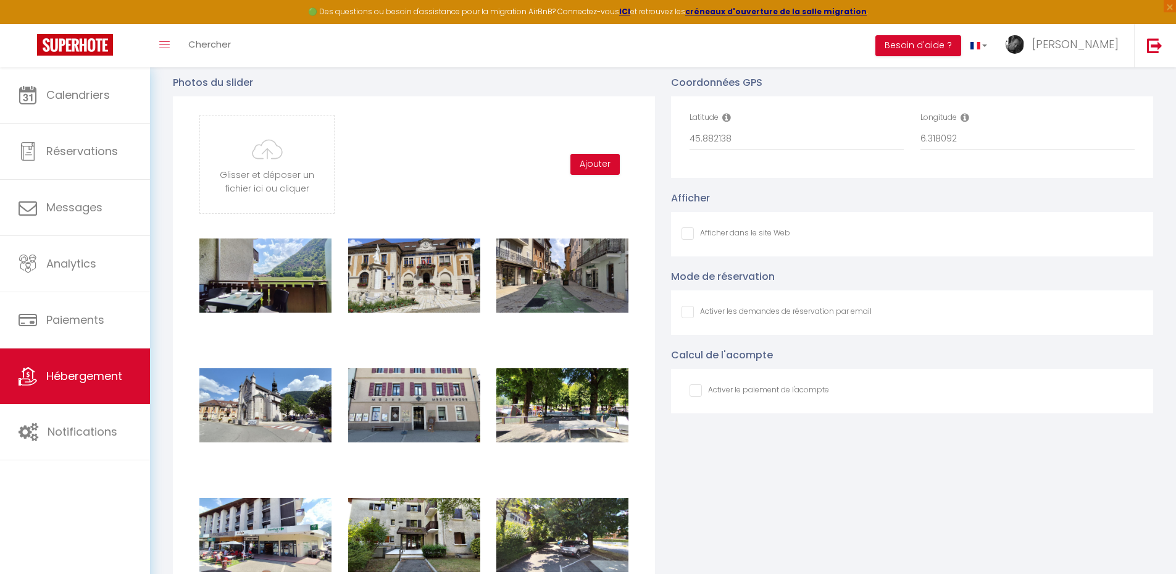
click at [687, 240] on input "Afficher dans le site Web" at bounding box center [736, 233] width 109 height 12
checkbox input "true"
checkbox input "false"
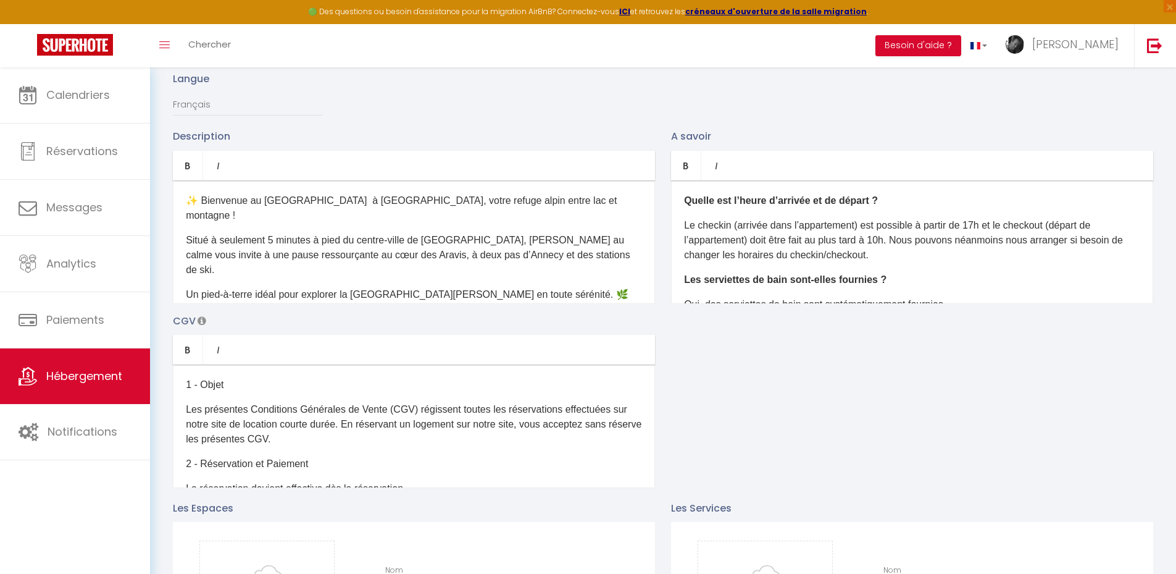
scroll to position [0, 0]
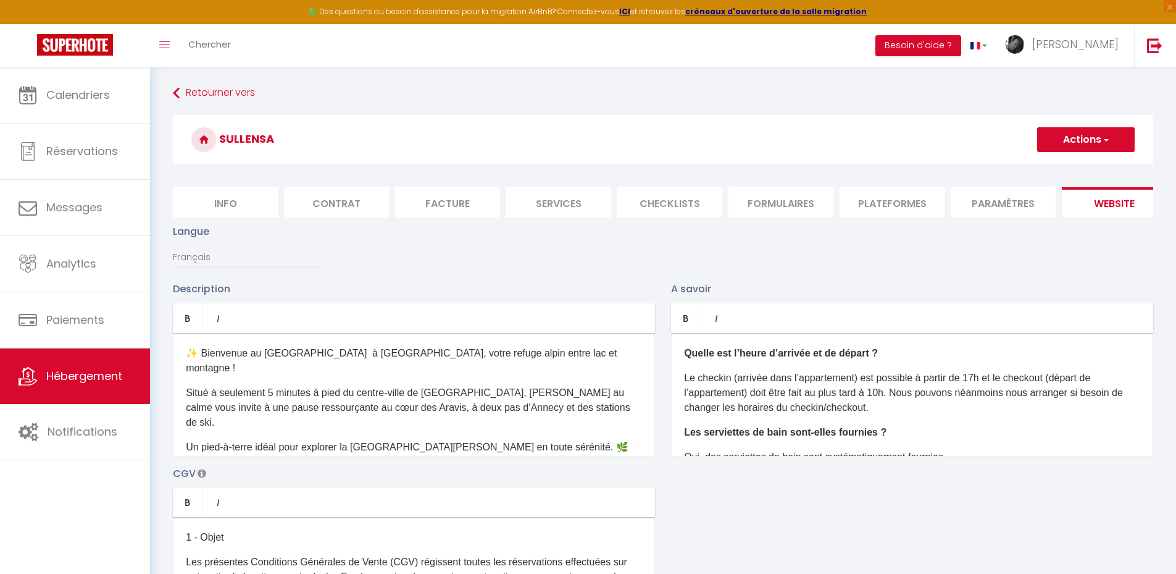
click at [1097, 138] on button "Actions" at bounding box center [1086, 139] width 98 height 25
click at [1066, 164] on input "Enregistrer" at bounding box center [1072, 167] width 46 height 12
checkbox input "false"
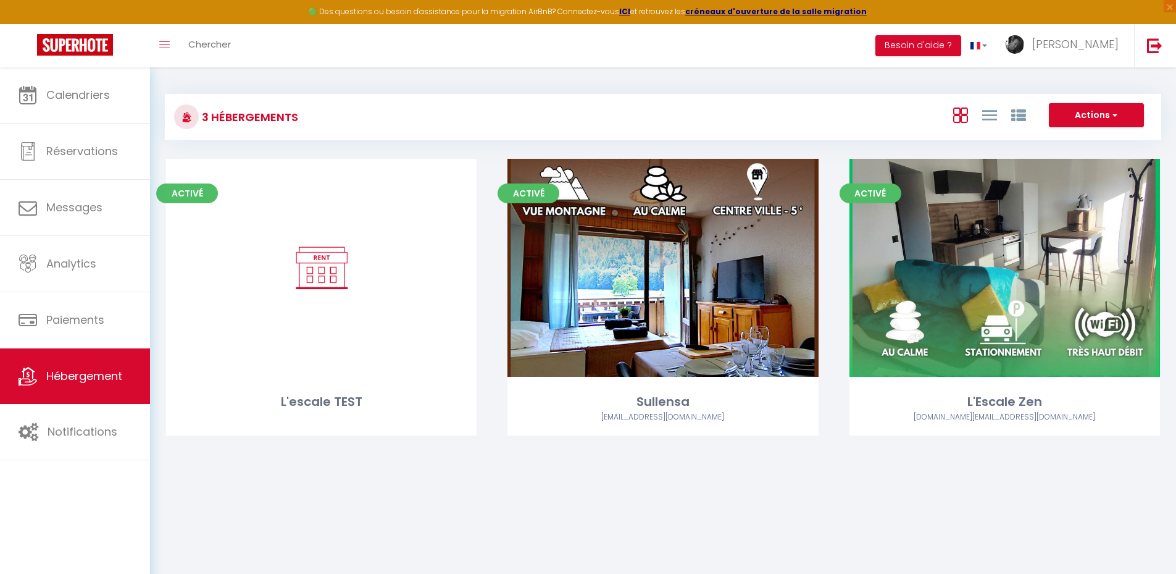
click at [638, 125] on div "Actions Créer un Hébergement Nouveau groupe" at bounding box center [829, 117] width 663 height 28
click at [397, 53] on div "Toggle menubar Chercher BUTTON Besoin d'aide ? Damien Paramètres Équipe" at bounding box center [629, 45] width 1078 height 43
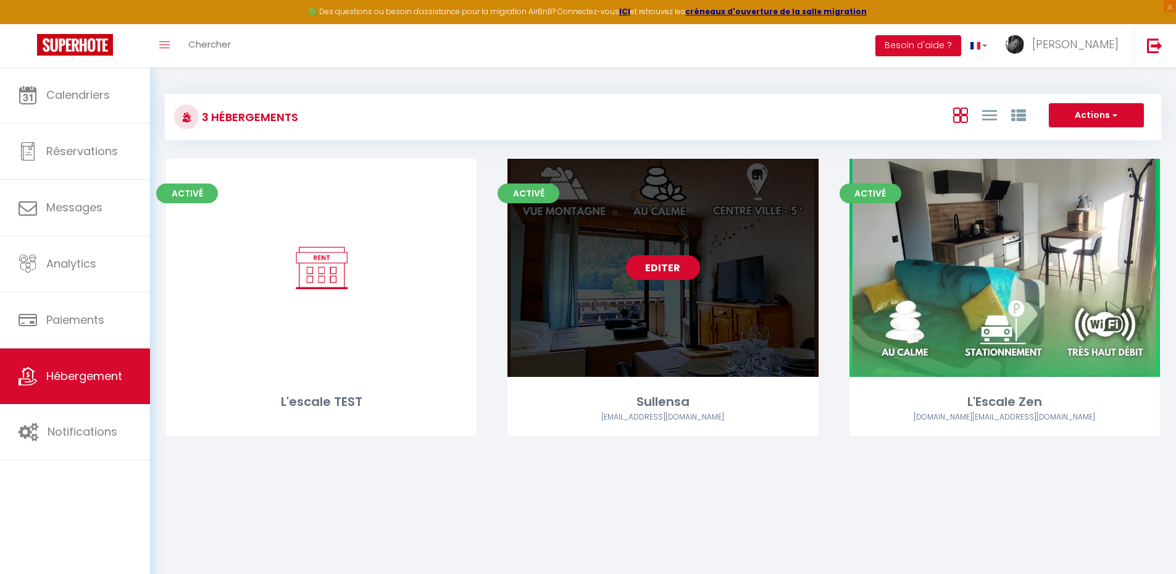
click at [658, 266] on link "Editer" at bounding box center [663, 267] width 74 height 25
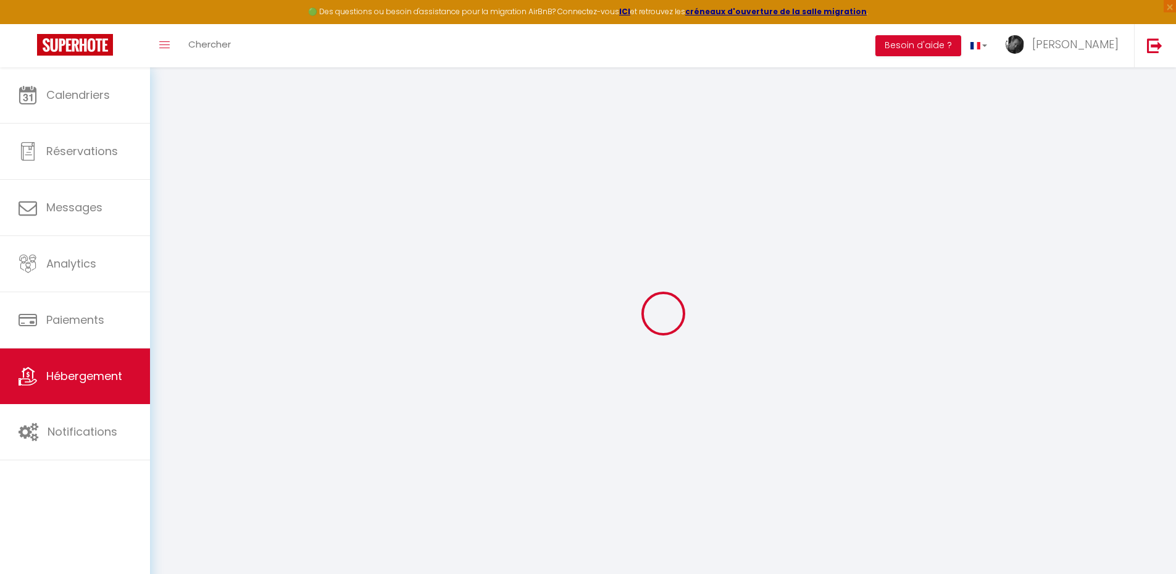
select select
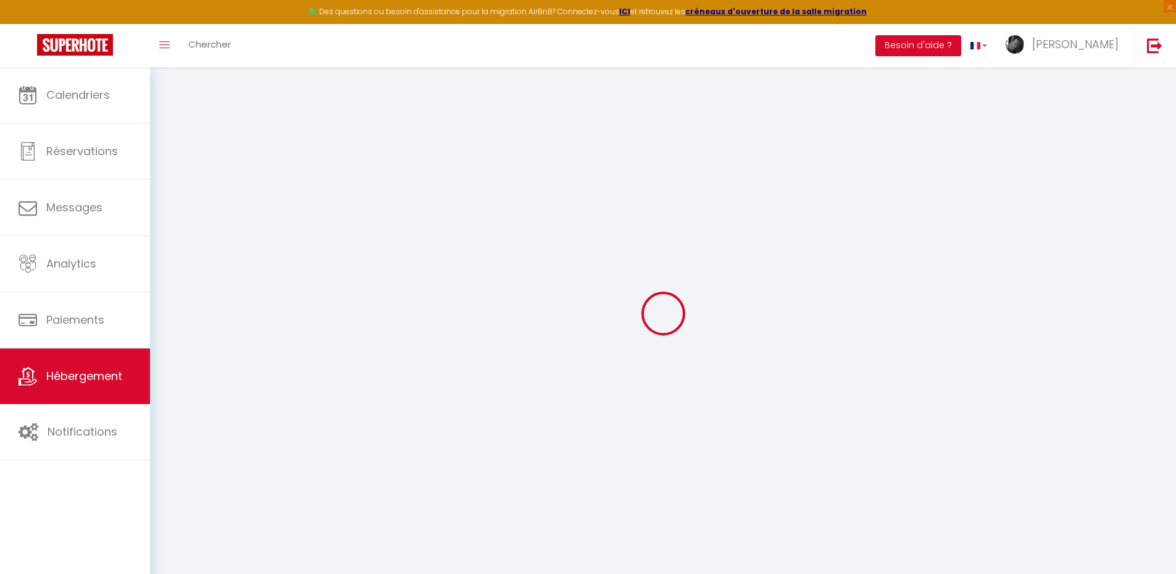
select select
checkbox input "false"
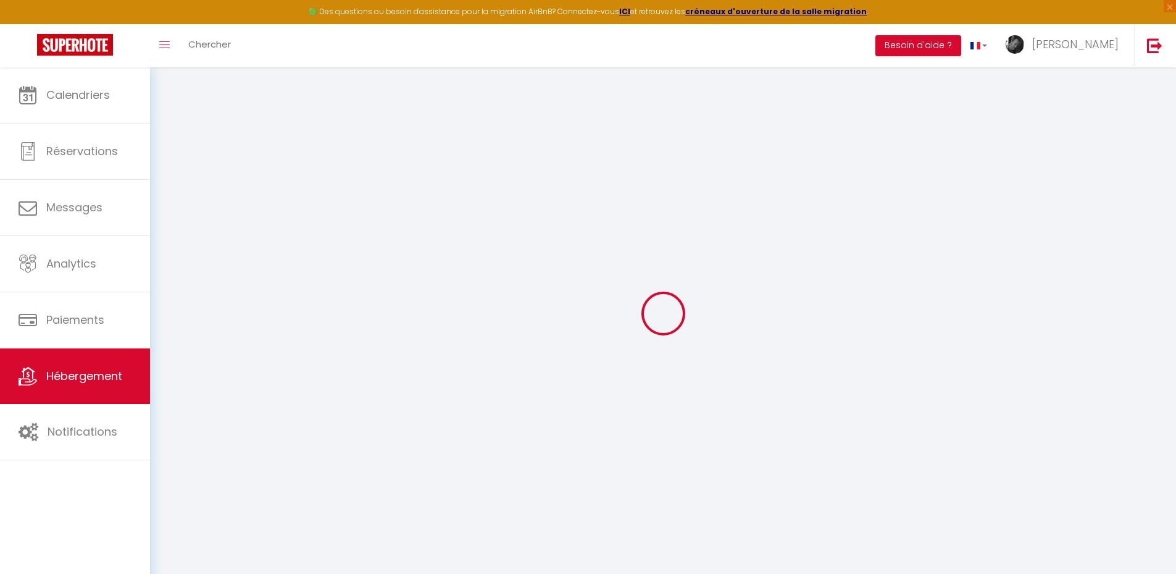
select select
type input "Sullensa"
type input "Sérénité Location"
select select "2"
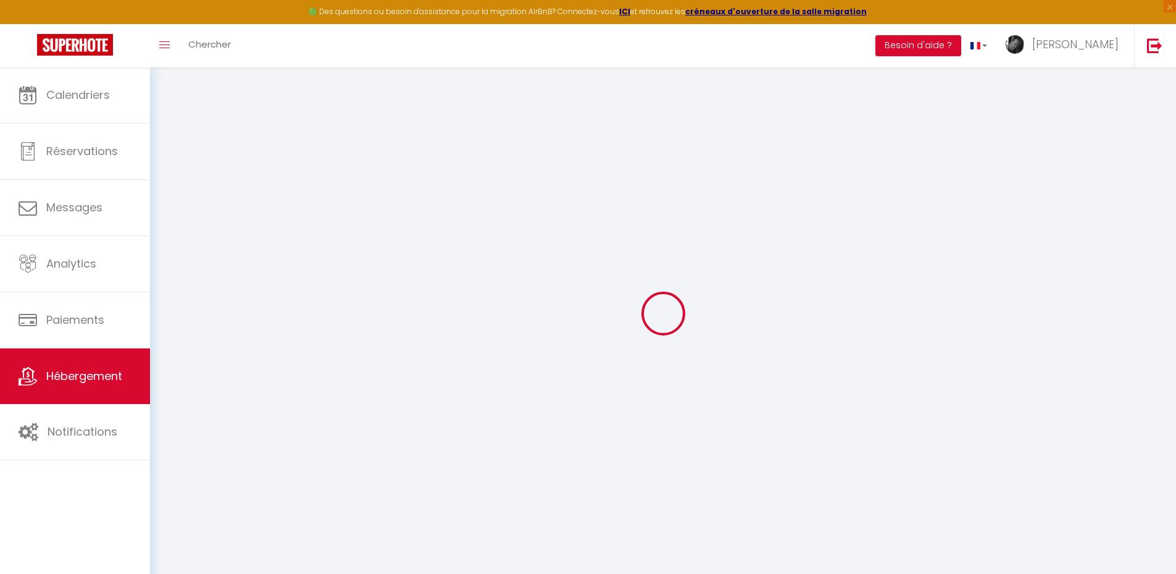
select select "1"
select select "0"
type input "97"
type input "5"
type input "50"
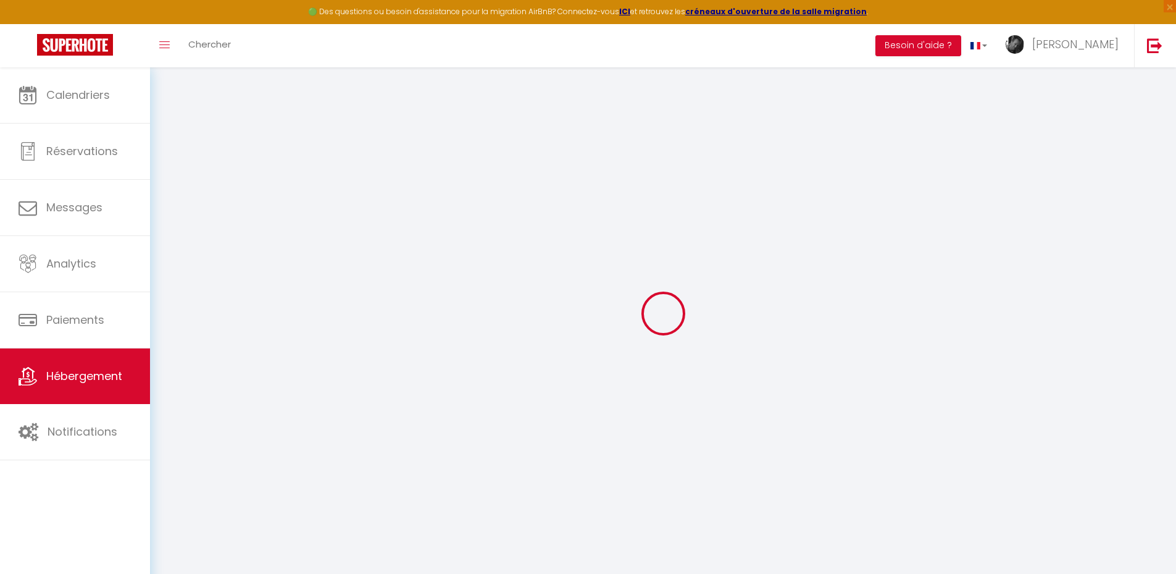
type input "5.55"
type input "4.66"
type input "300"
select select
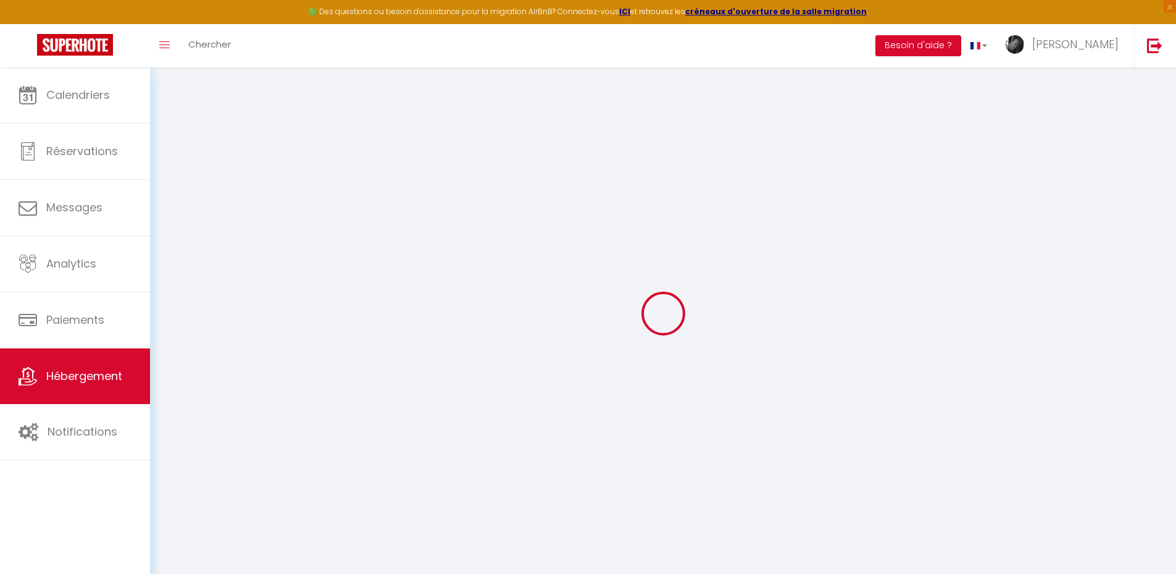
select select
type input "11 rue Louis Haase"
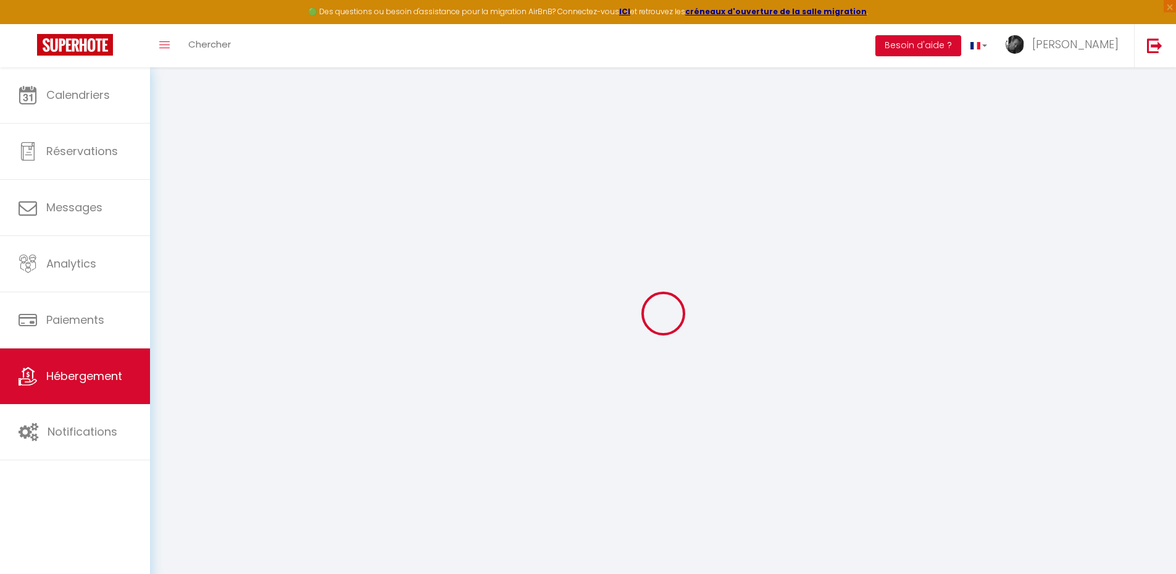
type input "74230"
type input "Thônes"
type input "bonjour@serenite-location.fr"
select select "15355"
checkbox input "false"
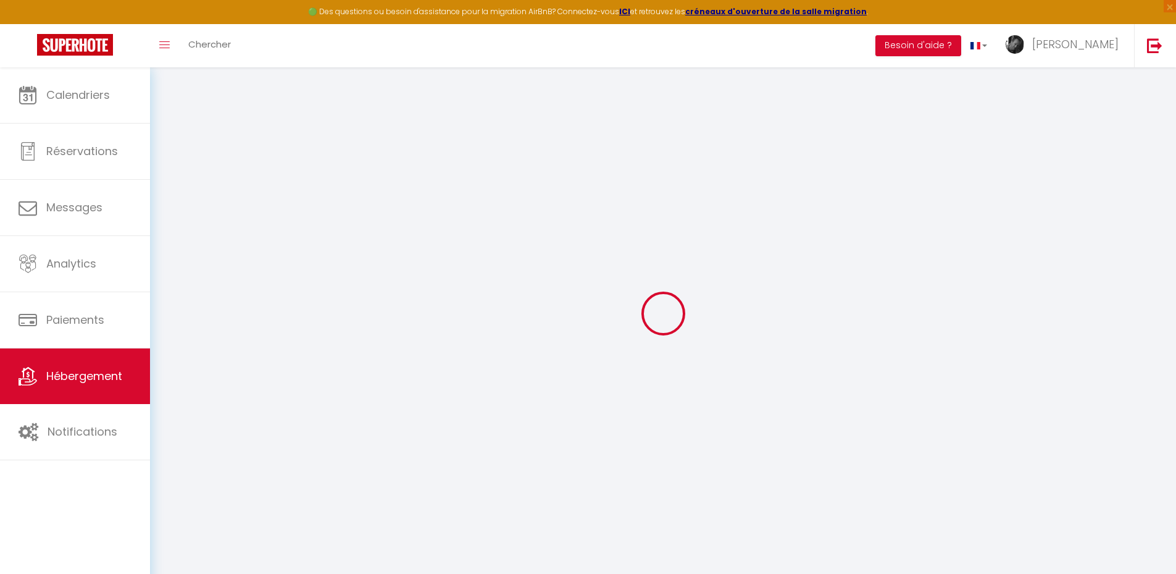
checkbox input "false"
radio input "true"
type input "0"
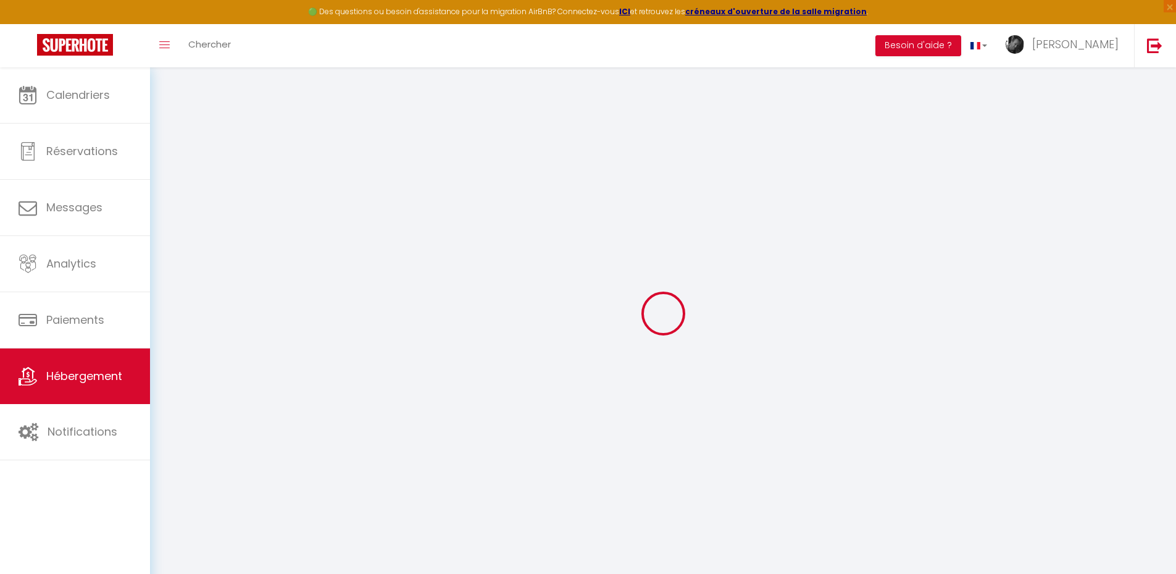
type input "0"
select select
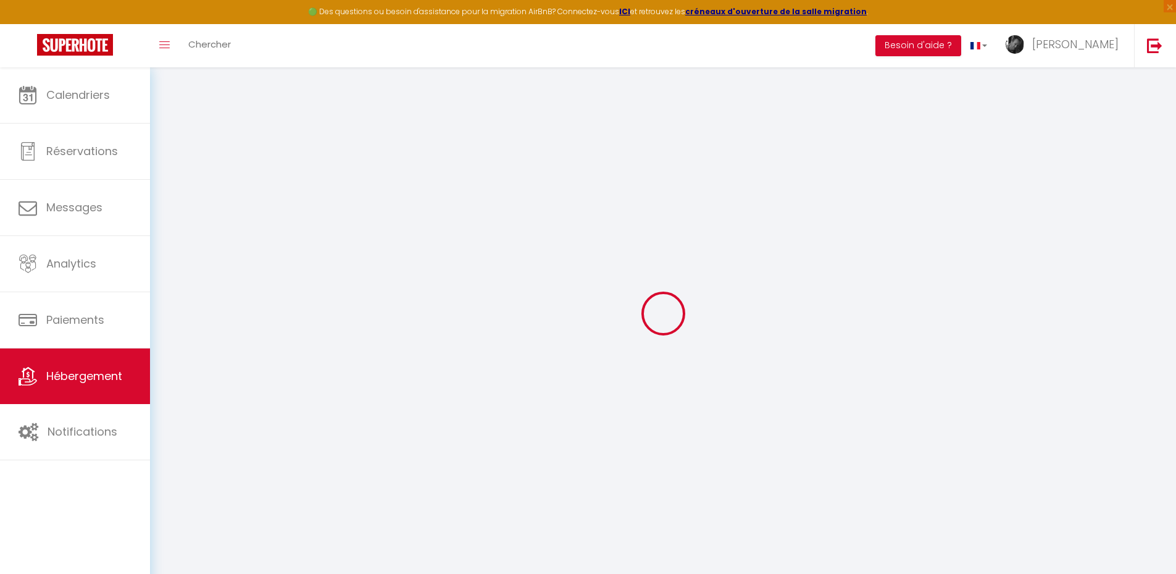
select select
checkbox input "false"
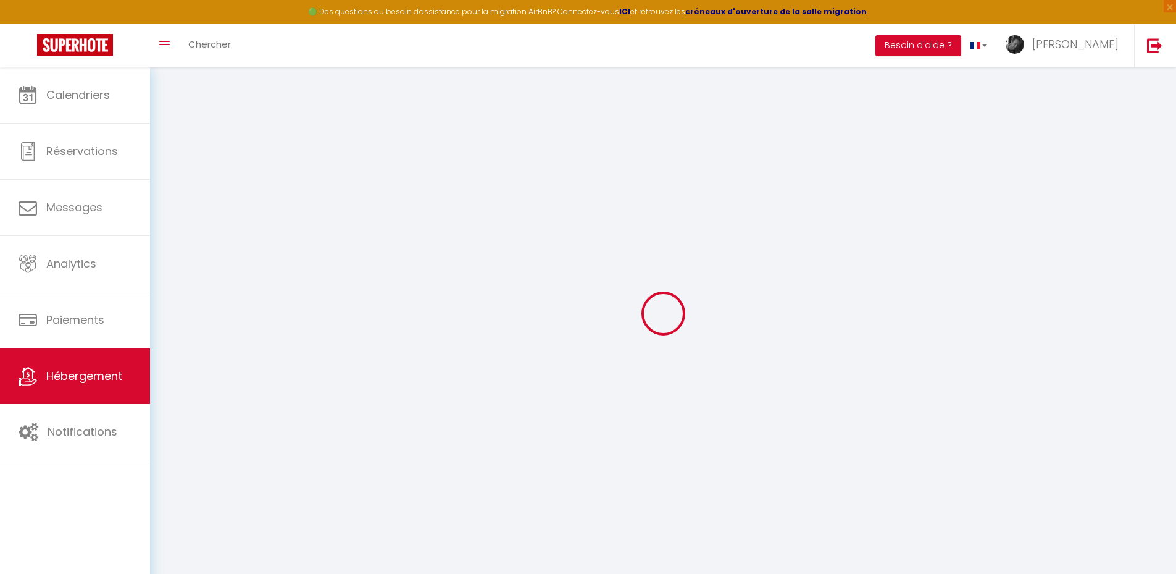
checkbox input "false"
select select
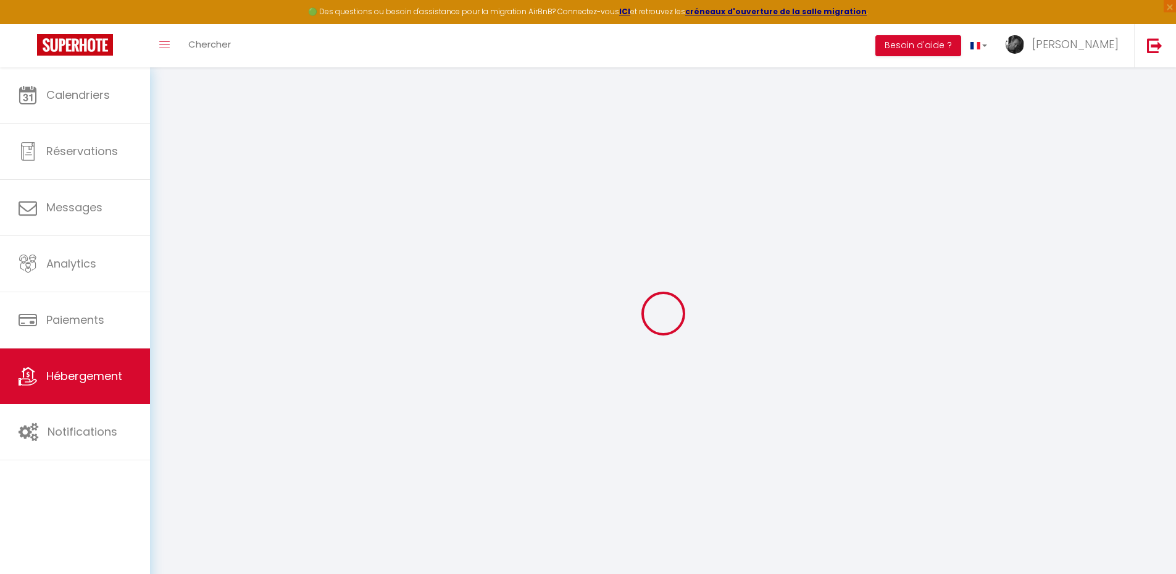
select select
checkbox input "false"
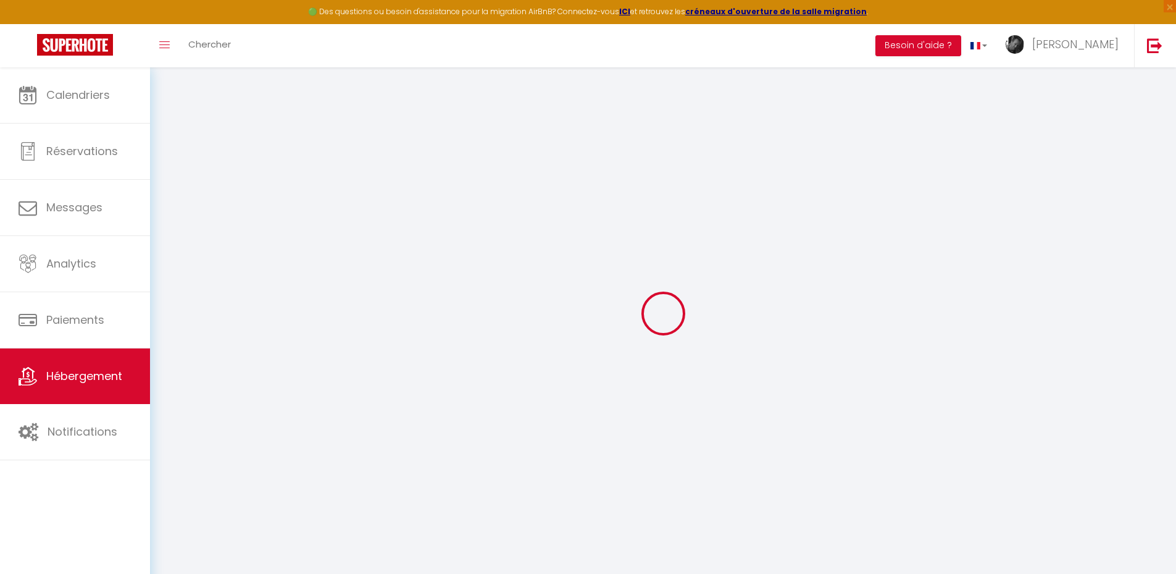
checkbox input "false"
select select
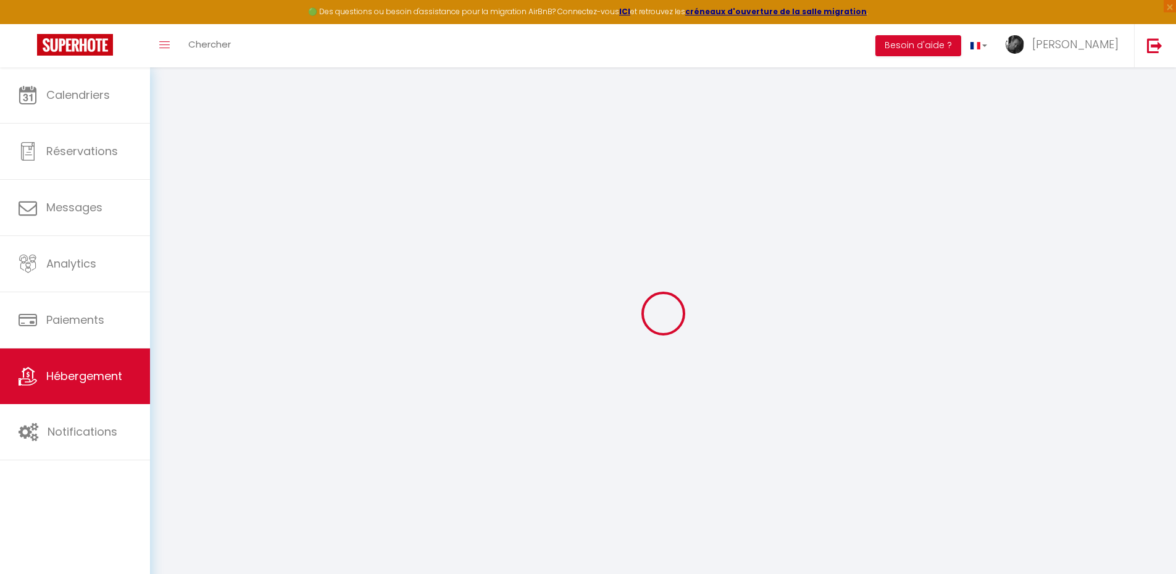
select select
checkbox input "false"
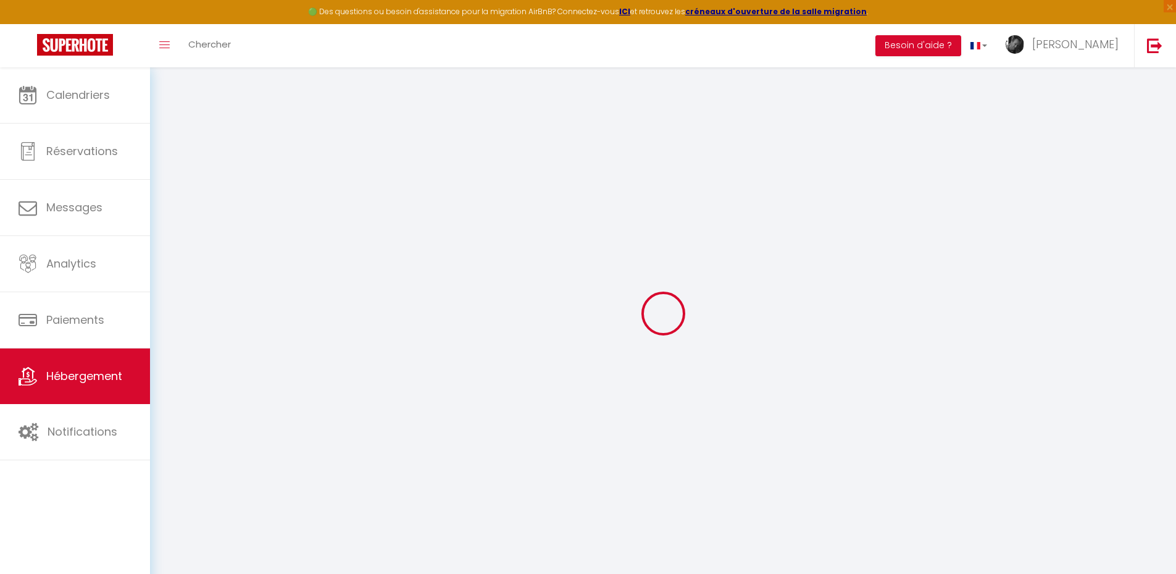
checkbox input "false"
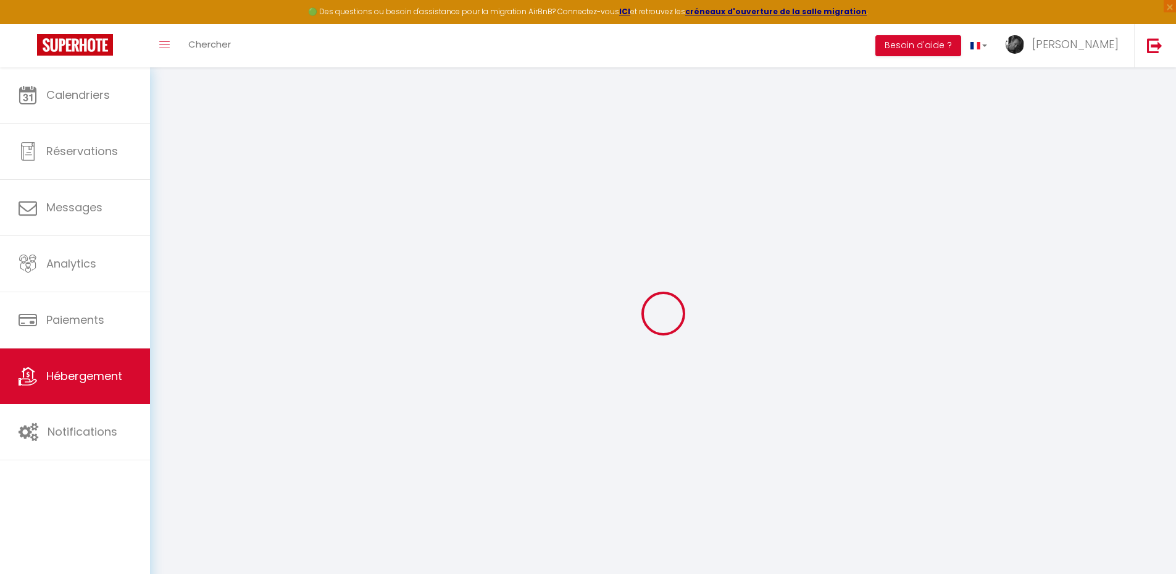
checkbox input "false"
select select "17:00"
select select "23:00"
select select "10:00"
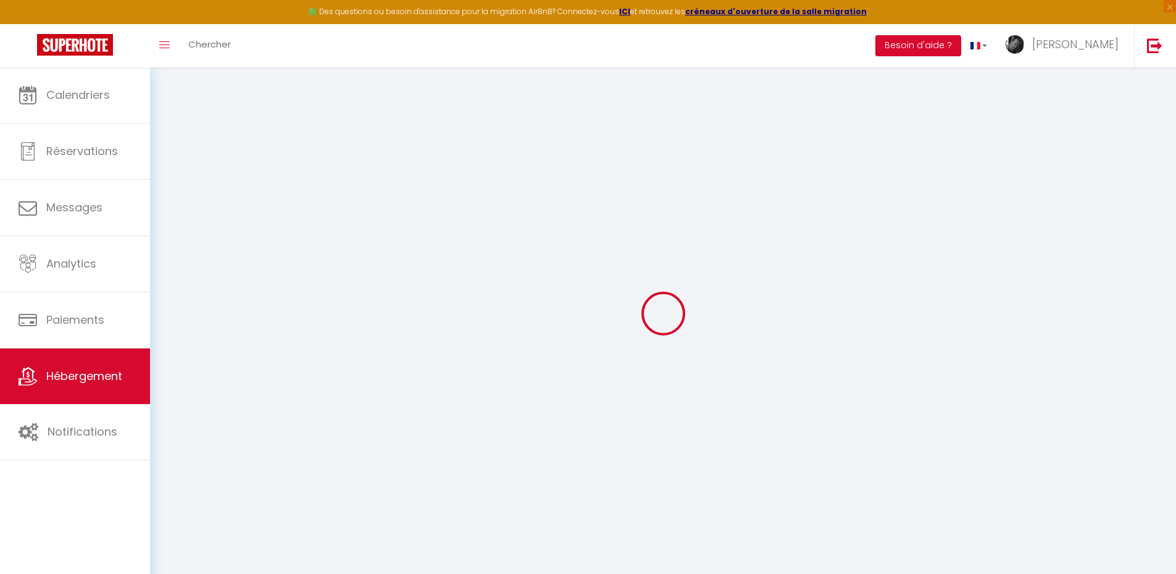
select select "30"
select select "120"
select select "12:00"
select select "50118"
checkbox input "false"
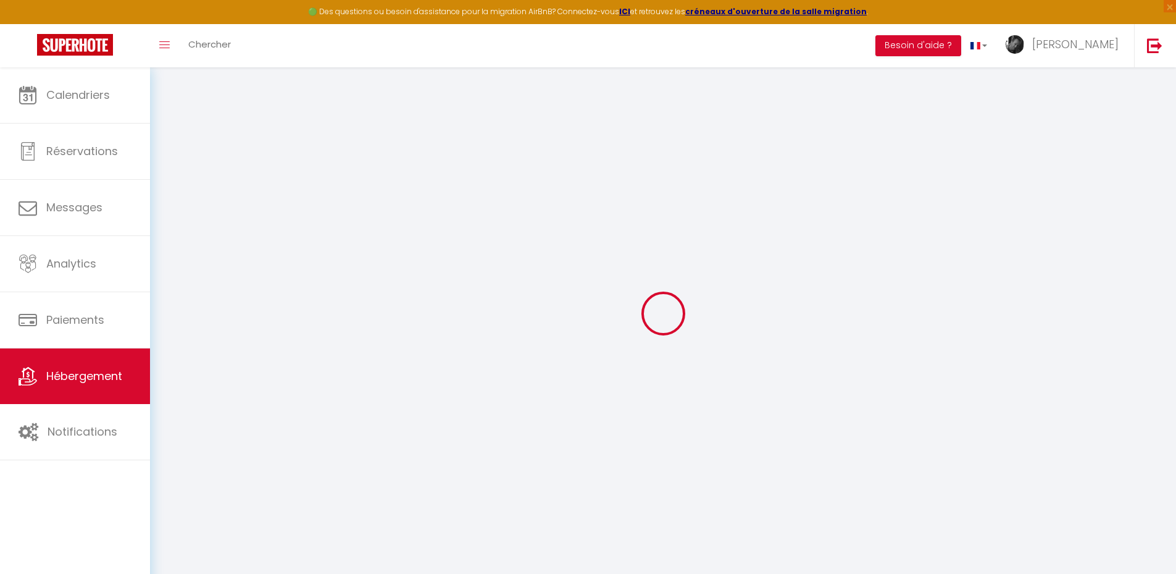
checkbox input "false"
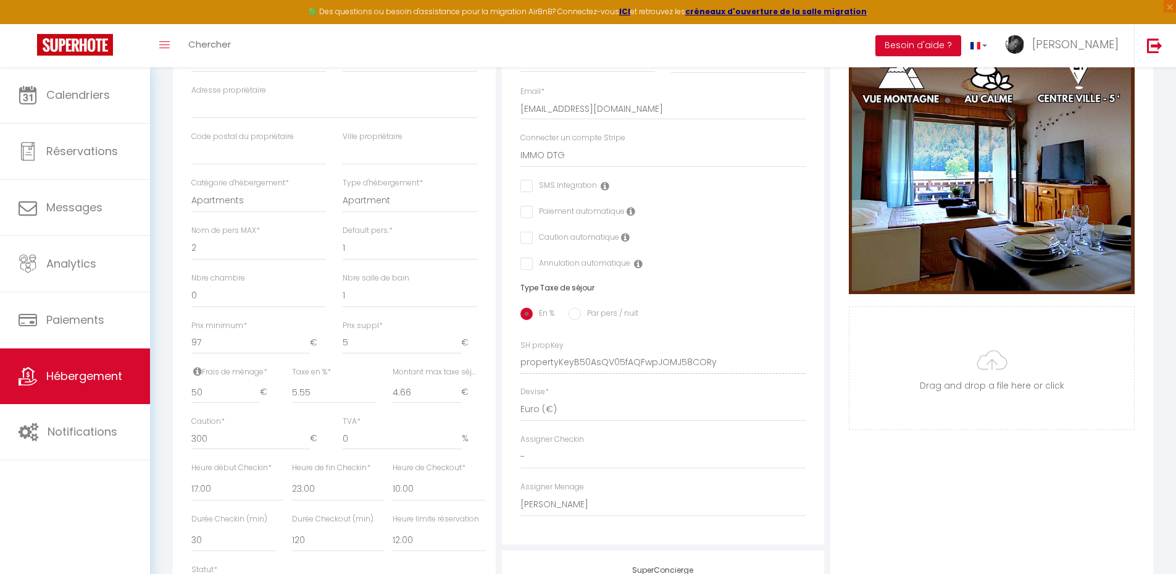
scroll to position [371, 0]
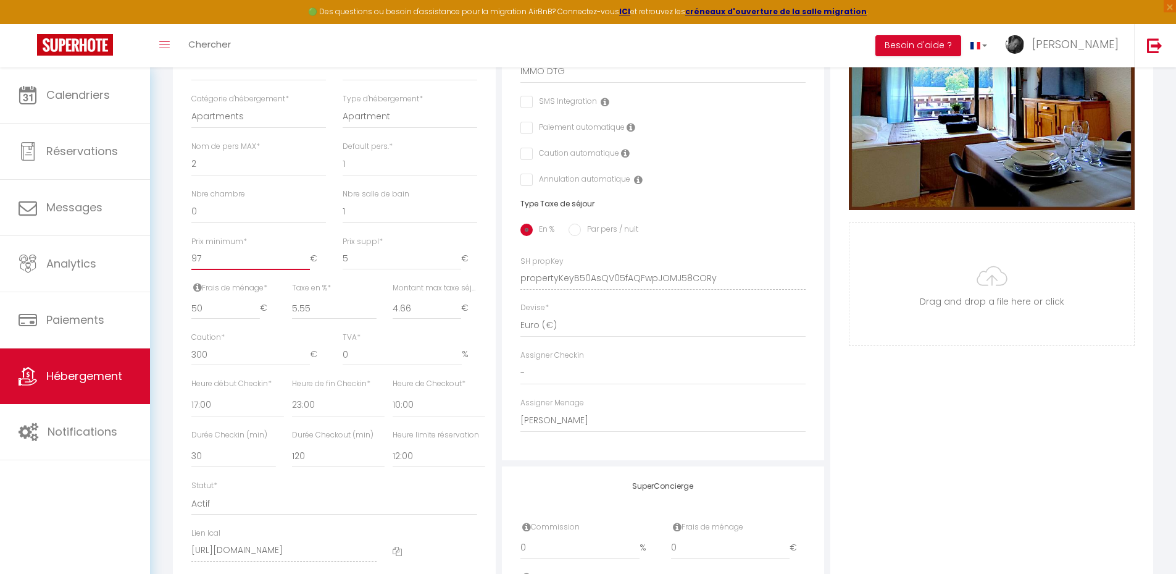
click at [209, 267] on input "97" at bounding box center [250, 259] width 119 height 22
click at [217, 268] on input "97" at bounding box center [250, 259] width 119 height 22
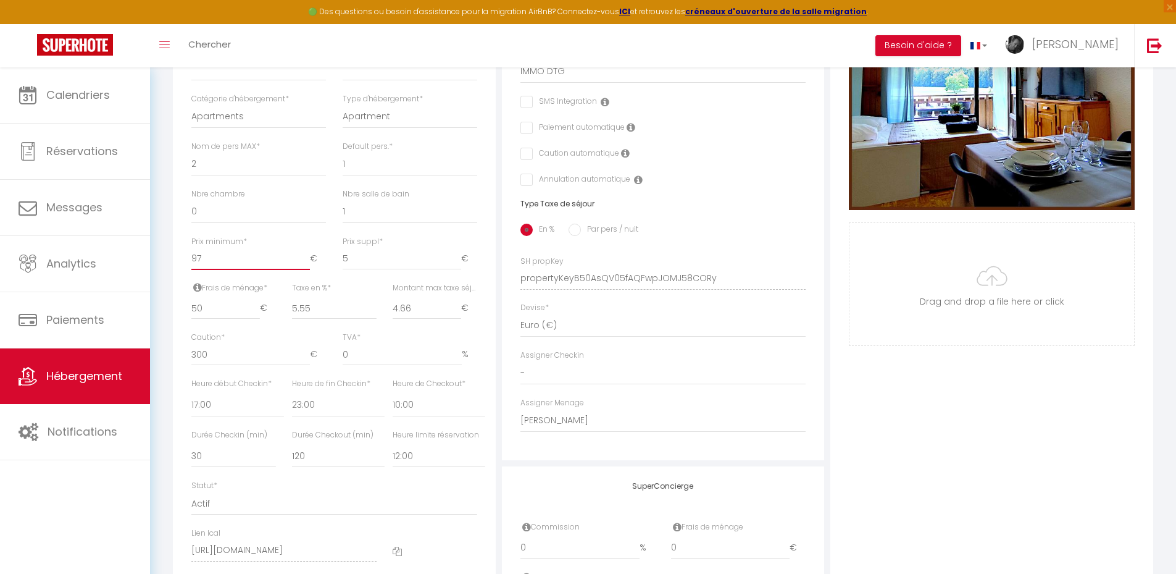
click at [217, 268] on input "97" at bounding box center [250, 259] width 119 height 22
type input "9"
checkbox input "false"
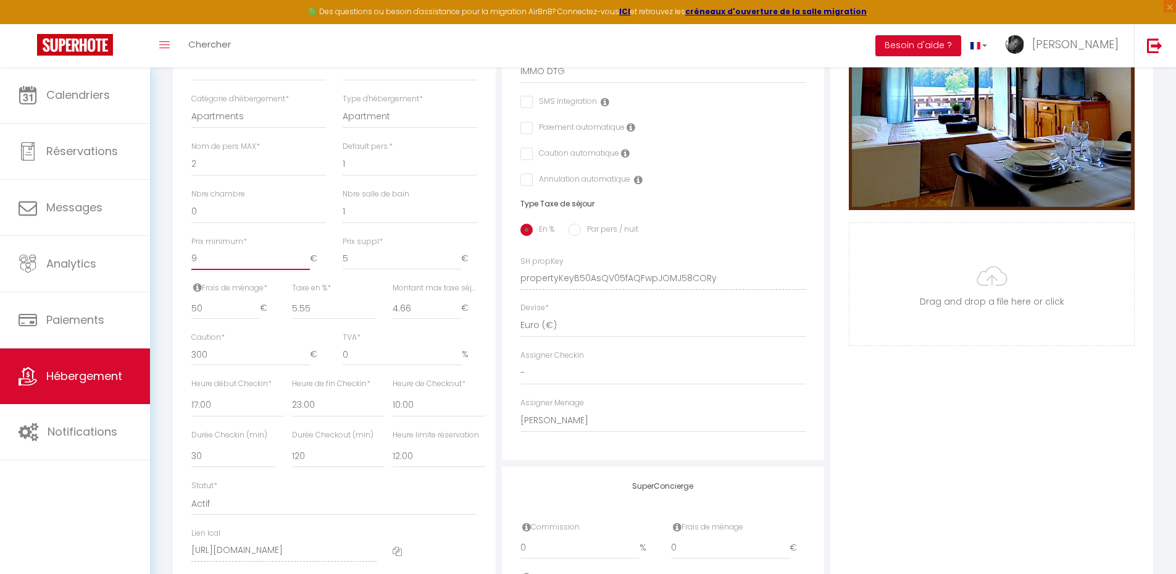
checkbox input "false"
type input "90"
checkbox input "false"
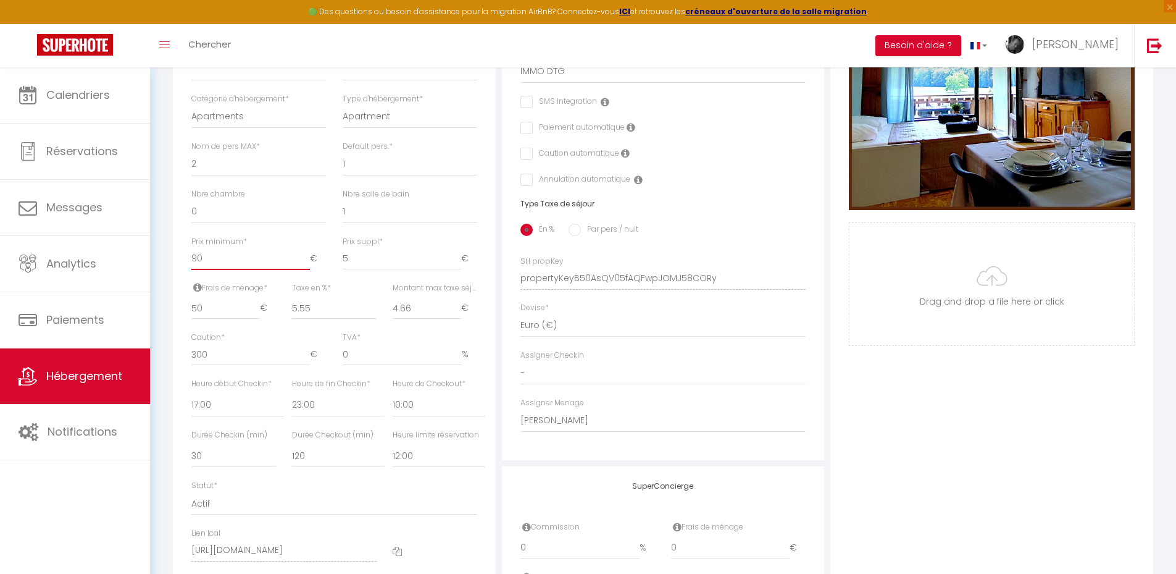
checkbox input "false"
type input "90"
click at [165, 248] on div "Retourner vers Sullensa Actions Enregistrer Dupliquer Supprimer Importer les ré…" at bounding box center [663, 199] width 997 height 974
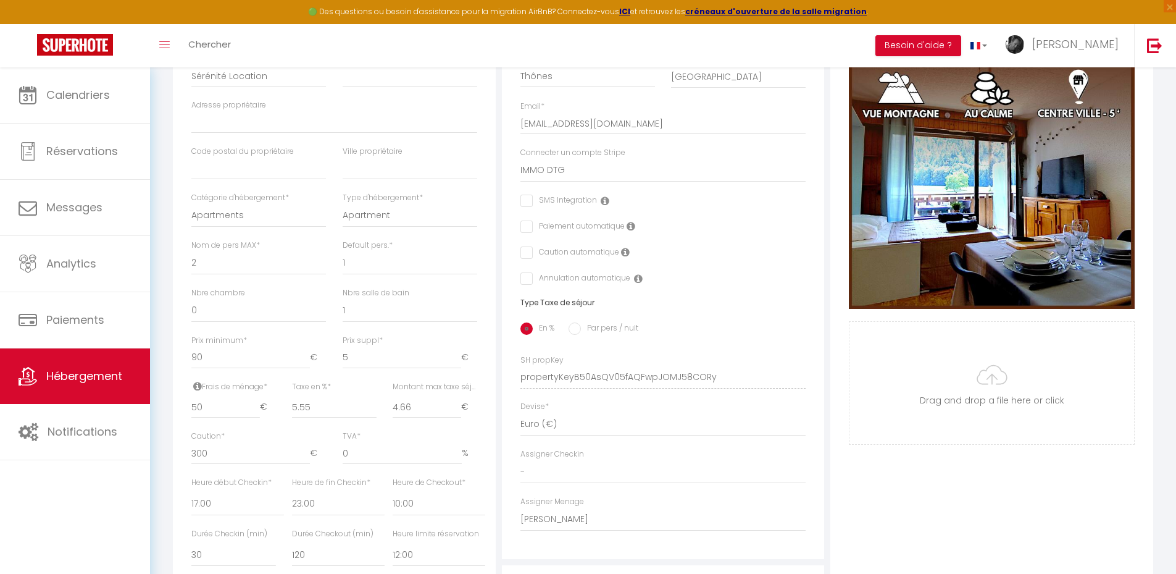
scroll to position [0, 0]
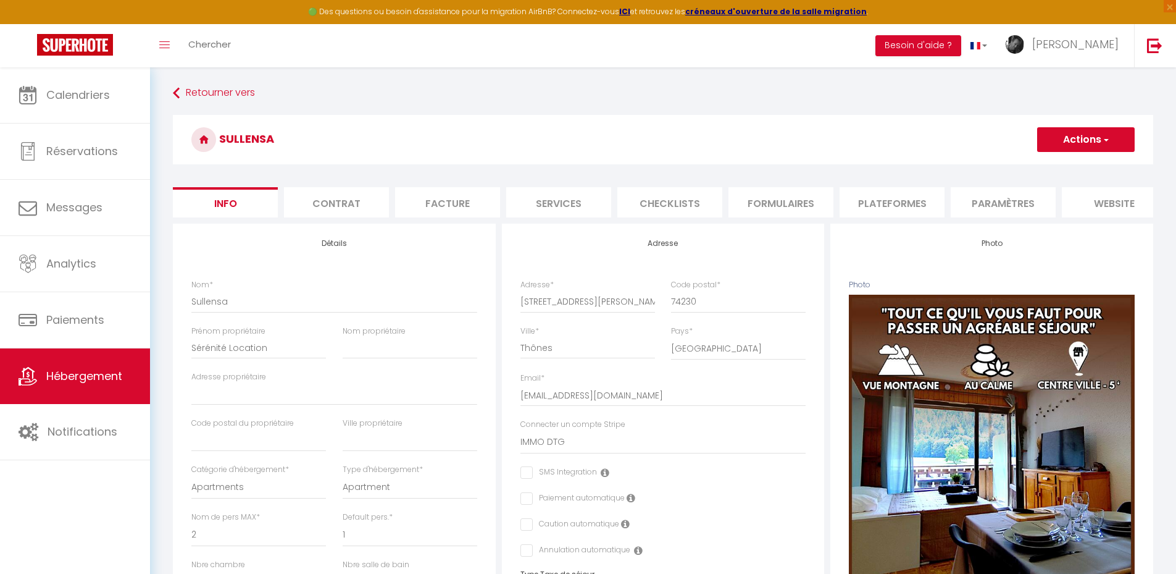
click at [1099, 137] on button "Actions" at bounding box center [1086, 139] width 98 height 25
click at [1036, 166] on input "Enregistrer" at bounding box center [1038, 167] width 46 height 12
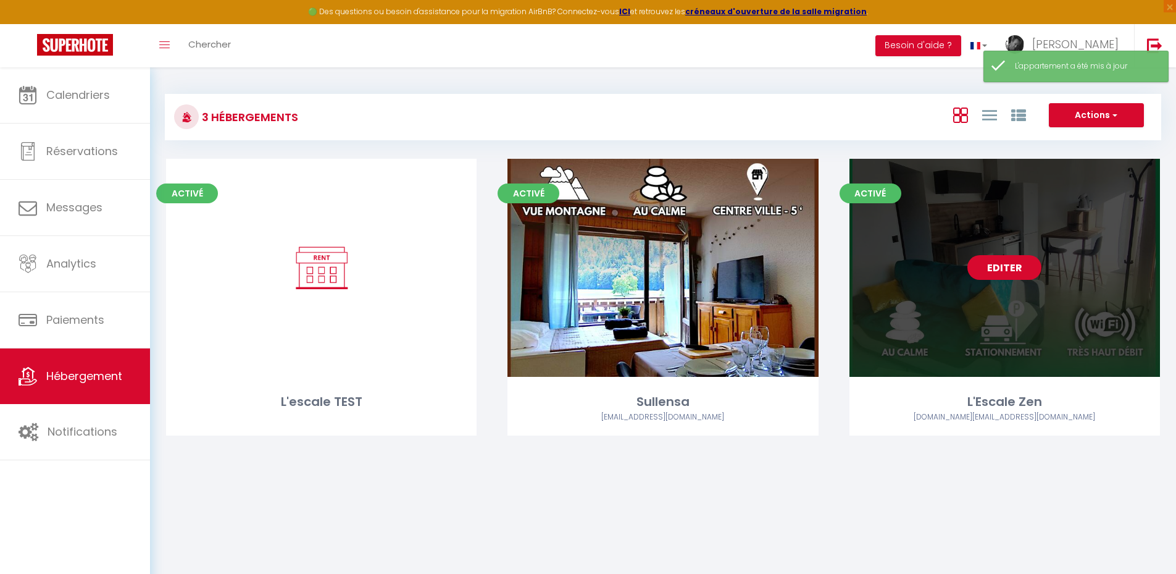
click at [1002, 266] on link "Editer" at bounding box center [1005, 267] width 74 height 25
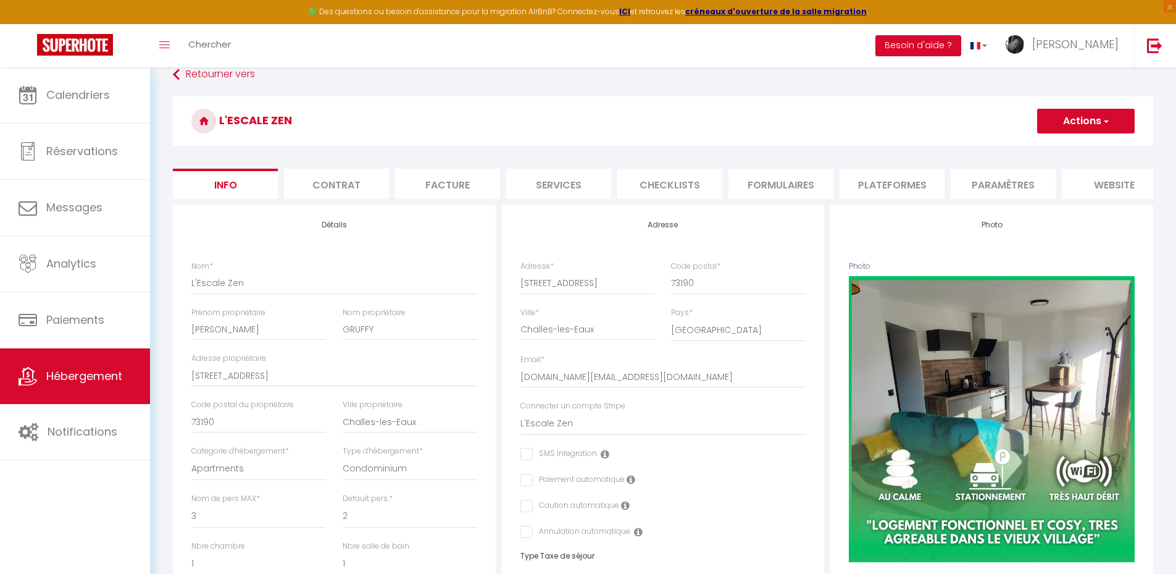
scroll to position [185, 0]
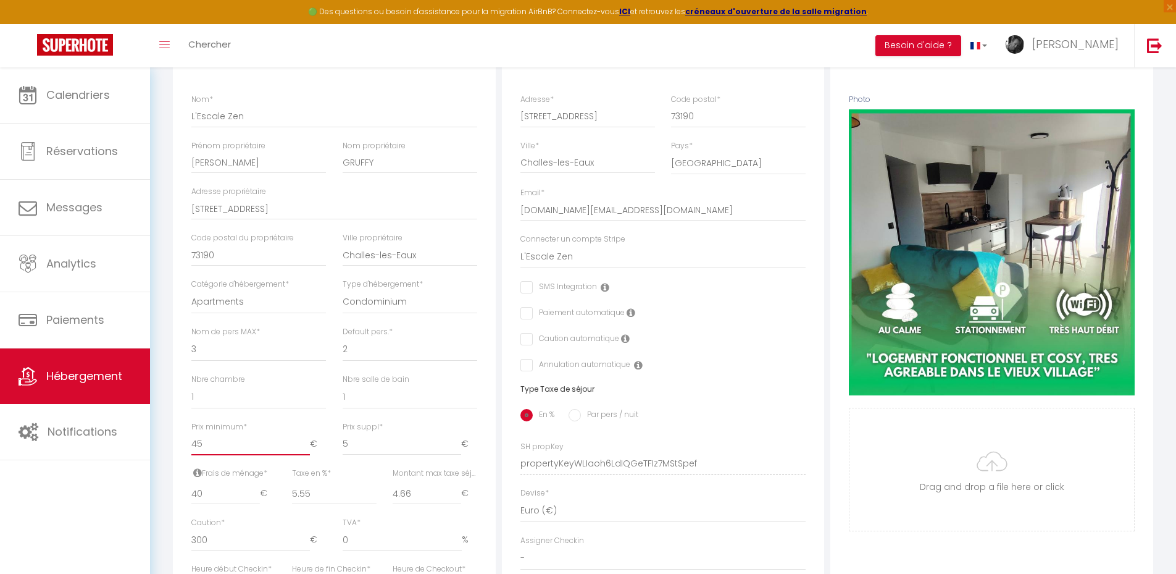
click at [212, 451] on input "45" at bounding box center [250, 444] width 119 height 22
click at [165, 342] on div "Retourner vers L'Escale Zen Actions Enregistrer Dupliquer Supprimer Importer le…" at bounding box center [663, 384] width 997 height 974
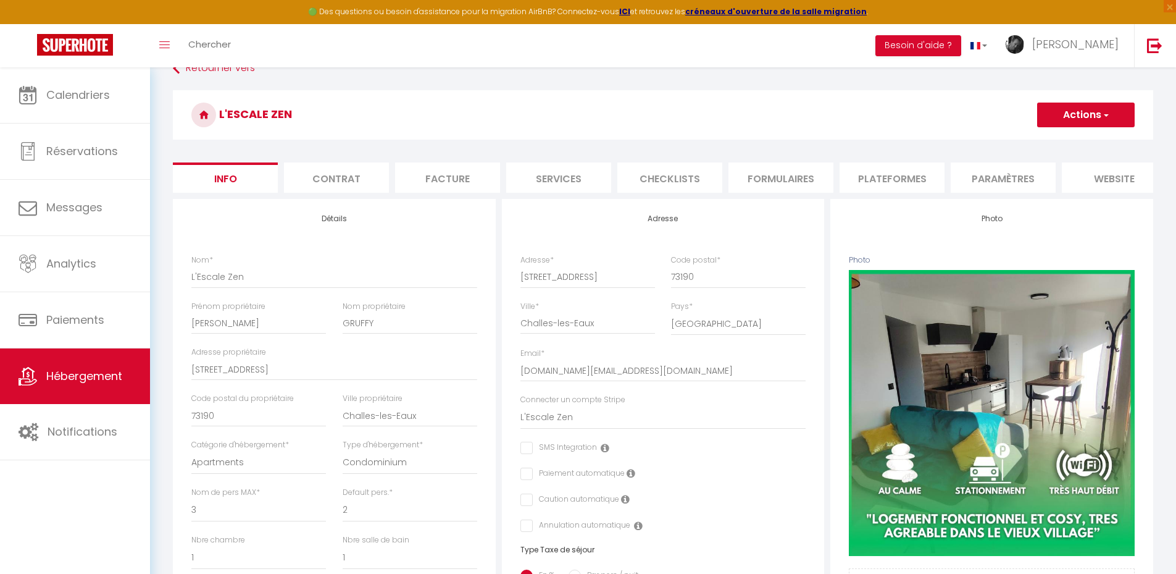
scroll to position [0, 0]
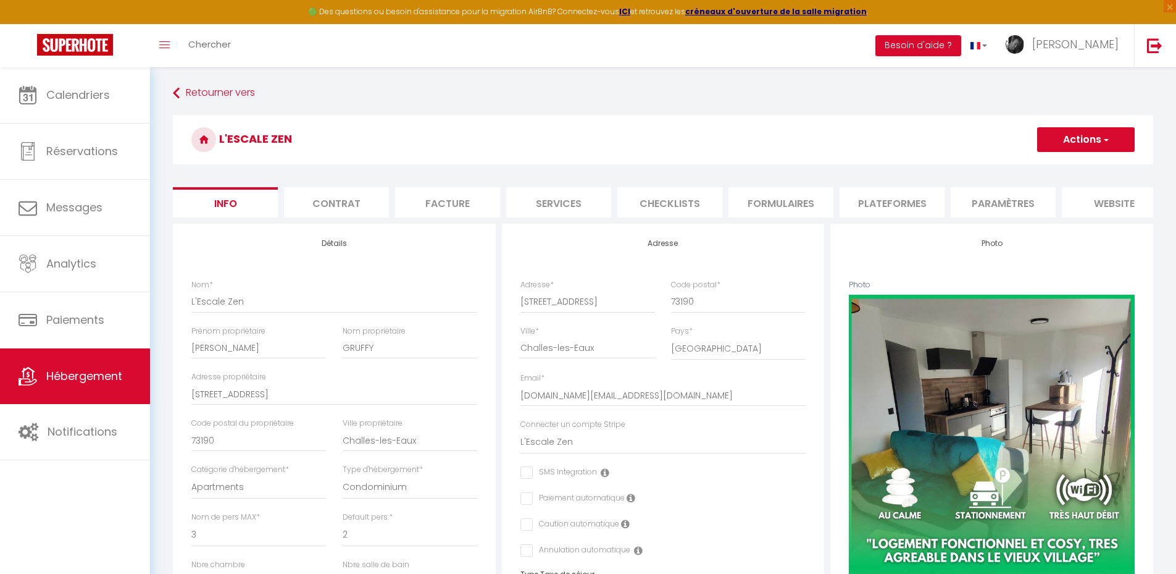
click at [1094, 142] on button "Actions" at bounding box center [1086, 139] width 98 height 25
click at [1042, 164] on input "Enregistrer" at bounding box center [1038, 167] width 46 height 12
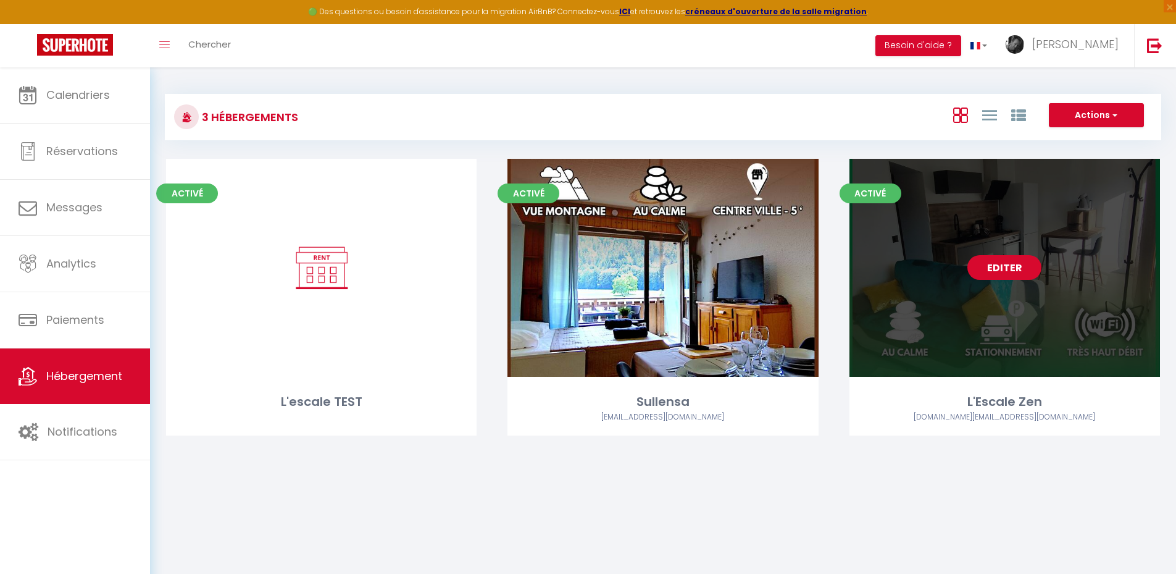
click at [1000, 266] on link "Editer" at bounding box center [1005, 267] width 74 height 25
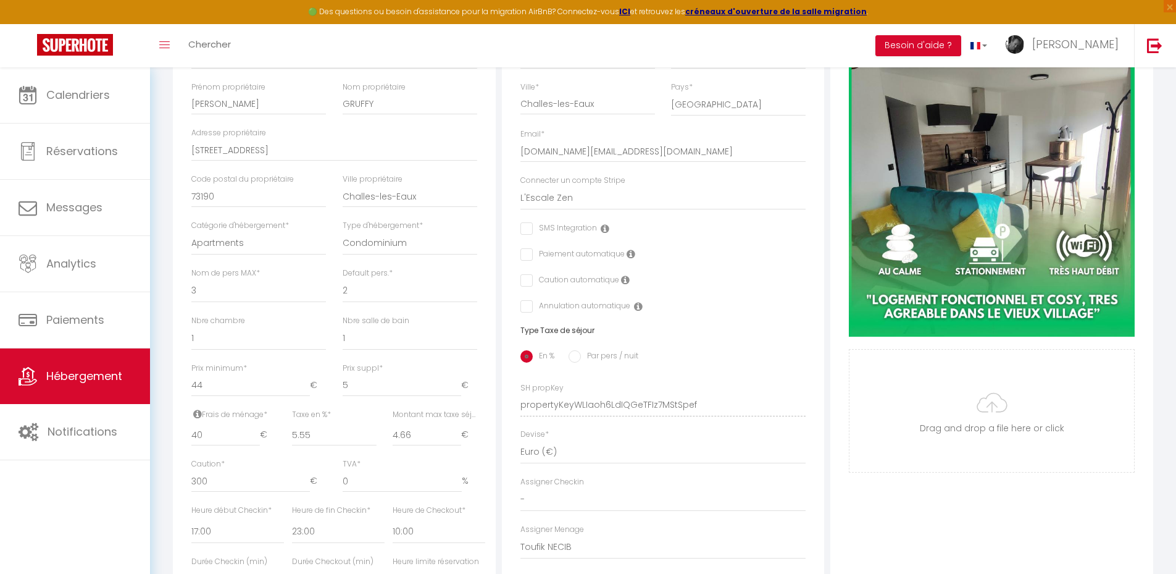
scroll to position [247, 0]
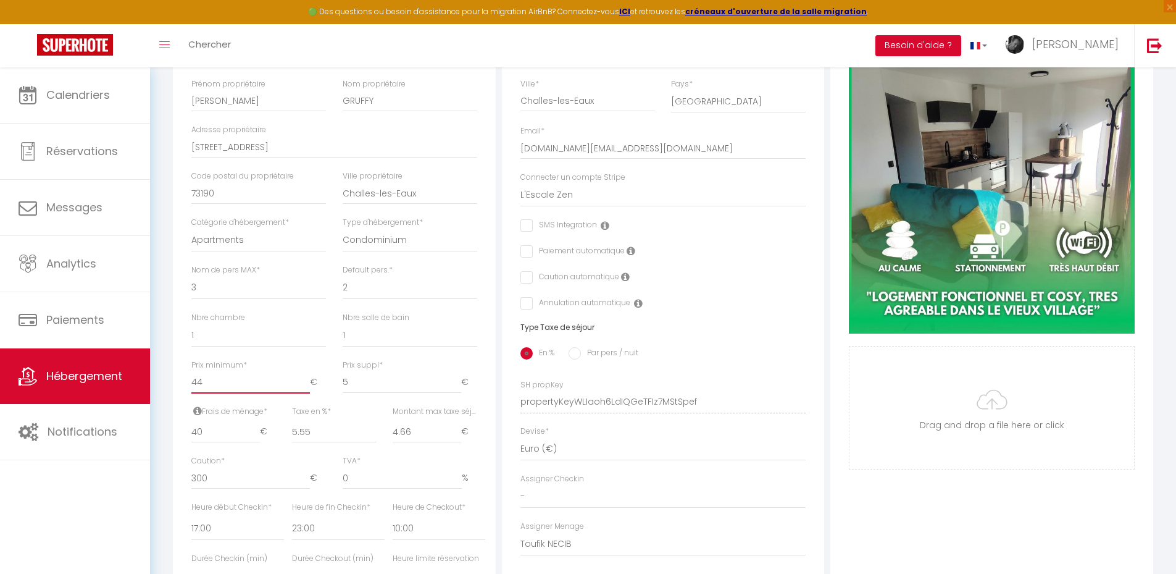
click at [217, 390] on input "44" at bounding box center [250, 382] width 119 height 22
click at [169, 354] on div "Retourner vers L'Escale Zen Actions Enregistrer Dupliquer Supprimer Importer le…" at bounding box center [663, 322] width 997 height 974
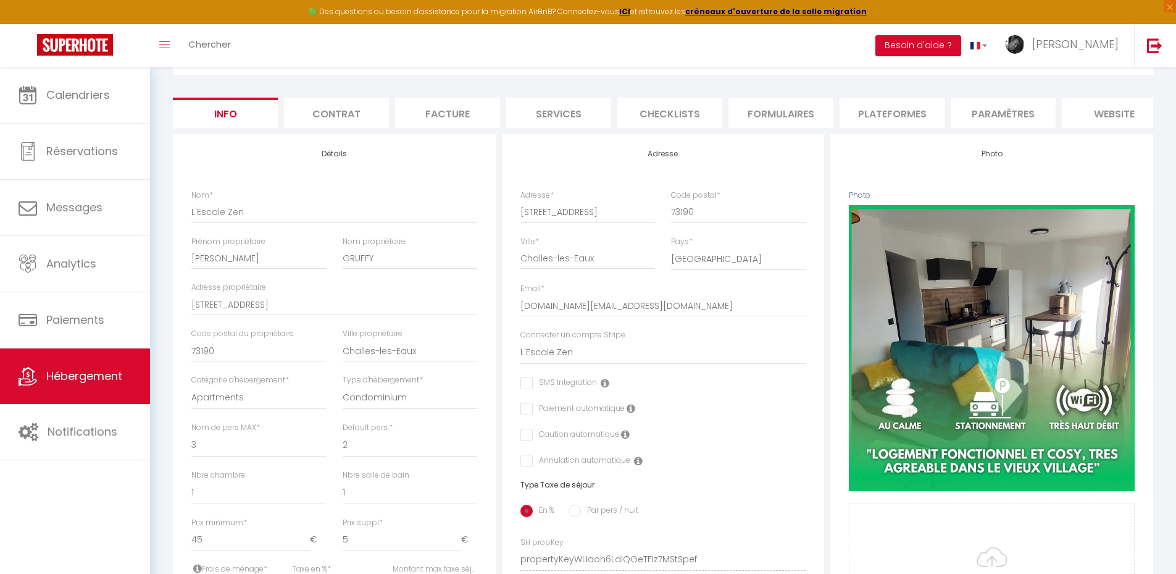
scroll to position [0, 0]
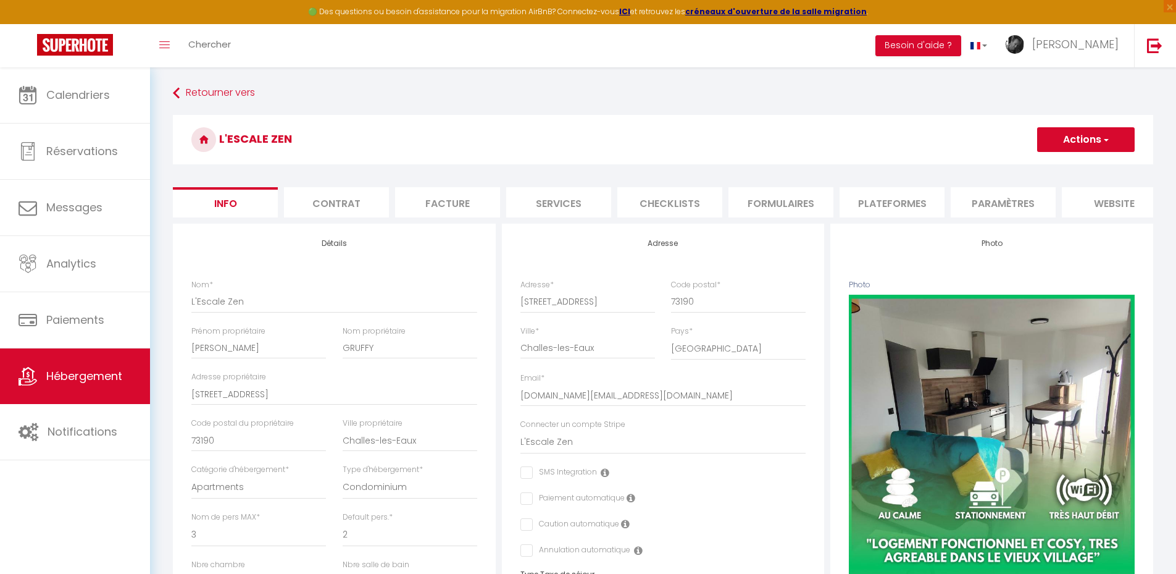
click at [1101, 146] on button "Actions" at bounding box center [1086, 139] width 98 height 25
click at [1034, 168] on input "Enregistrer" at bounding box center [1038, 167] width 46 height 12
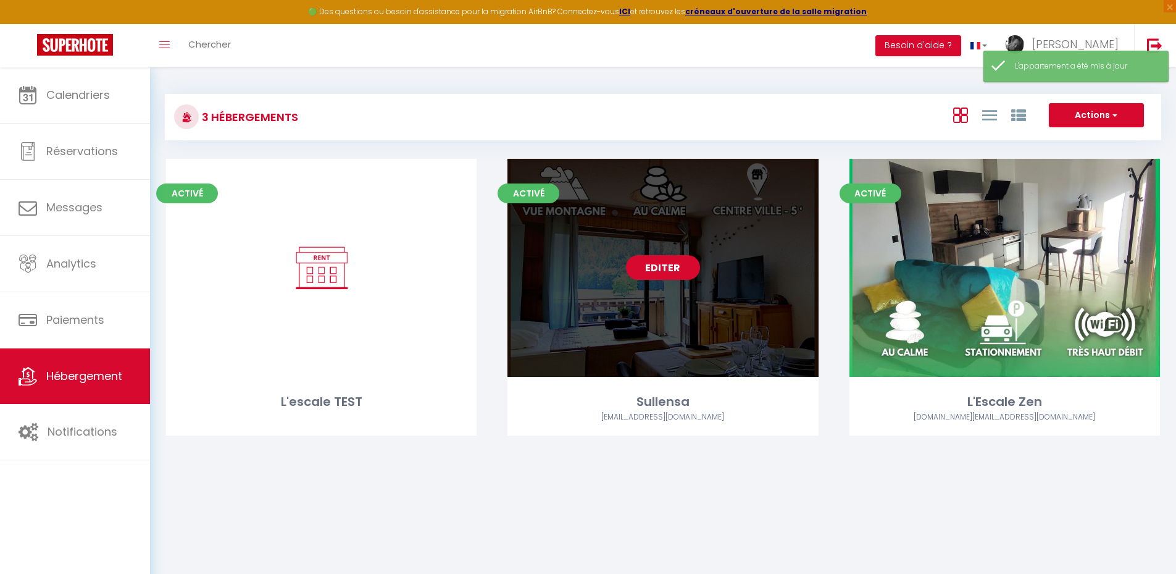
click at [661, 267] on link "Editer" at bounding box center [663, 267] width 74 height 25
click at [646, 263] on link "Editer" at bounding box center [663, 267] width 74 height 25
click at [650, 267] on link "Editer" at bounding box center [663, 267] width 74 height 25
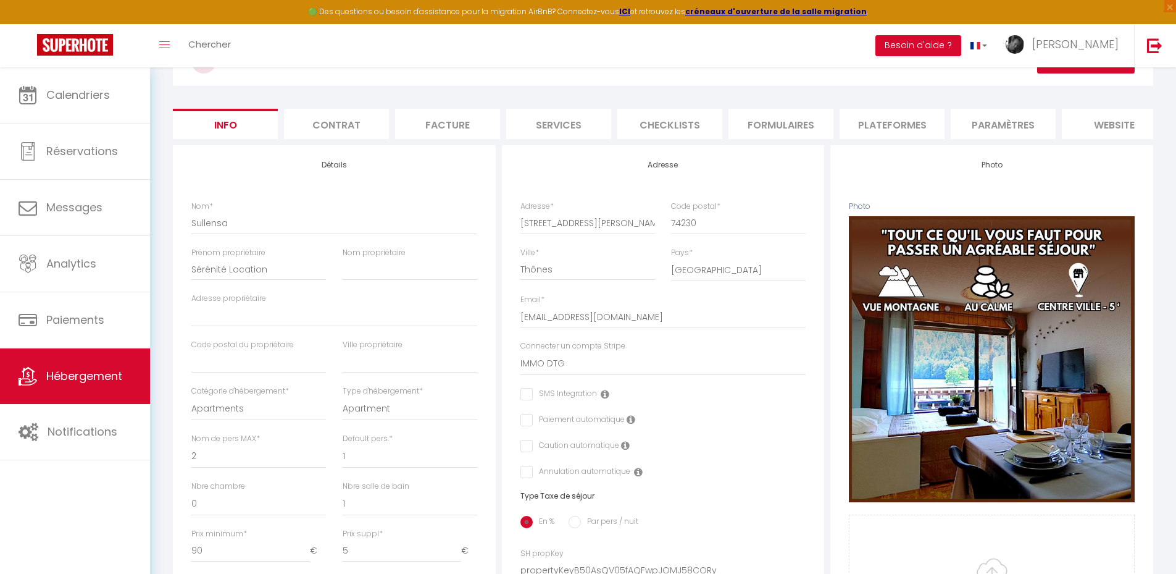
scroll to position [247, 0]
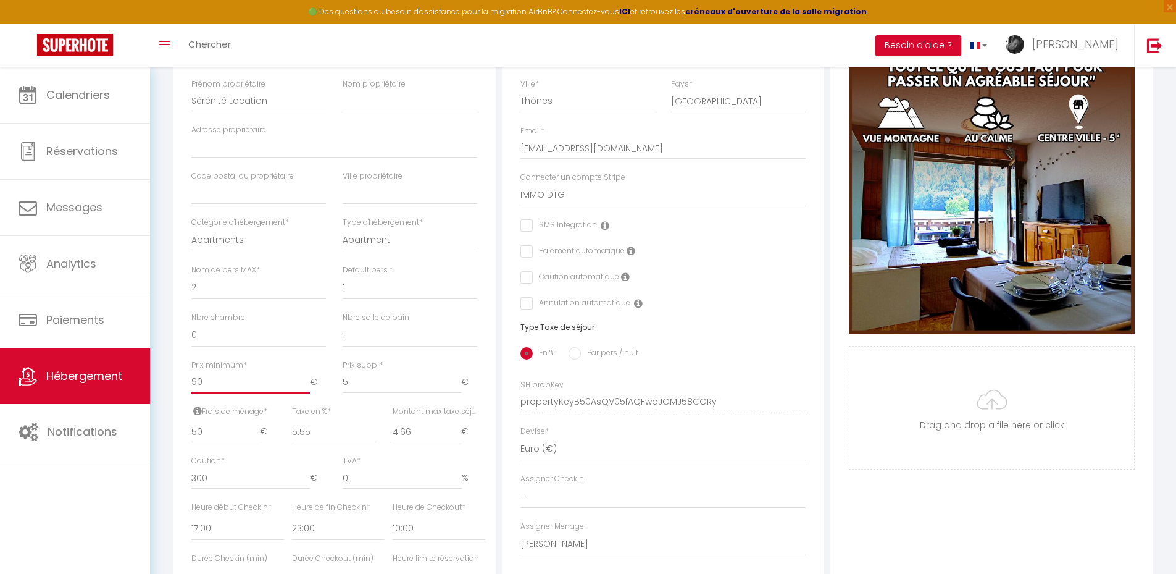
click at [235, 390] on input "90" at bounding box center [250, 382] width 119 height 22
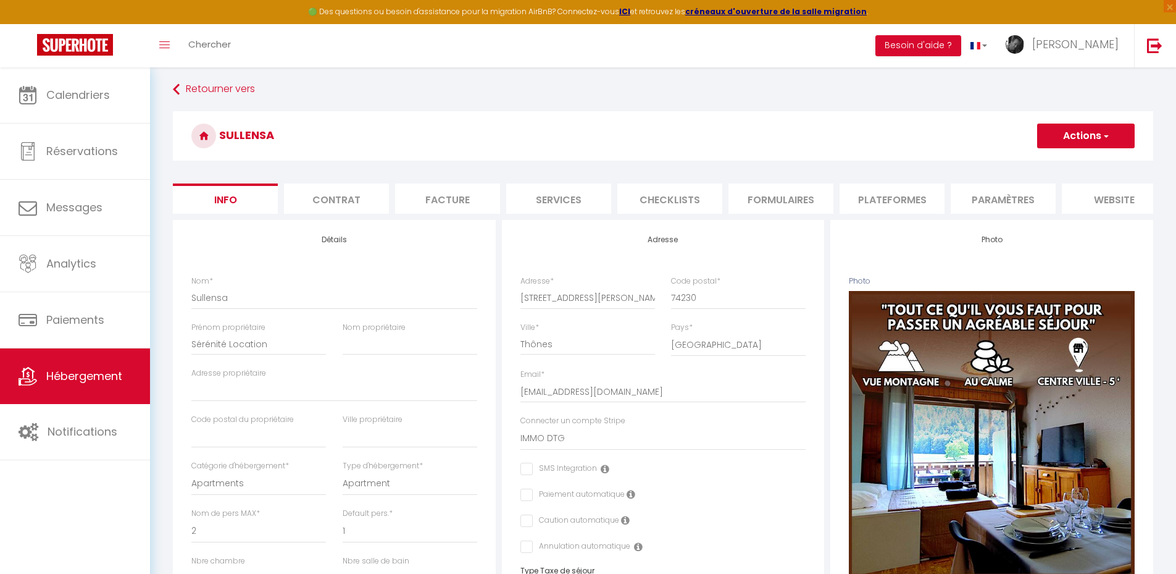
scroll to position [0, 0]
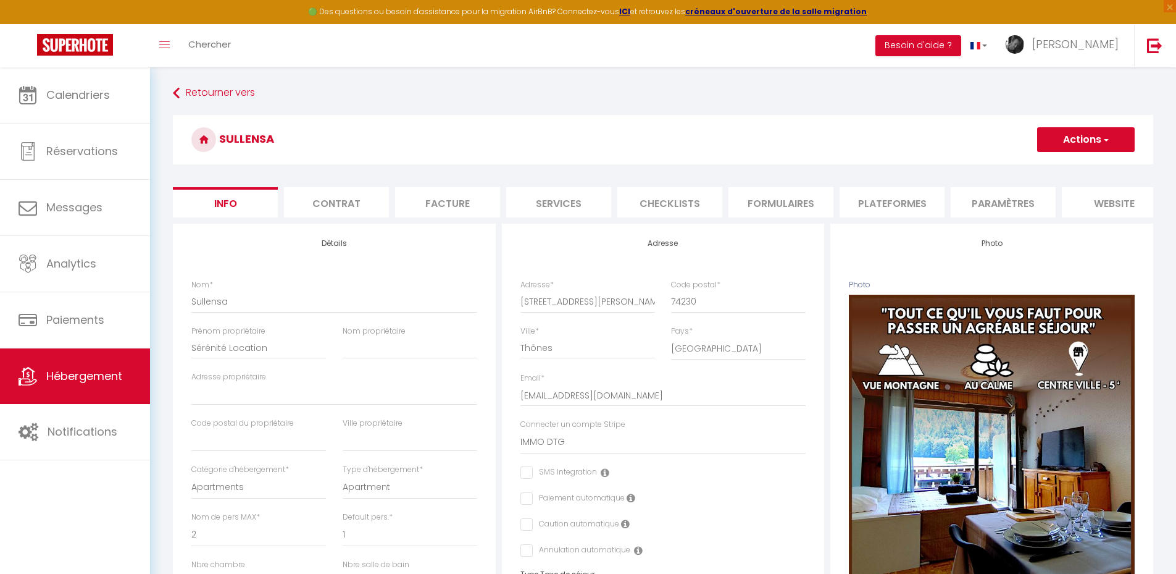
click at [1097, 138] on button "Actions" at bounding box center [1086, 139] width 98 height 25
click at [1036, 166] on input "Enregistrer" at bounding box center [1038, 167] width 46 height 12
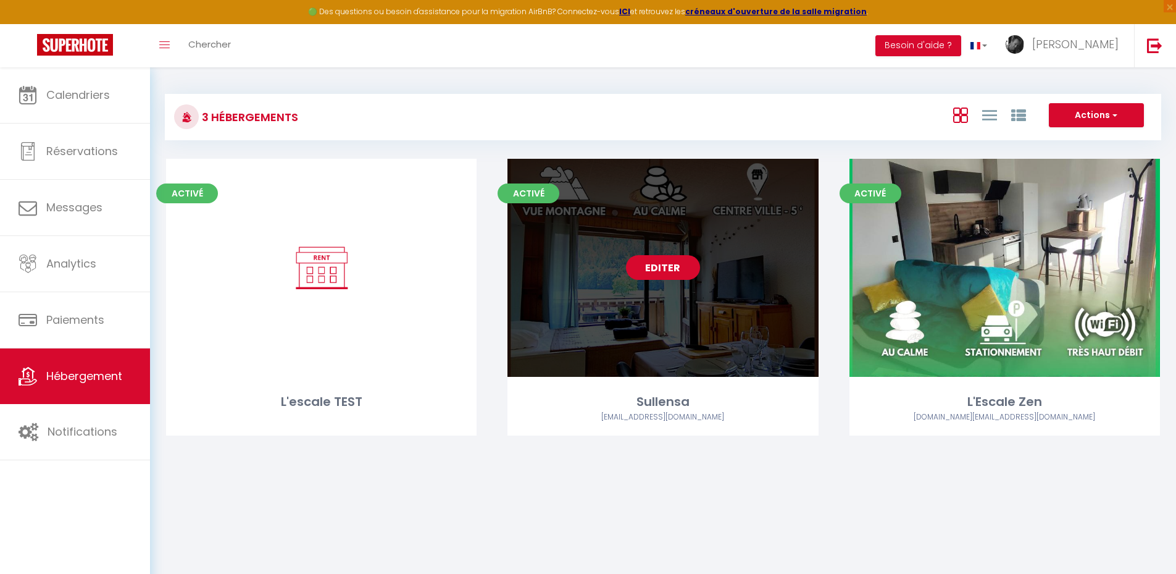
click at [658, 267] on link "Editer" at bounding box center [663, 267] width 74 height 25
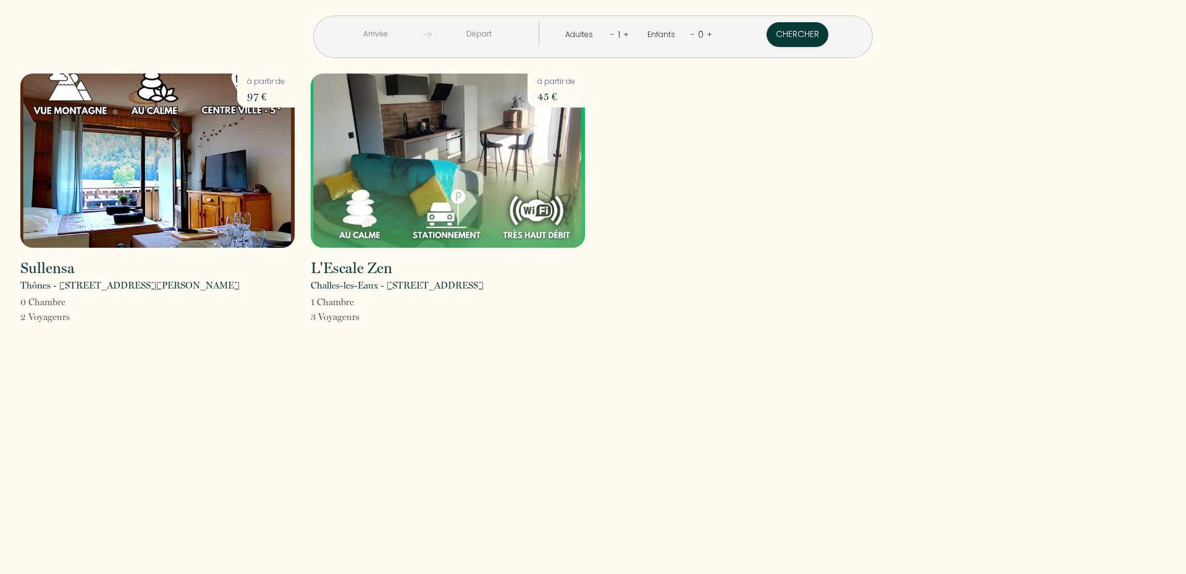
click at [206, 362] on div "< [DATE] > Dim Lun Mar Mer Jeu Ven Sam 1 2 3 4 5 6 7 8 9 10 11 12 13 14 15 16 1…" at bounding box center [593, 287] width 1186 height 574
click at [207, 193] on img at bounding box center [157, 160] width 274 height 174
click at [180, 156] on img at bounding box center [157, 160] width 274 height 174
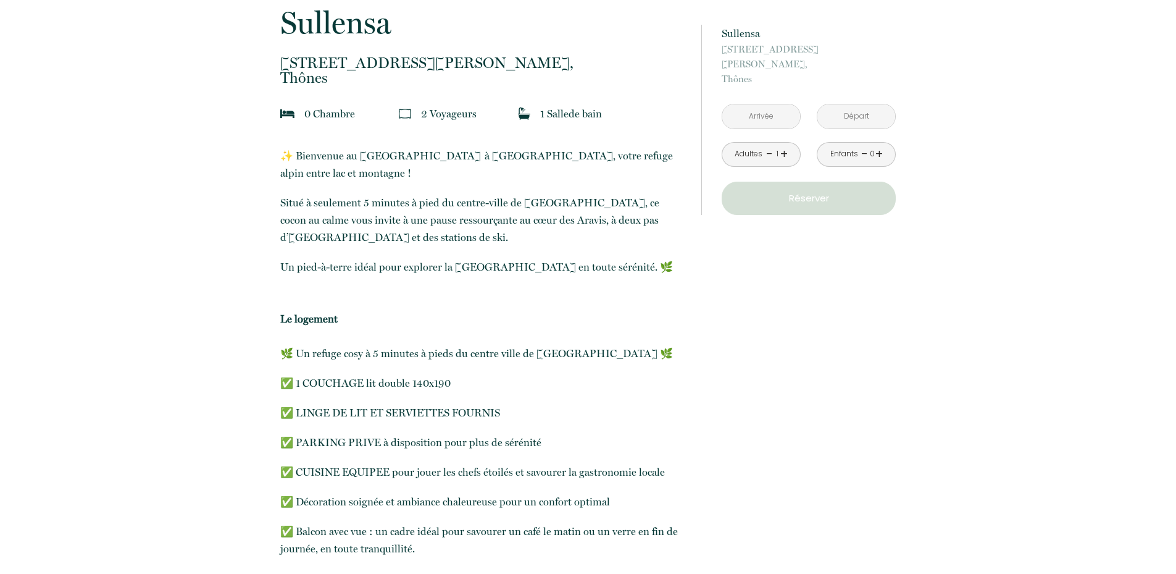
scroll to position [309, 0]
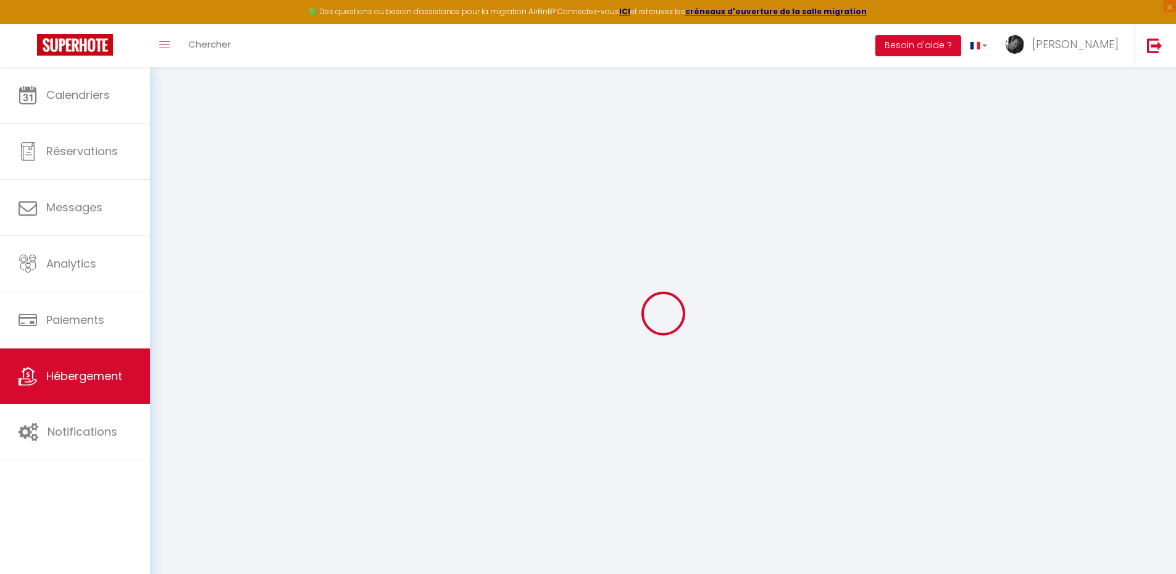
select select "3"
select select "2"
select select "1"
select select
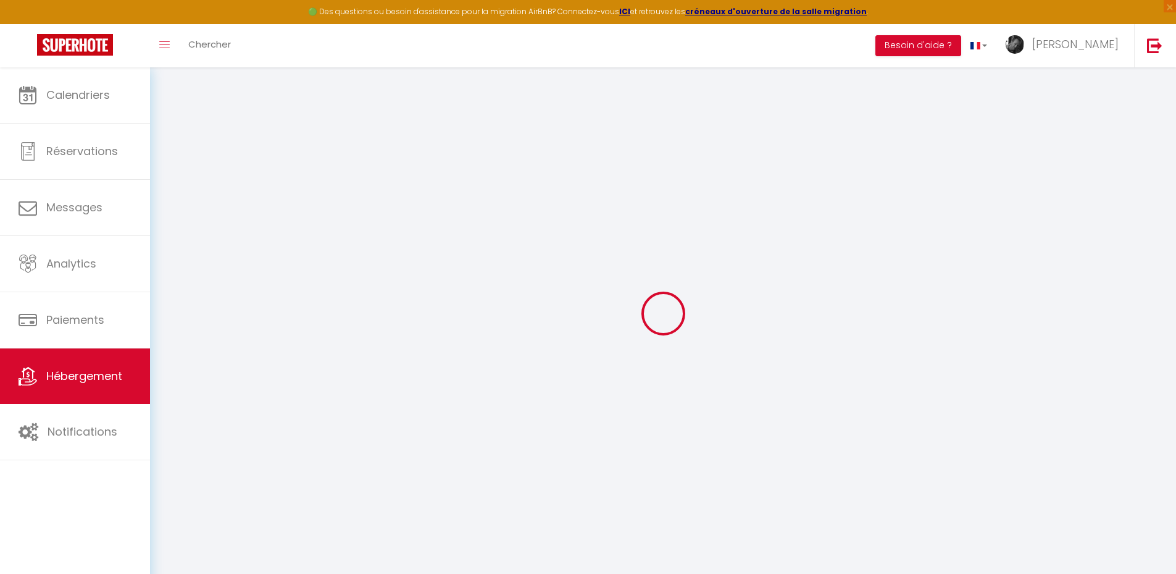
select select "28"
type input "Sullensa"
type input "Sérénité Location"
select select "2"
select select "1"
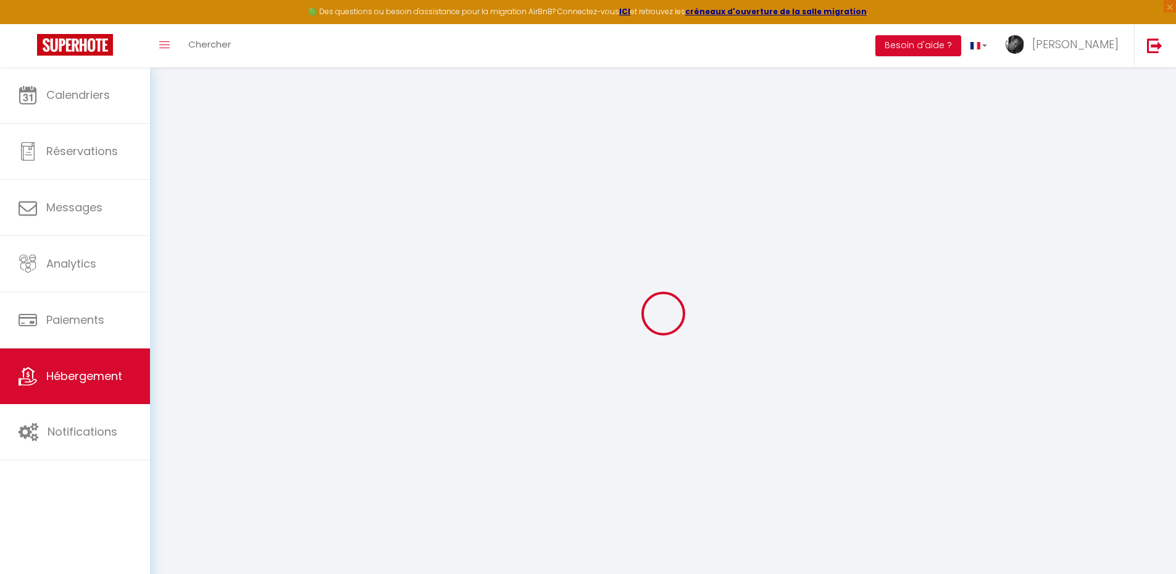
select select "0"
type input "49"
type input "5"
type input "50"
type input "5.55"
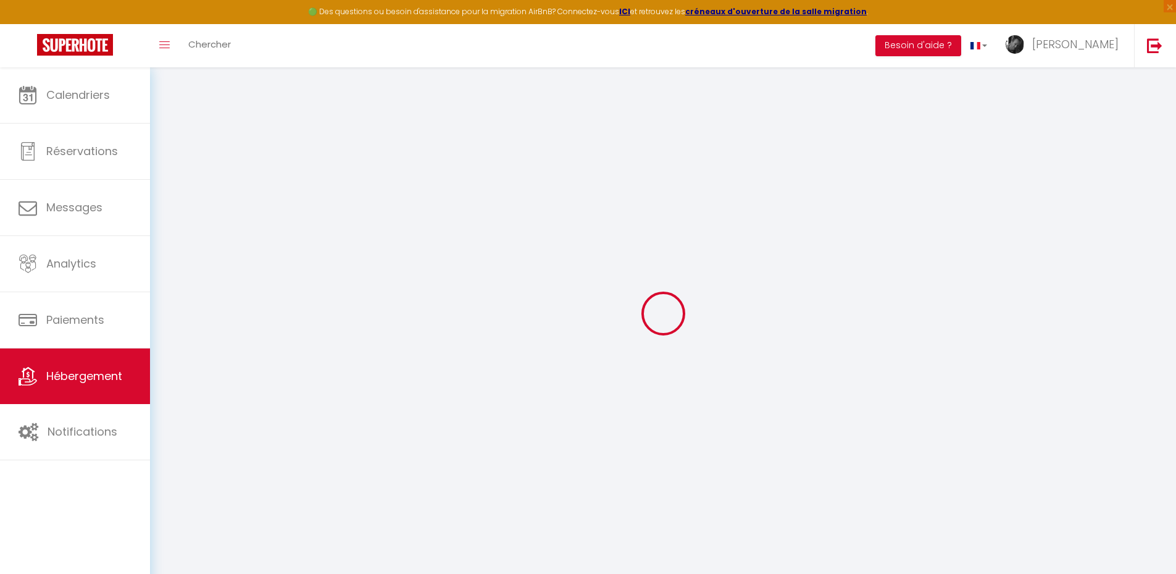
type input "4.66"
type input "300"
select select
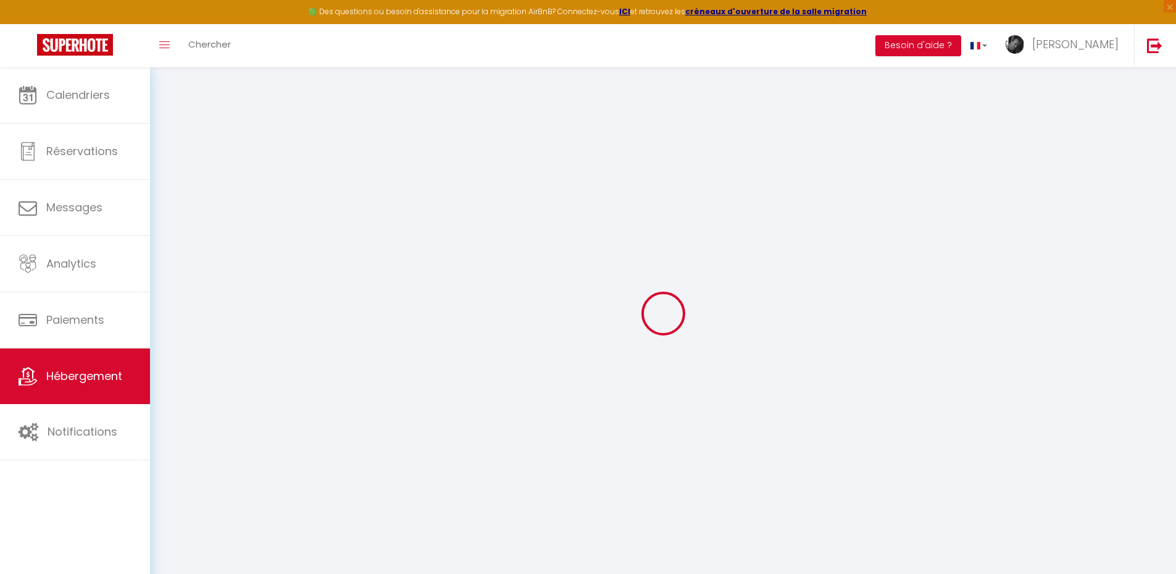
select select
type input "[STREET_ADDRESS][PERSON_NAME]"
type input "74230"
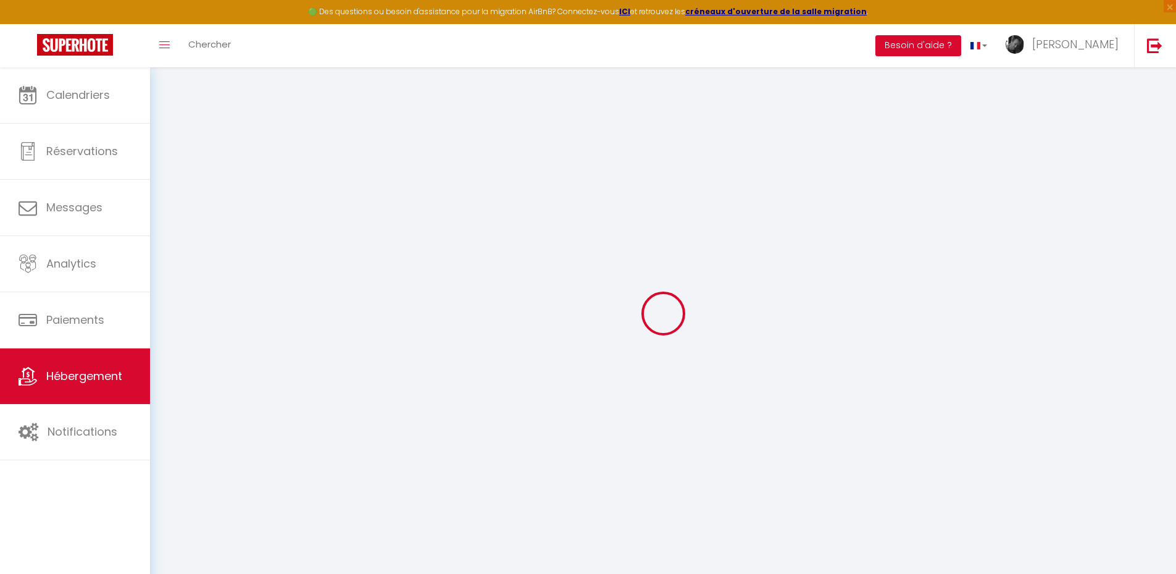
type input "Thônes"
type input "[EMAIL_ADDRESS][DOMAIN_NAME]"
select select "15355"
checkbox input "false"
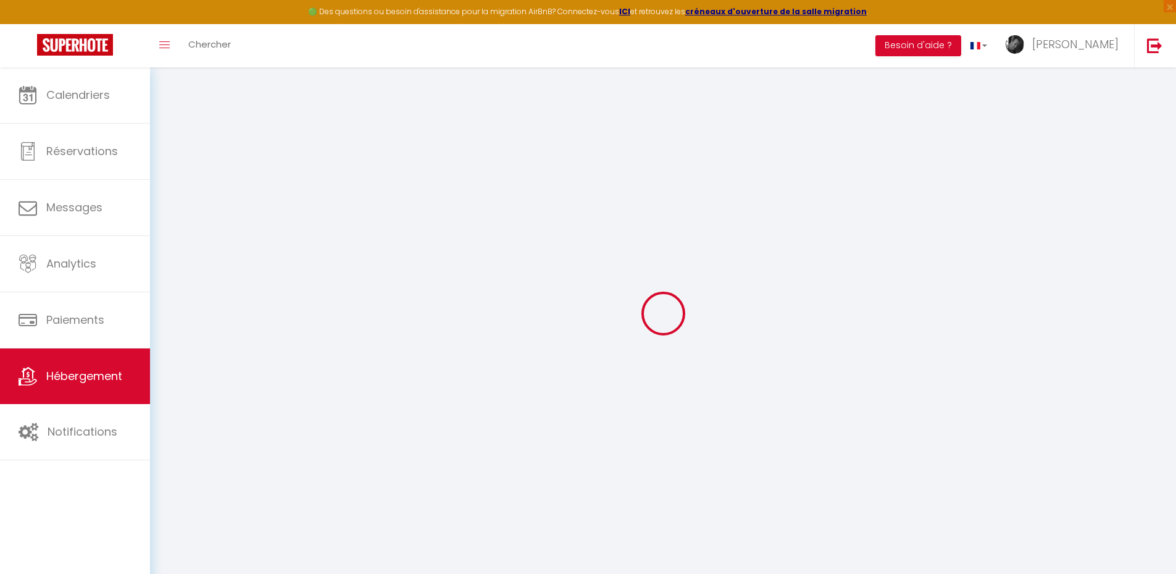
checkbox input "false"
radio input "true"
type input "0"
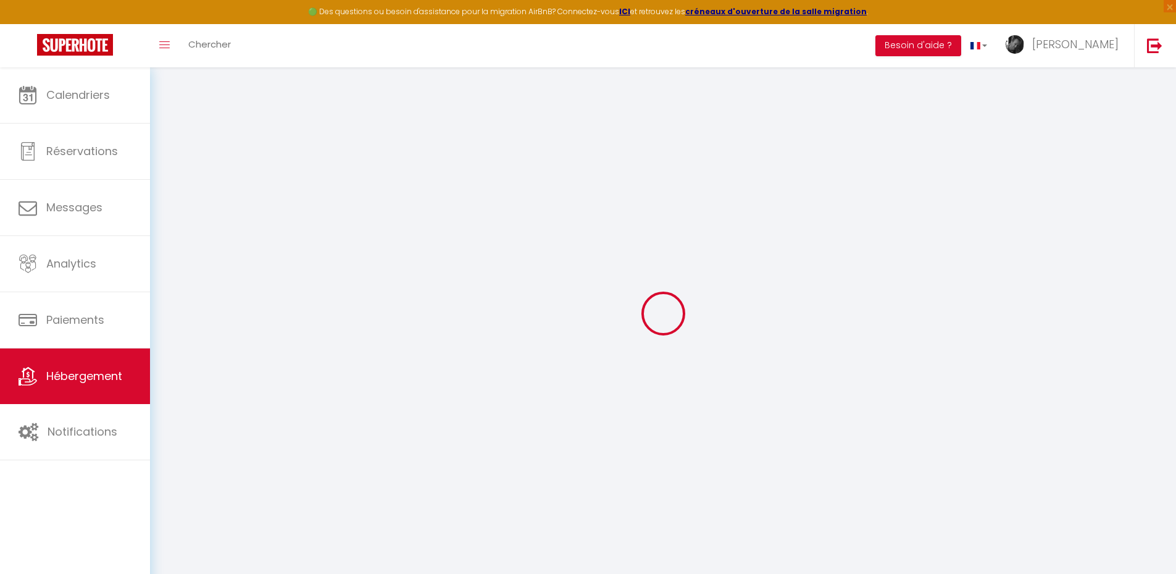
type input "0"
select select
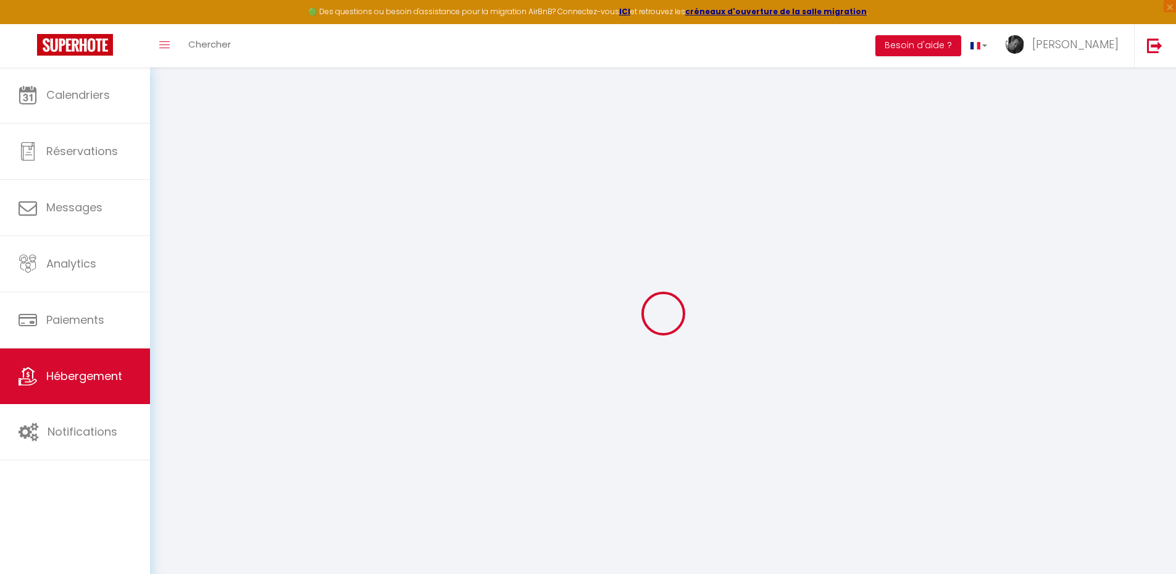
select select
checkbox input "false"
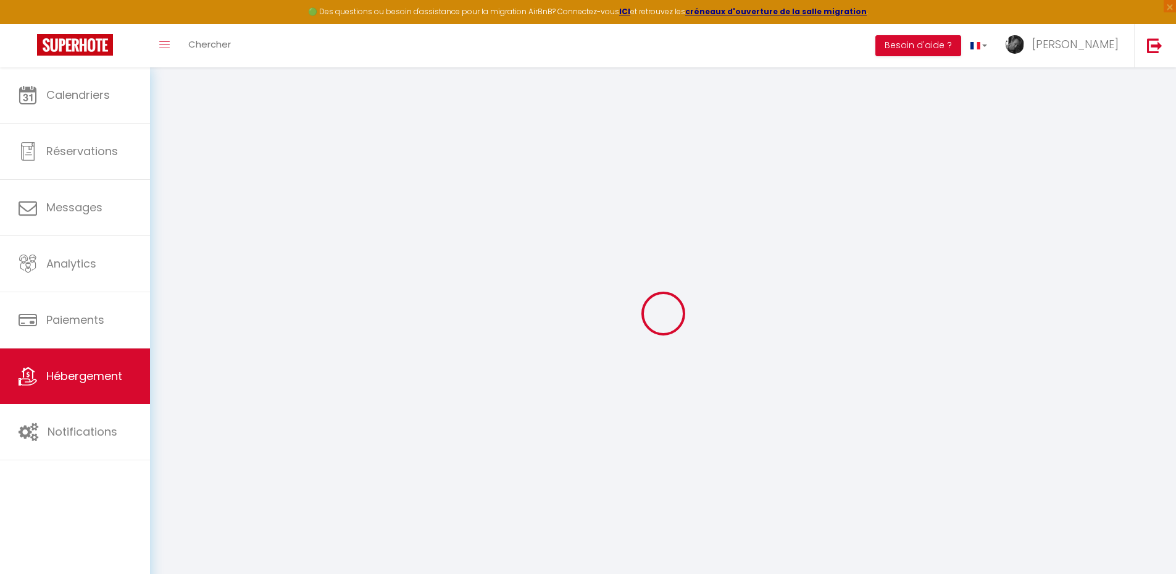
checkbox input "false"
select select
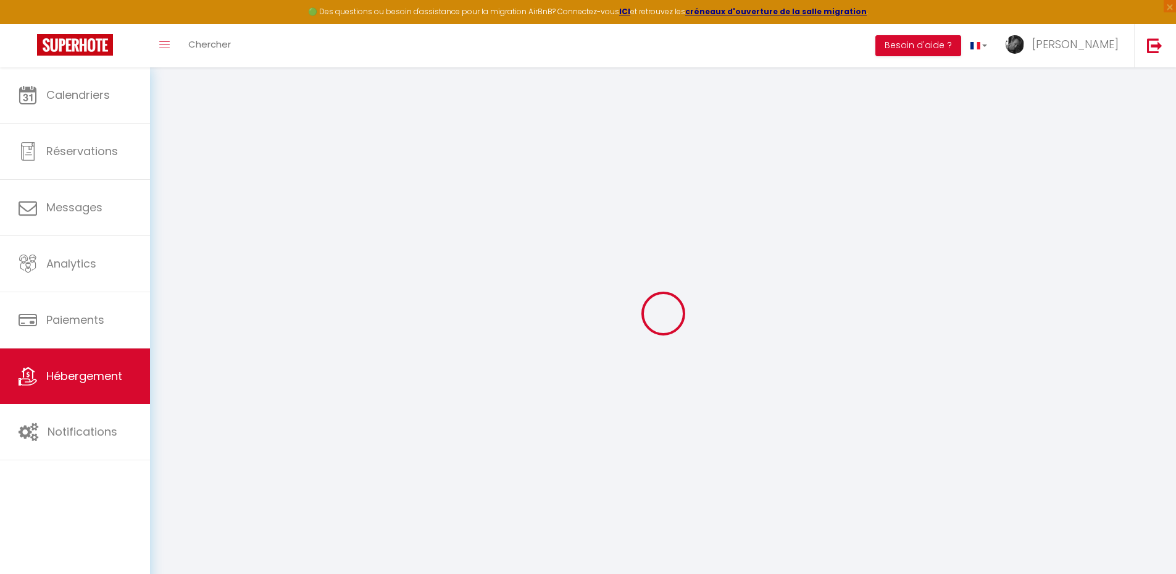
select select
checkbox input "false"
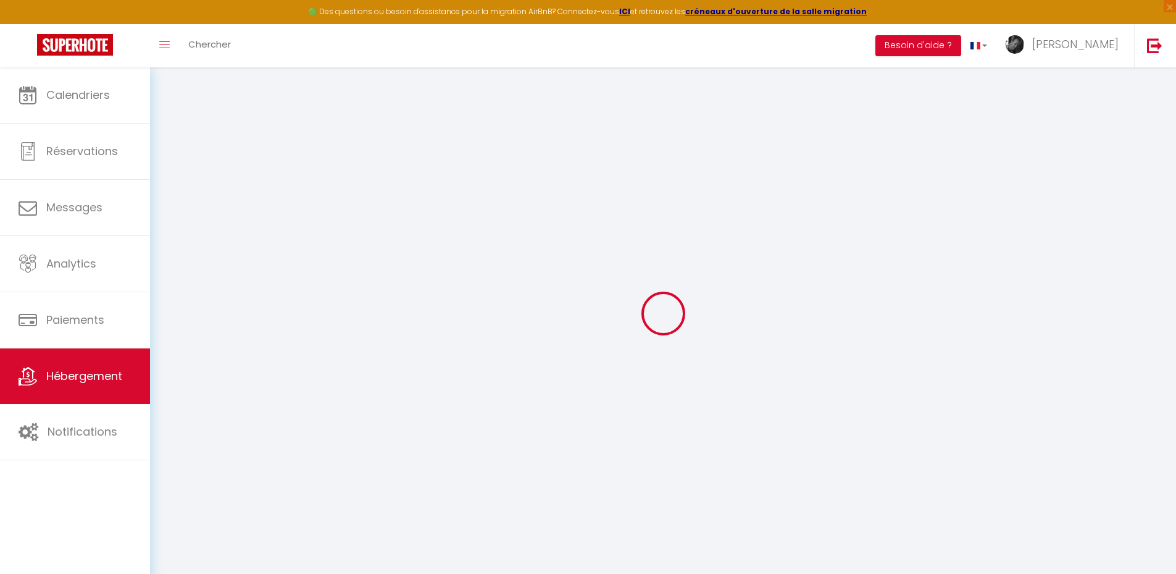
checkbox input "false"
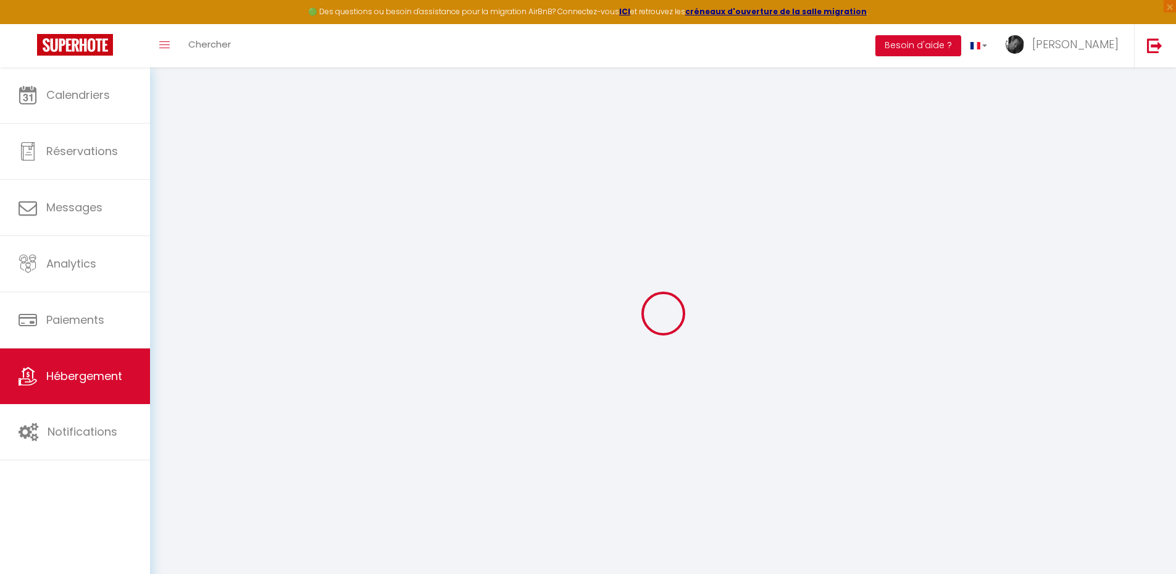
checkbox input "false"
select select "17:00"
select select "23:00"
select select "10:00"
select select "30"
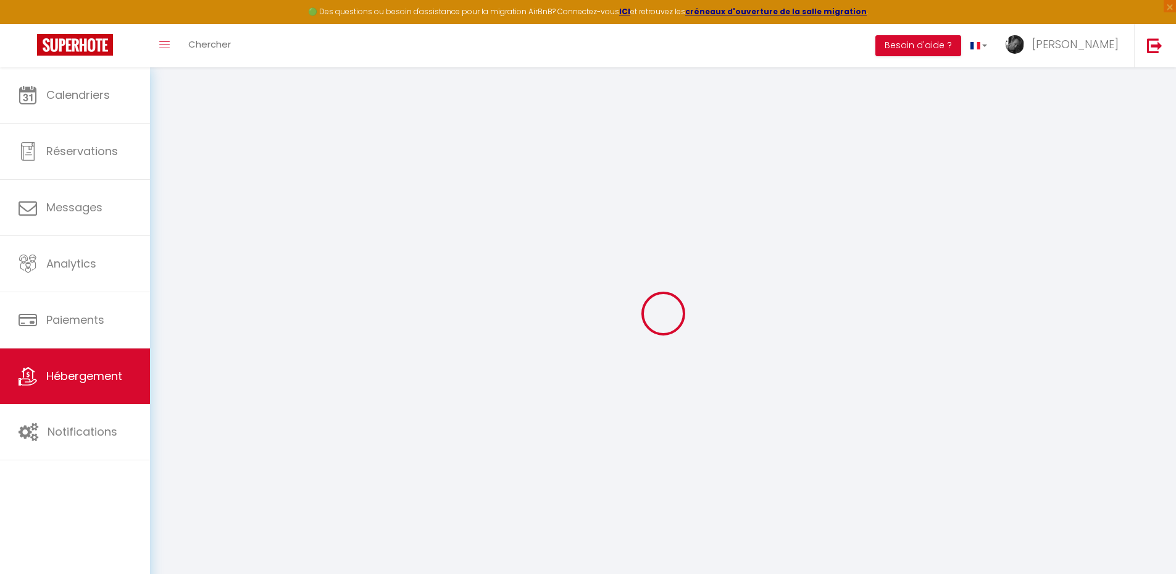
select select "120"
select select "12:00"
select select "50118"
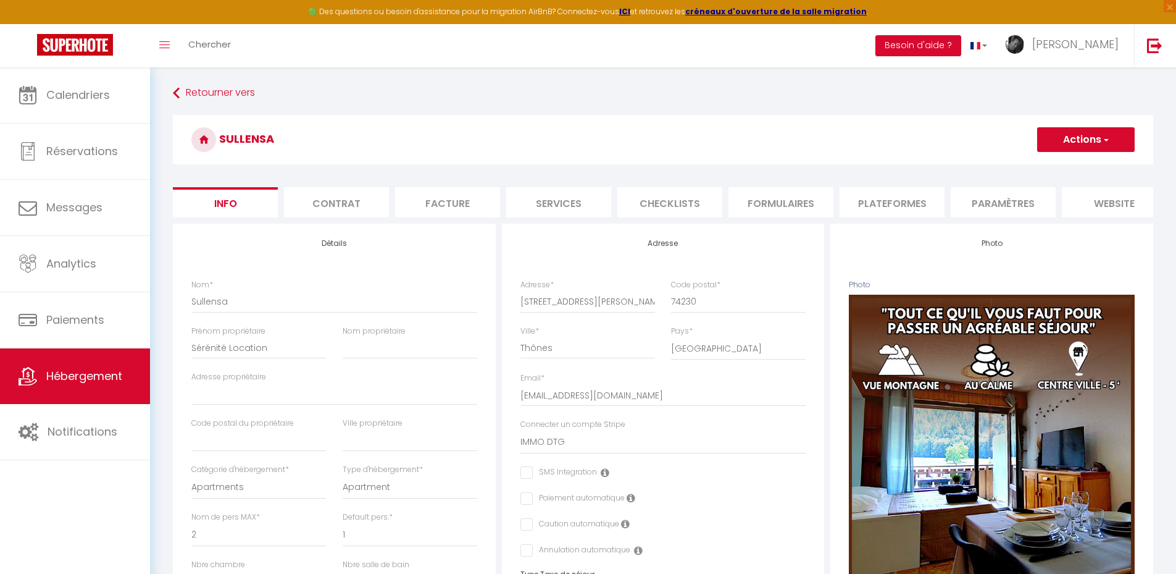
checkbox input "false"
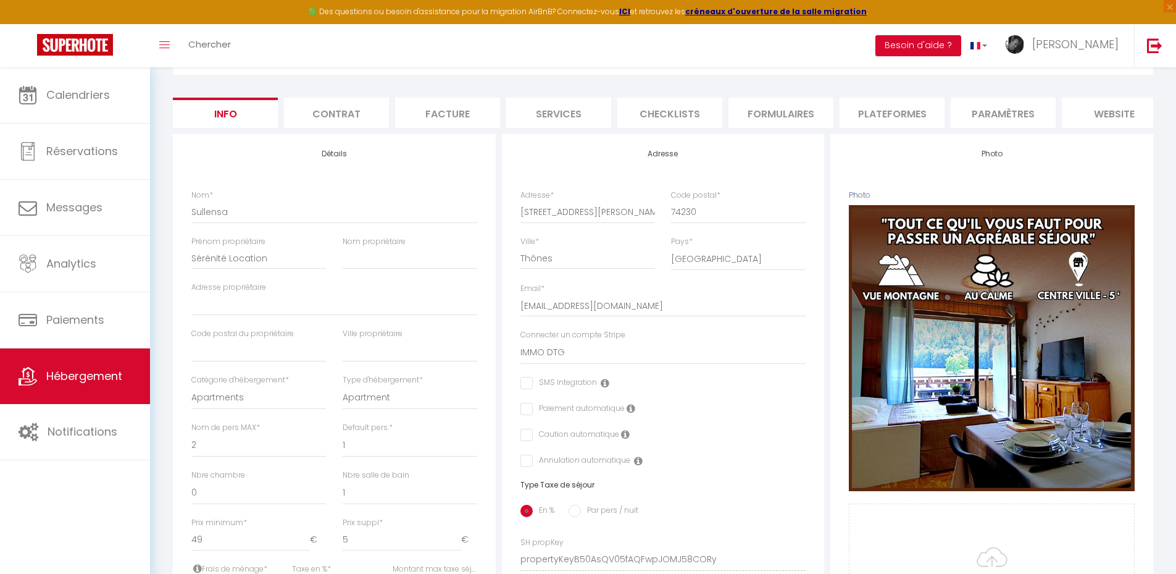
scroll to position [247, 0]
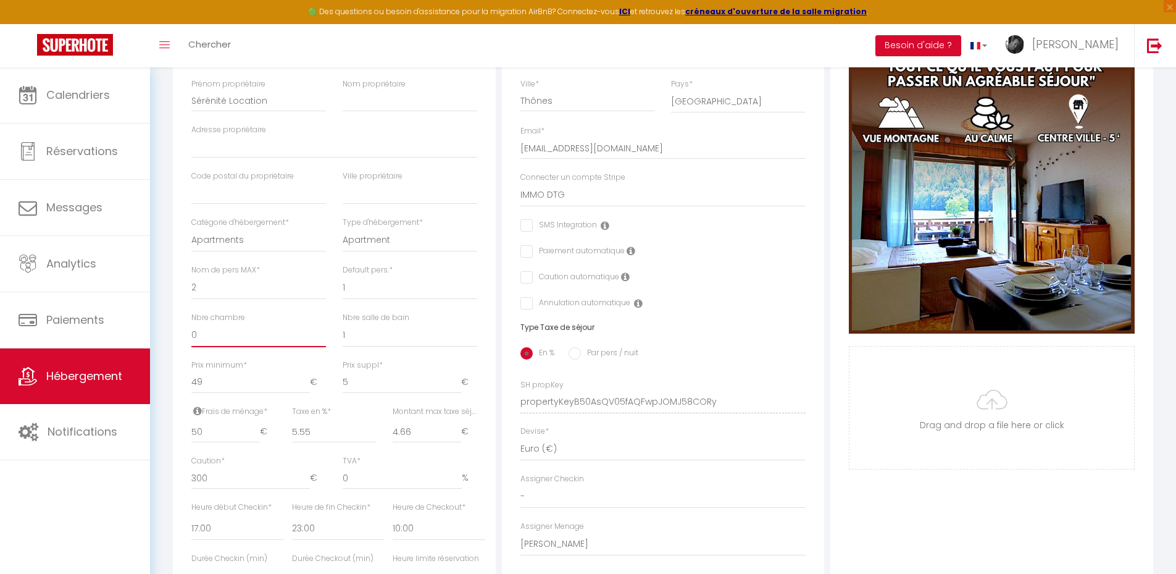
click at [222, 345] on select "0 1 2 3 4 5 6 7 8 9 10 11 12 13" at bounding box center [258, 335] width 135 height 23
click at [221, 345] on select "0 1 2 3 4 5 6 7 8 9 10 11 12 13" at bounding box center [258, 335] width 135 height 23
click at [172, 349] on div "Détails Nom * [PERSON_NAME] propriétaire Sérénité Location Nom propriétaire Adr…" at bounding box center [334, 393] width 329 height 833
click at [247, 252] on select "Apartments Houses Secondary units Unique Homes BNB Others" at bounding box center [258, 239] width 135 height 23
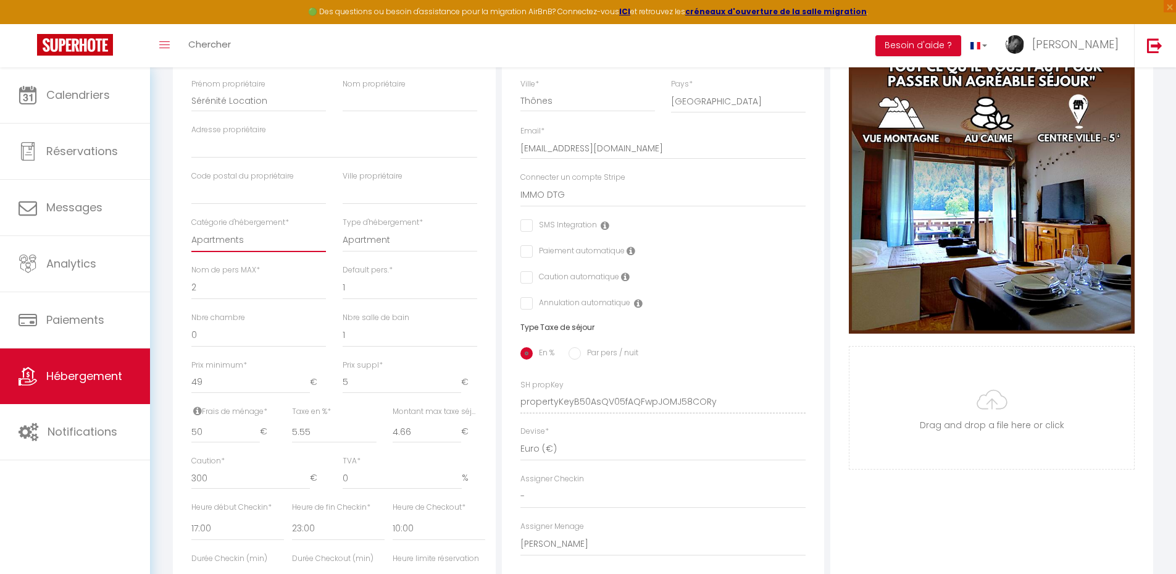
click at [247, 252] on select "Apartments Houses Secondary units Unique Homes BNB Others" at bounding box center [258, 239] width 135 height 23
click at [388, 250] on select "Apartment Condominium Loft Serviced Apartment" at bounding box center [410, 239] width 135 height 23
click at [387, 250] on select "Apartment Condominium Loft Serviced Apartment" at bounding box center [410, 239] width 135 height 23
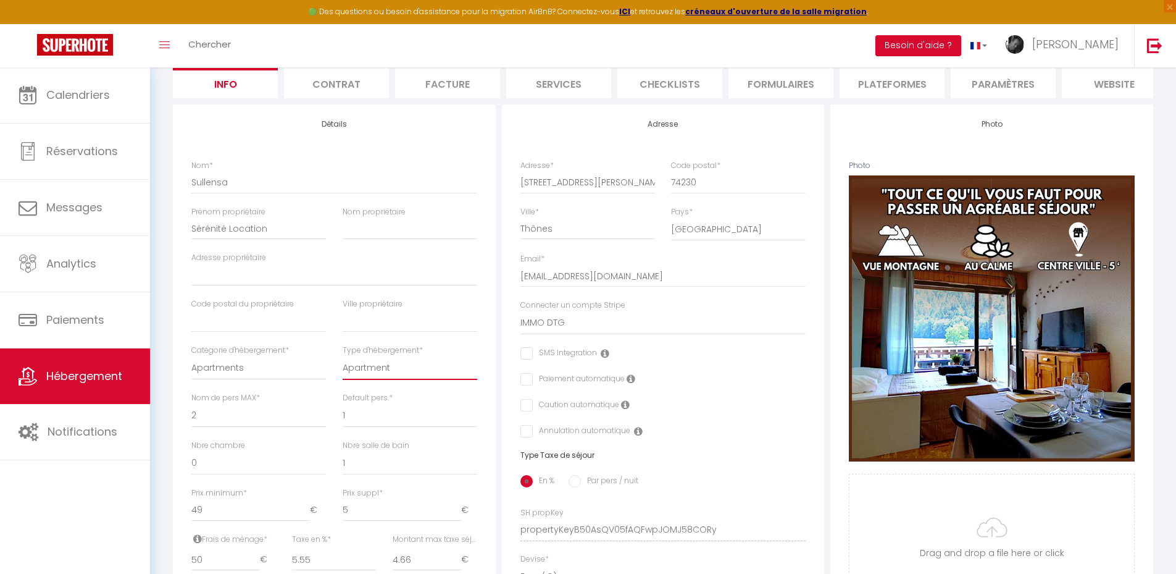
scroll to position [0, 0]
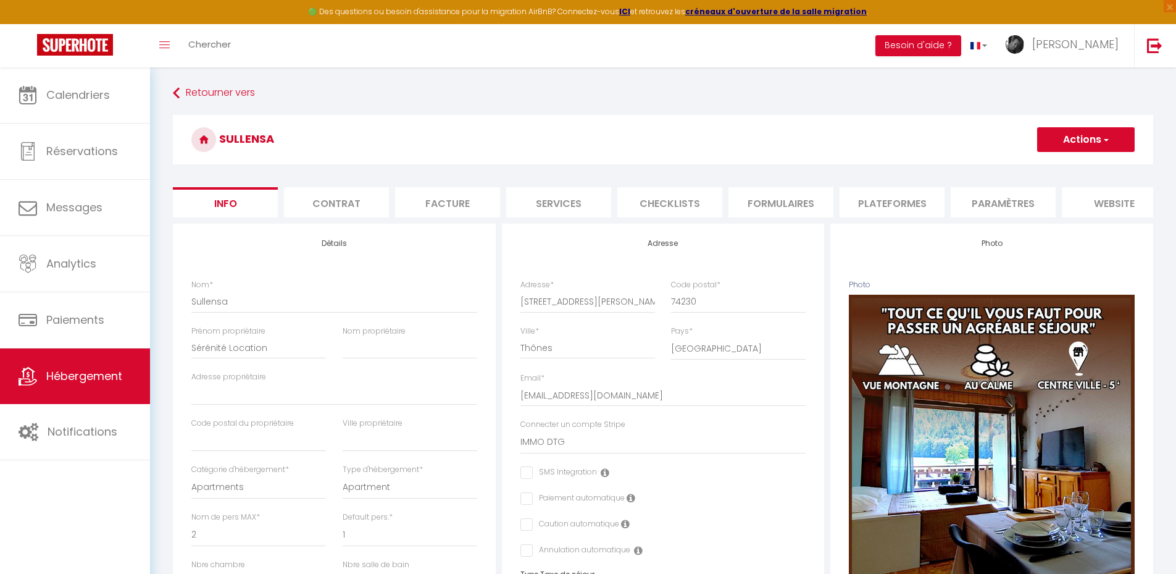
click at [1087, 132] on button "Actions" at bounding box center [1086, 139] width 98 height 25
click at [1050, 164] on input "Enregistrer" at bounding box center [1038, 167] width 46 height 12
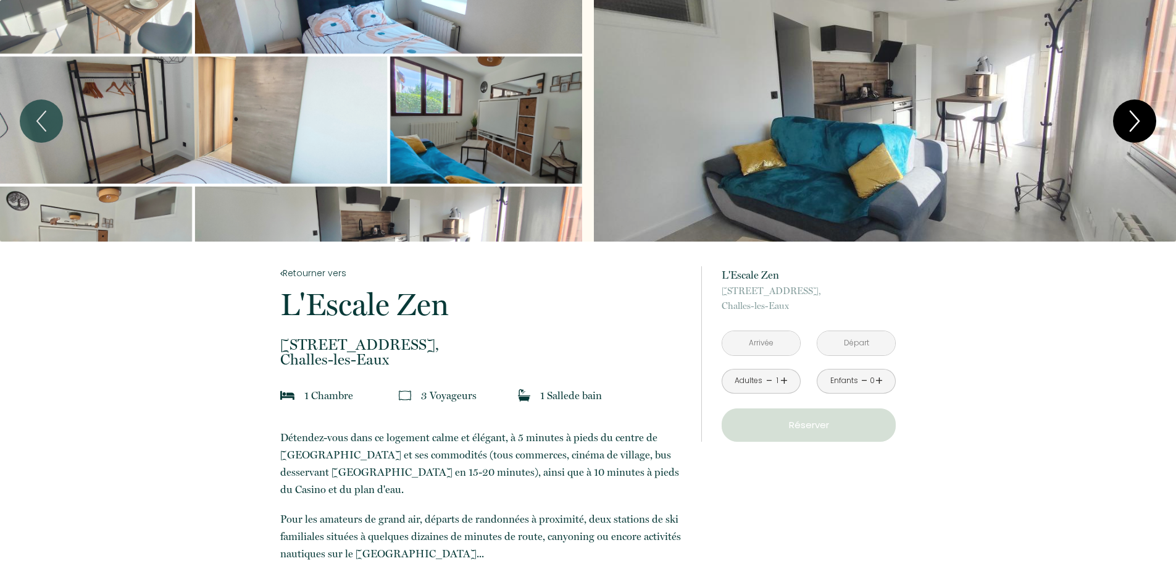
click at [1137, 123] on icon "Next" at bounding box center [1135, 121] width 9 height 20
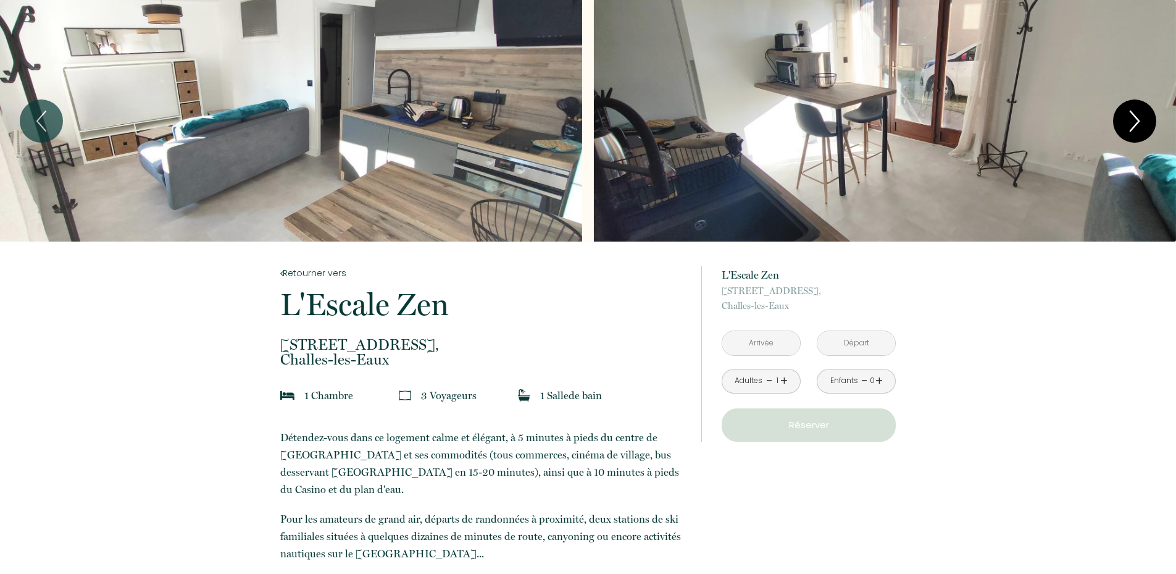
click at [1138, 123] on icon "Next" at bounding box center [1135, 121] width 9 height 20
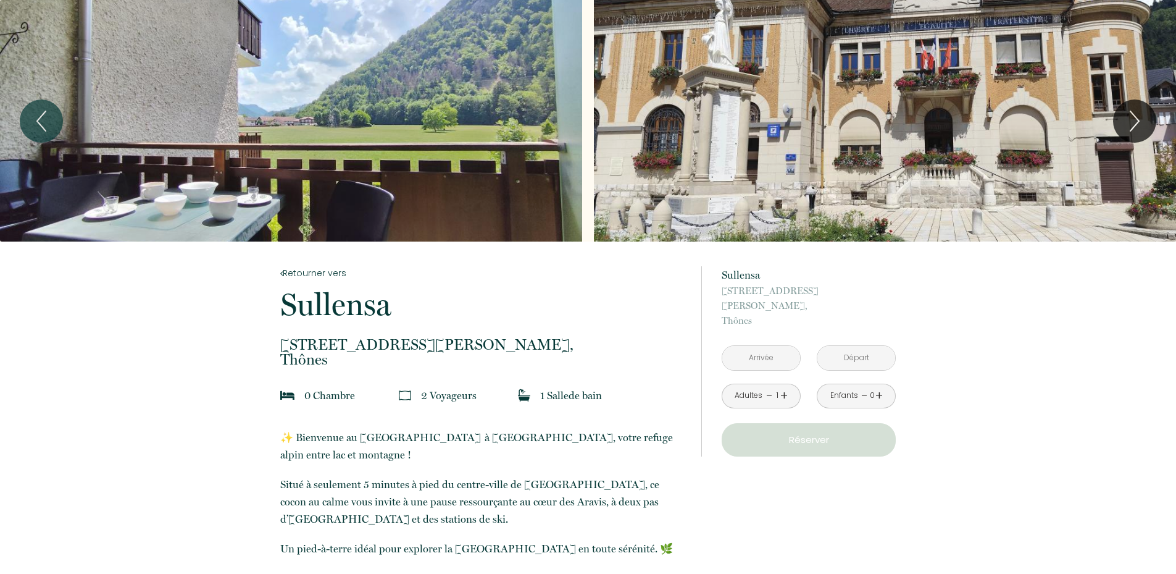
click at [760, 346] on input "text" at bounding box center [762, 358] width 78 height 24
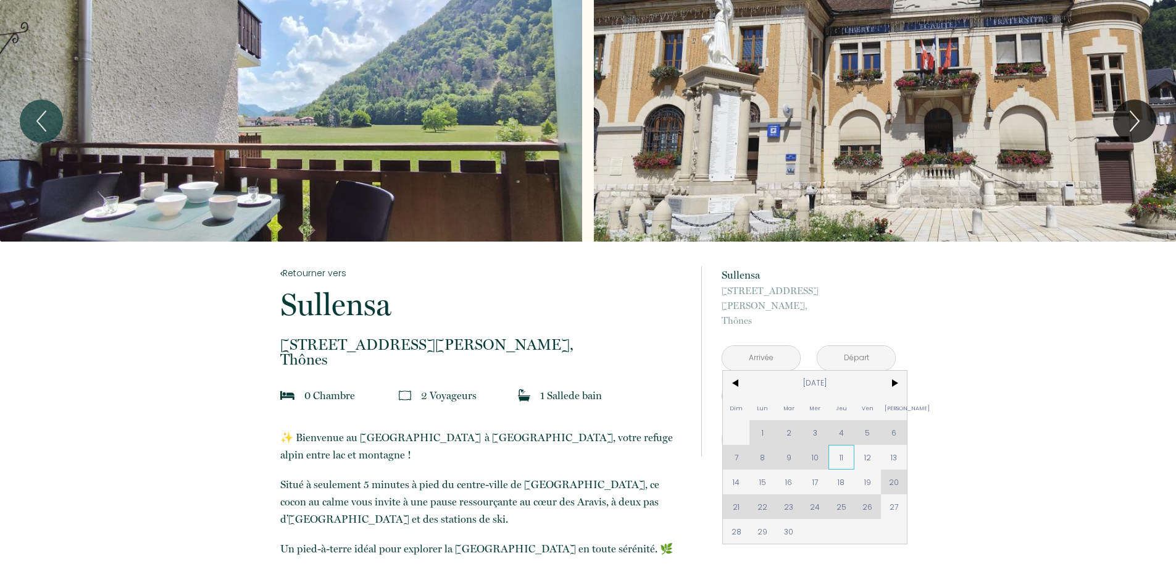
click at [844, 446] on span "11" at bounding box center [842, 457] width 27 height 25
type input "[DATE]"
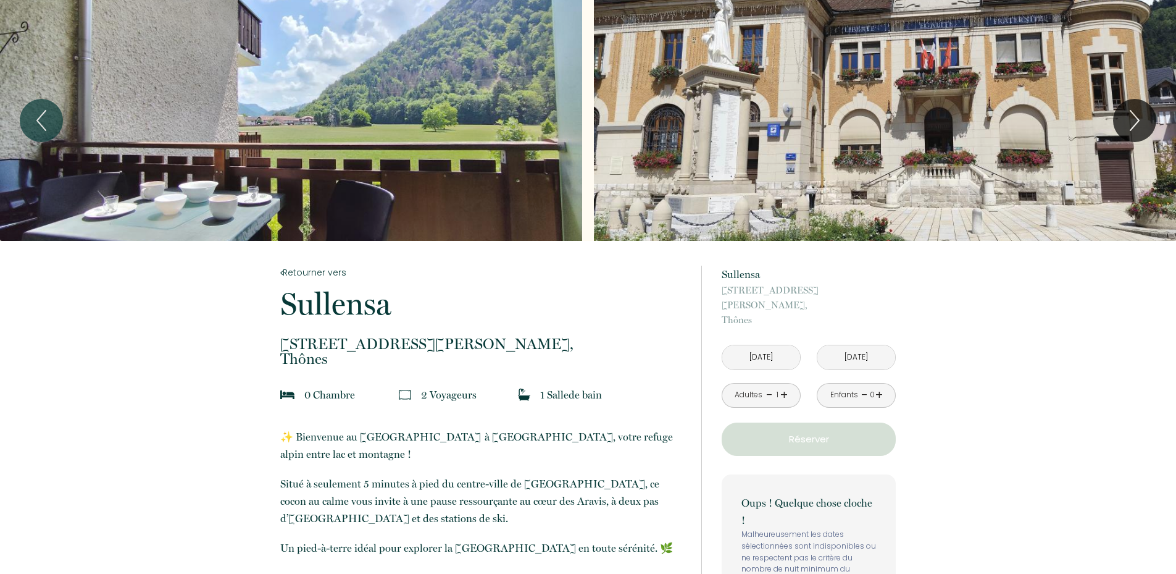
scroll to position [124, 0]
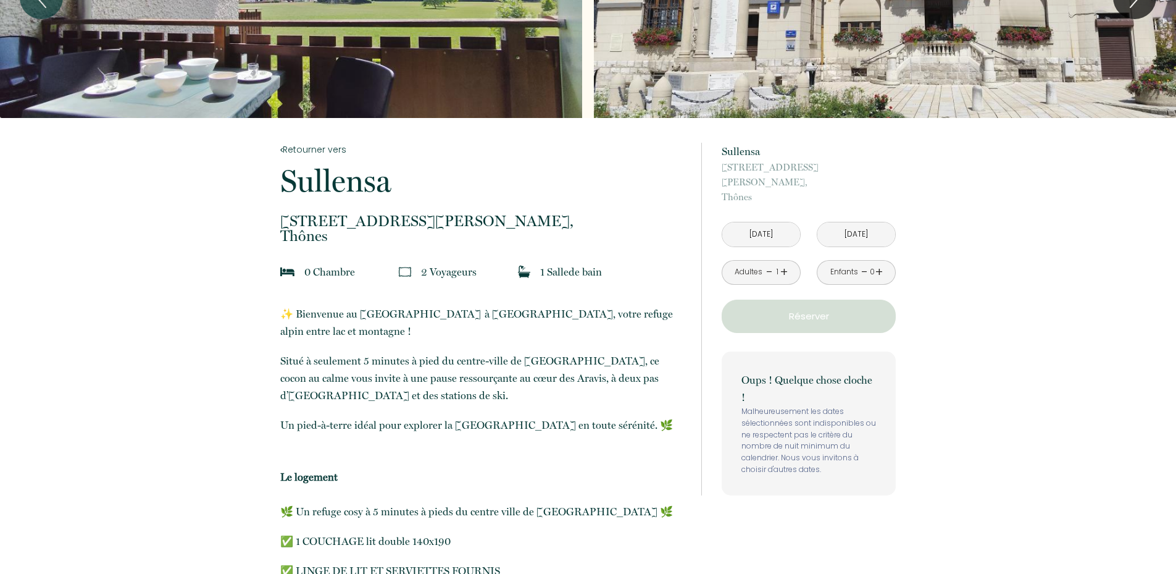
click at [860, 222] on input "[DATE]" at bounding box center [857, 234] width 78 height 24
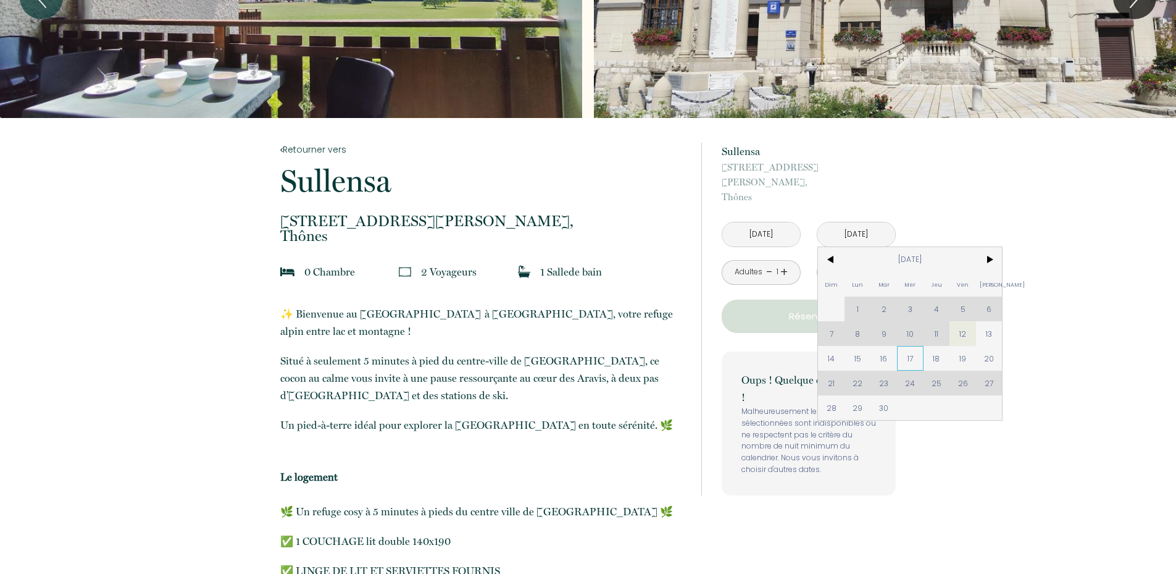
click at [904, 346] on span "17" at bounding box center [910, 358] width 27 height 25
type input "[DATE]"
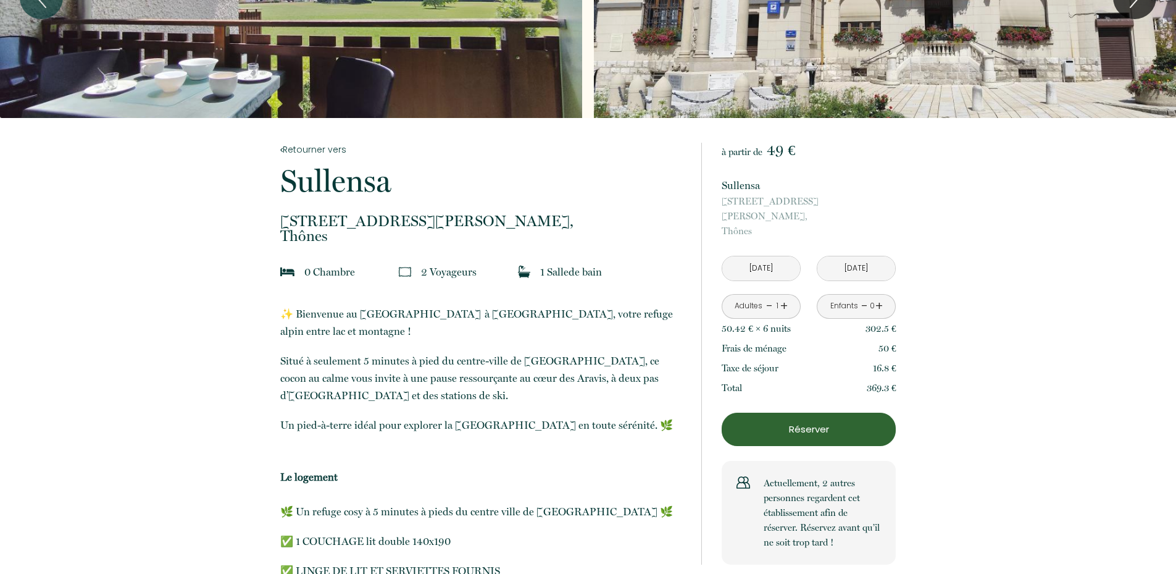
click at [784, 296] on link "+" at bounding box center [784, 305] width 7 height 19
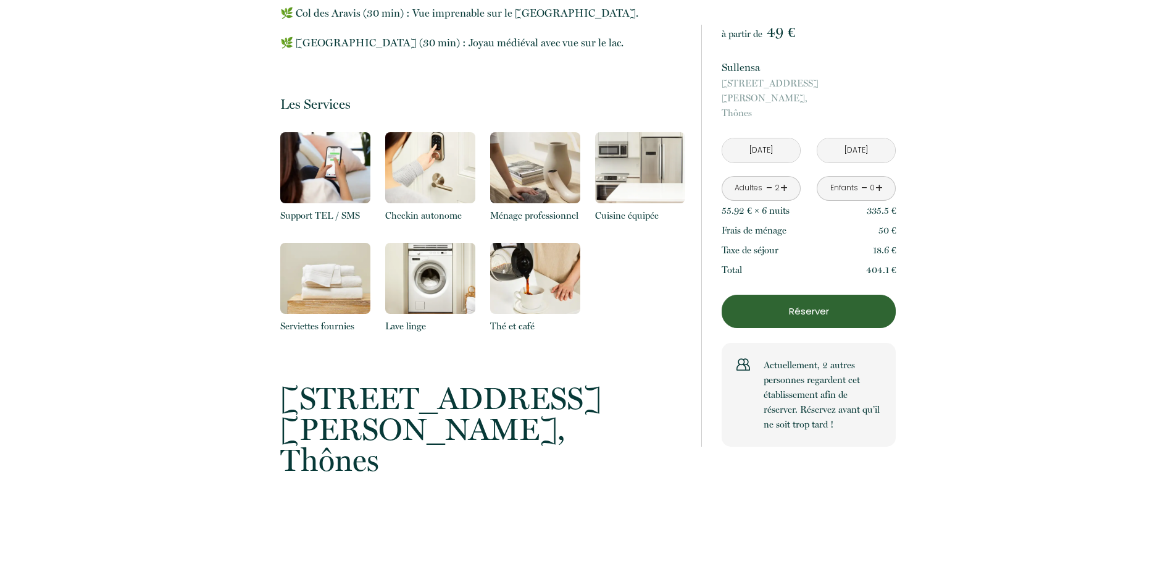
scroll to position [1729, 0]
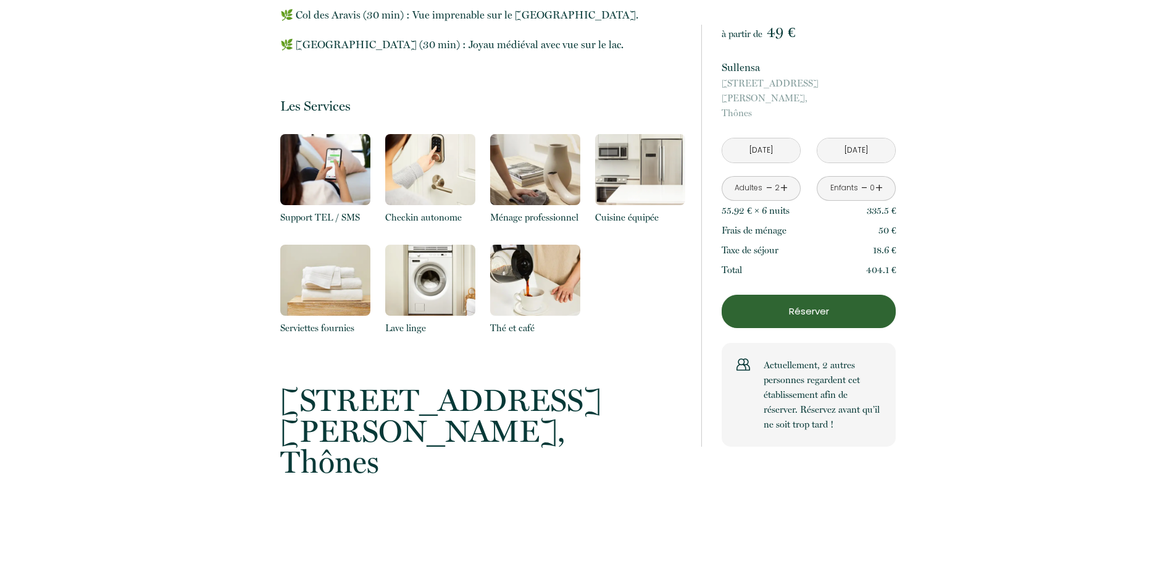
click at [809, 304] on p "Réserver" at bounding box center [808, 311] width 165 height 15
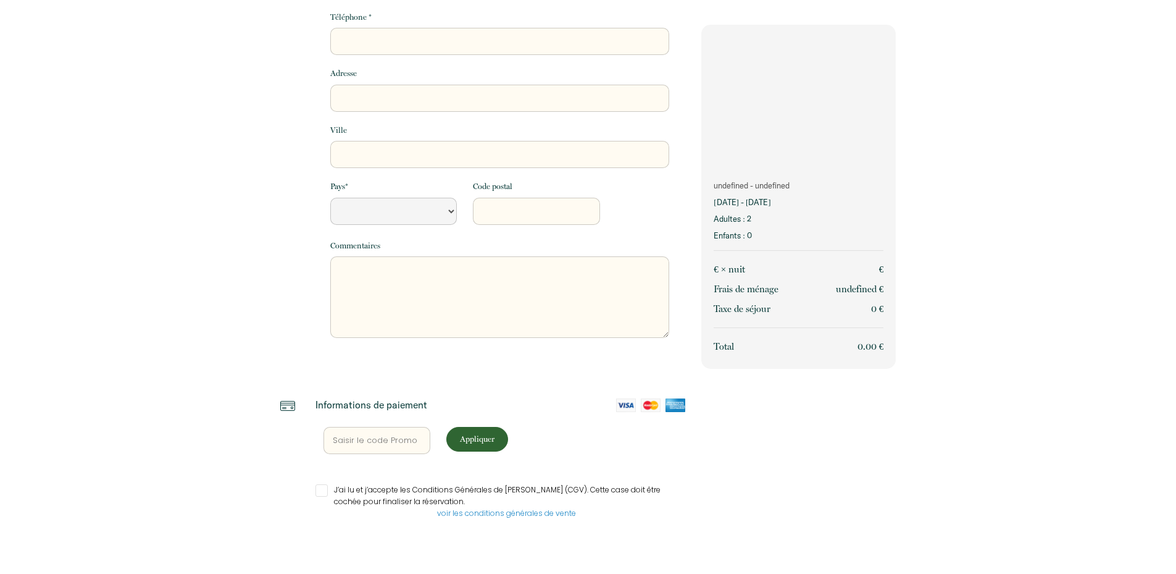
scroll to position [174, 0]
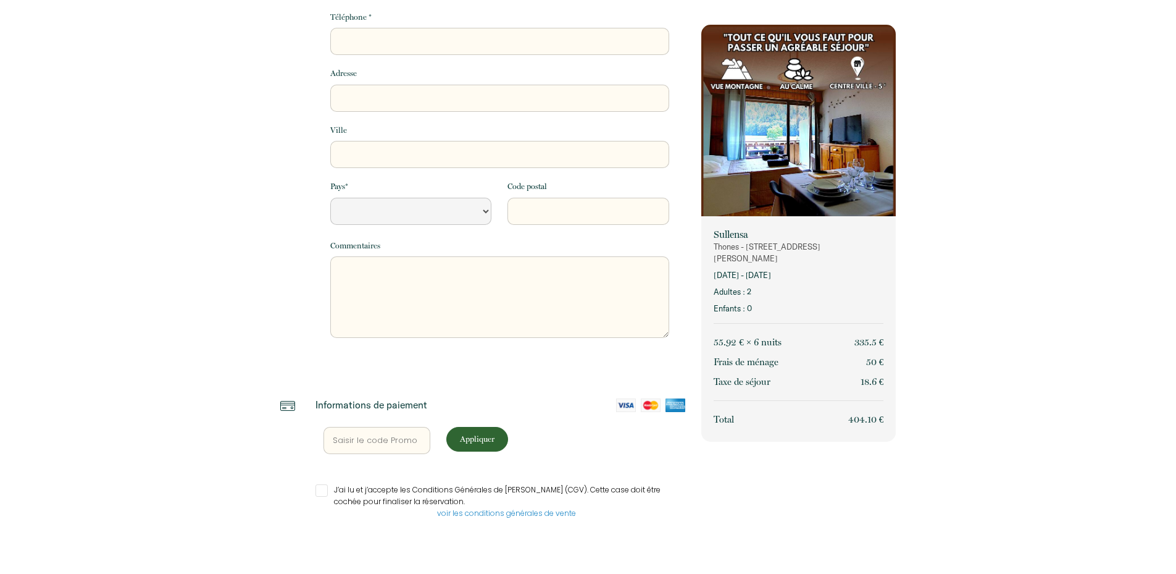
select select "Default select example"
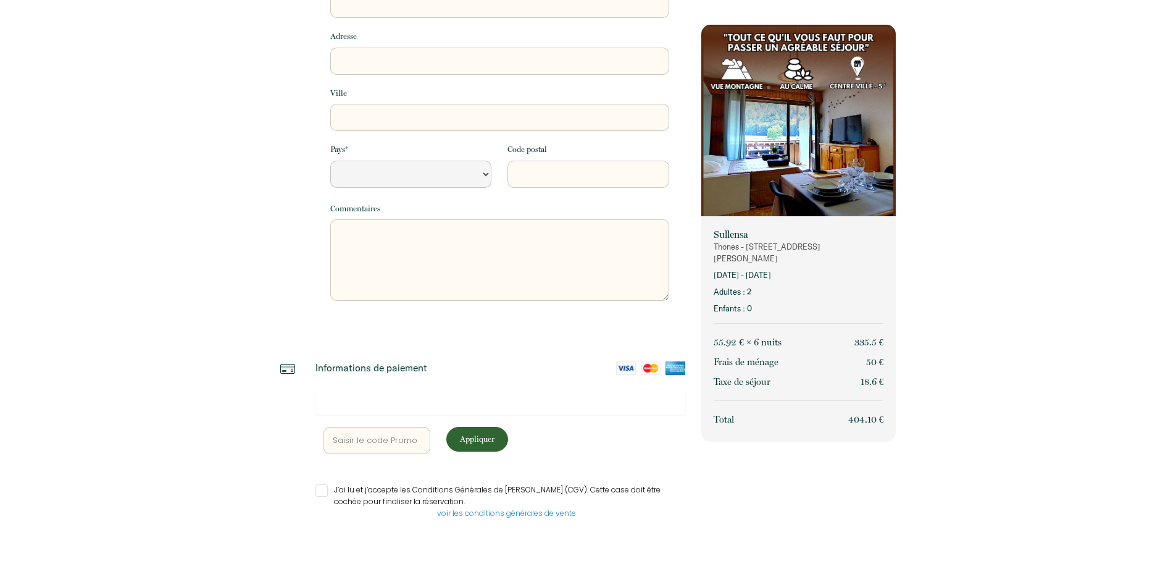
scroll to position [0, 0]
